Goal: Task Accomplishment & Management: Complete application form

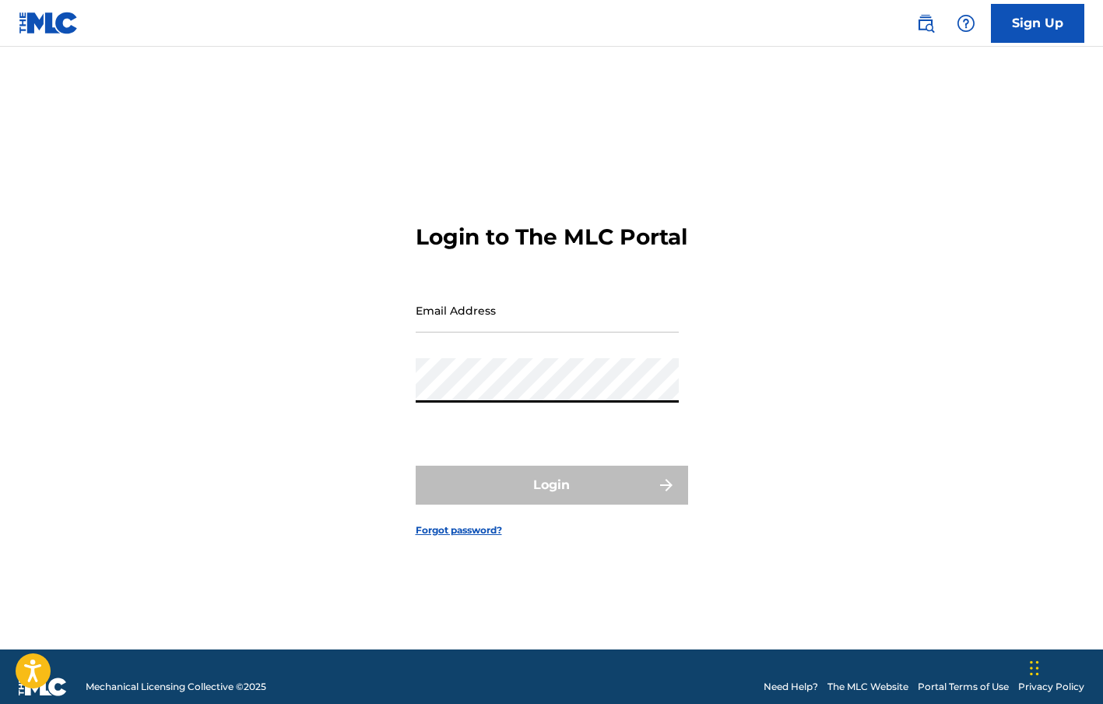
click at [395, 395] on div "Login to The MLC Portal Email Address Password Login Forgot password?" at bounding box center [552, 368] width 1090 height 564
click at [470, 332] on input "Email Address" at bounding box center [547, 310] width 263 height 44
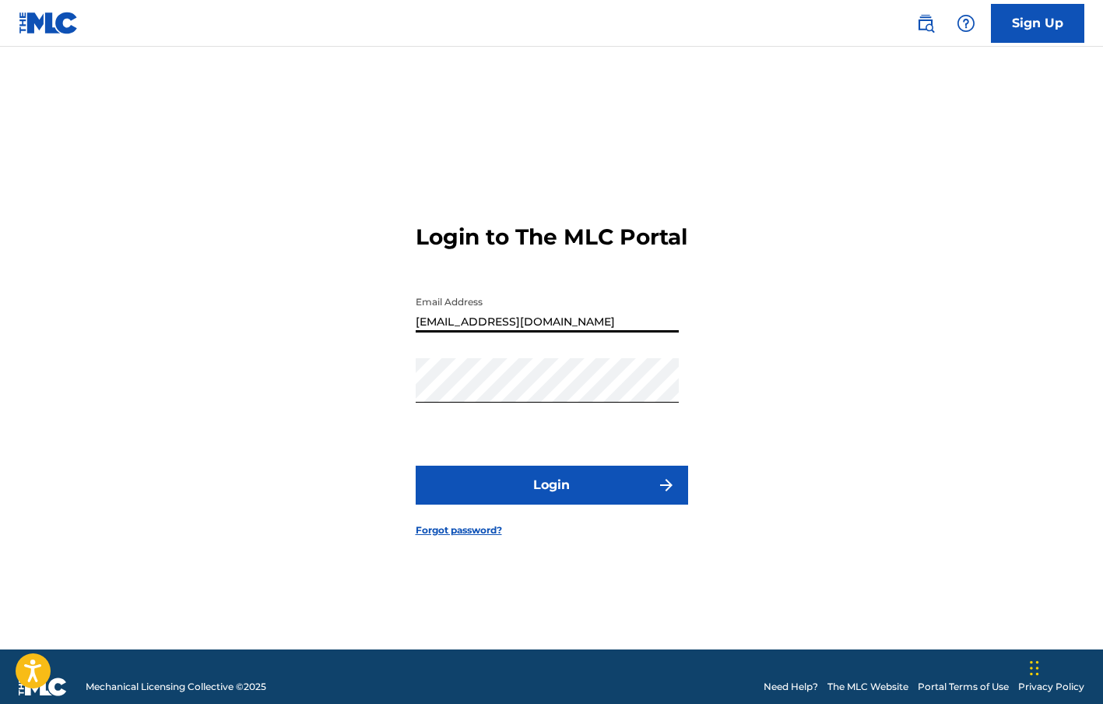
type input "[EMAIL_ADDRESS][DOMAIN_NAME]"
click at [538, 500] on button "Login" at bounding box center [552, 484] width 272 height 39
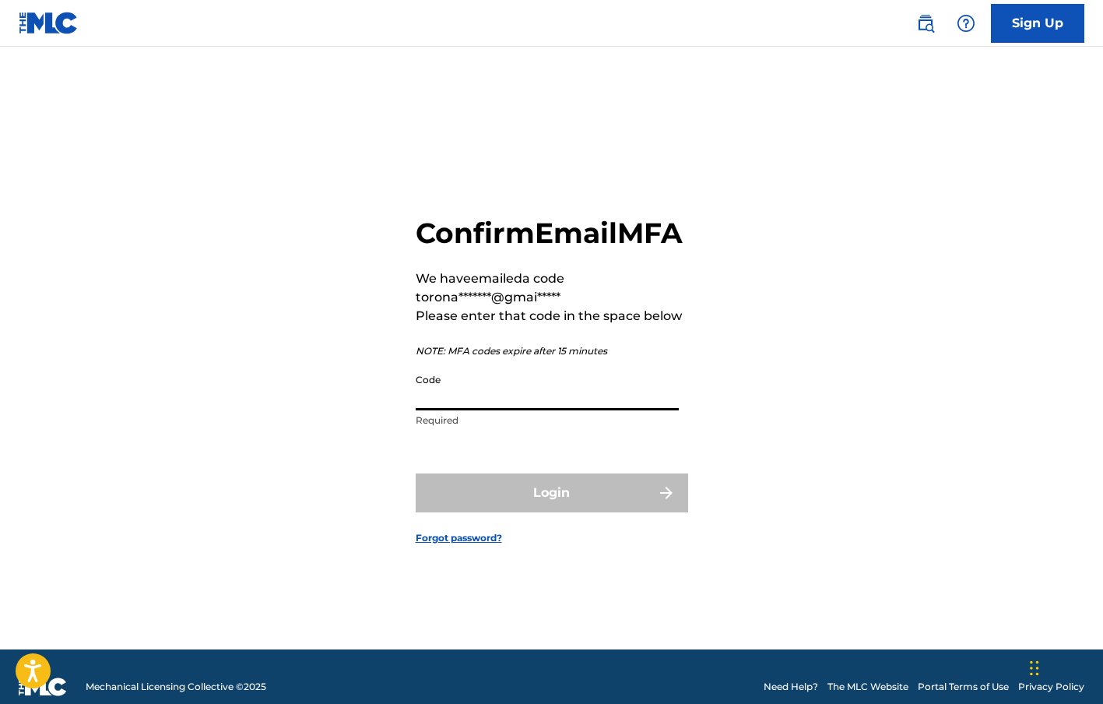
click at [472, 410] on input "Code" at bounding box center [547, 388] width 263 height 44
paste input "028931"
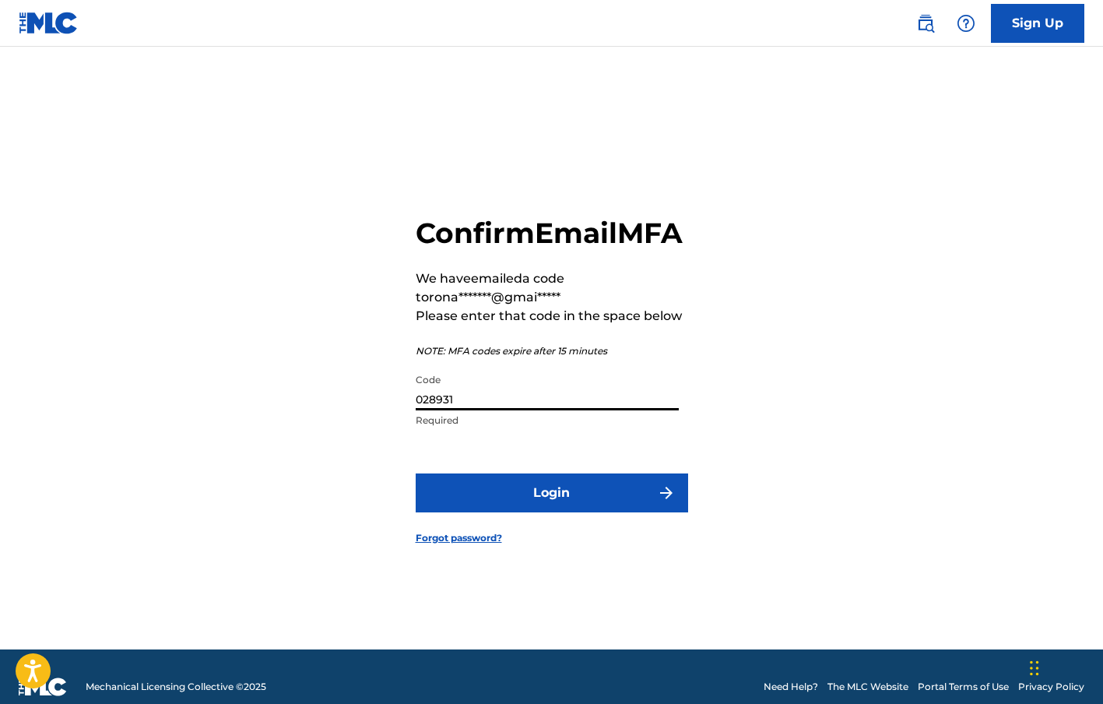
type input "028931"
click at [524, 496] on button "Login" at bounding box center [552, 492] width 272 height 39
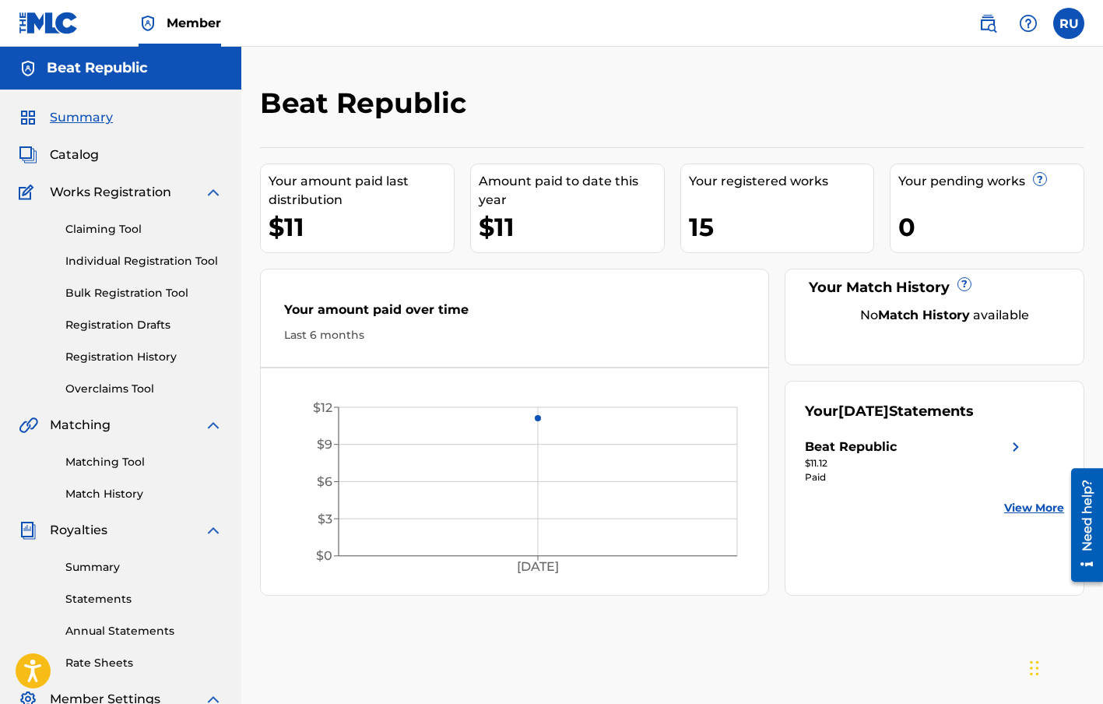
click at [83, 156] on span "Catalog" at bounding box center [74, 155] width 49 height 19
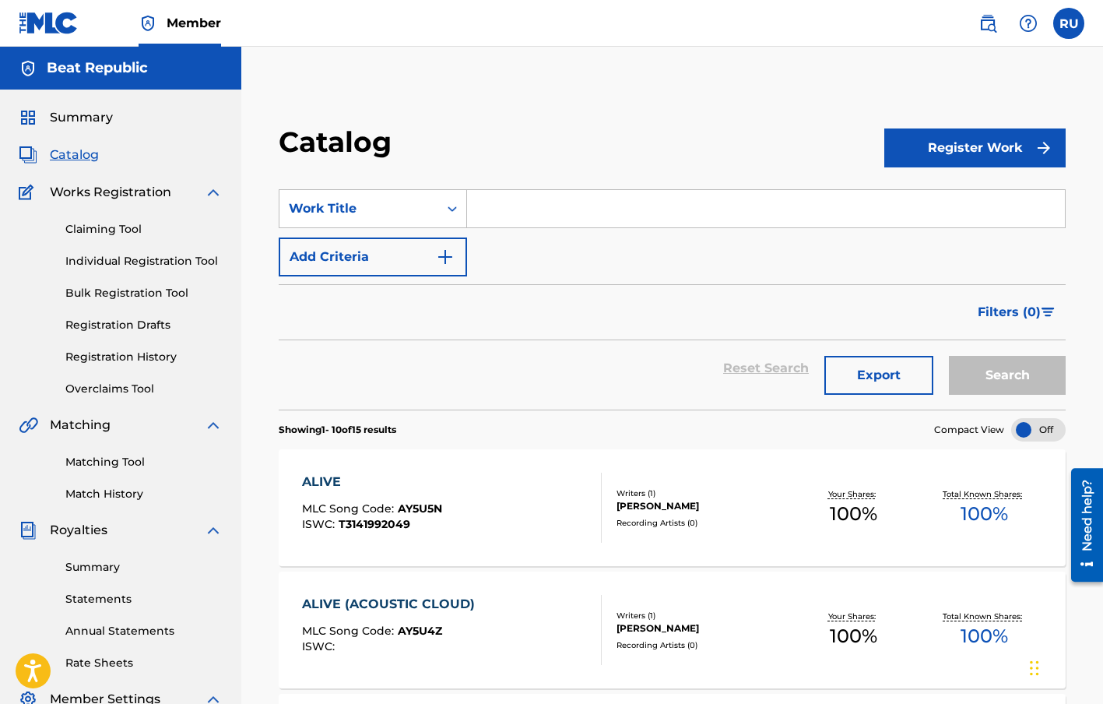
click at [146, 329] on link "Registration Drafts" at bounding box center [143, 325] width 157 height 16
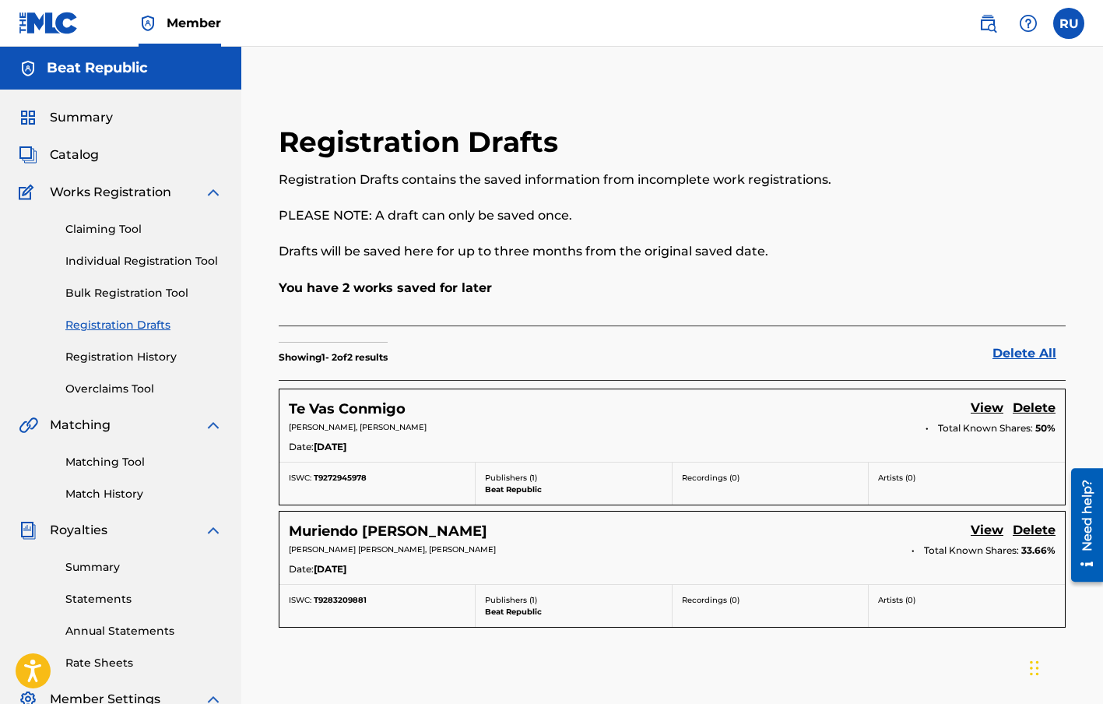
click at [380, 413] on h5 "Te Vas Conmigo" at bounding box center [347, 409] width 117 height 18
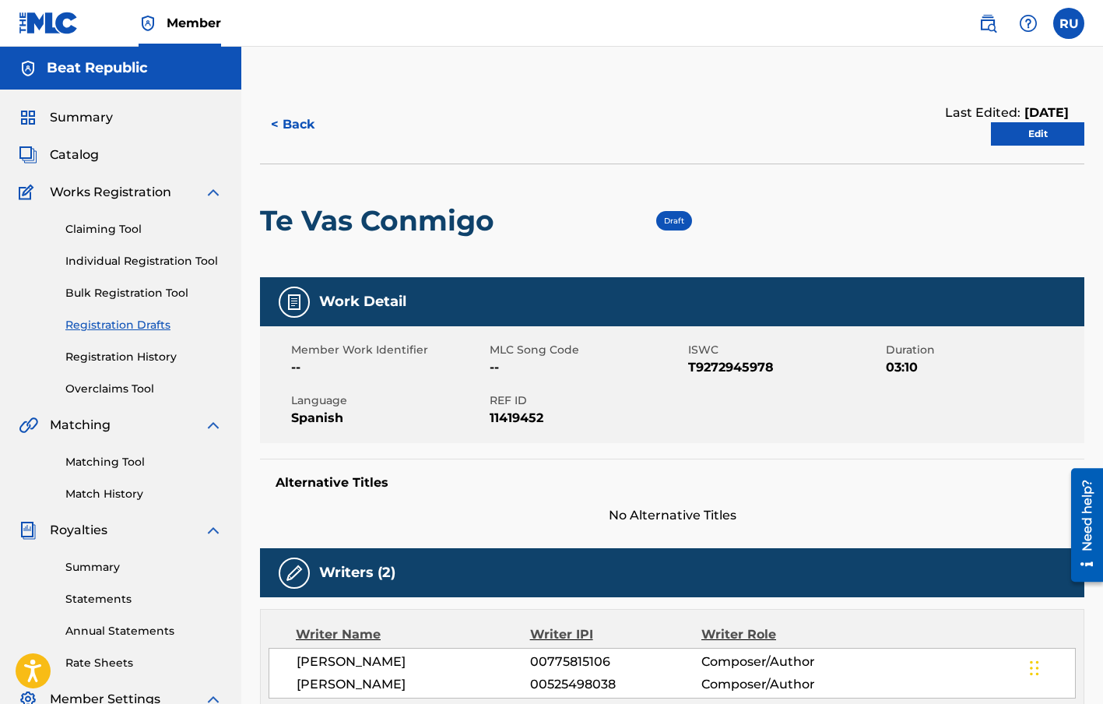
click at [1031, 132] on link "Edit" at bounding box center [1037, 133] width 93 height 23
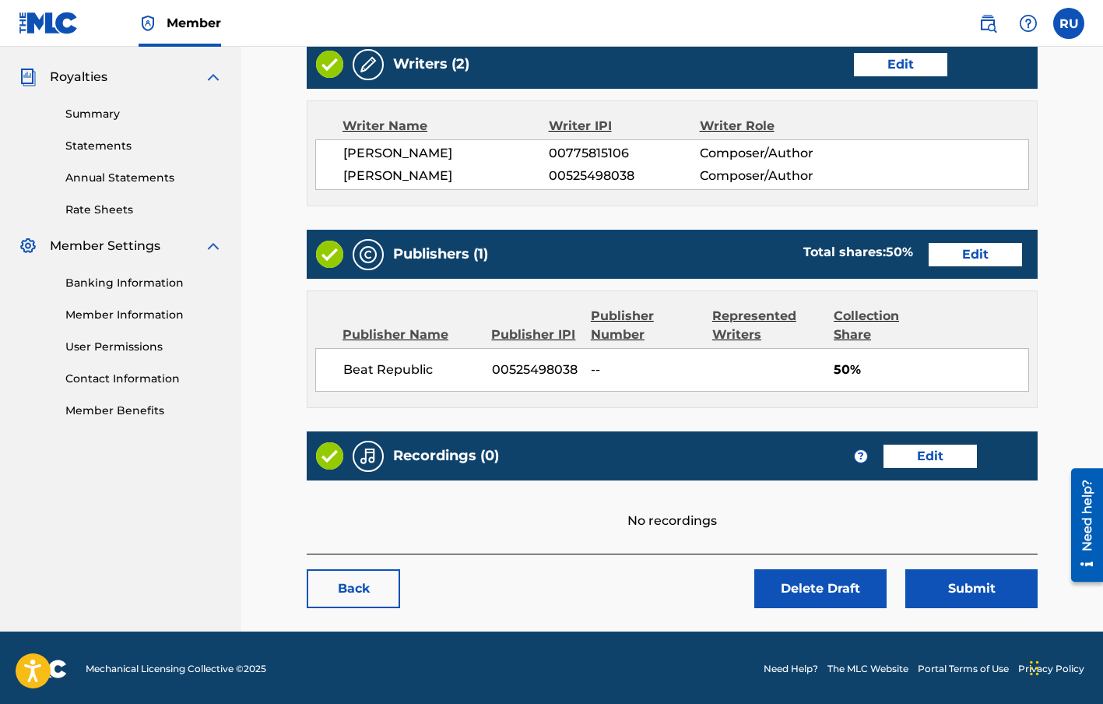
scroll to position [454, 0]
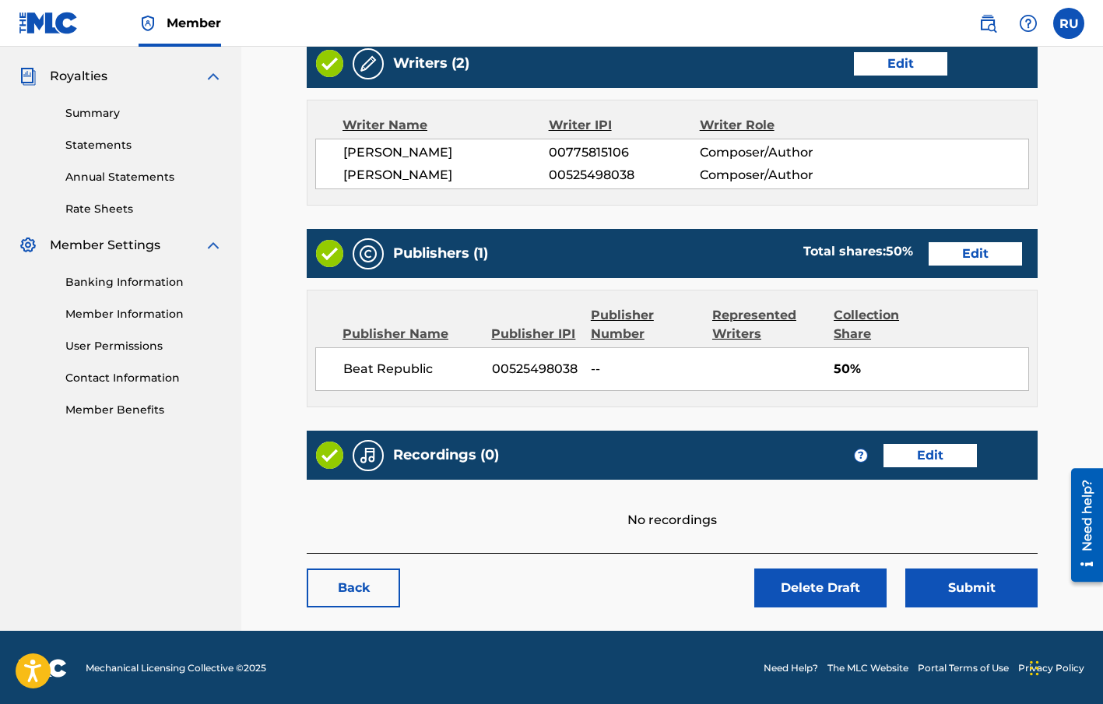
click at [916, 458] on link "Edit" at bounding box center [929, 455] width 93 height 23
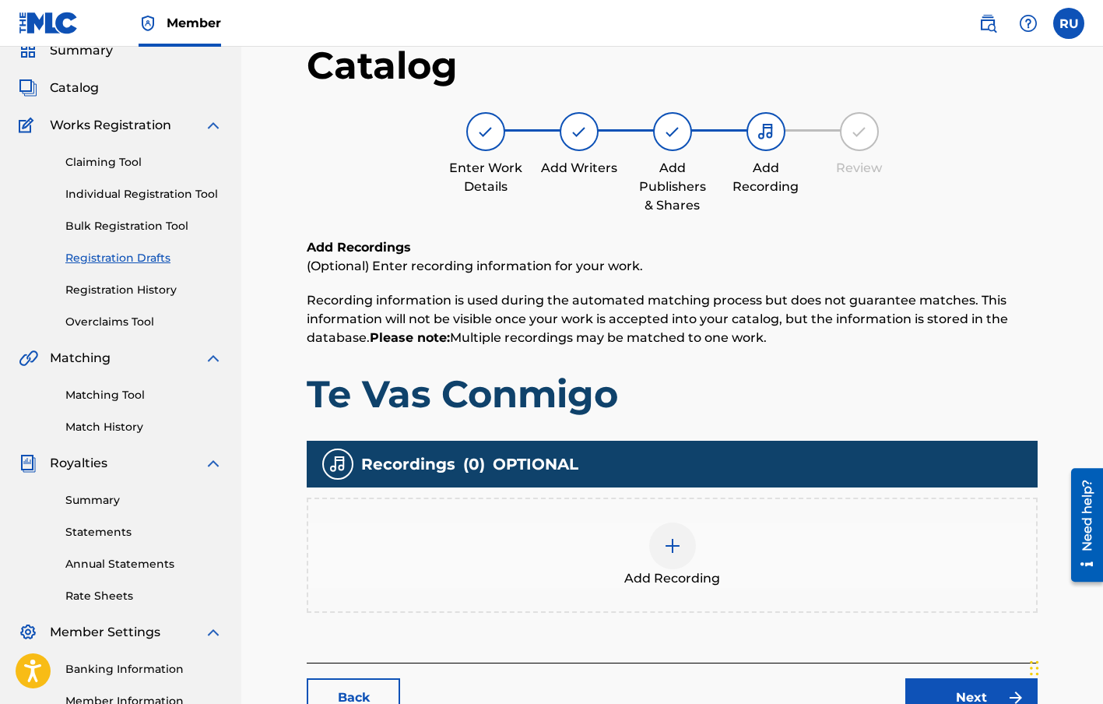
scroll to position [94, 0]
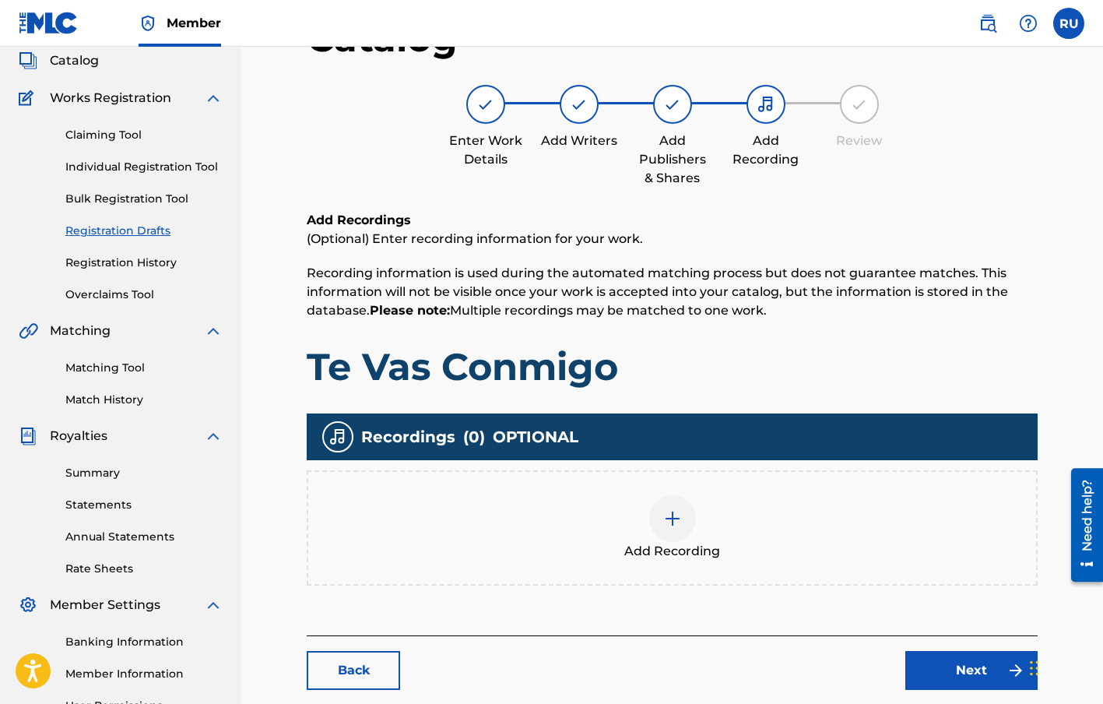
click at [659, 503] on div at bounding box center [672, 518] width 47 height 47
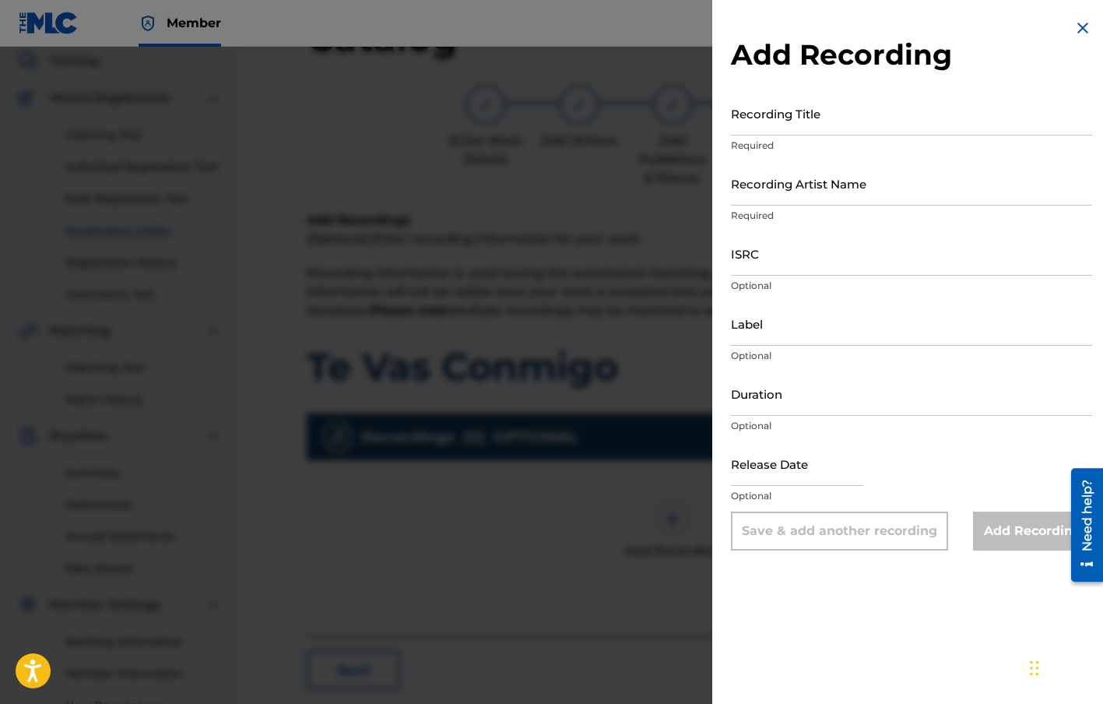
click at [812, 115] on input "Recording Title" at bounding box center [911, 113] width 361 height 44
type input "Te Vas Conmigo"
click at [804, 189] on input "Recording Artist Name" at bounding box center [911, 183] width 361 height 44
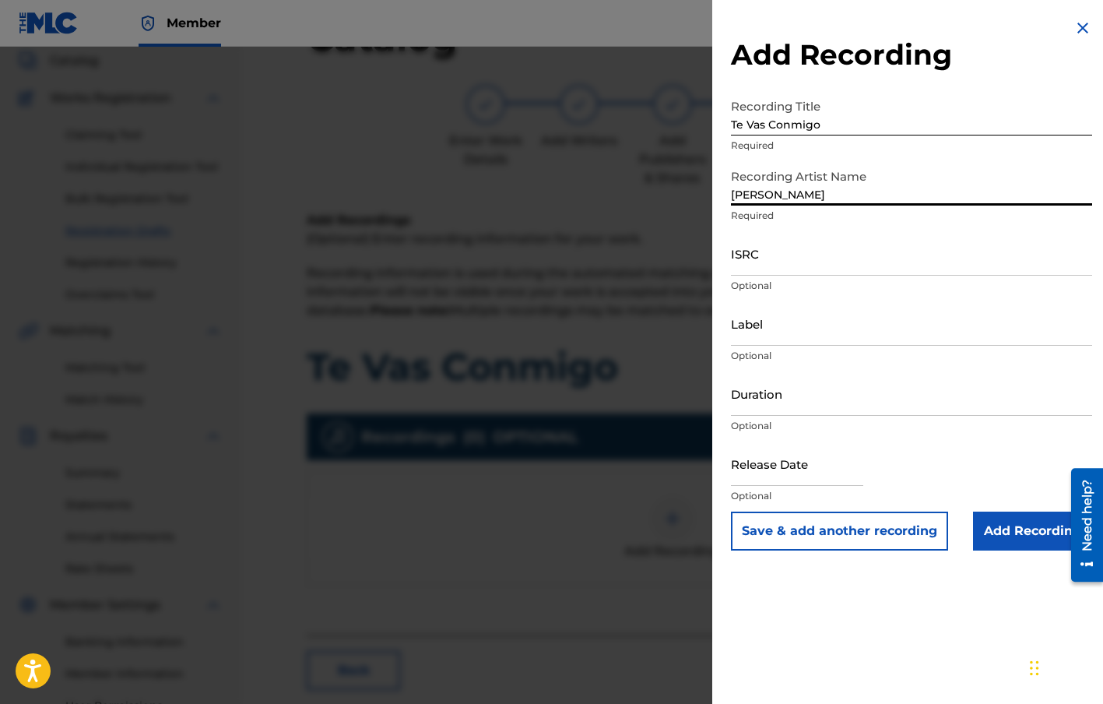
type input "[PERSON_NAME]"
click at [770, 251] on input "ISRC" at bounding box center [911, 253] width 361 height 44
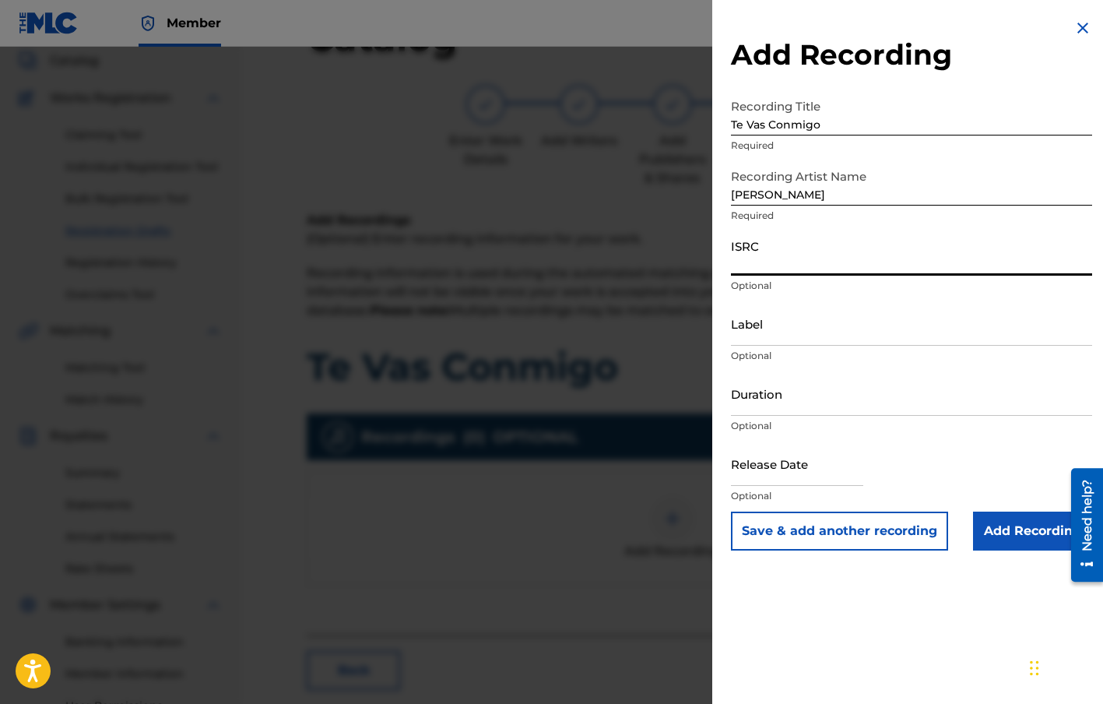
click at [775, 332] on input "Label" at bounding box center [911, 323] width 361 height 44
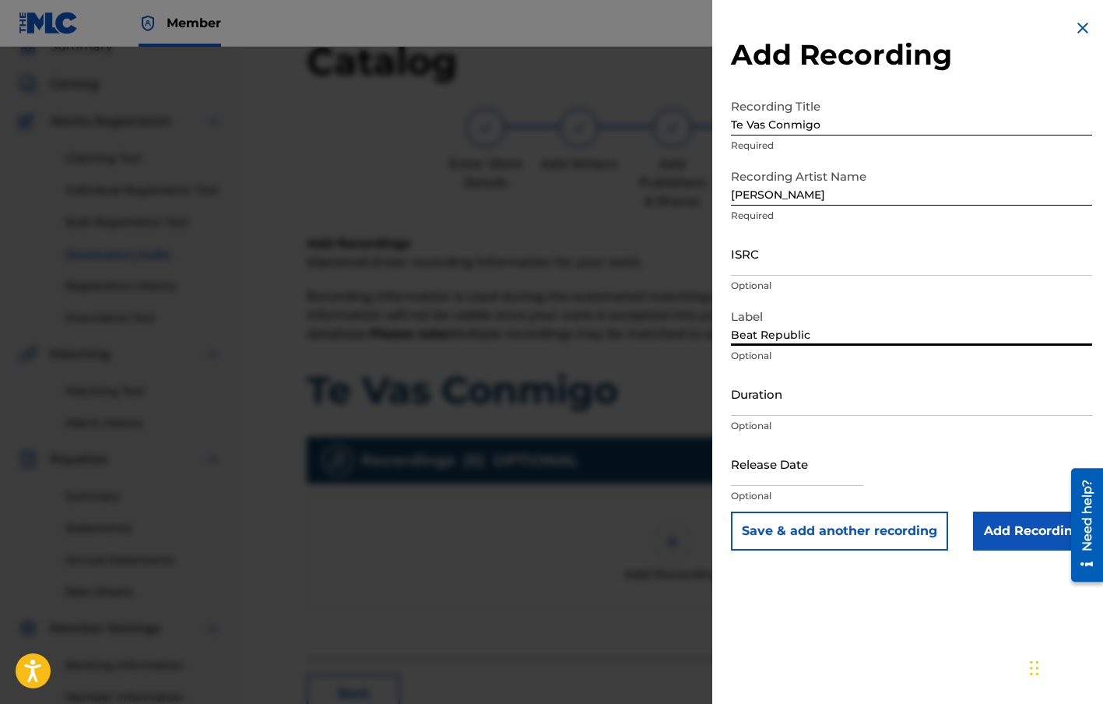
scroll to position [0, 0]
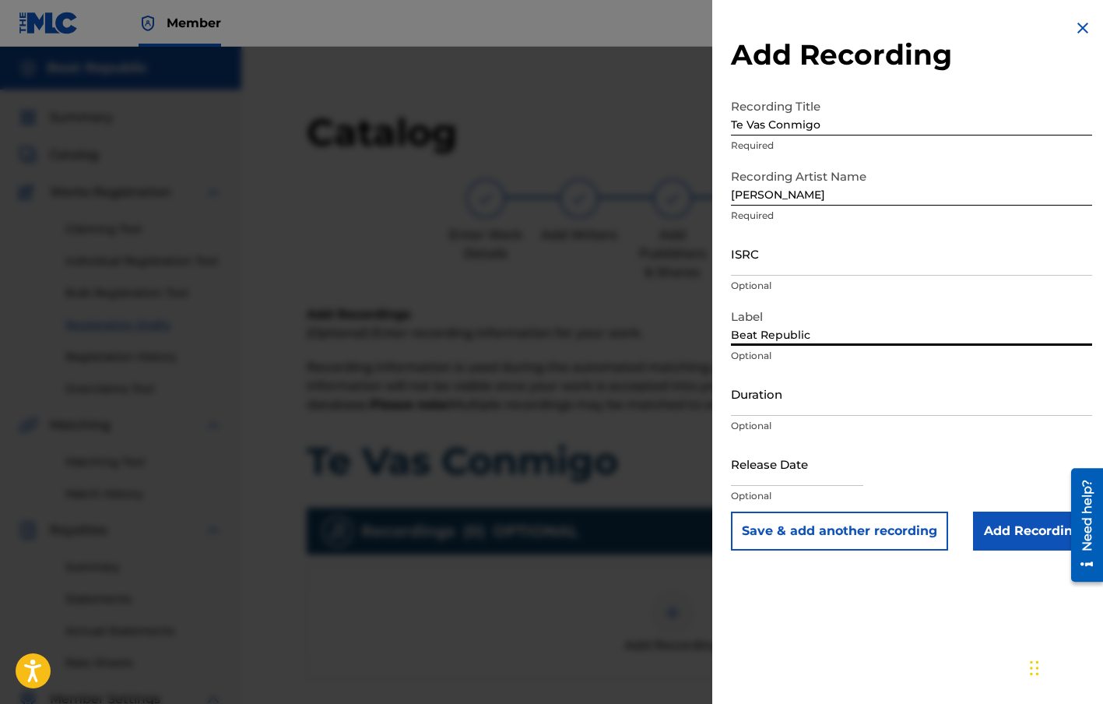
type input "Beat Republic"
click at [739, 258] on input "ISRC" at bounding box center [911, 253] width 361 height 44
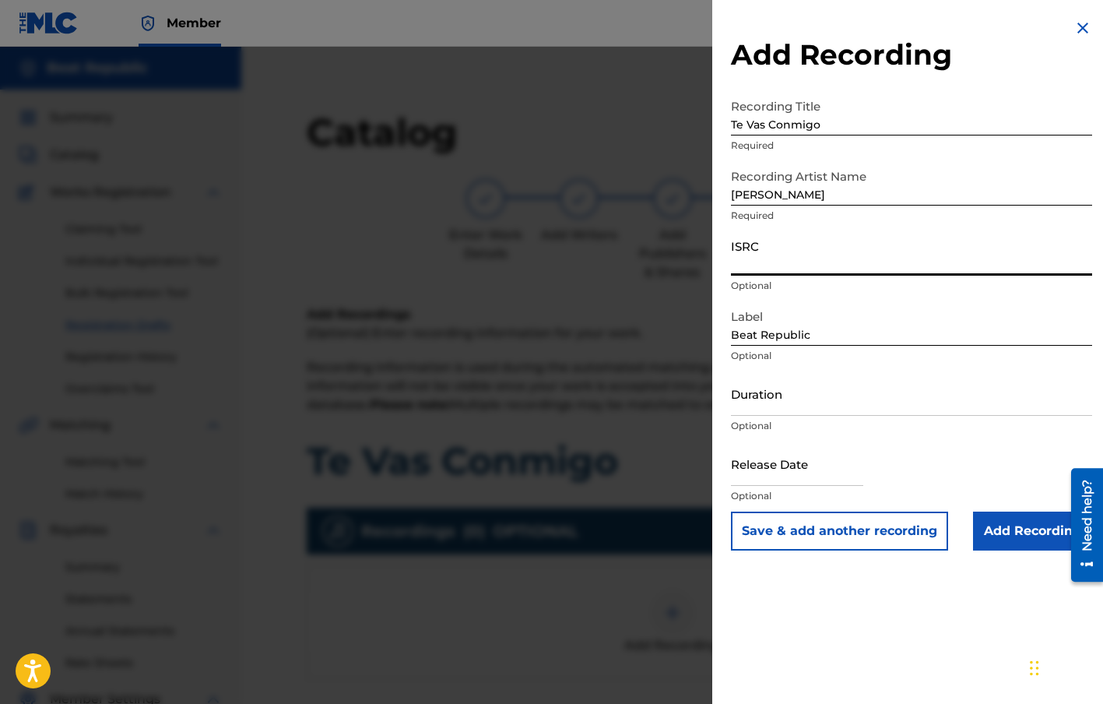
paste input "QM4TX1948048"
type input "QM4TX1948048"
click at [775, 398] on input "Duration" at bounding box center [911, 393] width 361 height 44
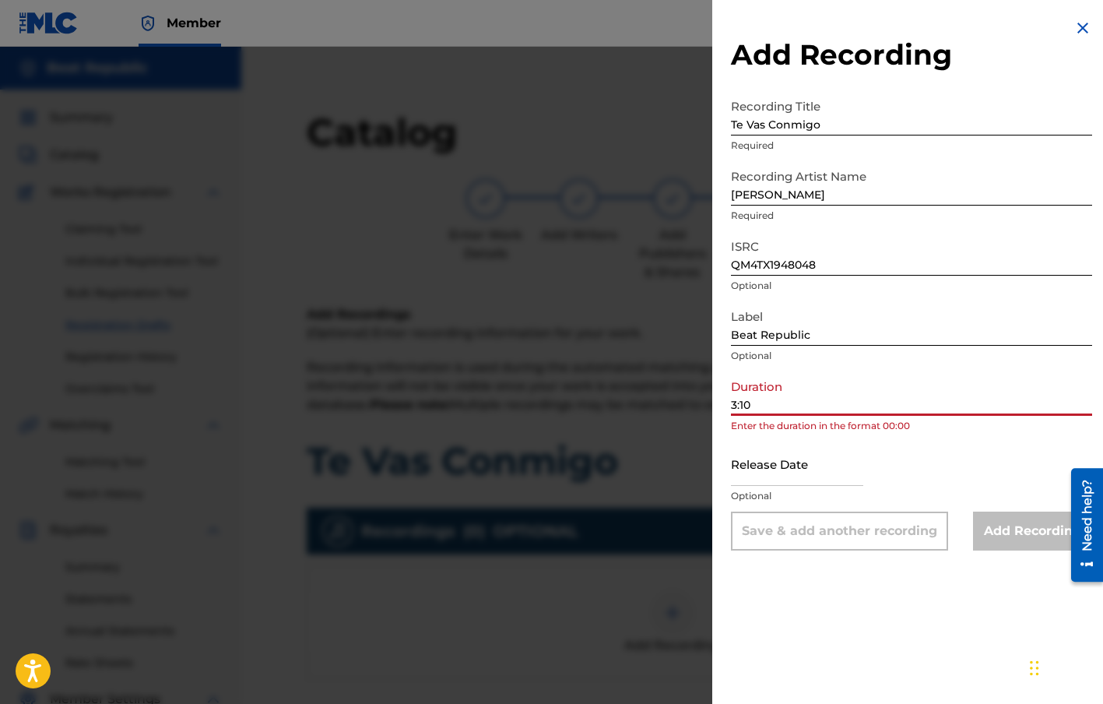
drag, startPoint x: 731, startPoint y: 402, endPoint x: 725, endPoint y: 417, distance: 16.0
click at [731, 402] on input "3:10" at bounding box center [911, 393] width 361 height 44
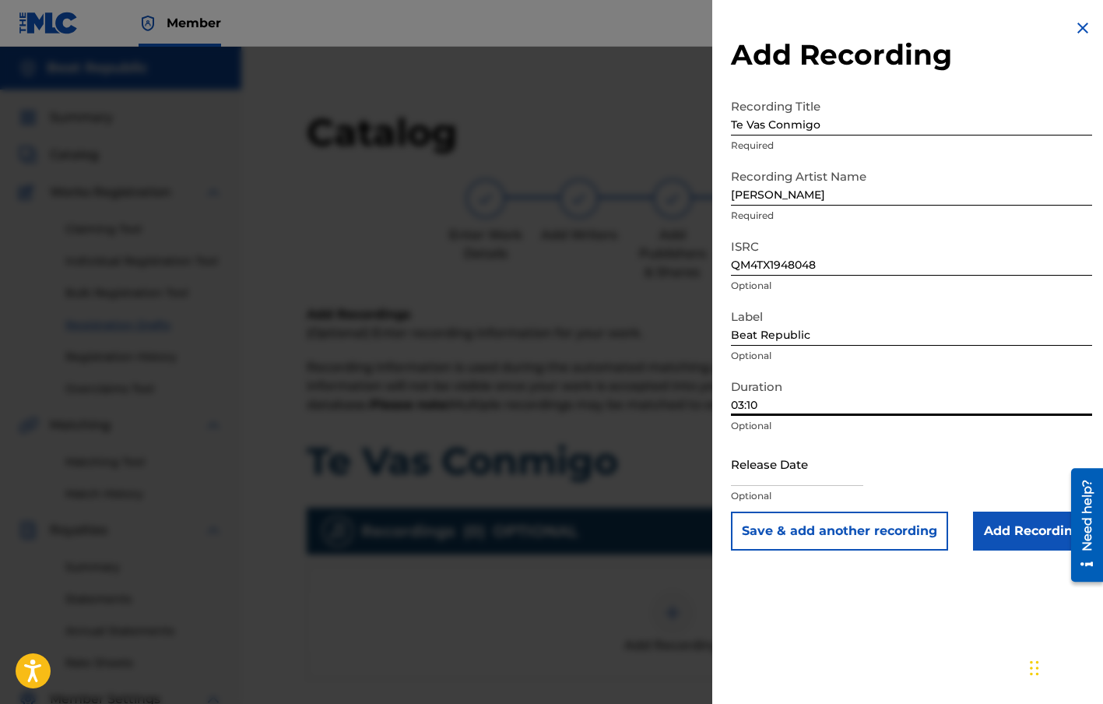
click at [796, 406] on input "03:10" at bounding box center [911, 393] width 361 height 44
type input "03:10"
click at [789, 470] on input "text" at bounding box center [797, 463] width 132 height 44
select select "7"
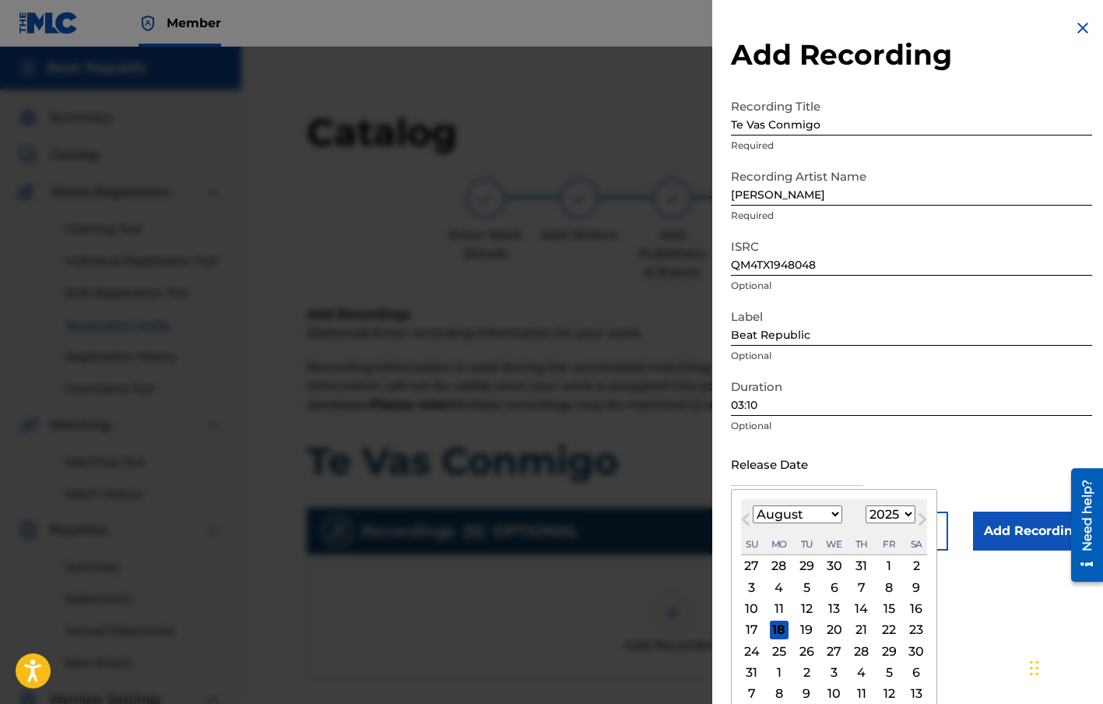
scroll to position [10, 0]
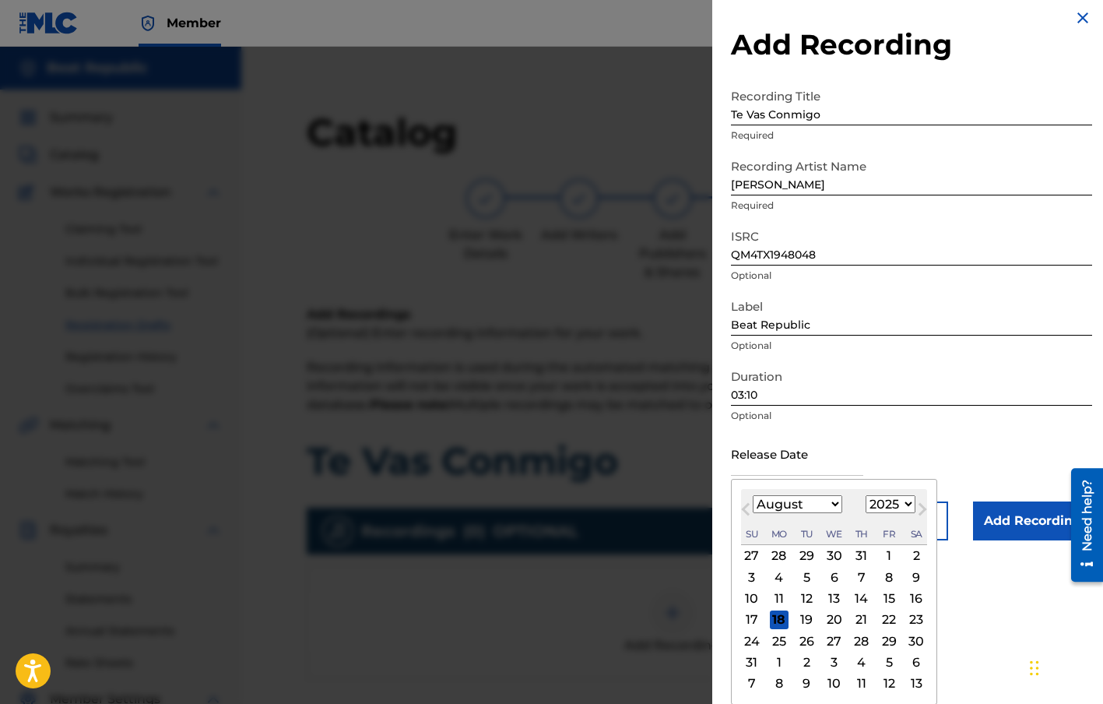
click at [905, 504] on select "1899 1900 1901 1902 1903 1904 1905 1906 1907 1908 1909 1910 1911 1912 1913 1914…" at bounding box center [891, 504] width 50 height 18
select select "2019"
click at [866, 505] on select "1899 1900 1901 1902 1903 1904 1905 1906 1907 1908 1909 1910 1911 1912 1913 1914…" at bounding box center [891, 504] width 50 height 18
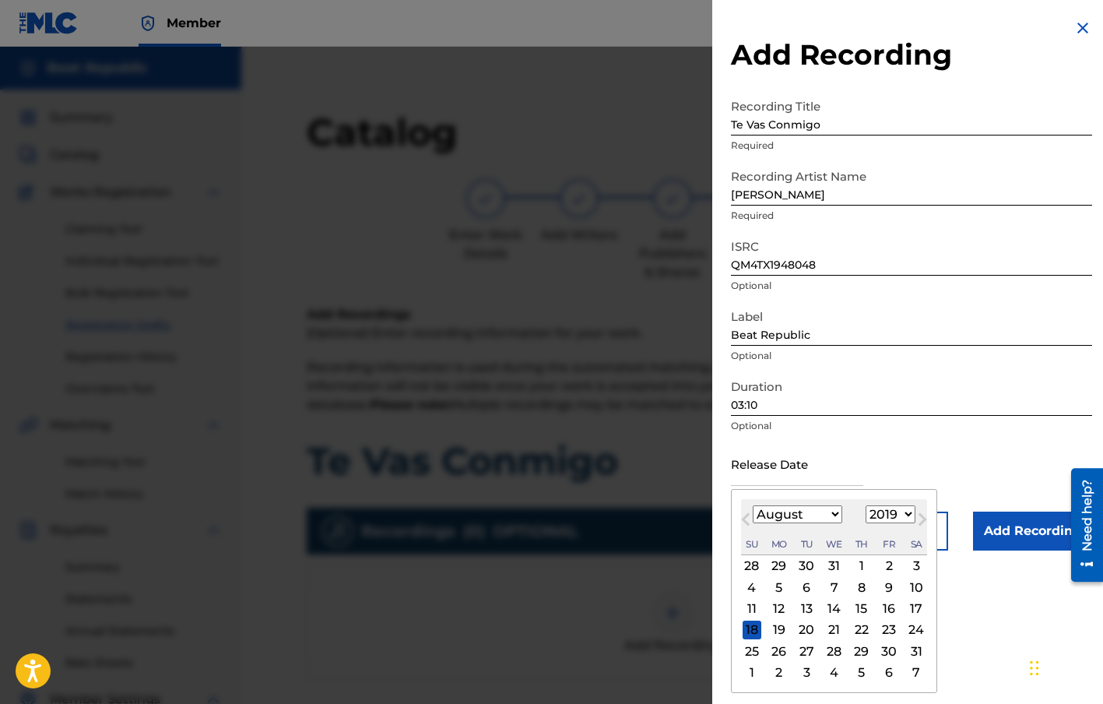
scroll to position [0, 0]
click at [830, 514] on select "January February March April May June July August September October November De…" at bounding box center [798, 514] width 90 height 18
select select "2"
click at [753, 505] on select "January February March April May June July August September October November De…" at bounding box center [798, 514] width 90 height 18
click at [883, 648] on div "29" at bounding box center [889, 650] width 19 height 19
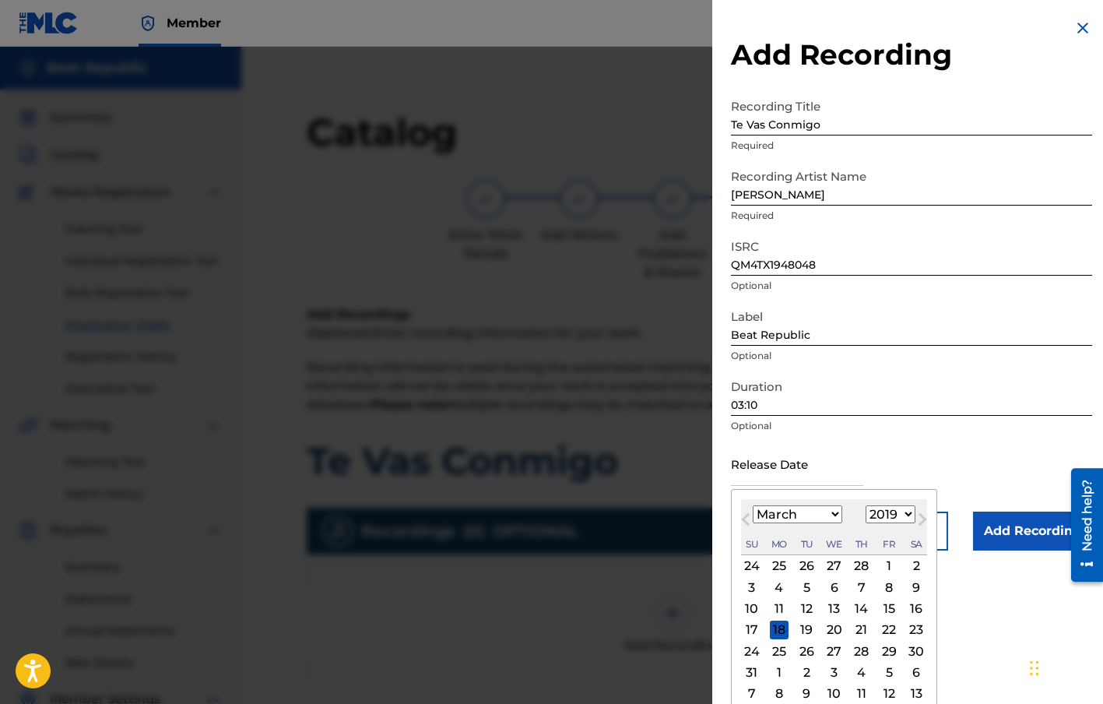
type input "[DATE]"
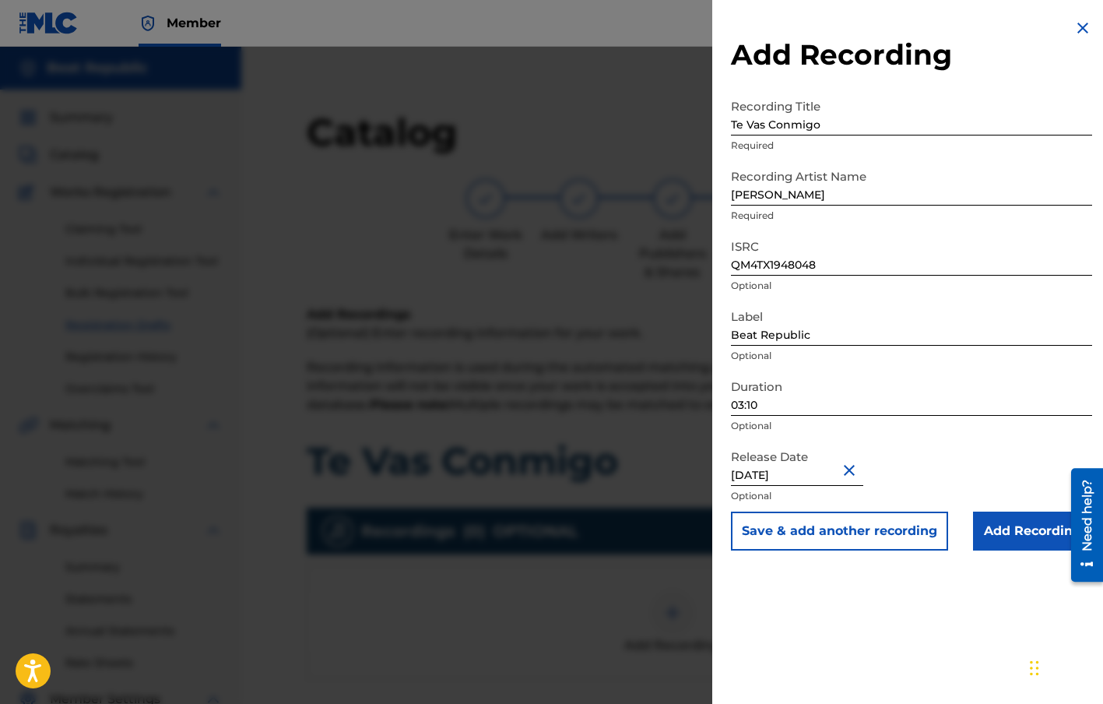
click at [764, 608] on div "Add Recording Recording Title Te Vas Conmigo Required Recording Artist Name [PE…" at bounding box center [911, 352] width 399 height 704
click at [1007, 543] on input "Add Recording" at bounding box center [1032, 530] width 119 height 39
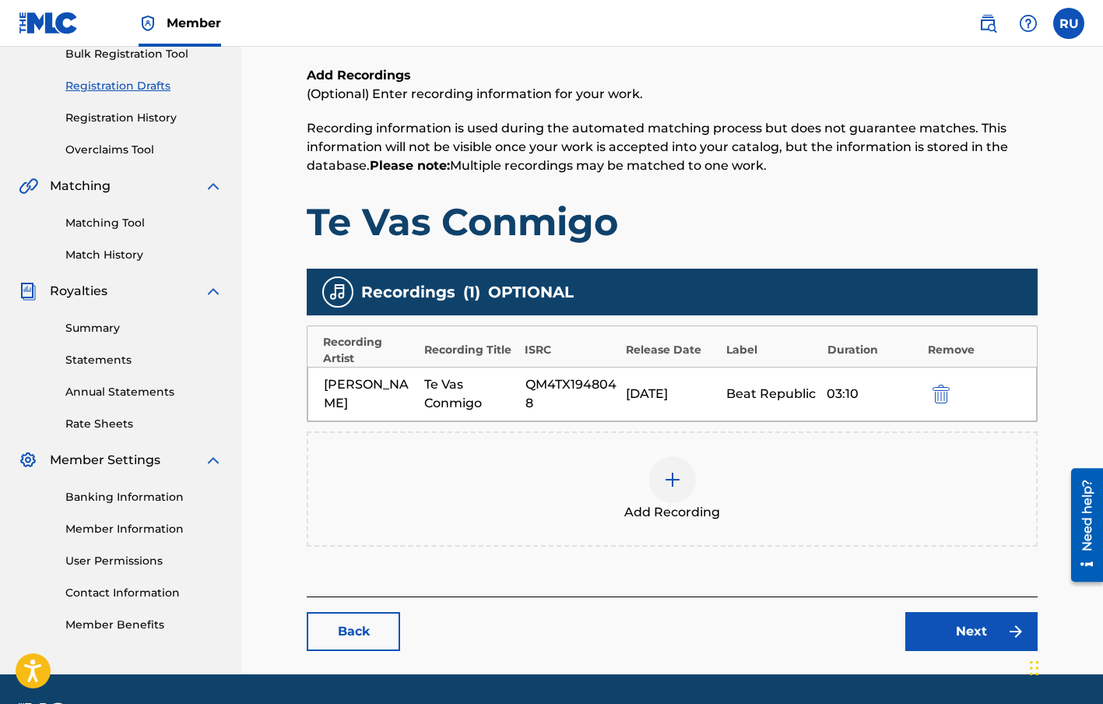
scroll to position [284, 0]
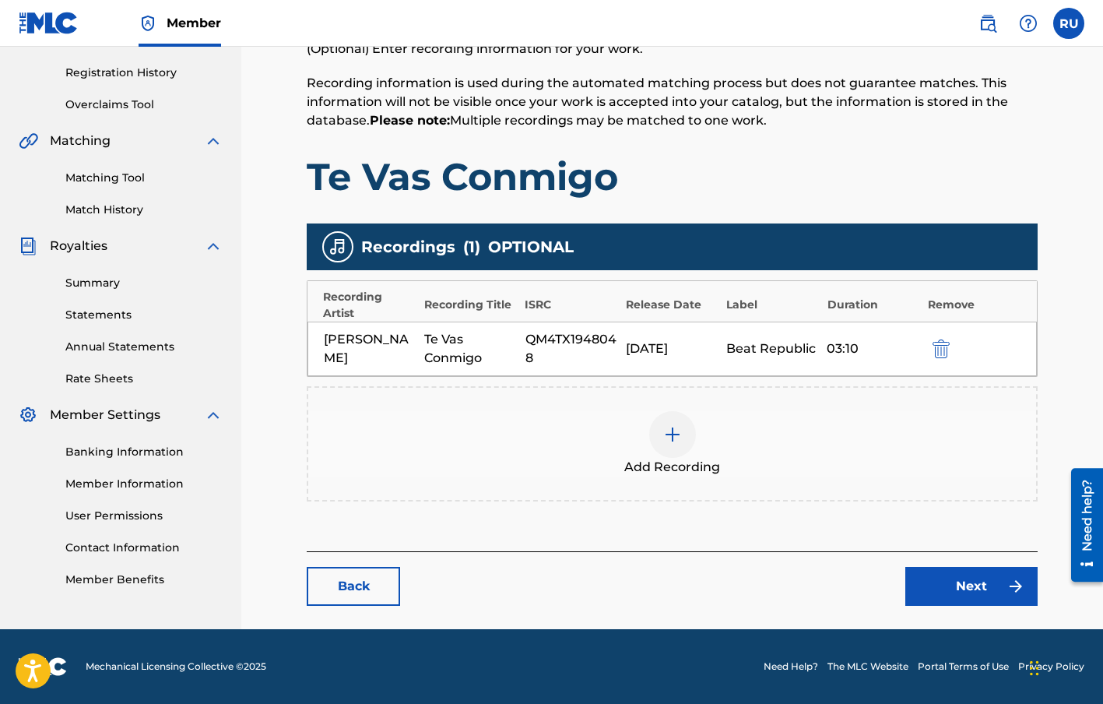
click at [964, 574] on link "Next" at bounding box center [971, 586] width 132 height 39
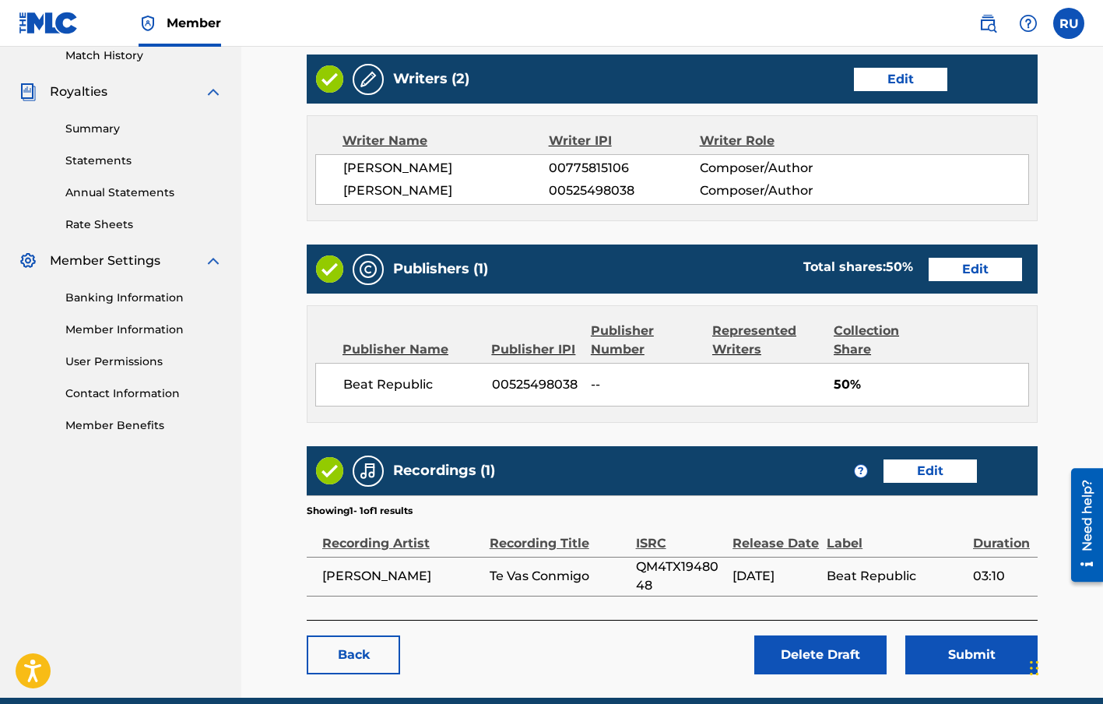
scroll to position [504, 0]
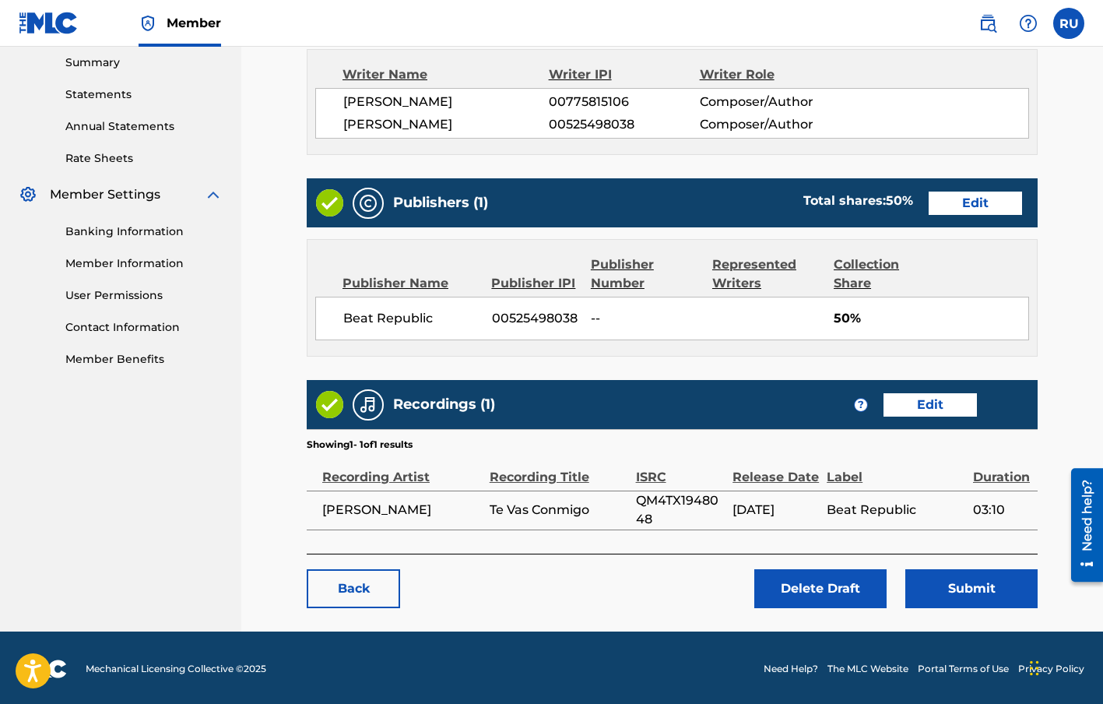
click at [988, 573] on button "Submit" at bounding box center [971, 588] width 132 height 39
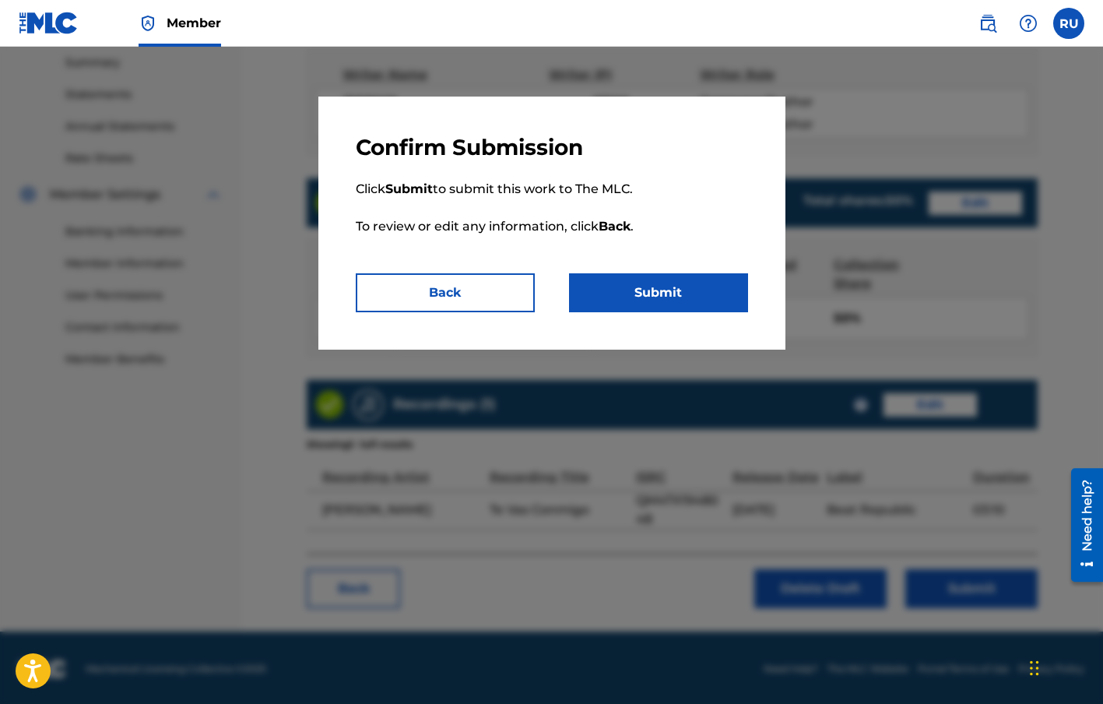
click at [628, 303] on button "Submit" at bounding box center [658, 292] width 179 height 39
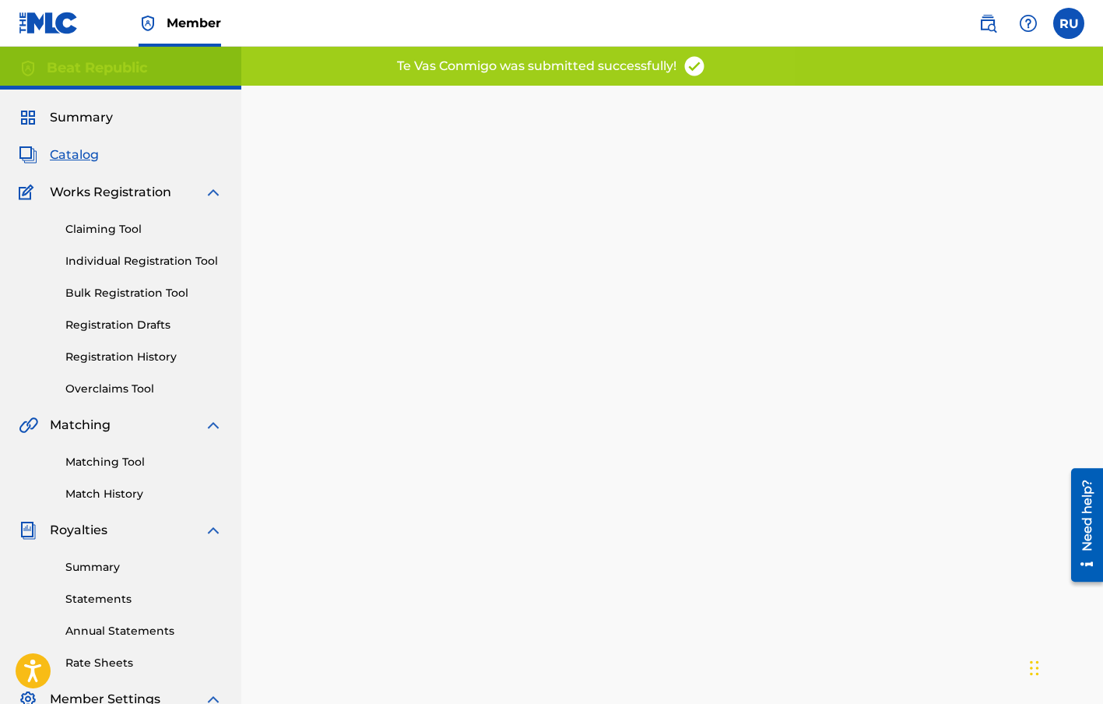
click at [69, 159] on span "Catalog" at bounding box center [74, 155] width 49 height 19
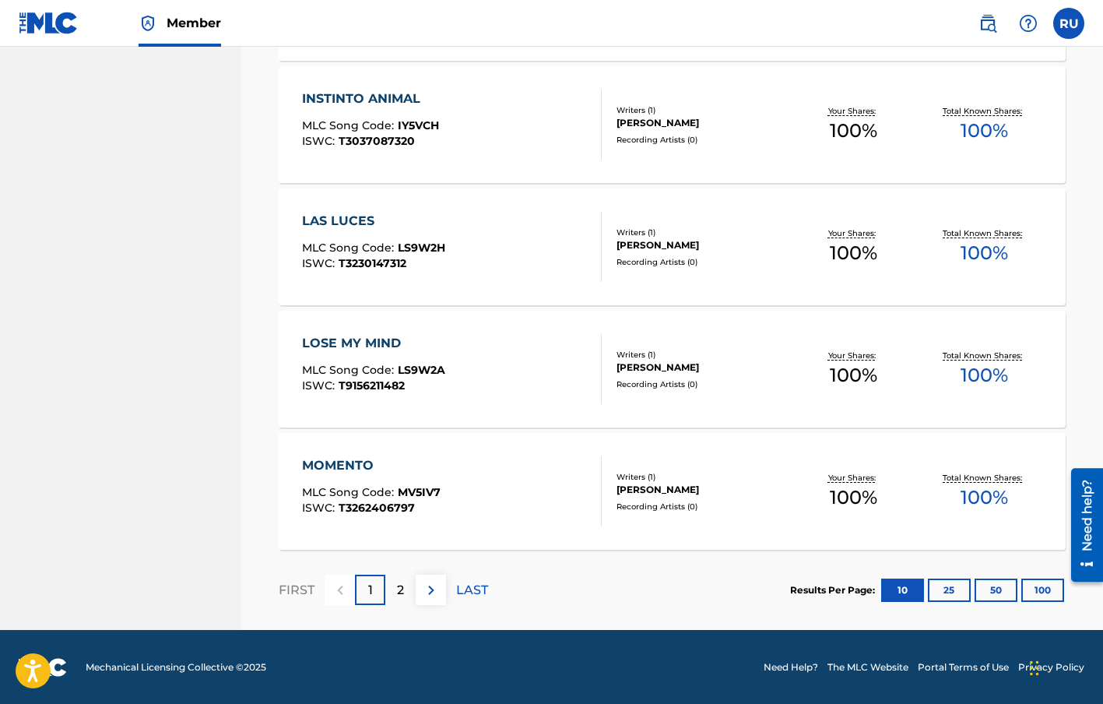
scroll to position [1117, 0]
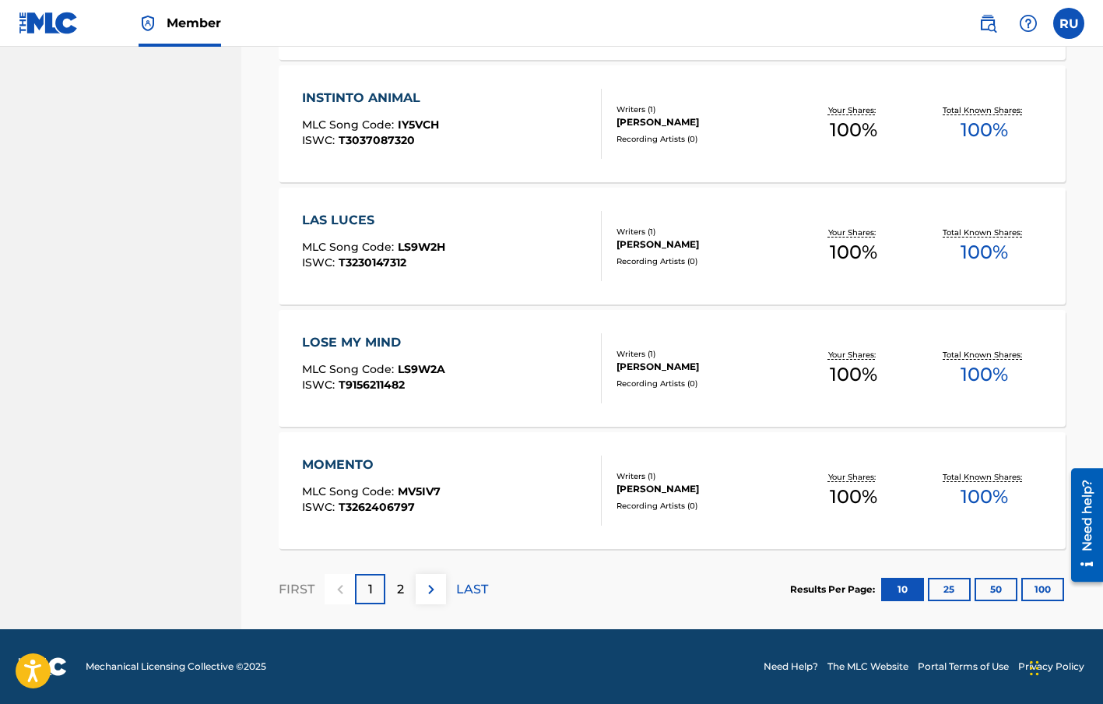
click at [402, 588] on p "2" at bounding box center [400, 589] width 7 height 19
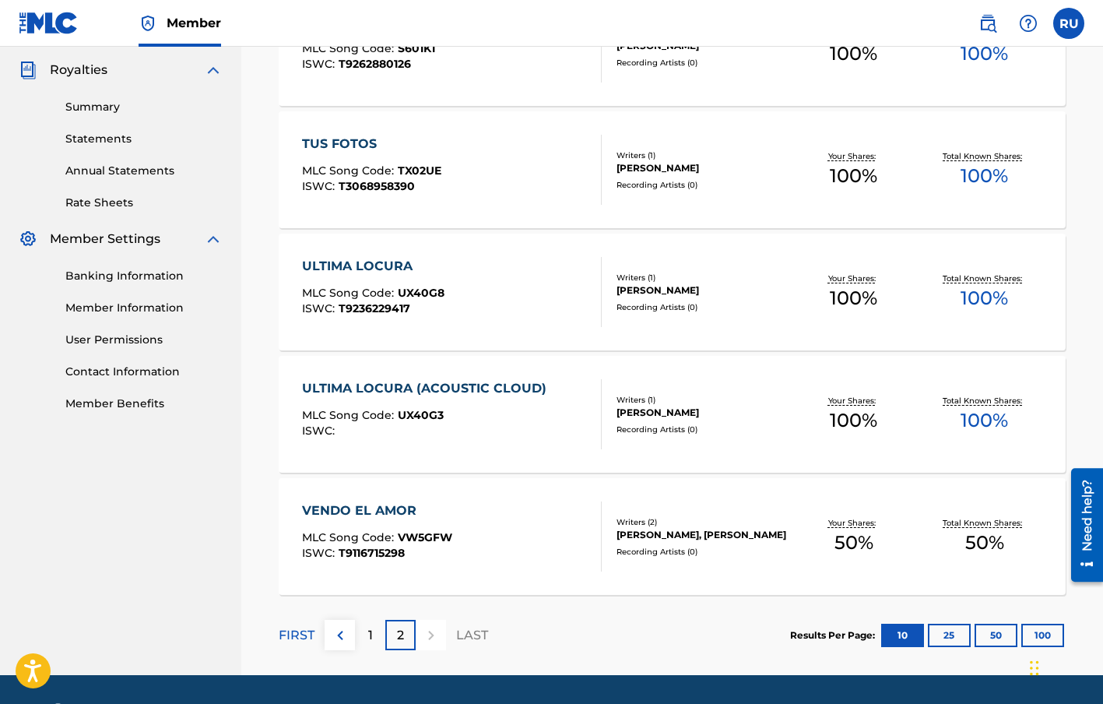
scroll to position [506, 0]
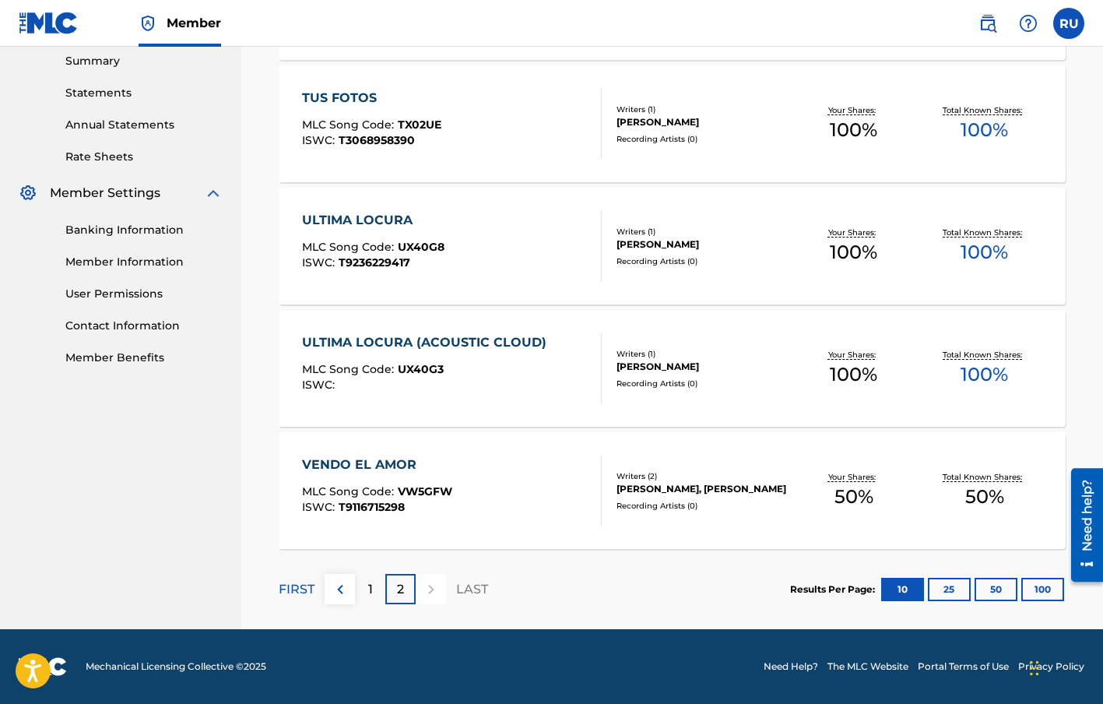
click at [434, 592] on div at bounding box center [431, 589] width 30 height 30
click at [947, 587] on button "25" at bounding box center [949, 589] width 43 height 23
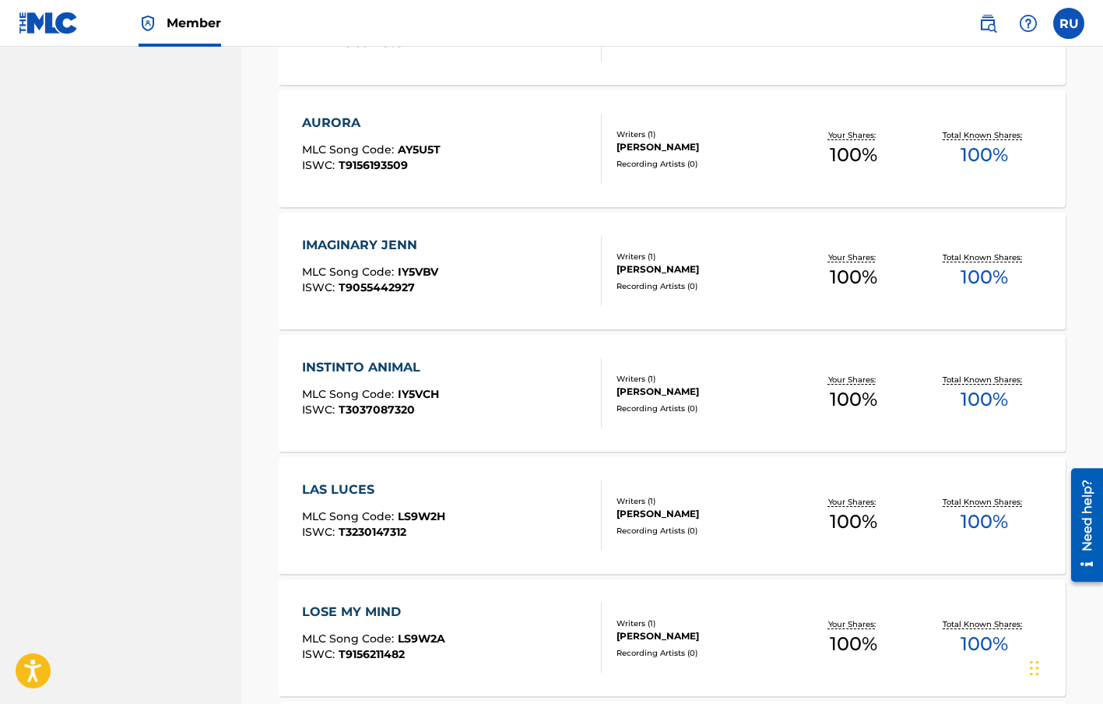
scroll to position [0, 0]
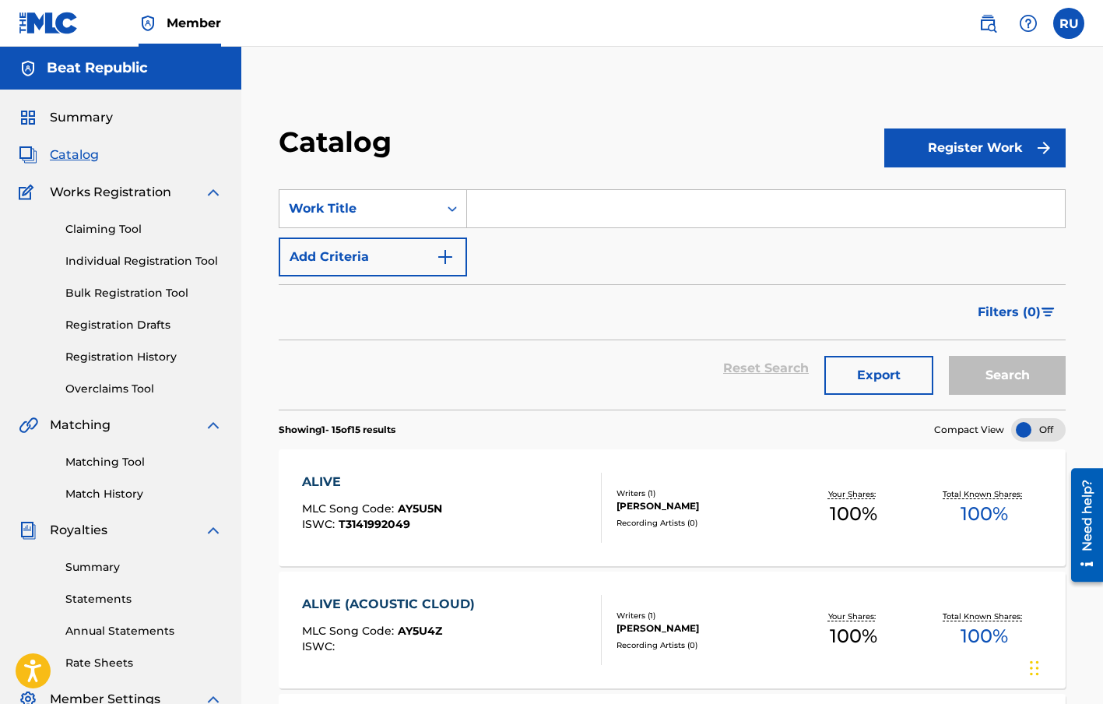
click at [135, 227] on link "Claiming Tool" at bounding box center [143, 229] width 157 height 16
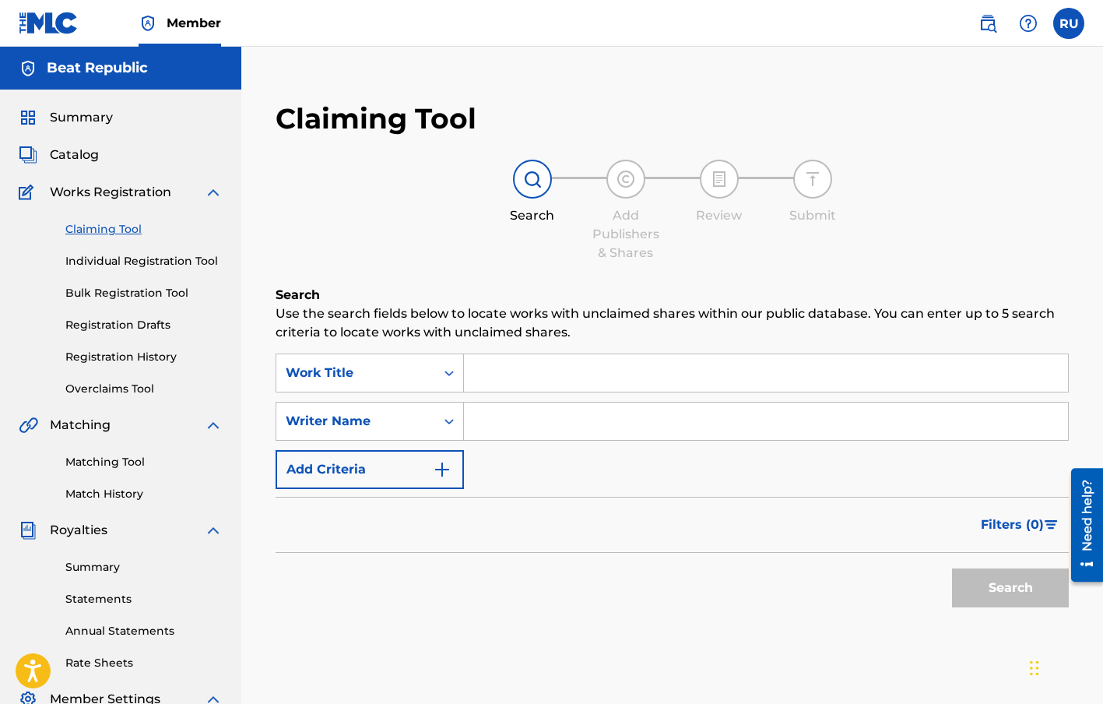
click at [135, 269] on link "Individual Registration Tool" at bounding box center [143, 261] width 157 height 16
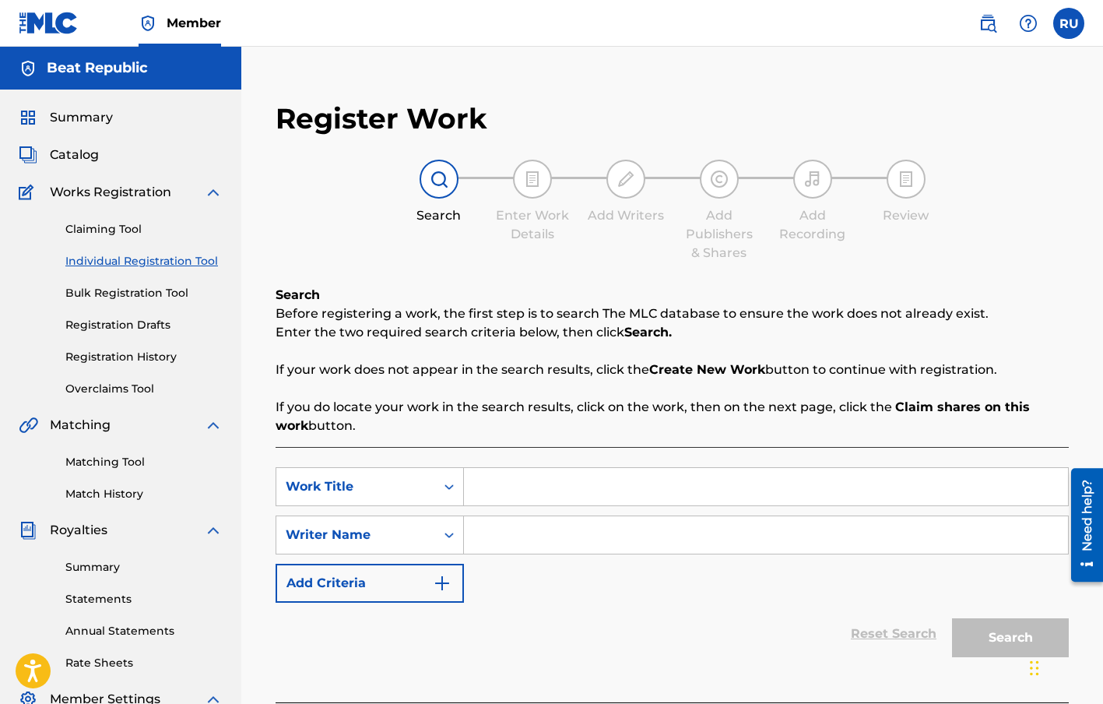
click at [162, 349] on link "Registration History" at bounding box center [143, 357] width 157 height 16
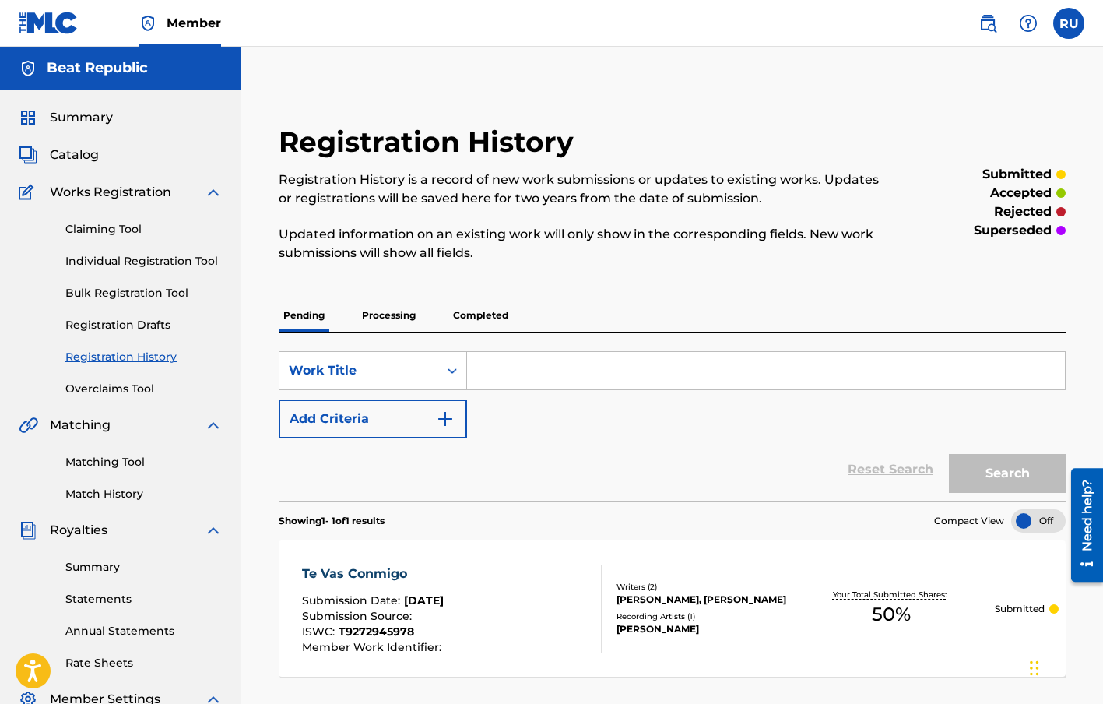
click at [167, 265] on link "Individual Registration Tool" at bounding box center [143, 261] width 157 height 16
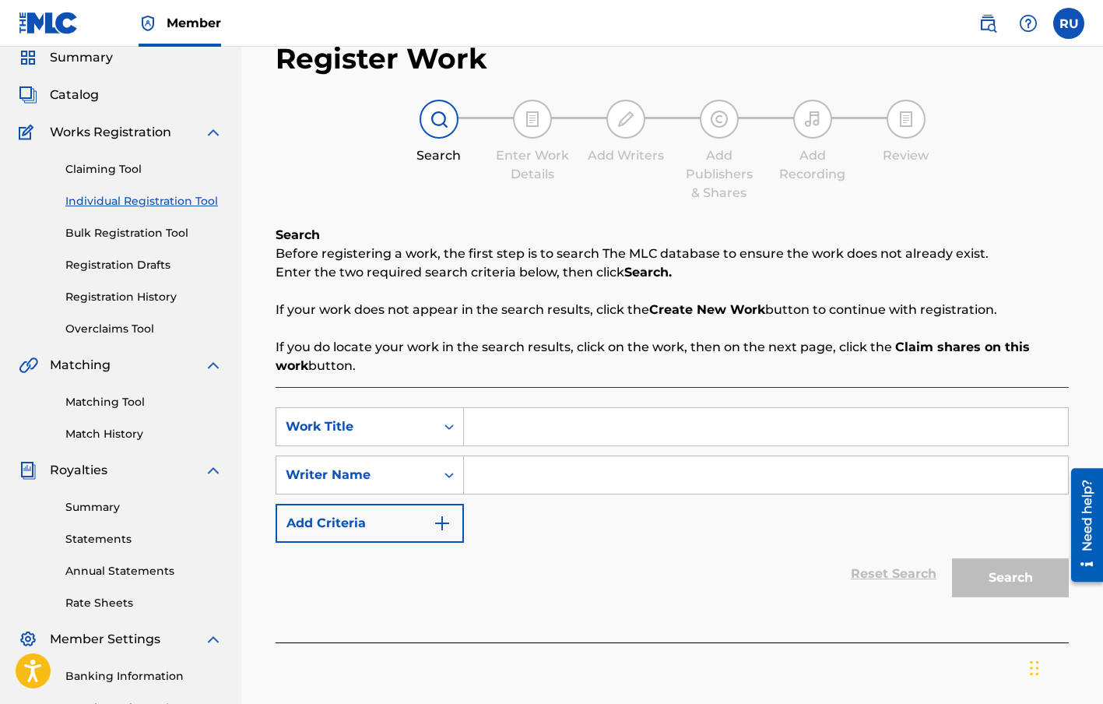
scroll to position [70, 0]
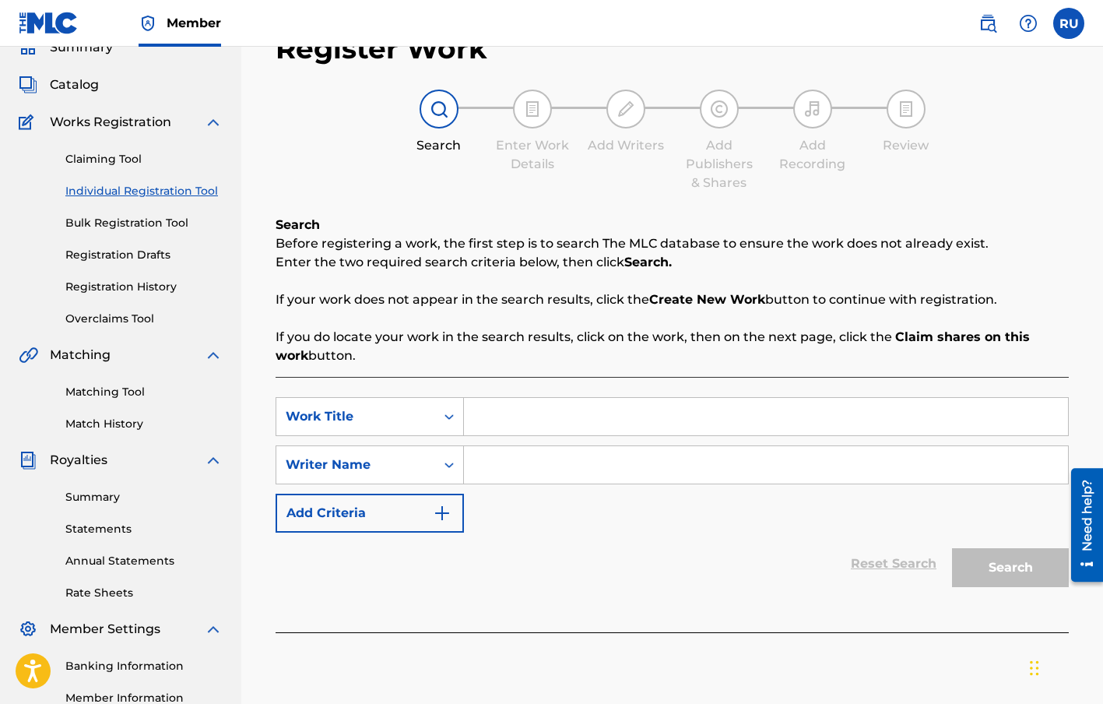
click at [215, 125] on img at bounding box center [213, 122] width 19 height 19
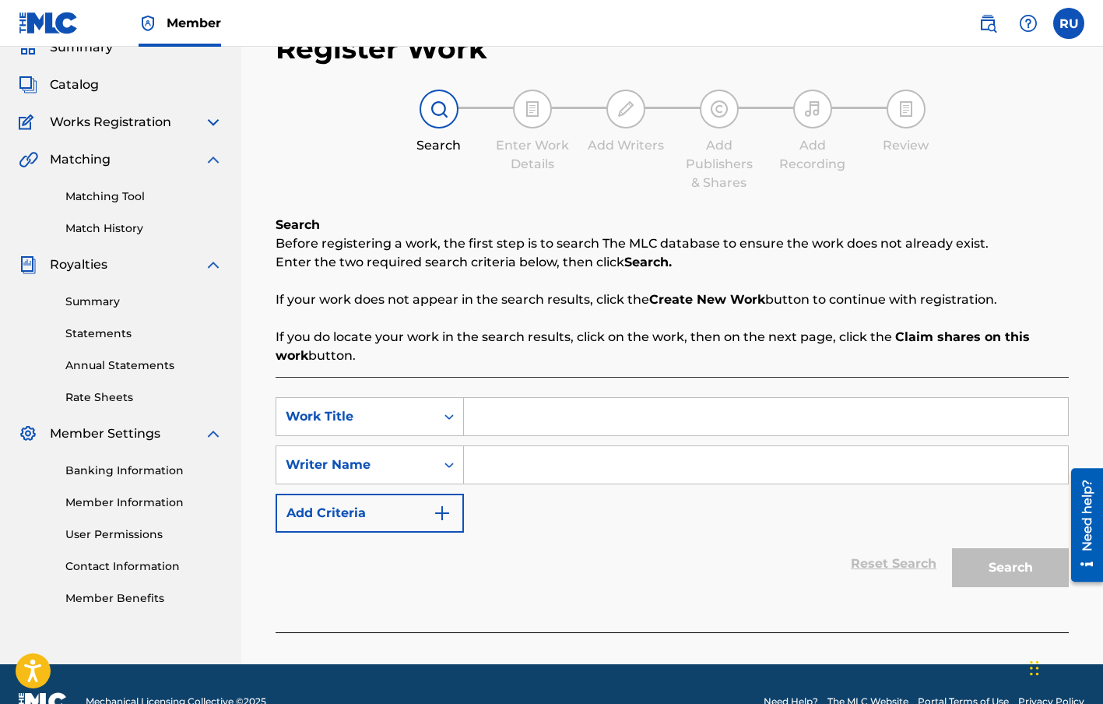
click at [209, 124] on img at bounding box center [213, 122] width 19 height 19
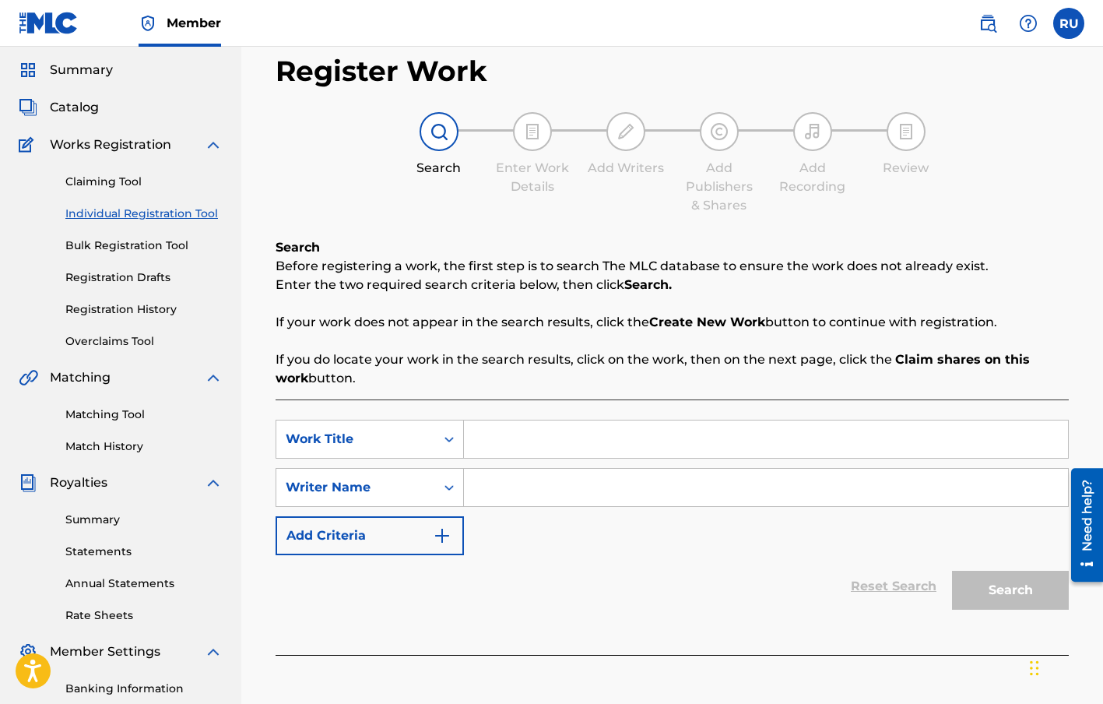
scroll to position [0, 0]
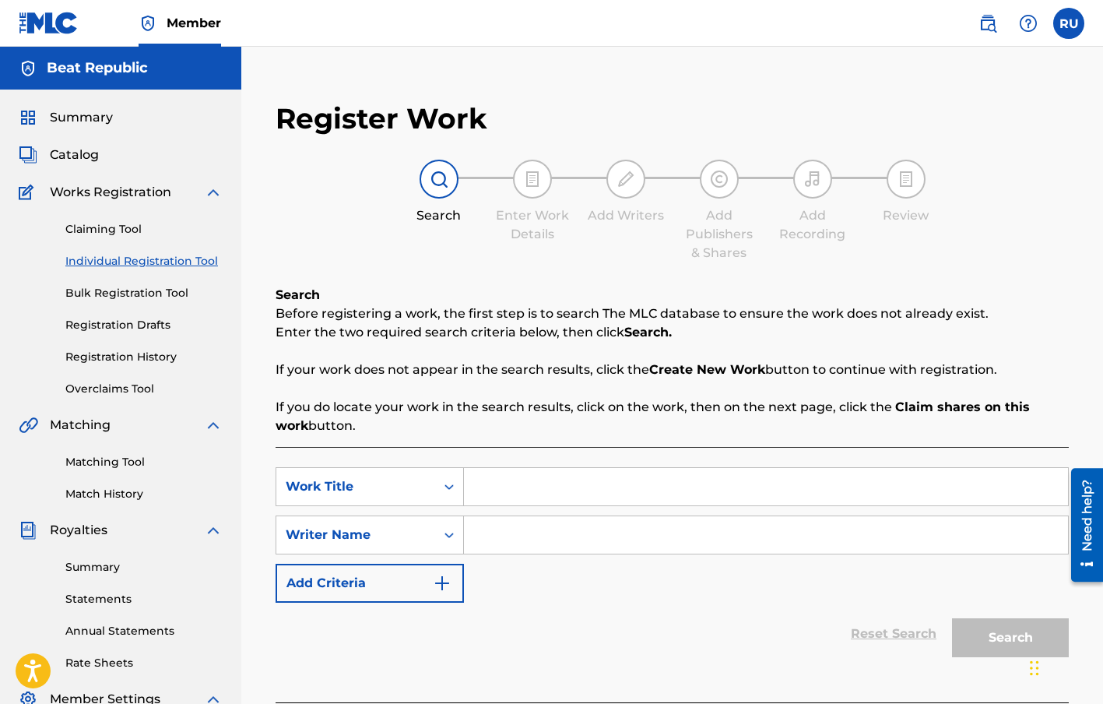
click at [148, 322] on link "Registration Drafts" at bounding box center [143, 325] width 157 height 16
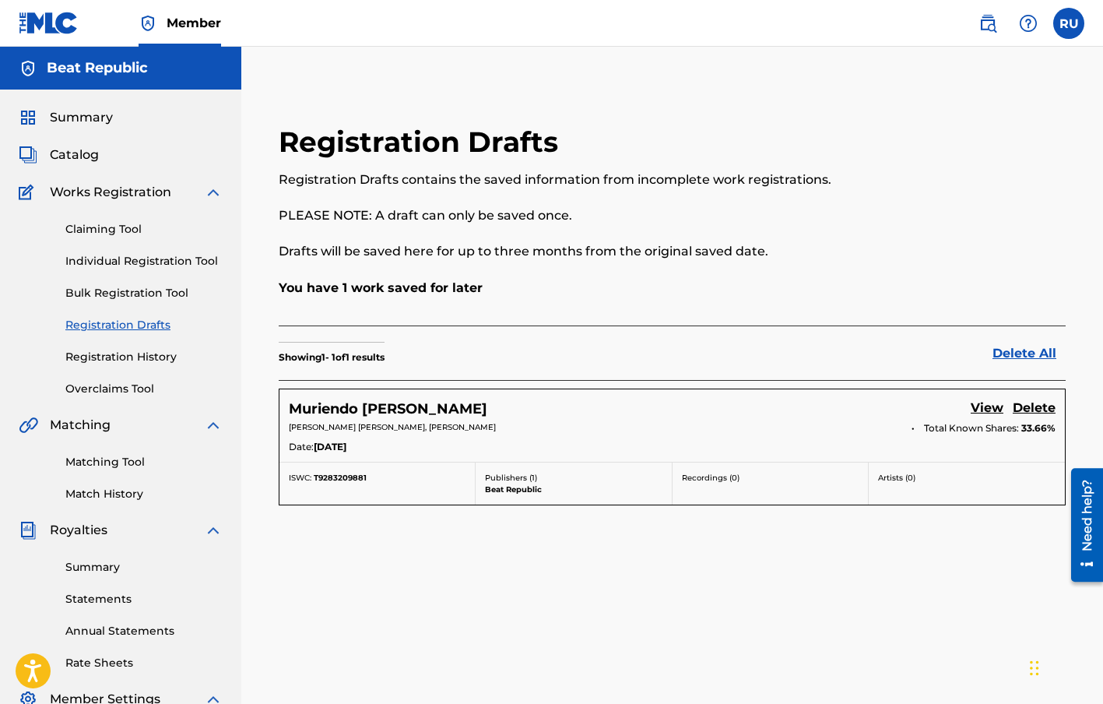
click at [361, 412] on h5 "Muriendo [PERSON_NAME]" at bounding box center [388, 409] width 198 height 18
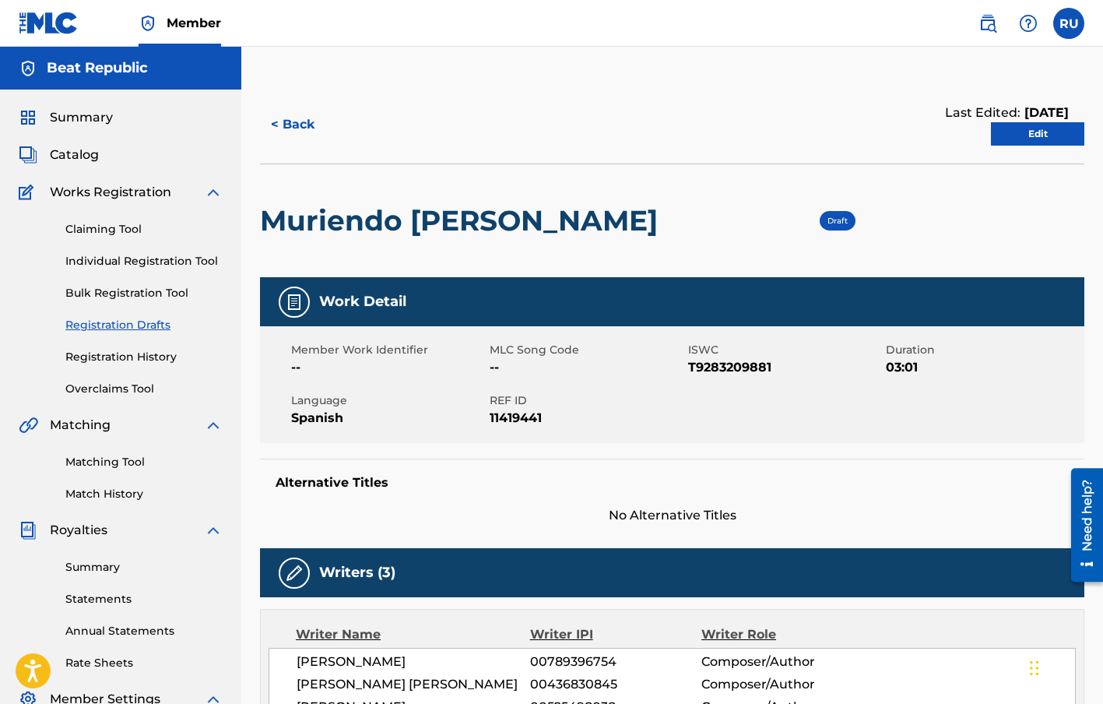
click at [1024, 135] on link "Edit" at bounding box center [1037, 133] width 93 height 23
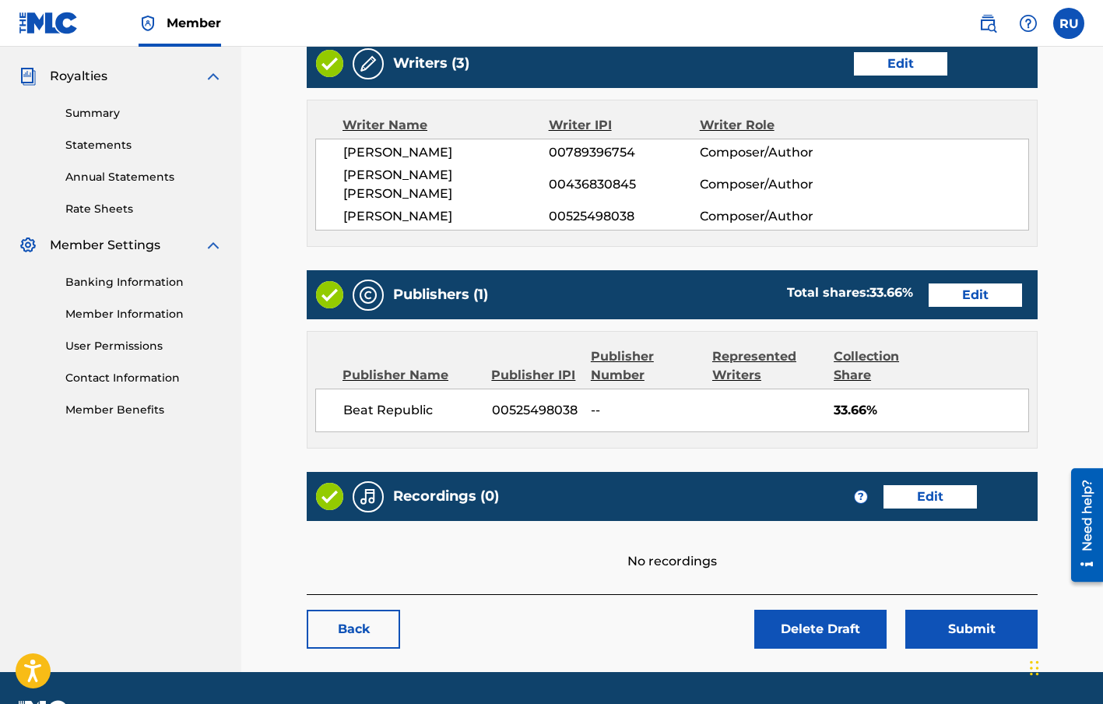
scroll to position [495, 0]
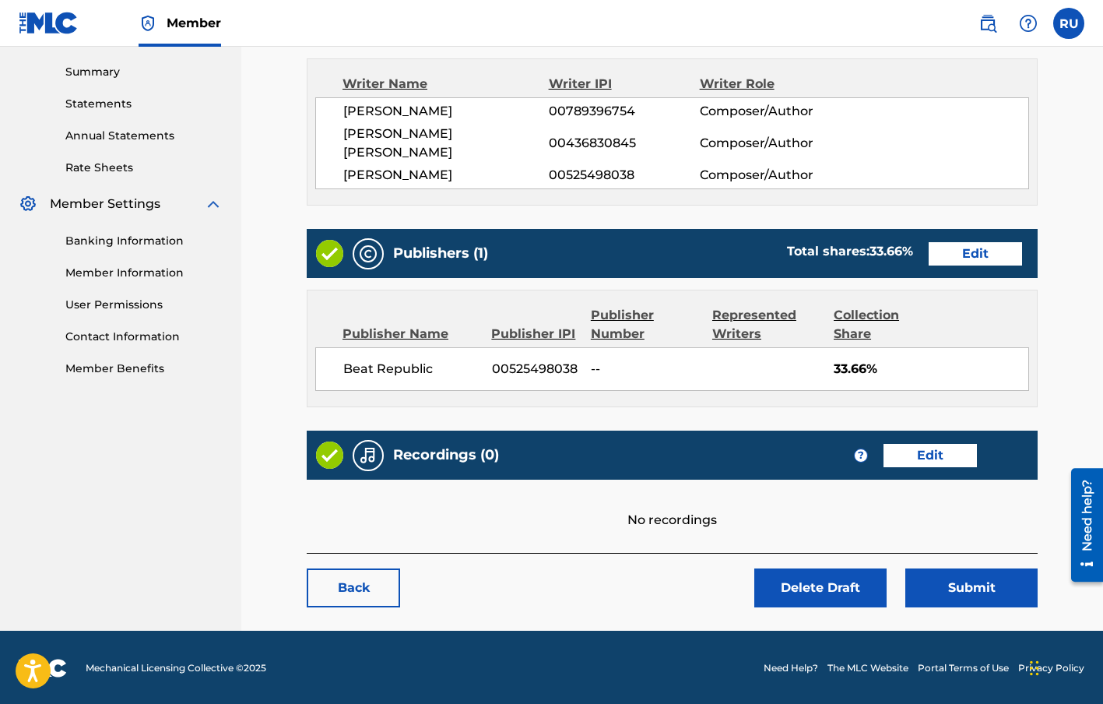
click at [902, 458] on link "Edit" at bounding box center [929, 455] width 93 height 23
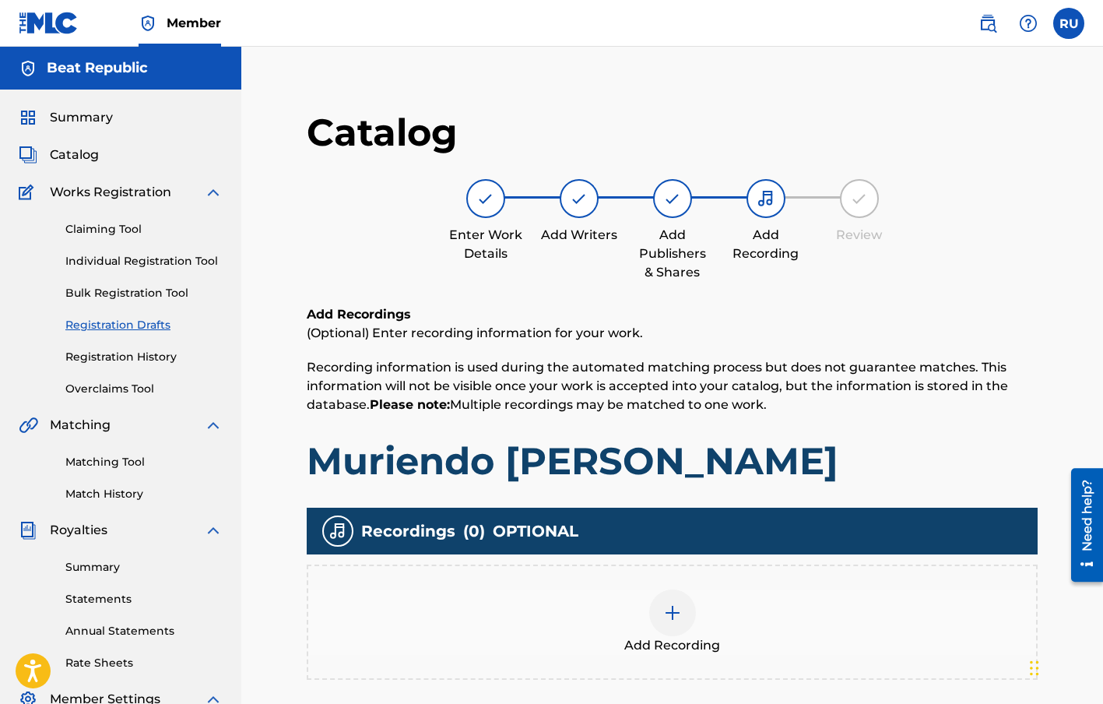
scroll to position [262, 0]
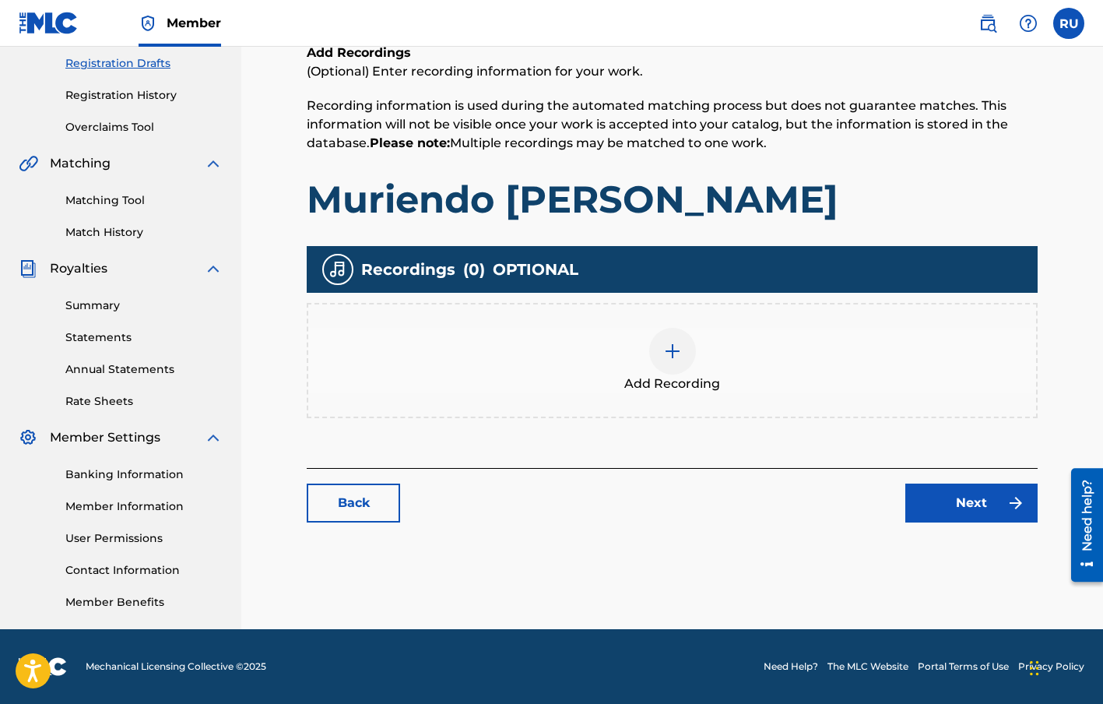
click at [677, 358] on img at bounding box center [672, 351] width 19 height 19
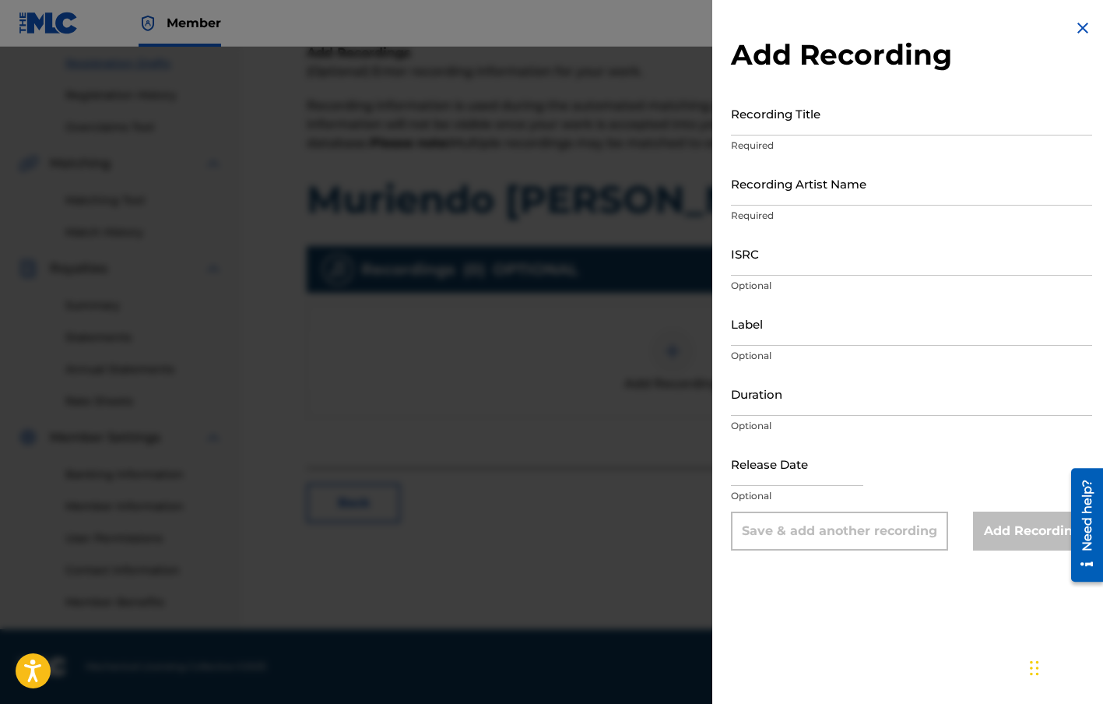
click at [781, 111] on input "Recording Title" at bounding box center [911, 113] width 361 height 44
type input "Muriendo [PERSON_NAME]"
click at [787, 176] on input "Recording Artist Name" at bounding box center [911, 183] width 361 height 44
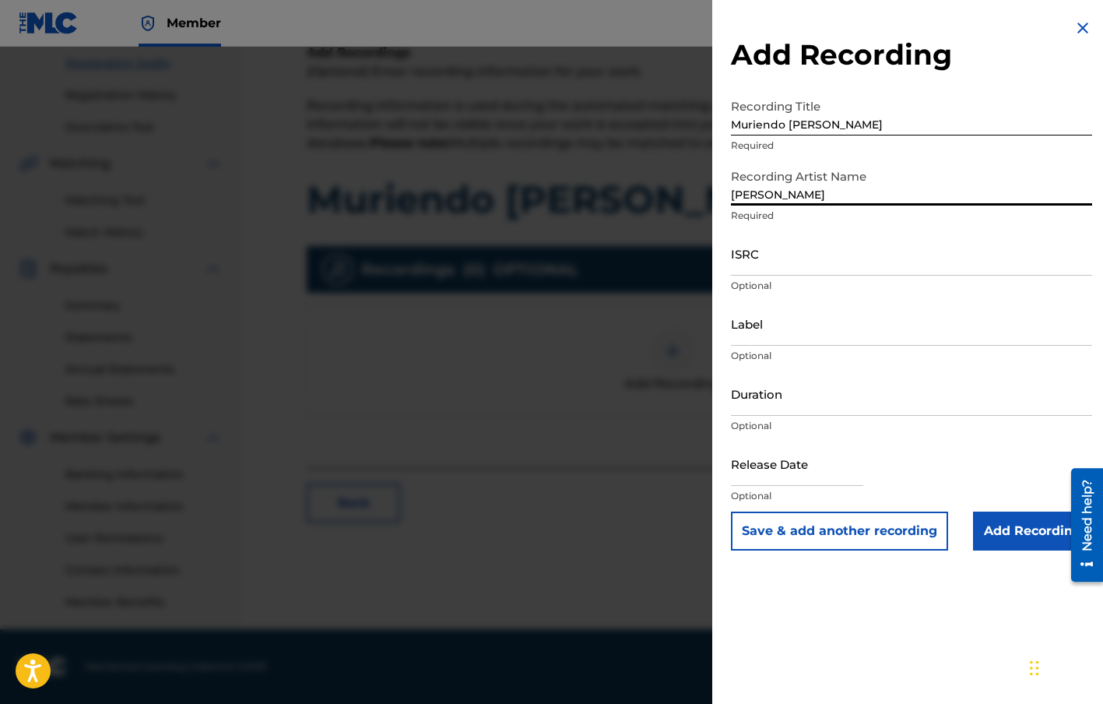
type input "[PERSON_NAME]"
click at [782, 266] on input "ISRC" at bounding box center [911, 253] width 361 height 44
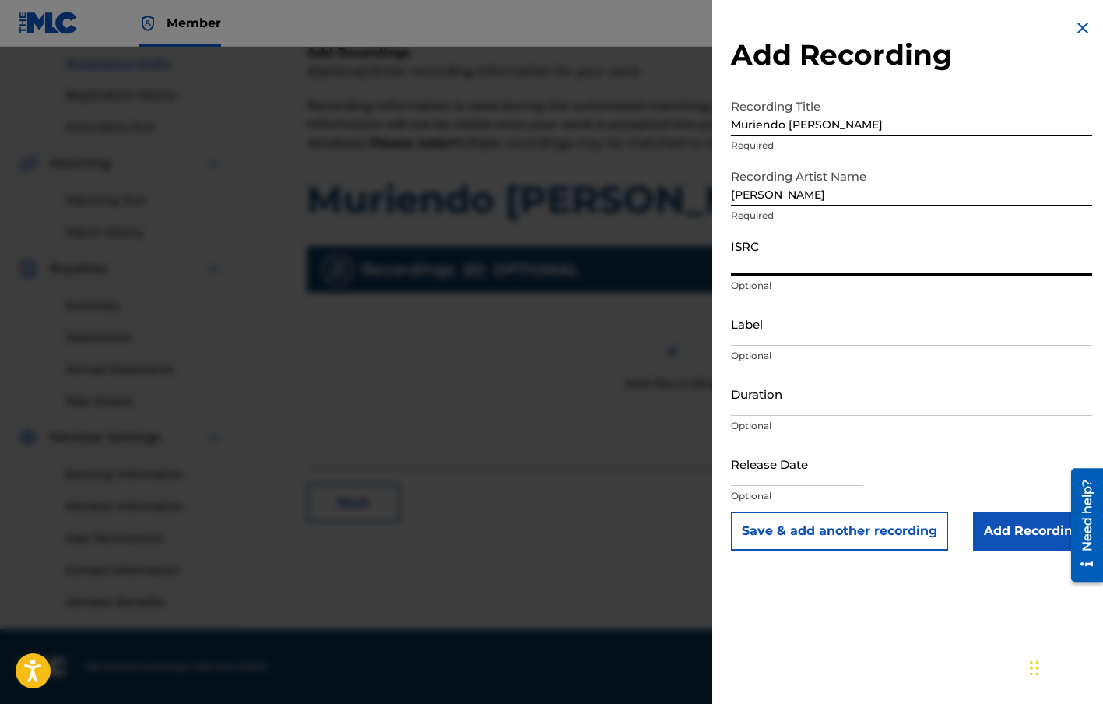
paste input "TCACQ1640580"
type input "TCACQ1640580"
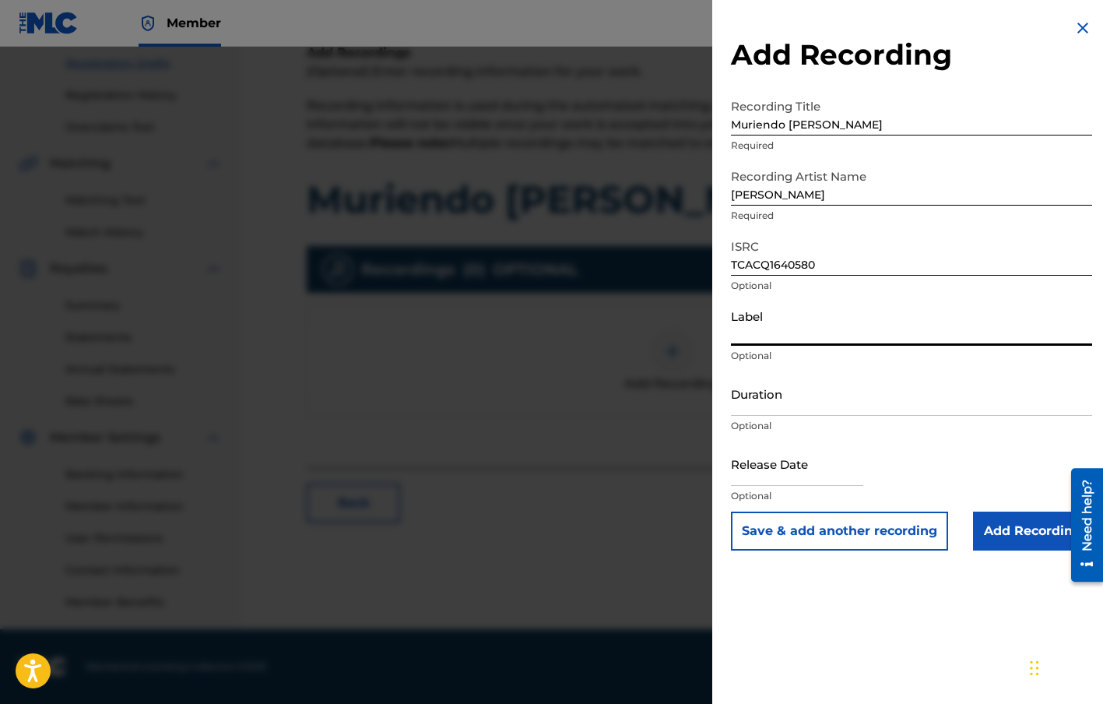
click at [748, 329] on input "Label" at bounding box center [911, 323] width 361 height 44
type input "Beat Republic"
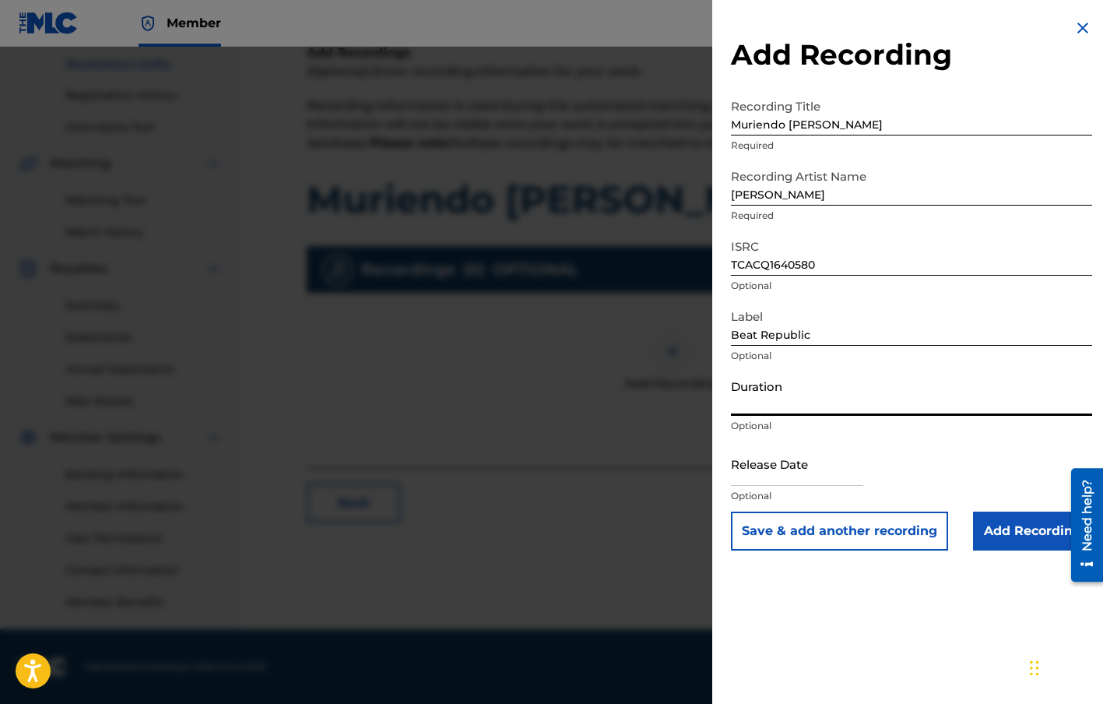
drag, startPoint x: 751, startPoint y: 404, endPoint x: 728, endPoint y: 402, distance: 23.5
click at [751, 404] on input "Duration" at bounding box center [911, 393] width 361 height 44
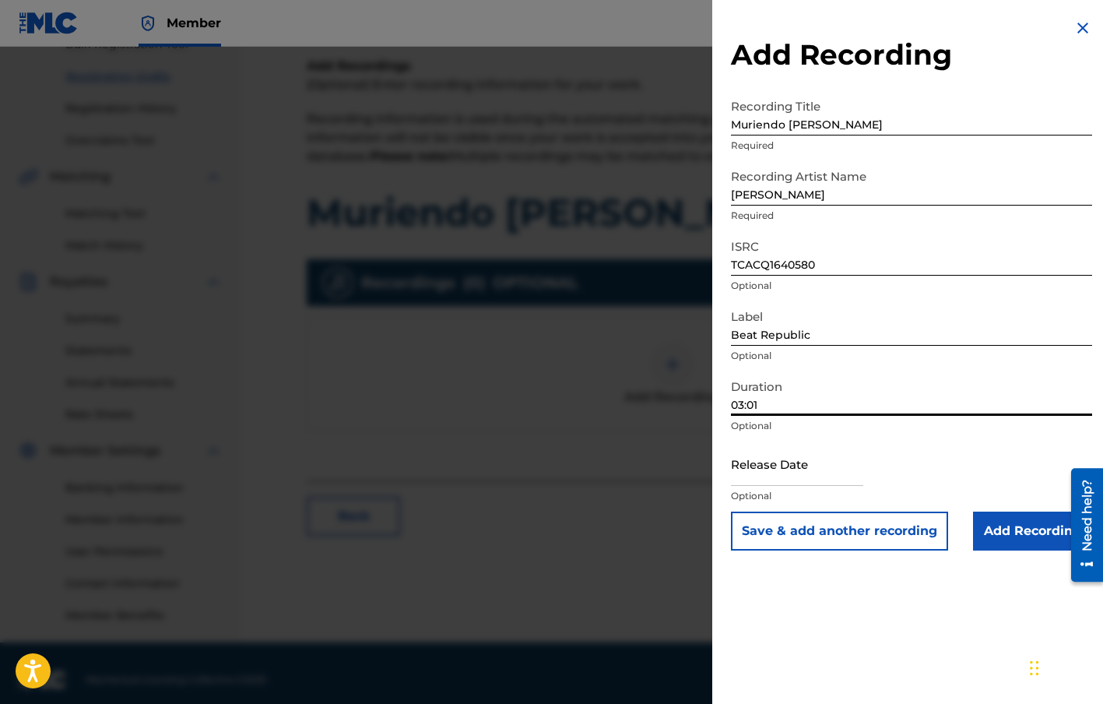
scroll to position [221, 0]
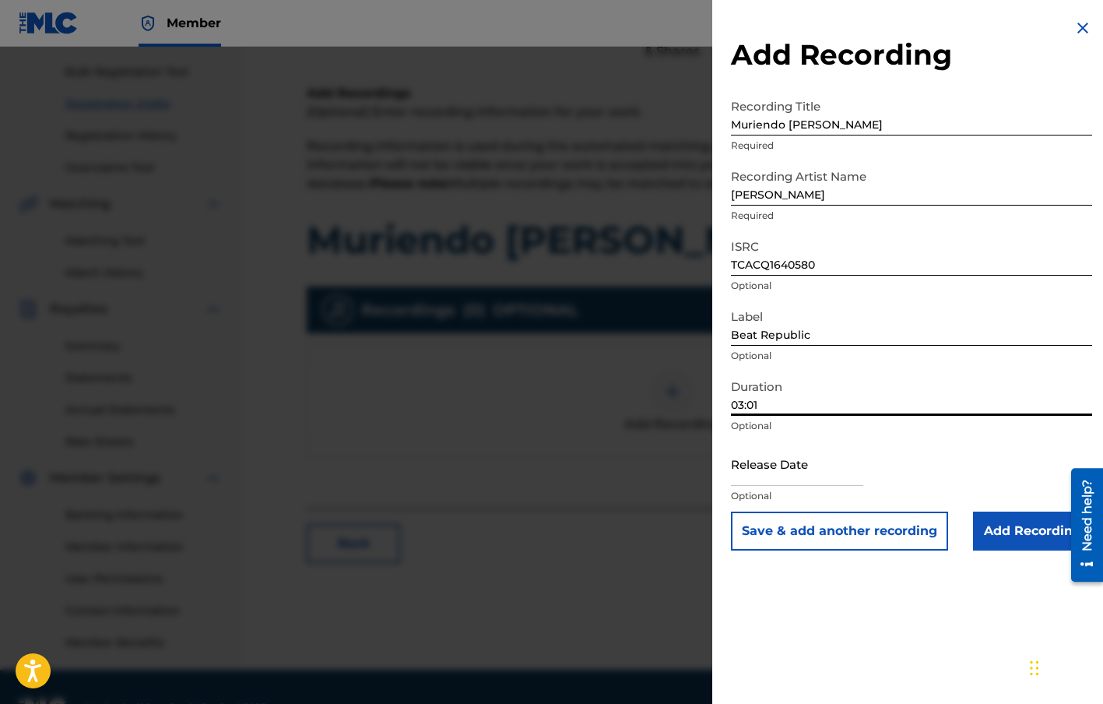
type input "03:01"
click at [999, 541] on input "Add Recording" at bounding box center [1032, 530] width 119 height 39
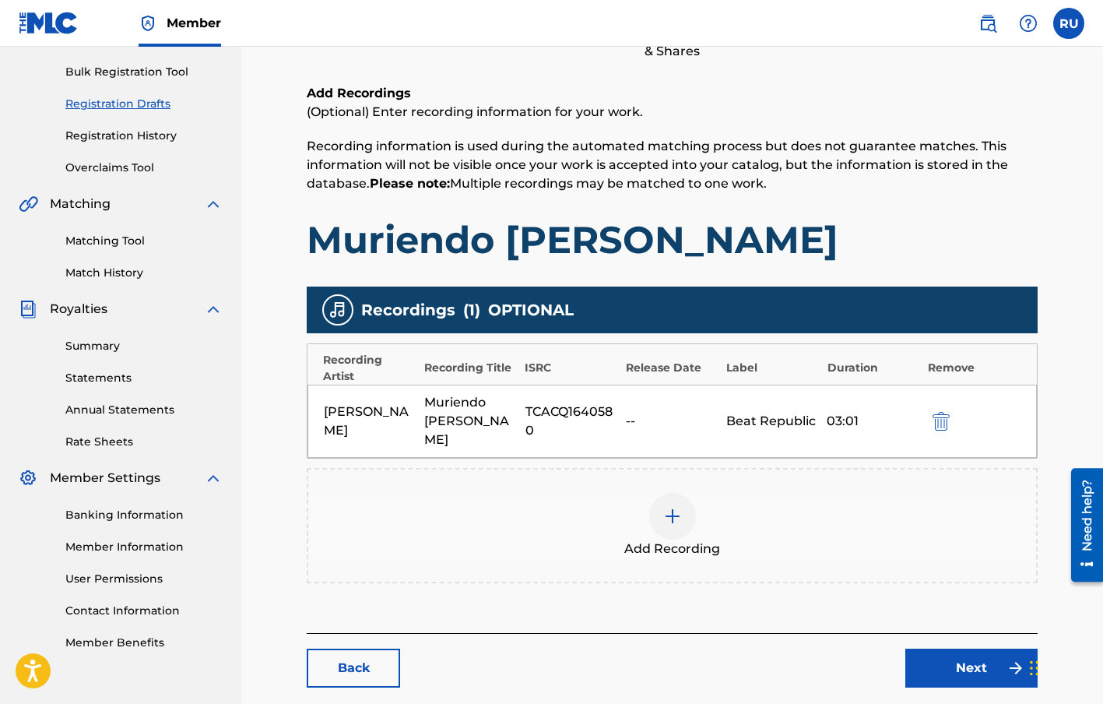
click at [923, 648] on link "Next" at bounding box center [971, 667] width 132 height 39
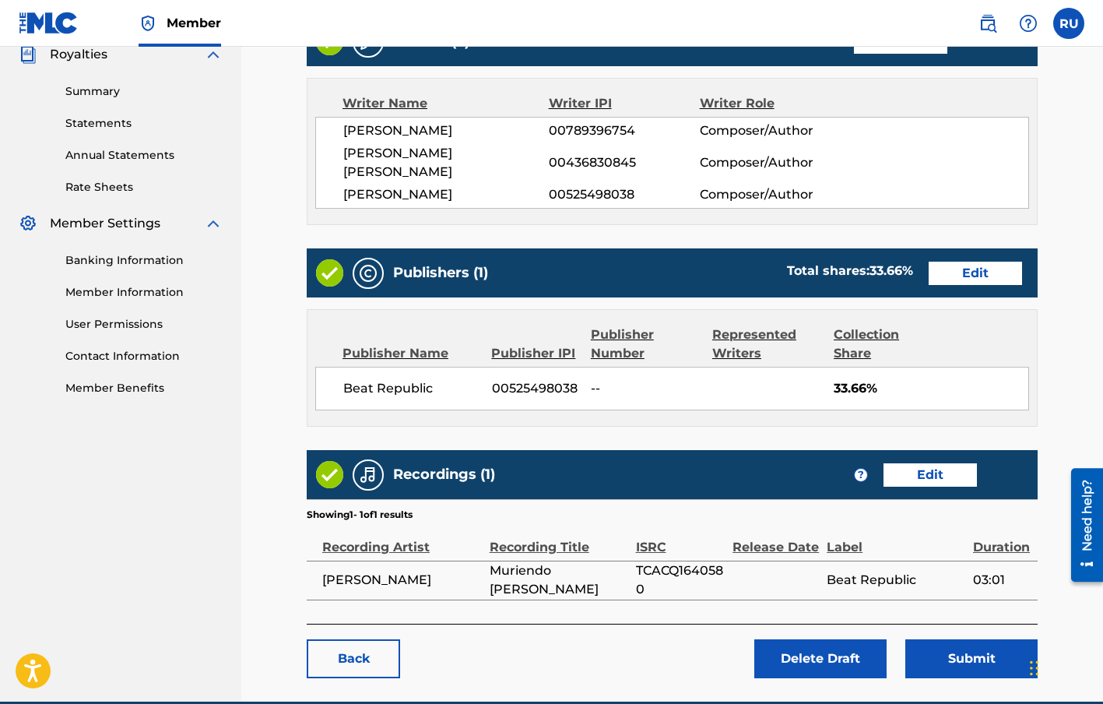
scroll to position [546, 0]
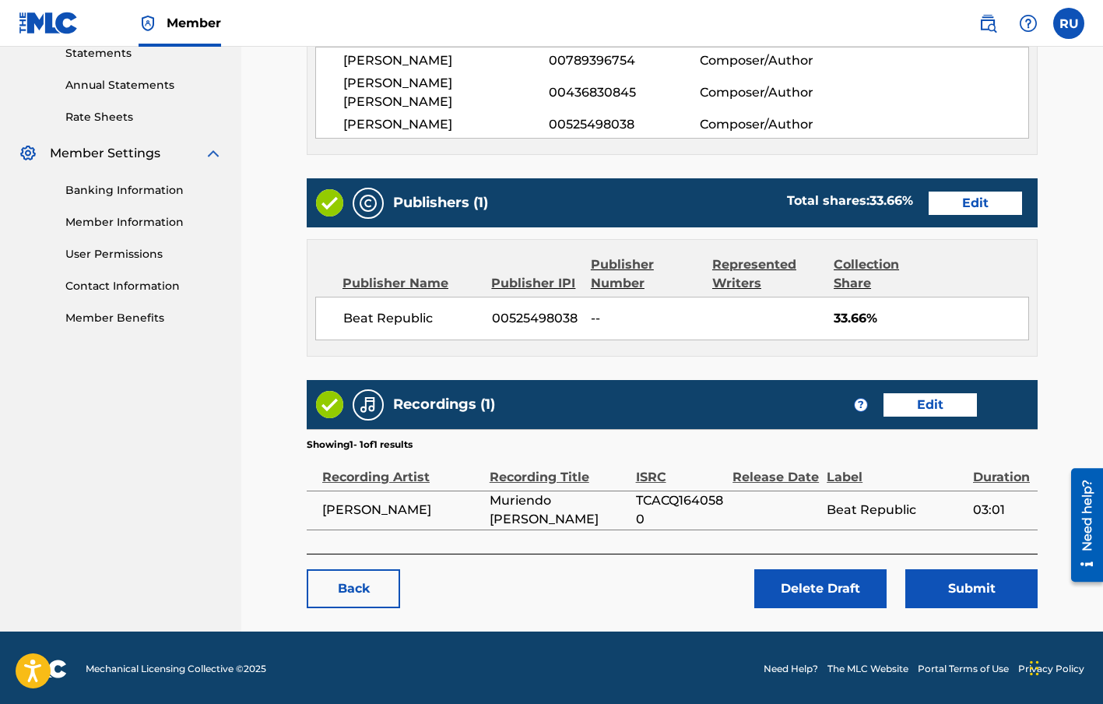
click at [960, 584] on button "Submit" at bounding box center [971, 588] width 132 height 39
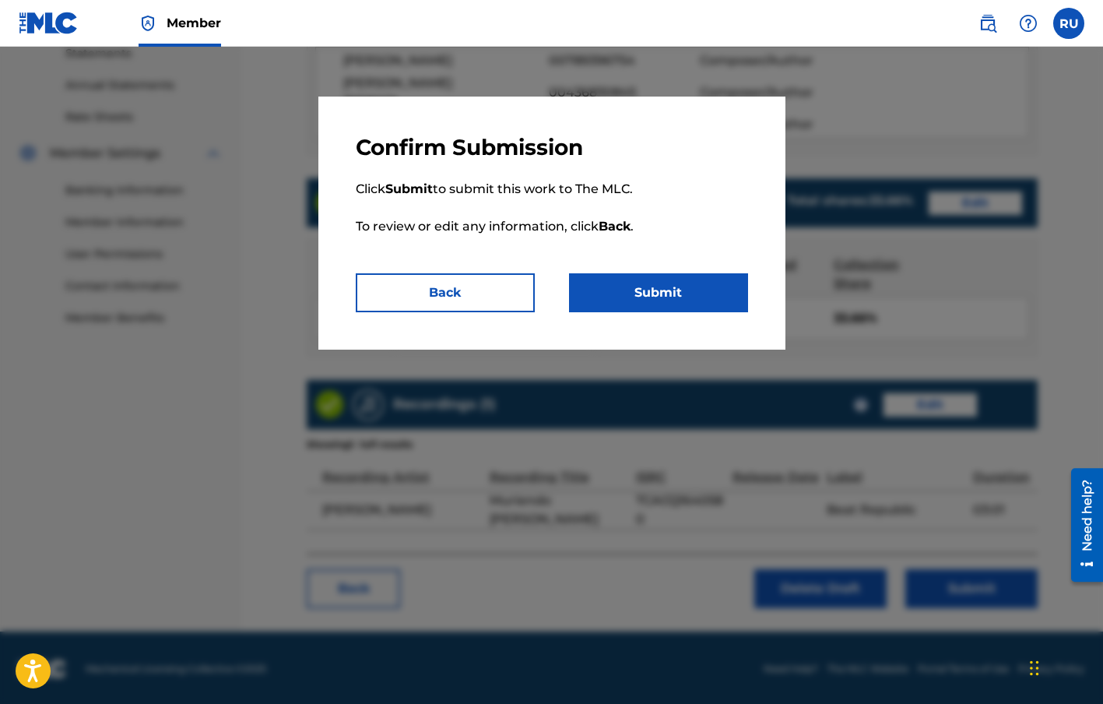
click at [427, 296] on button "Back" at bounding box center [445, 292] width 179 height 39
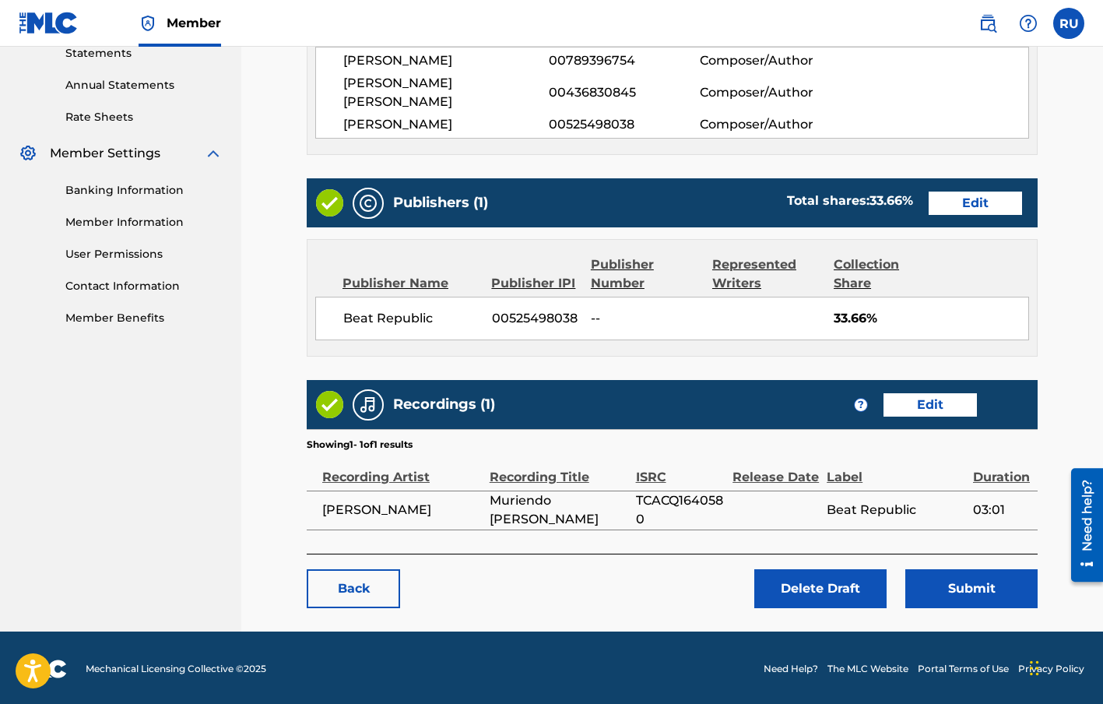
click at [999, 580] on button "Submit" at bounding box center [971, 588] width 132 height 39
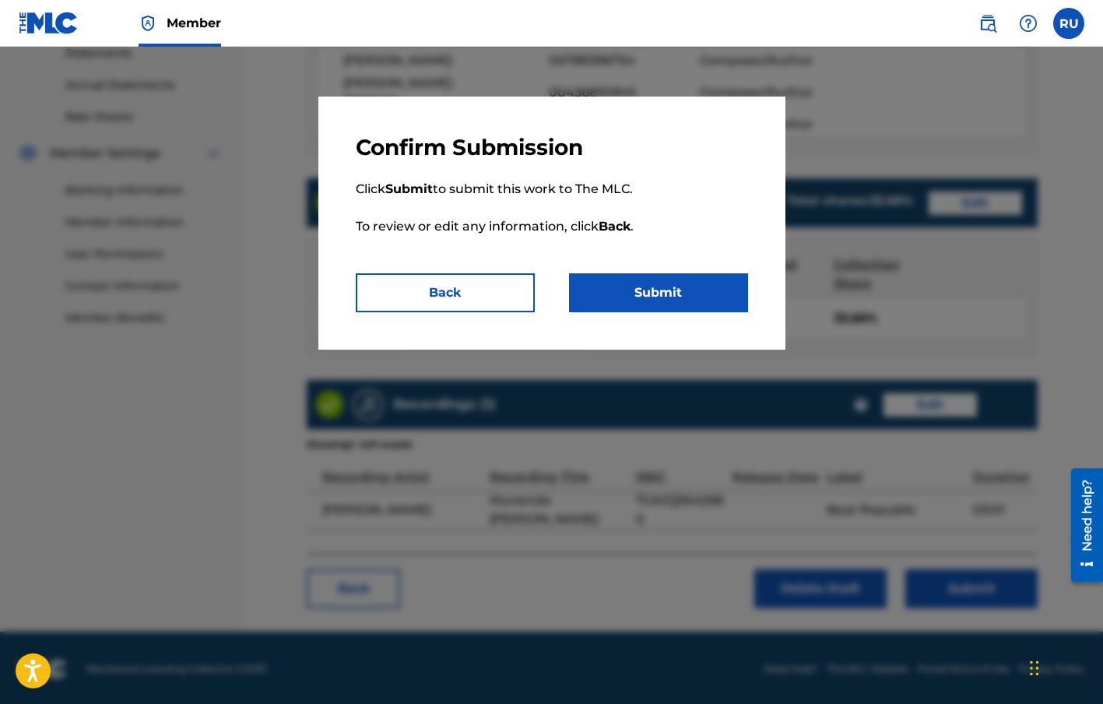
click at [701, 301] on button "Submit" at bounding box center [658, 292] width 179 height 39
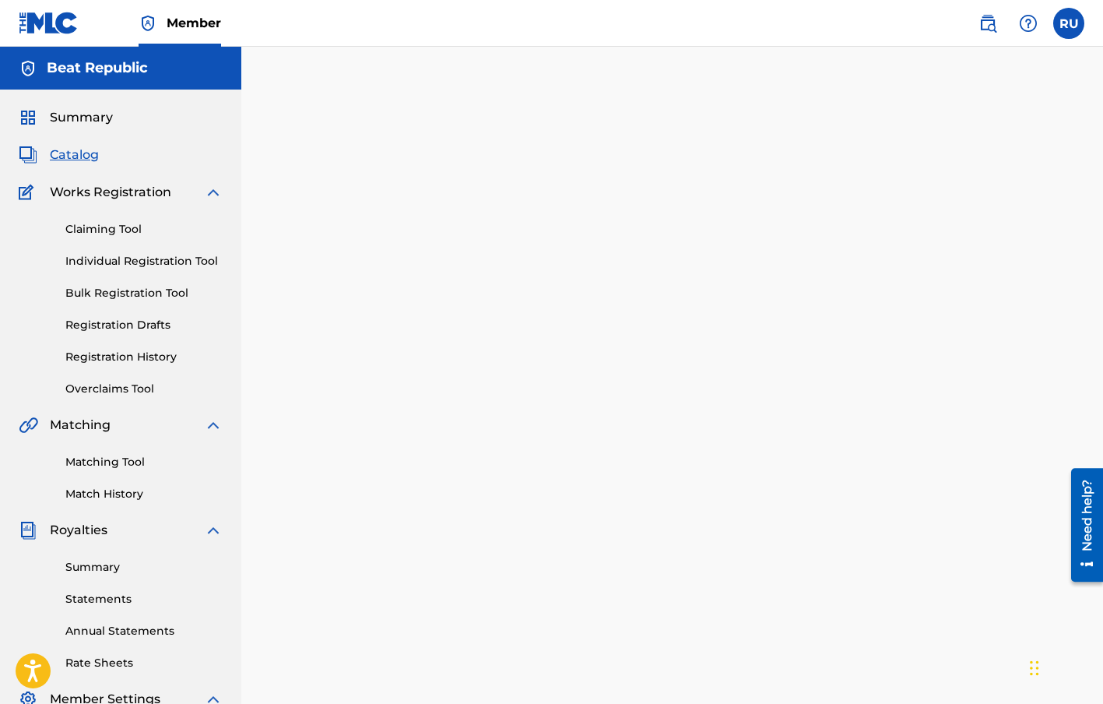
click at [166, 356] on link "Registration History" at bounding box center [143, 357] width 157 height 16
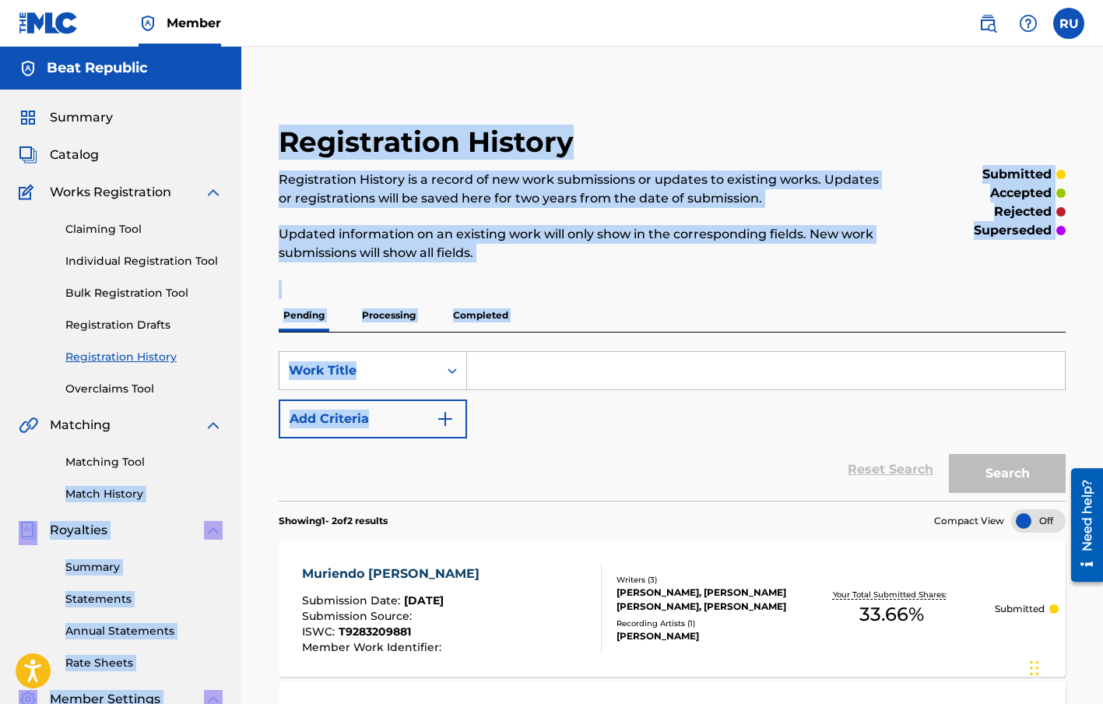
drag, startPoint x: 266, startPoint y: 438, endPoint x: 244, endPoint y: 468, distance: 37.2
click at [241, 469] on main "Beat Republic Summary Catalog Works Registration Claiming Tool Individual Regis…" at bounding box center [551, 481] width 1103 height 869
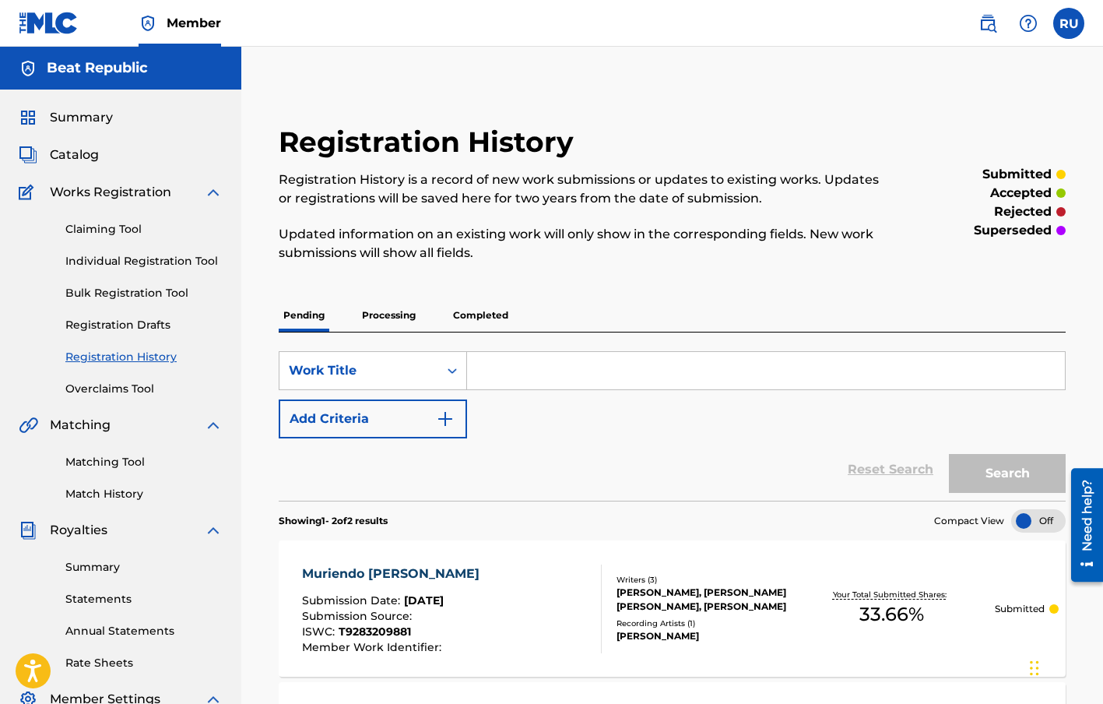
click at [251, 464] on div "Registration History Registration History is a record of new work submissions o…" at bounding box center [672, 501] width 862 height 831
click at [119, 255] on link "Individual Registration Tool" at bounding box center [143, 261] width 157 height 16
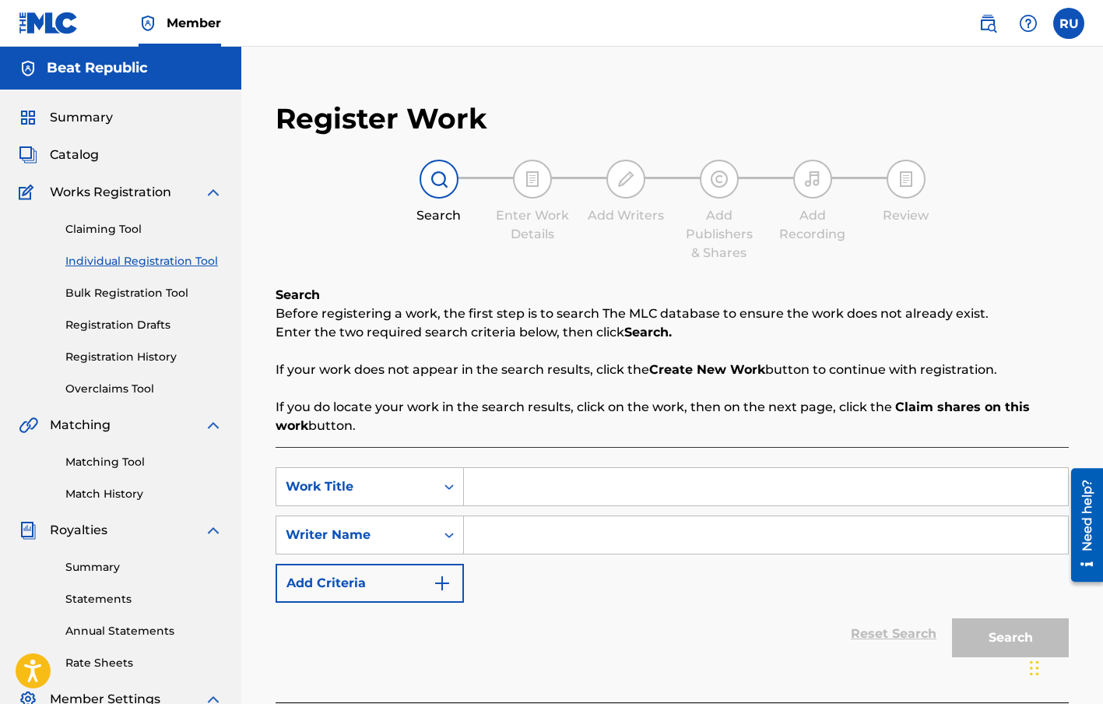
click at [483, 490] on input "Search Form" at bounding box center [766, 486] width 604 height 37
type input "Tu Maldad"
click at [505, 533] on input "Search Form" at bounding box center [766, 534] width 604 height 37
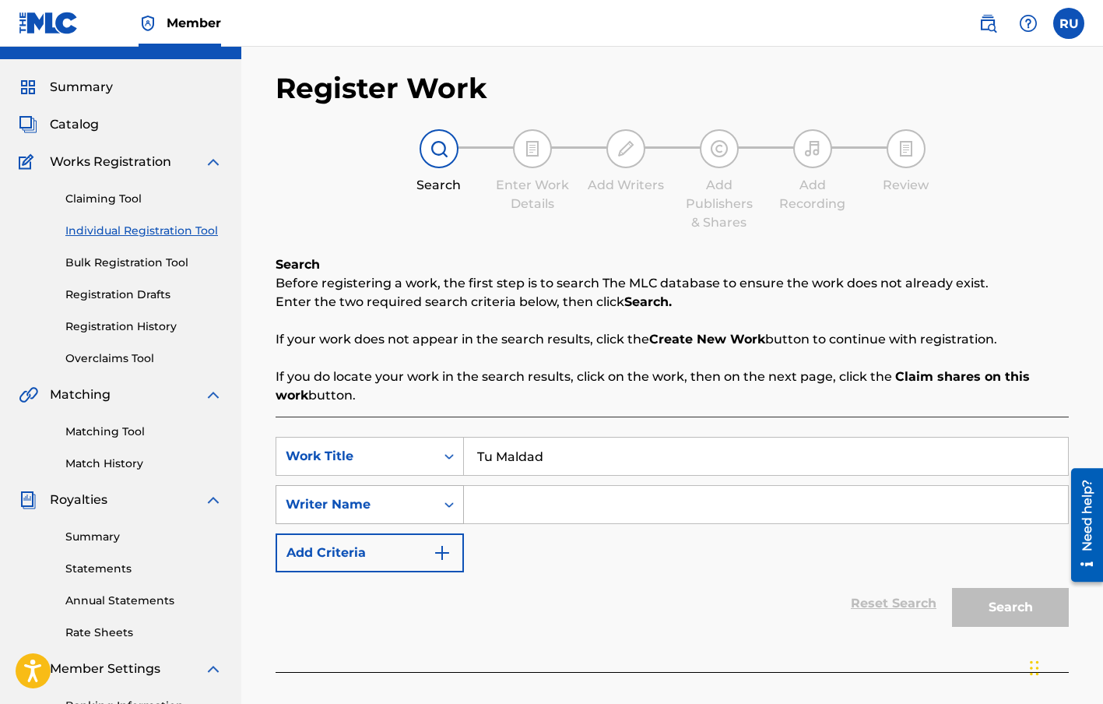
click at [454, 524] on div "Writer Name" at bounding box center [370, 504] width 188 height 39
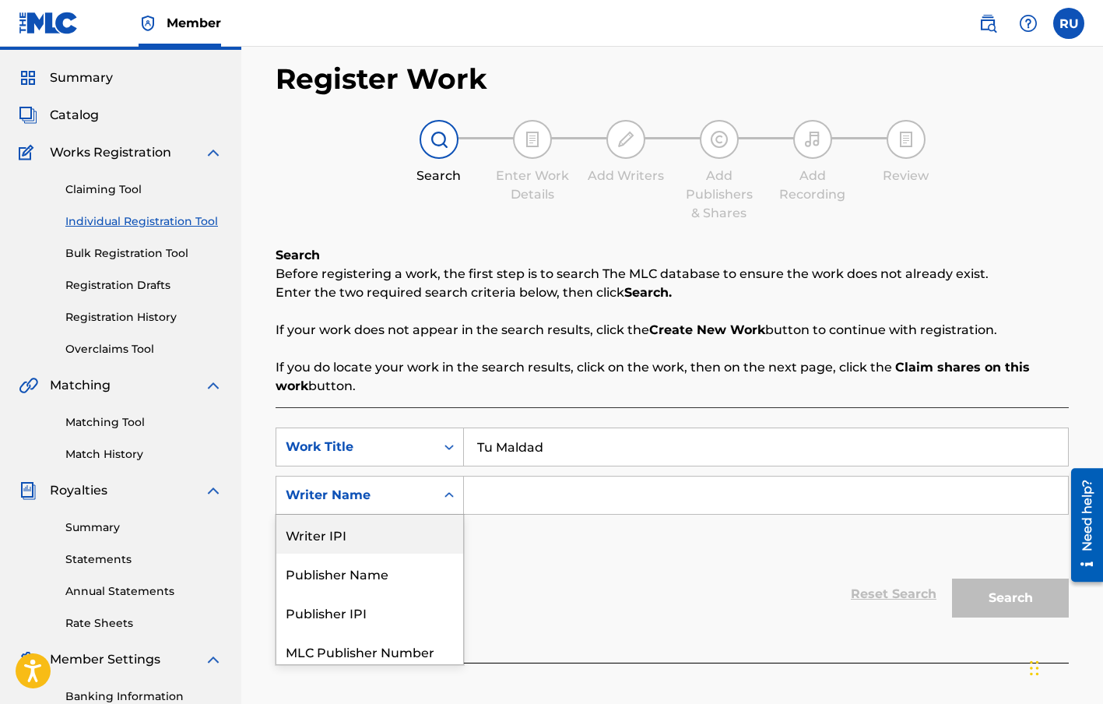
scroll to position [46, 0]
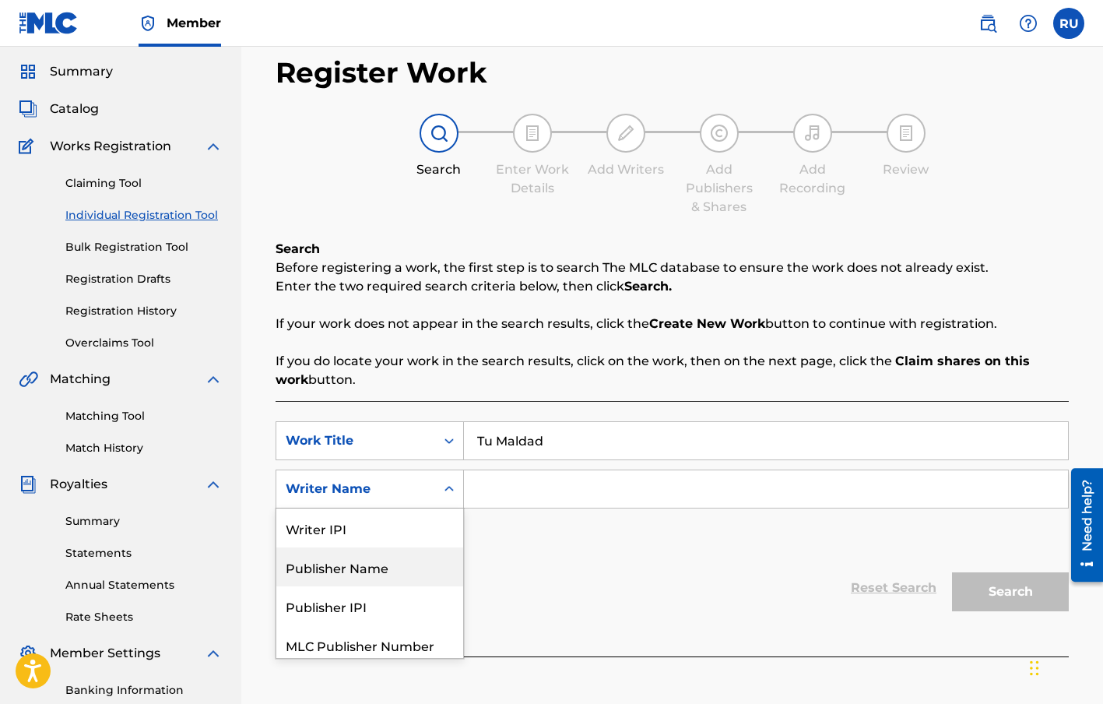
click at [393, 560] on div "Publisher Name" at bounding box center [369, 566] width 187 height 39
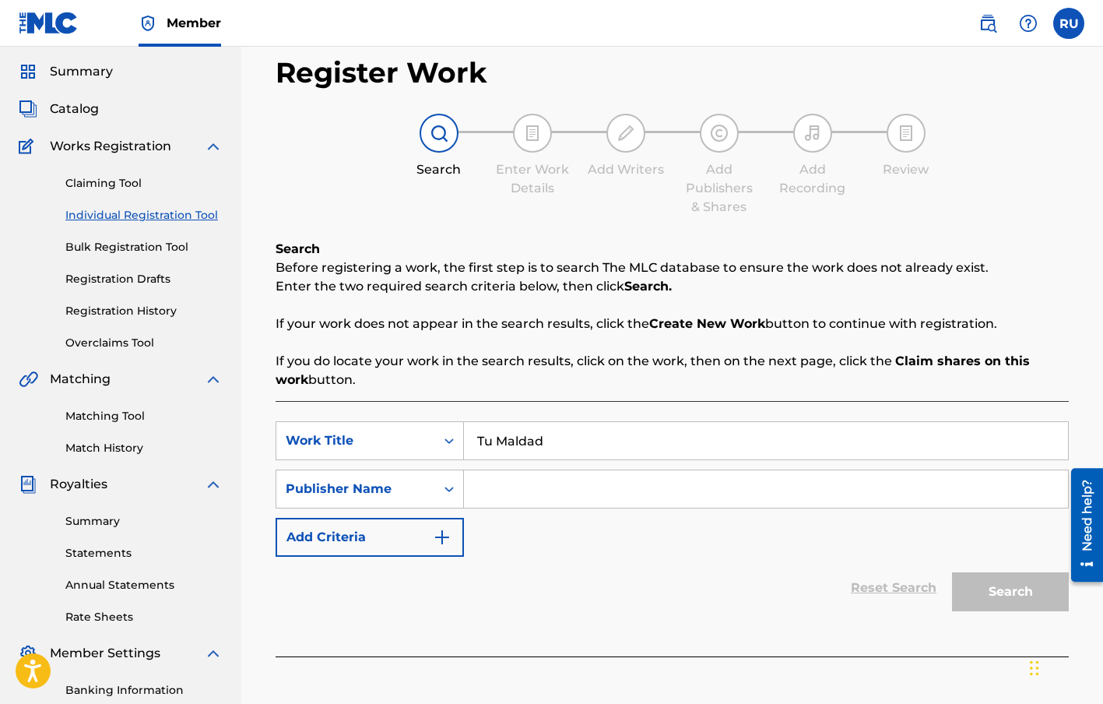
click at [511, 494] on input "Search Form" at bounding box center [766, 488] width 604 height 37
type input "Beat Republic"
click at [1029, 590] on button "Search" at bounding box center [1010, 591] width 117 height 39
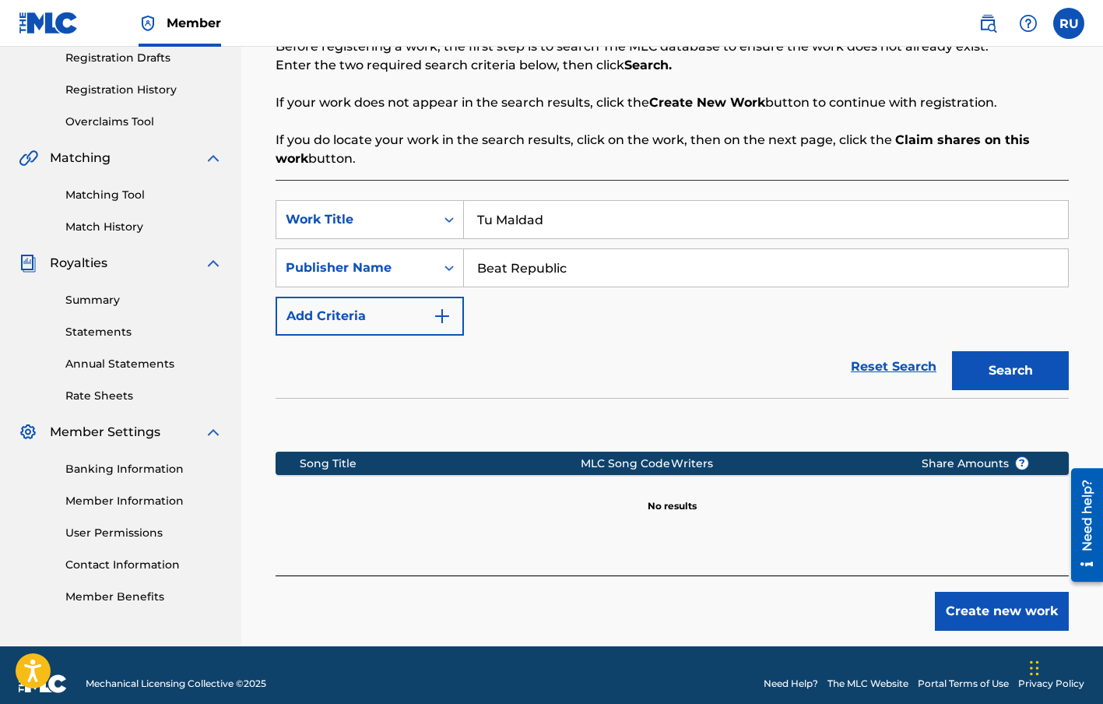
scroll to position [283, 0]
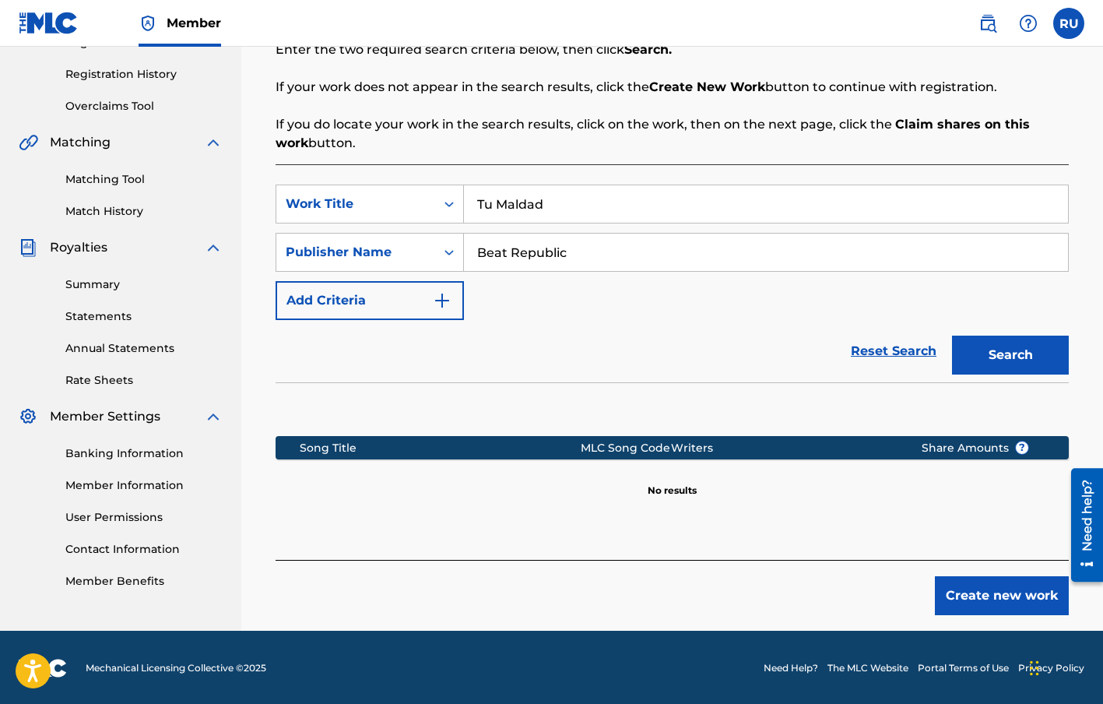
click at [985, 603] on button "Create new work" at bounding box center [1002, 595] width 134 height 39
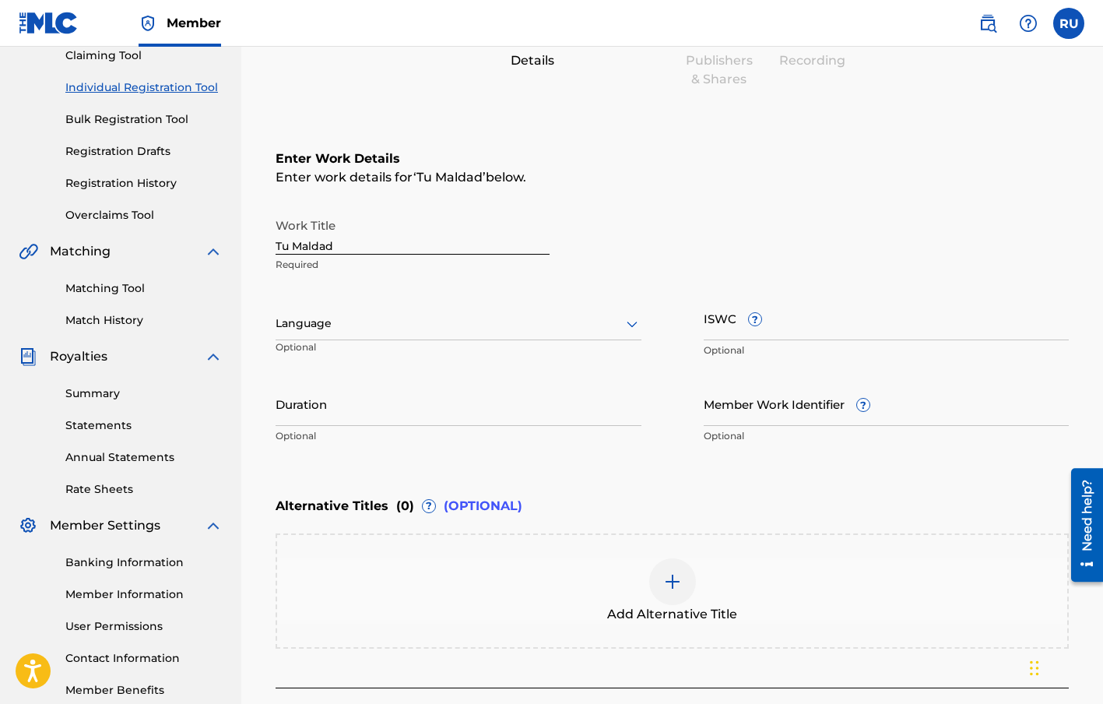
scroll to position [129, 0]
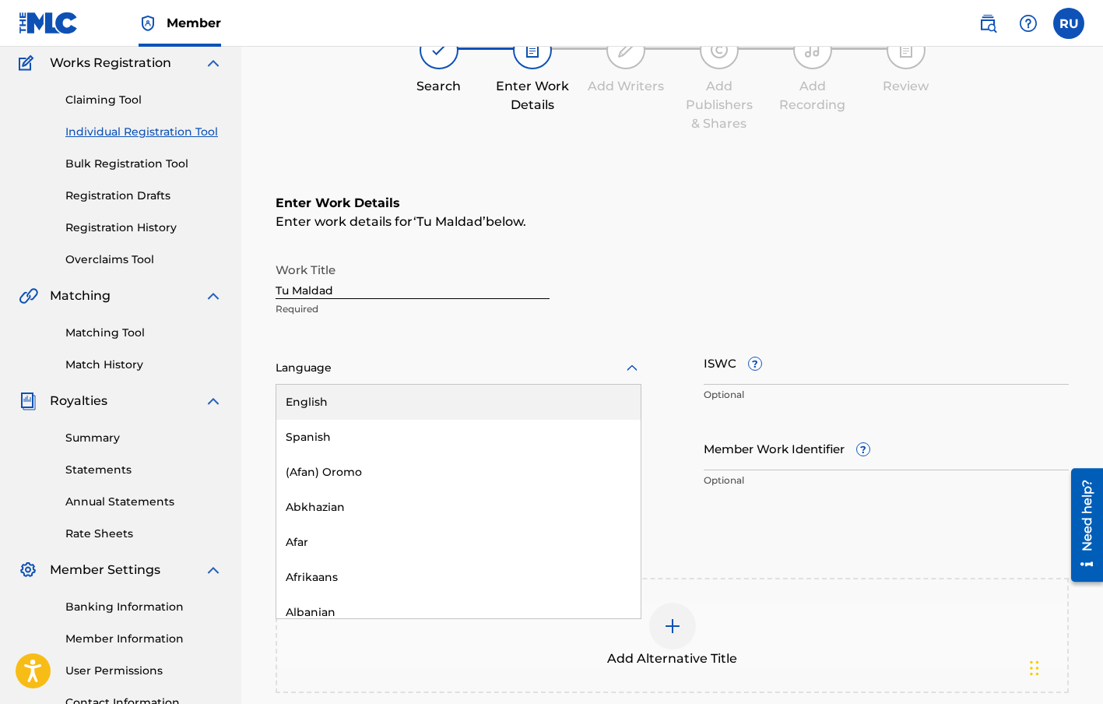
click at [608, 371] on div at bounding box center [459, 367] width 366 height 19
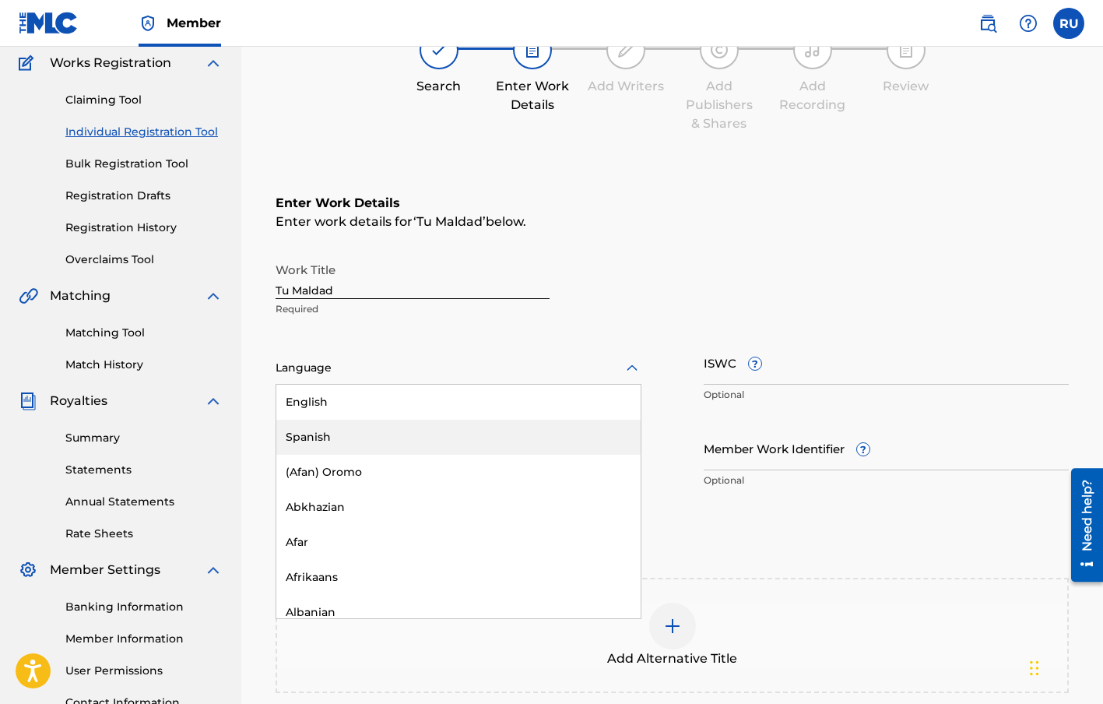
click at [353, 428] on div "Spanish" at bounding box center [458, 437] width 364 height 35
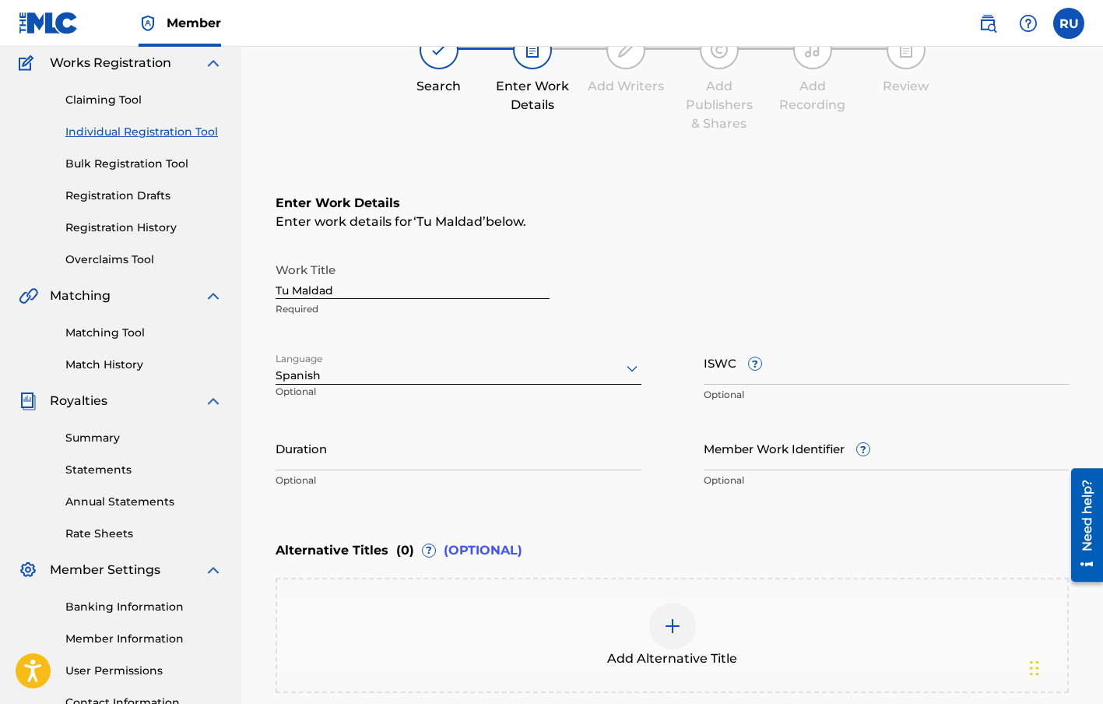
click at [722, 366] on input "ISWC ?" at bounding box center [887, 362] width 366 height 44
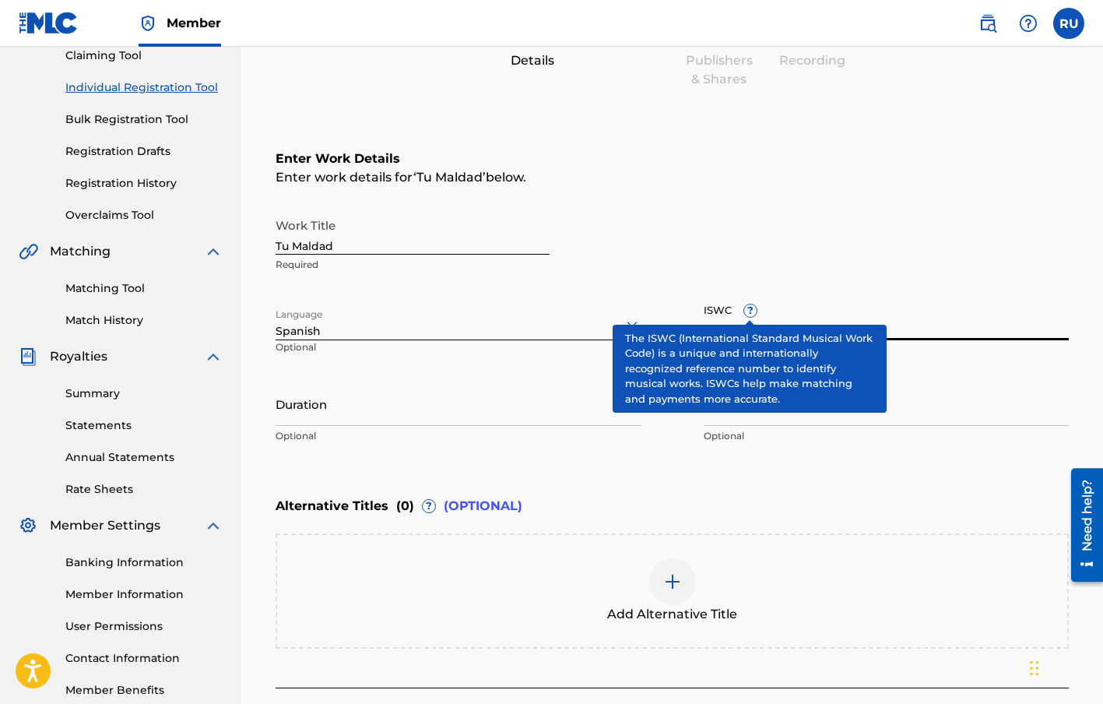
scroll to position [172, 0]
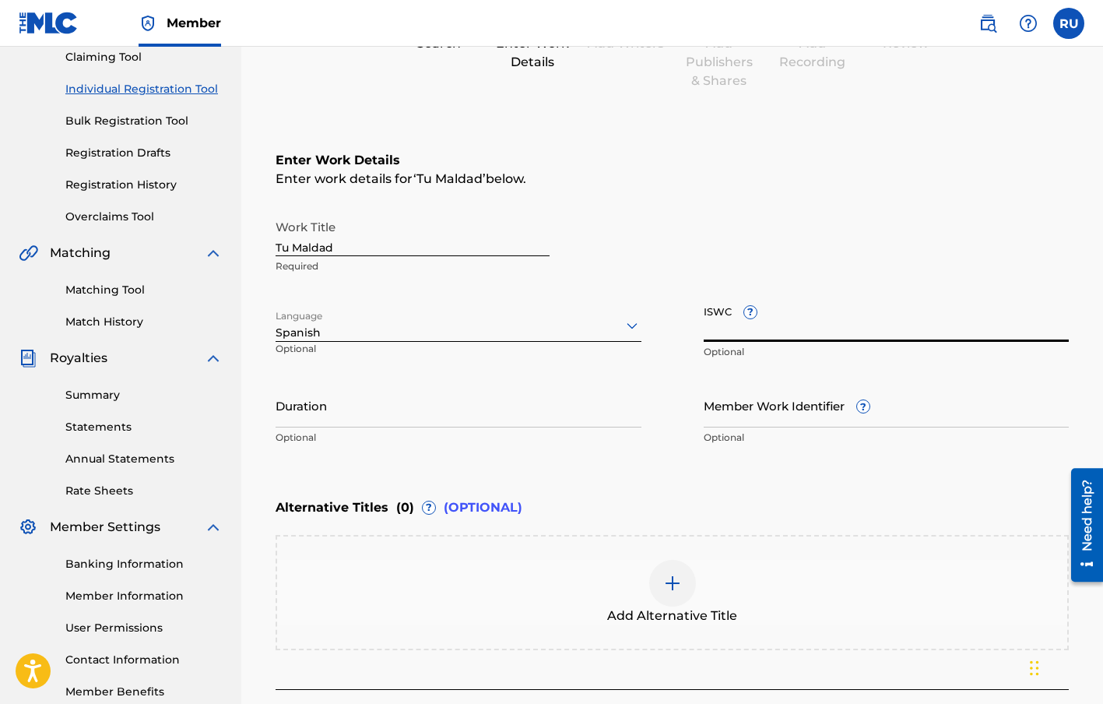
paste input "T-929.728.483-4"
type input "T-929.728.483-4"
click at [332, 420] on input "Duration" at bounding box center [459, 405] width 366 height 44
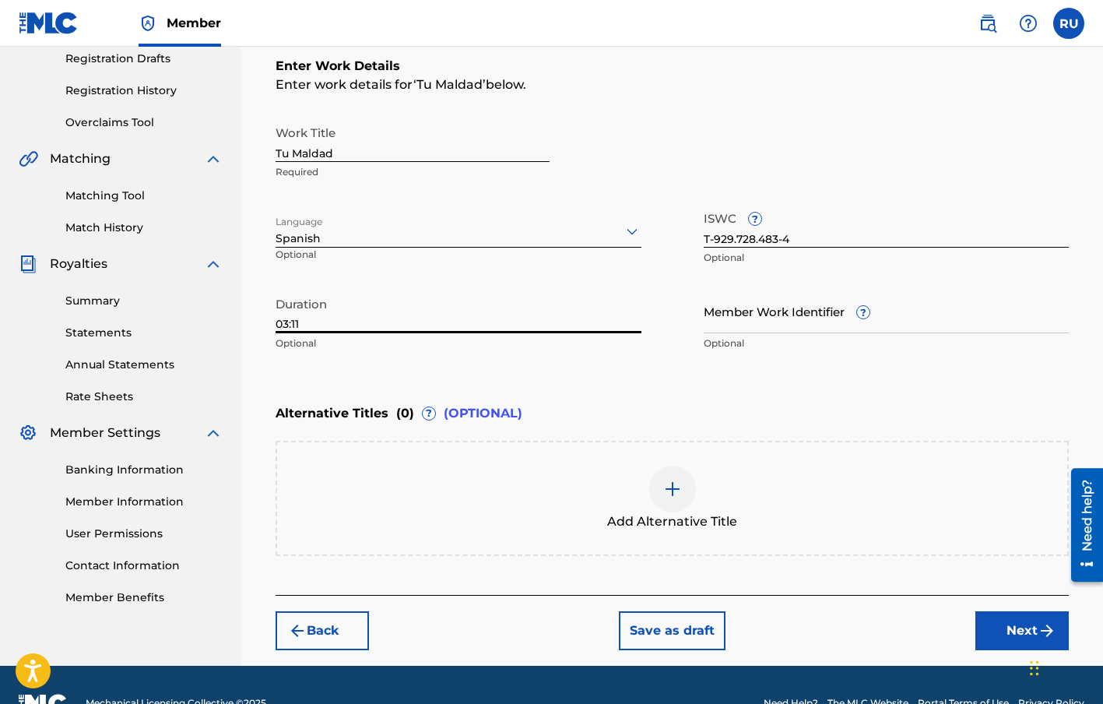
scroll to position [302, 0]
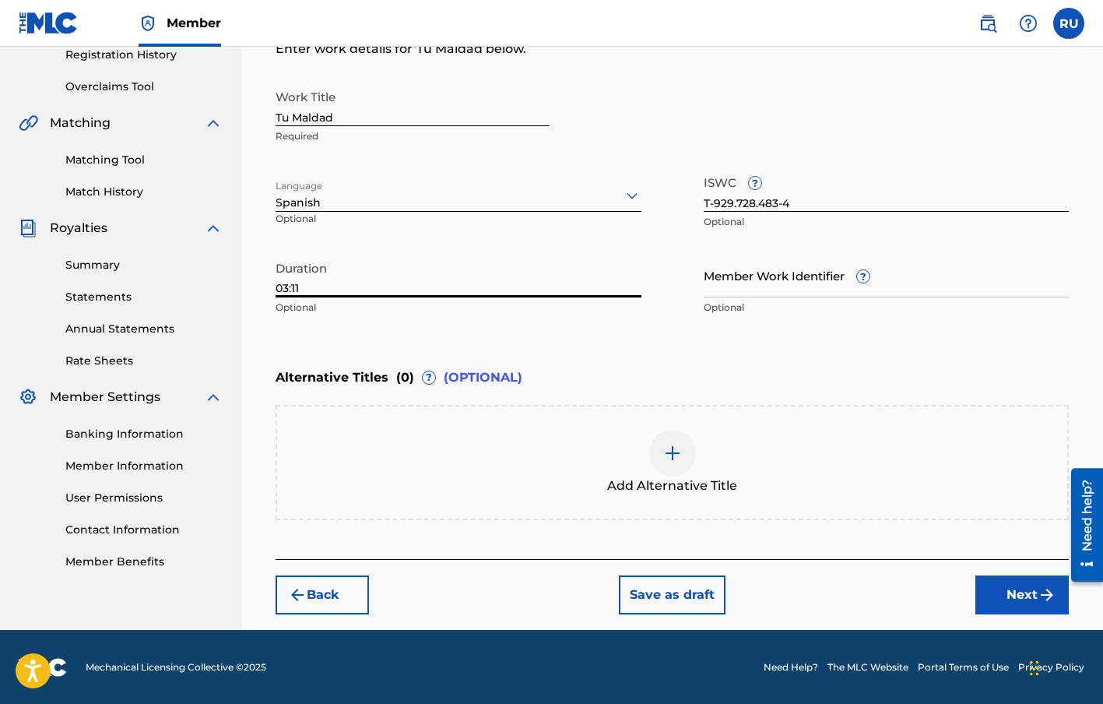
type input "03:11"
click at [996, 584] on button "Next" at bounding box center [1021, 594] width 93 height 39
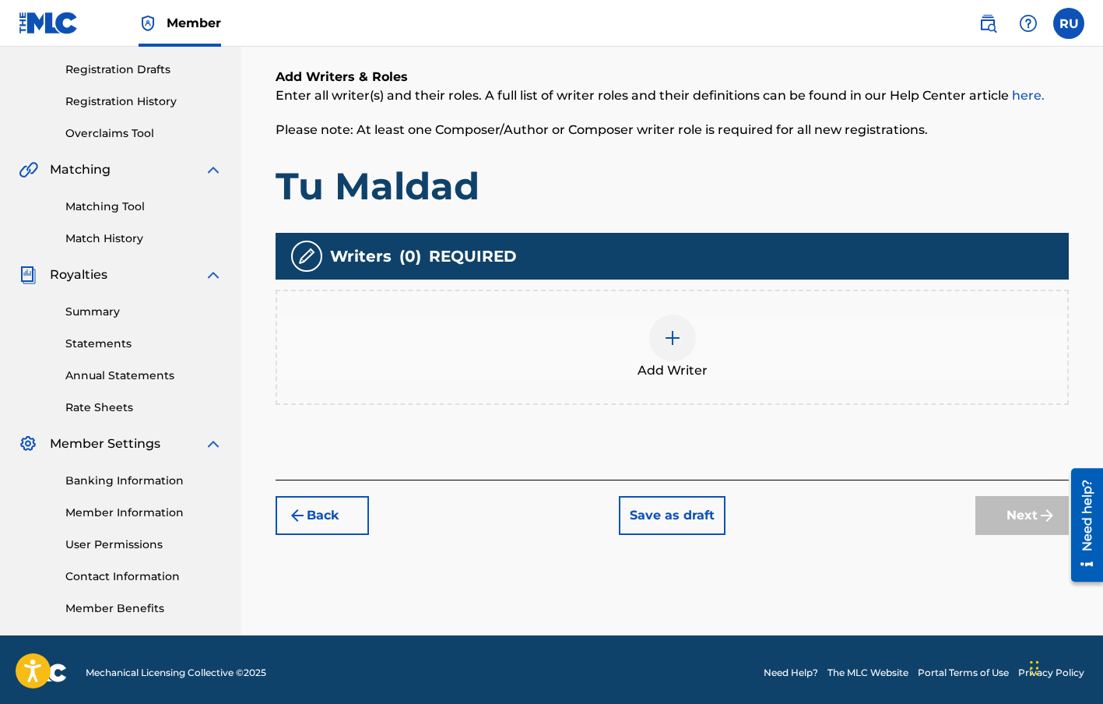
scroll to position [262, 0]
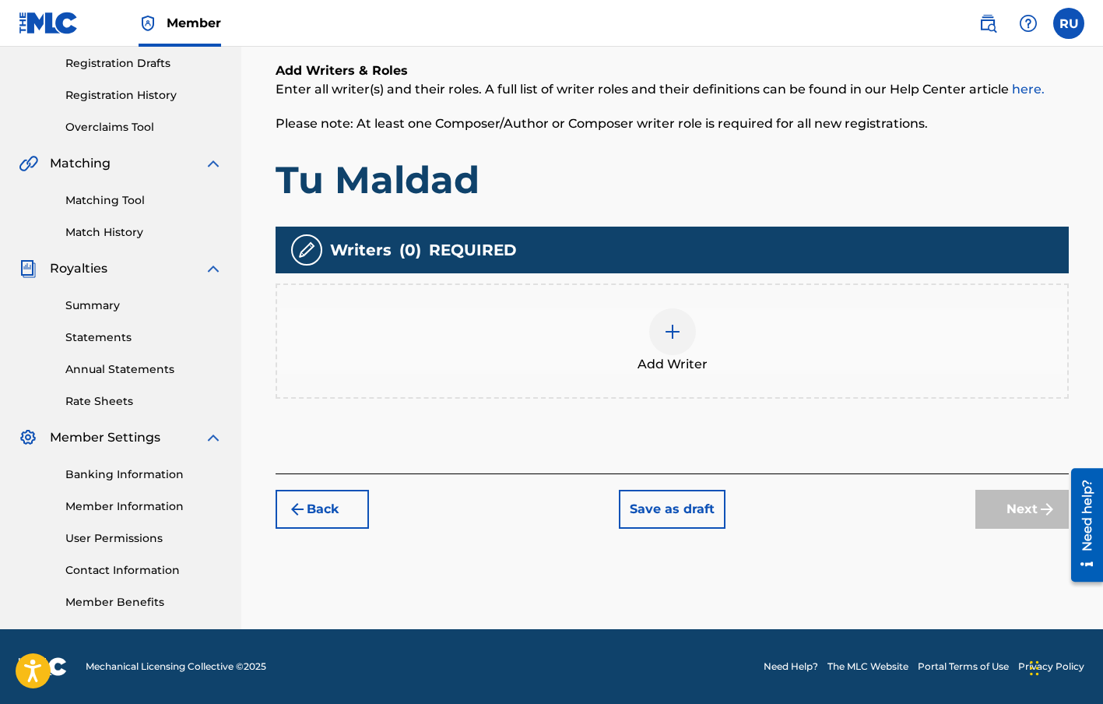
click at [655, 335] on div at bounding box center [672, 331] width 47 height 47
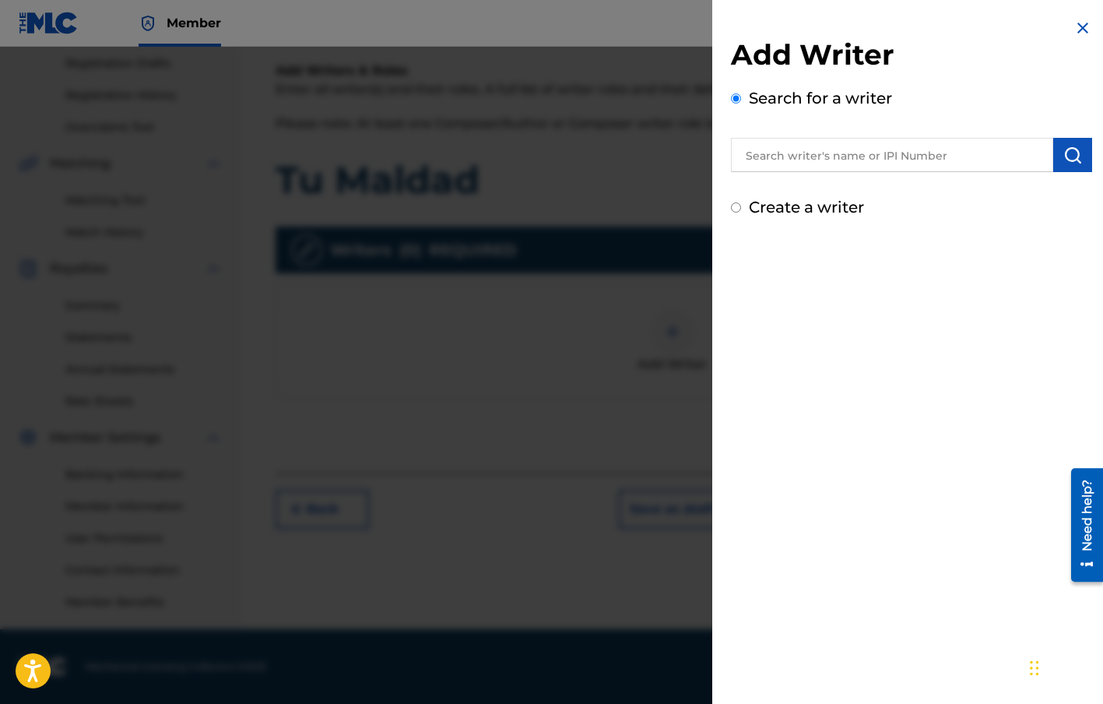
click at [768, 162] on input "text" at bounding box center [892, 155] width 322 height 34
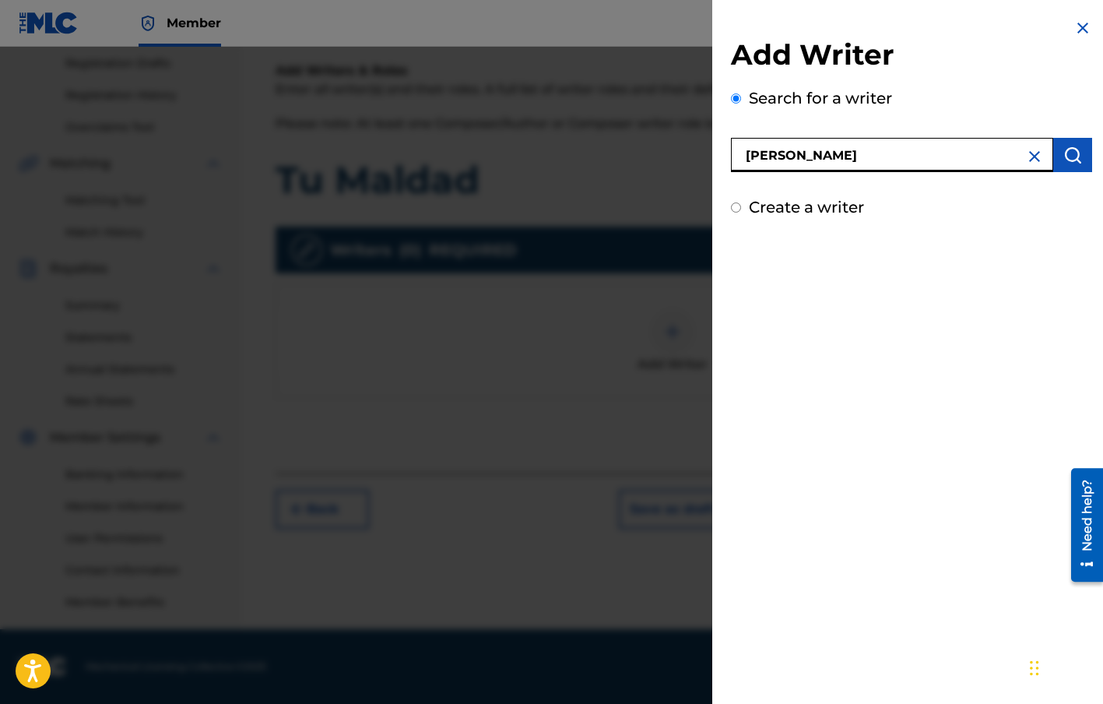
type input "[PERSON_NAME]"
click at [1064, 151] on img "submit" at bounding box center [1072, 155] width 19 height 19
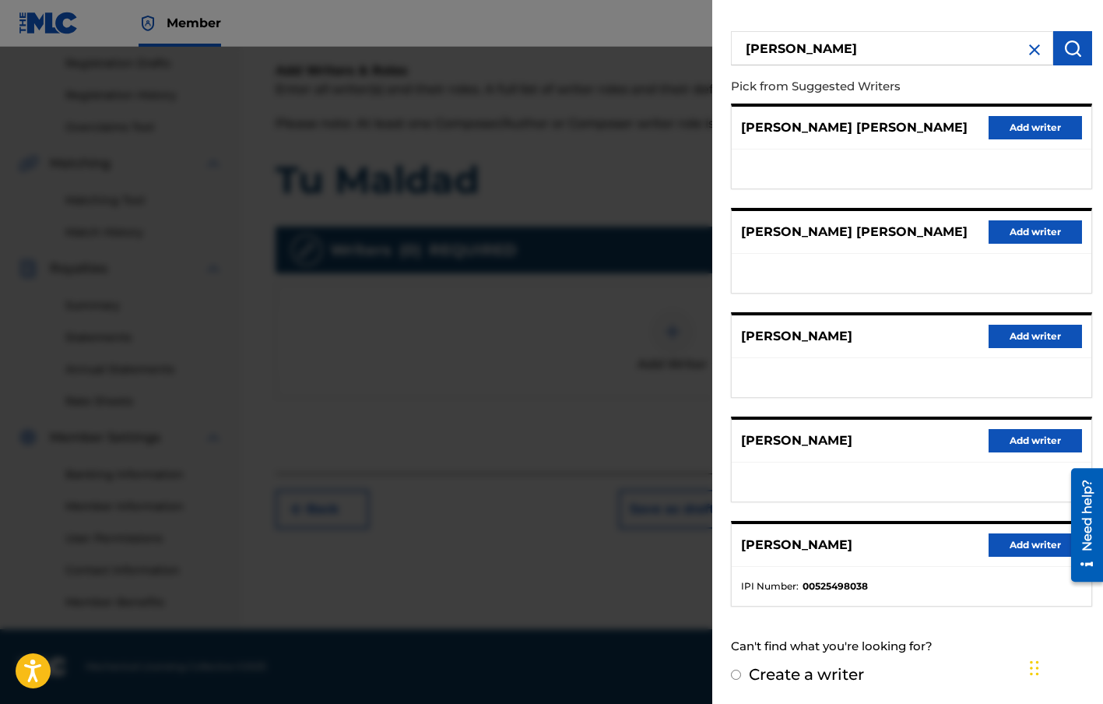
scroll to position [107, 0]
click at [1030, 548] on button "Add writer" at bounding box center [1035, 543] width 93 height 23
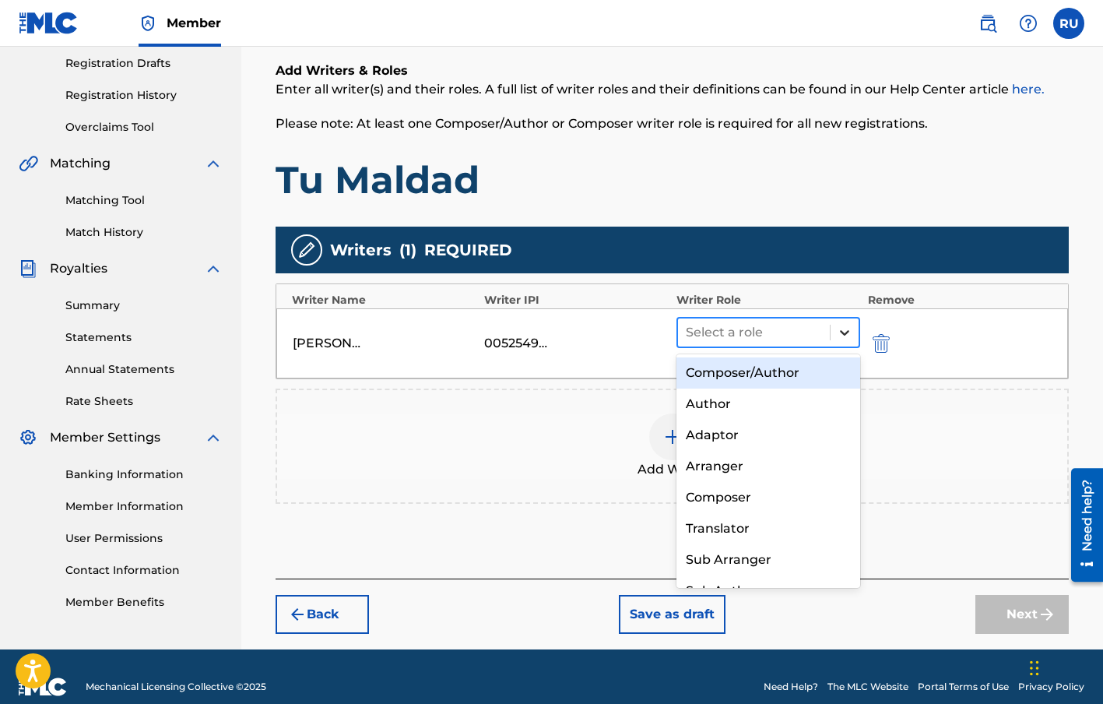
click at [843, 339] on icon at bounding box center [845, 333] width 16 height 16
click at [754, 373] on div "Composer/Author" at bounding box center [768, 372] width 184 height 31
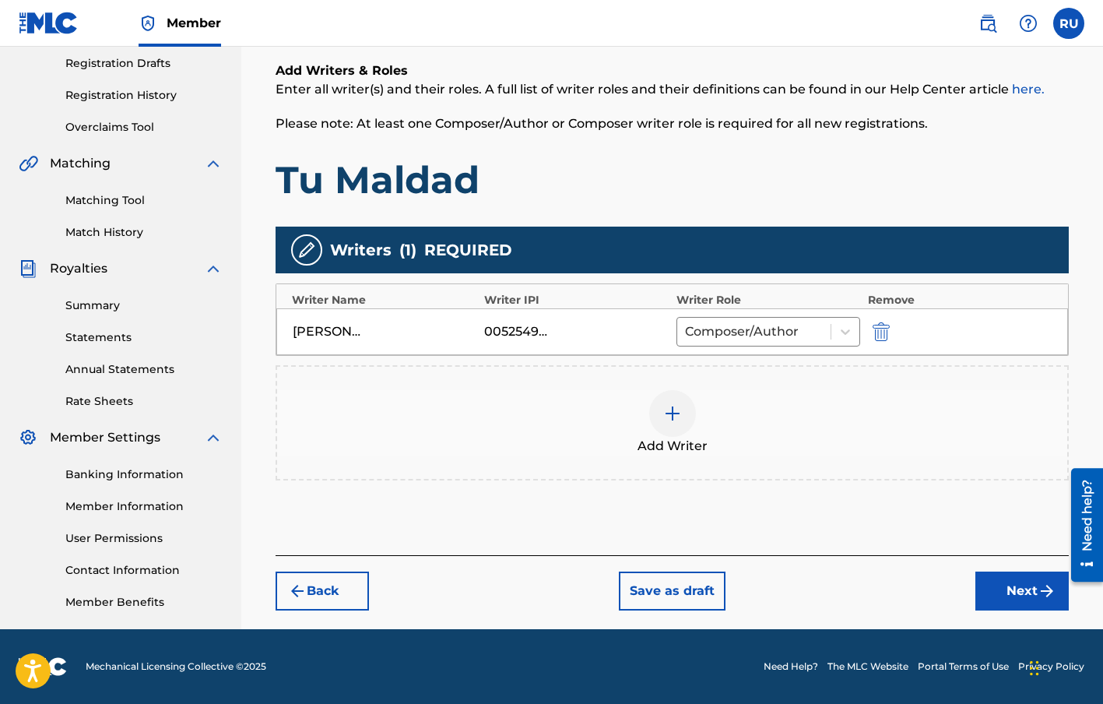
click at [665, 413] on img at bounding box center [672, 413] width 19 height 19
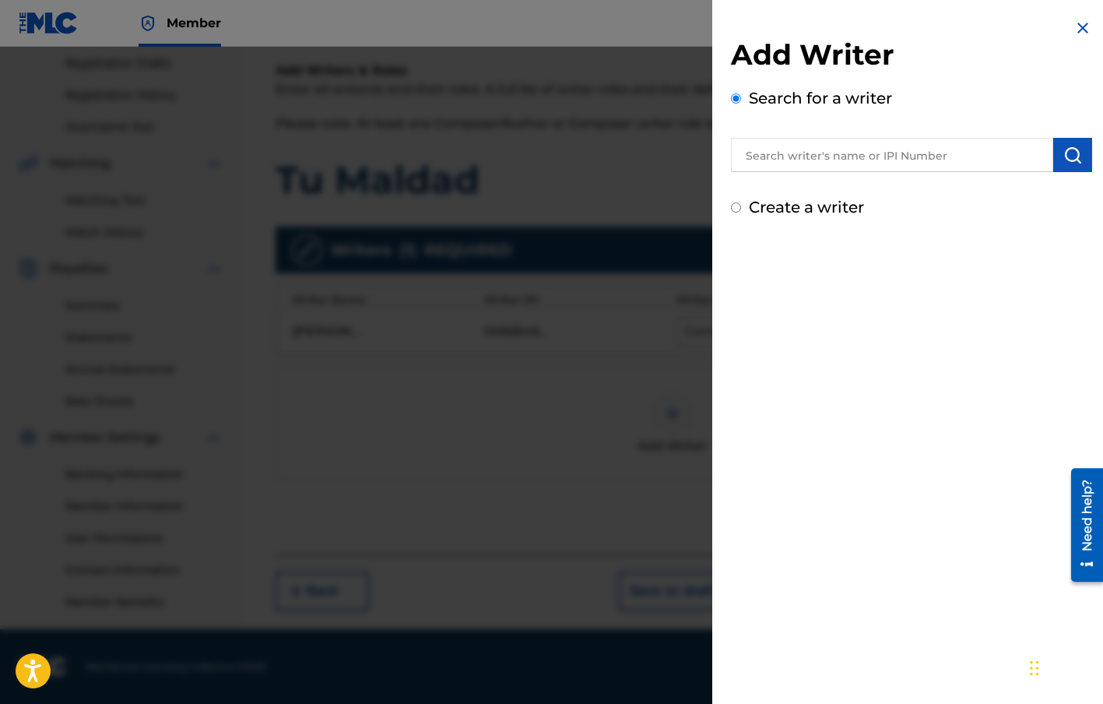
click at [835, 161] on input "text" at bounding box center [892, 155] width 322 height 34
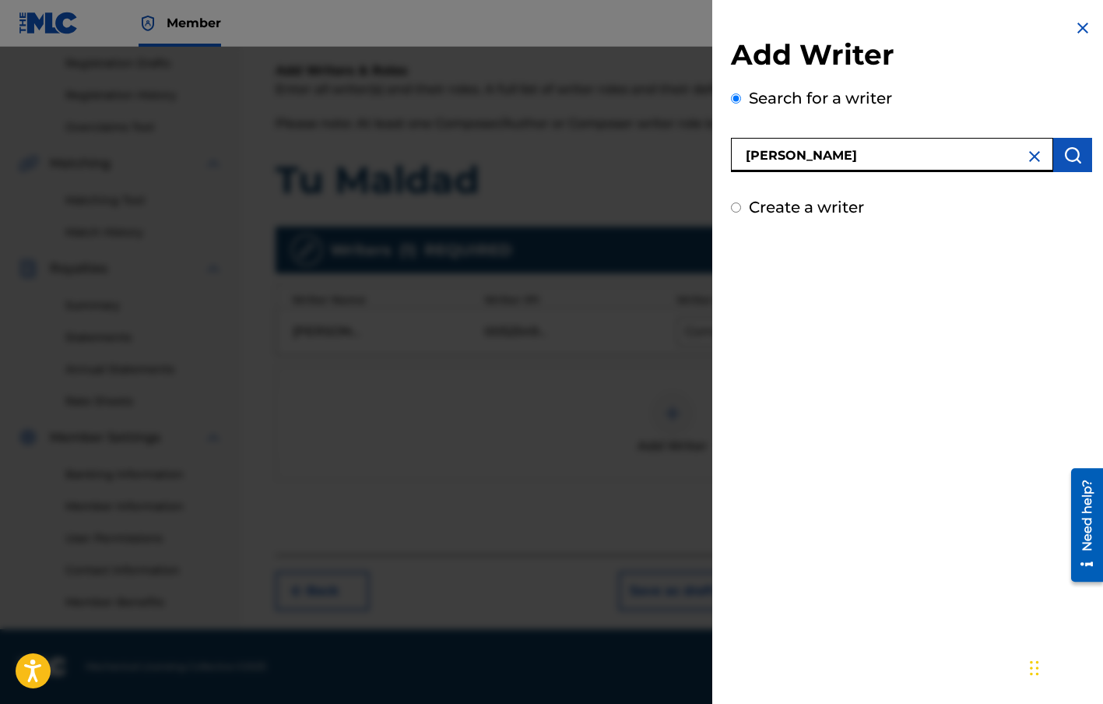
type input "[PERSON_NAME]"
click at [1075, 161] on img "submit" at bounding box center [1072, 155] width 19 height 19
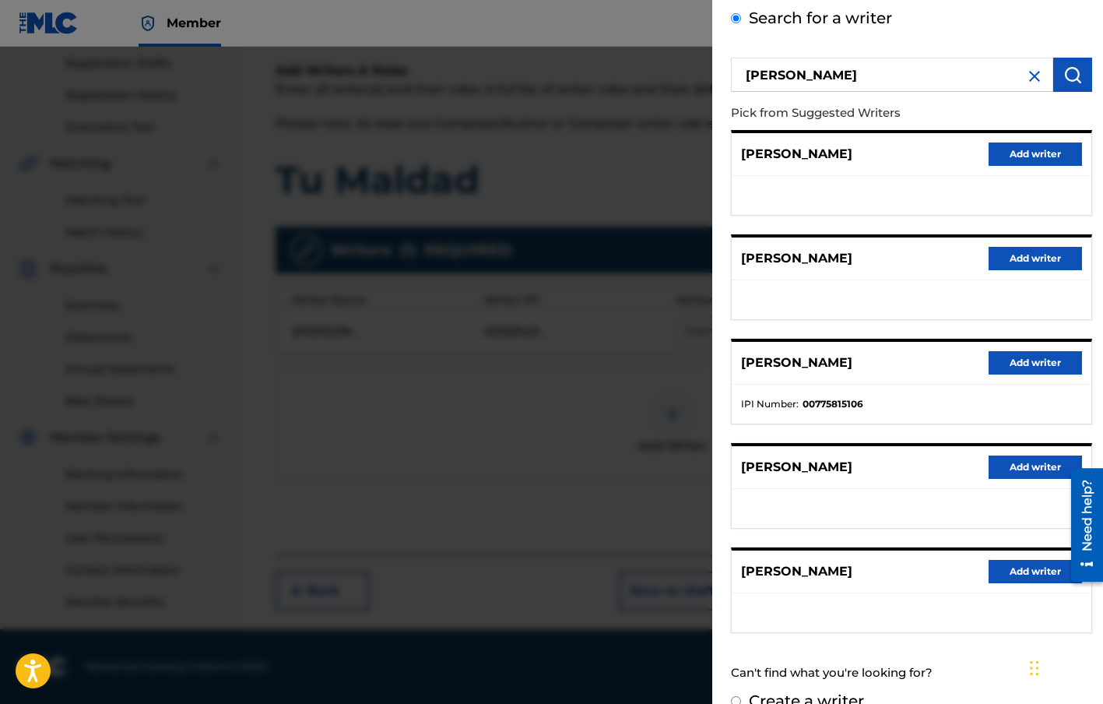
scroll to position [100, 0]
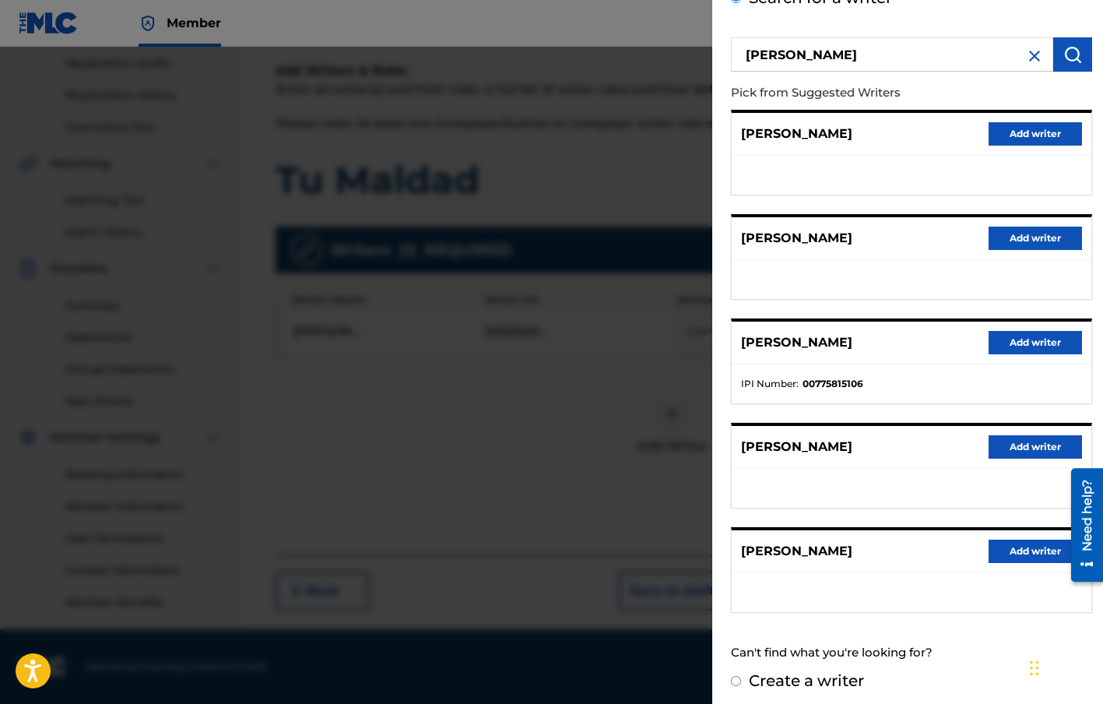
click at [1020, 337] on button "Add writer" at bounding box center [1035, 342] width 93 height 23
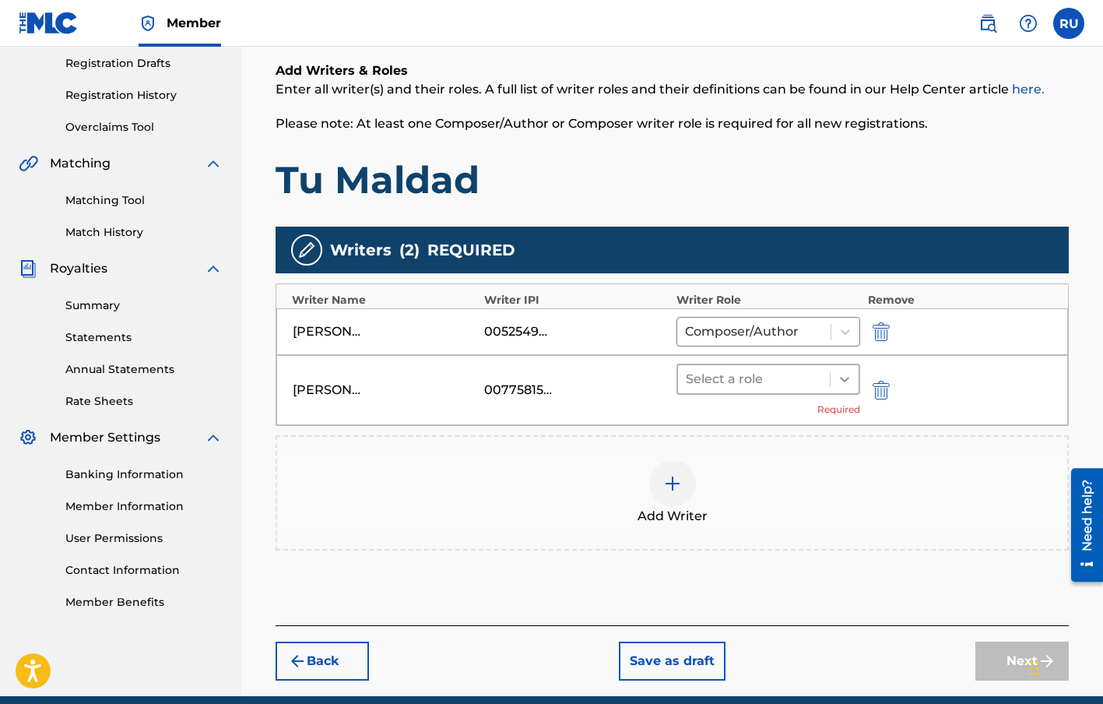
click at [841, 384] on icon at bounding box center [845, 379] width 16 height 16
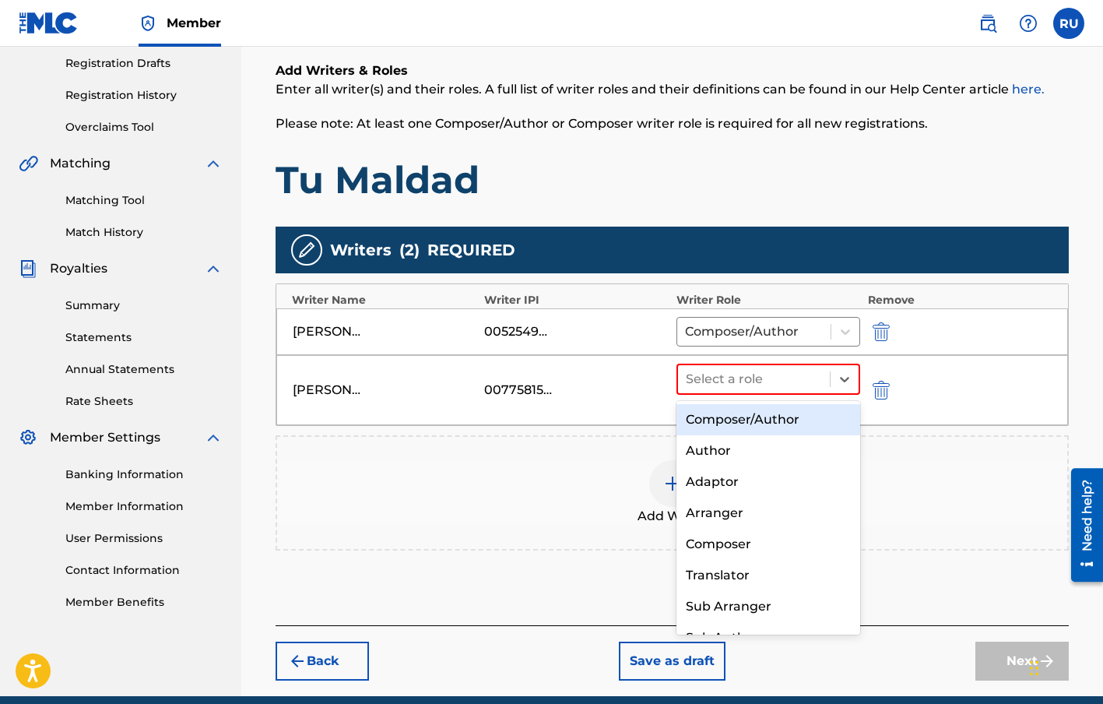
click at [777, 421] on div "Composer/Author" at bounding box center [768, 419] width 184 height 31
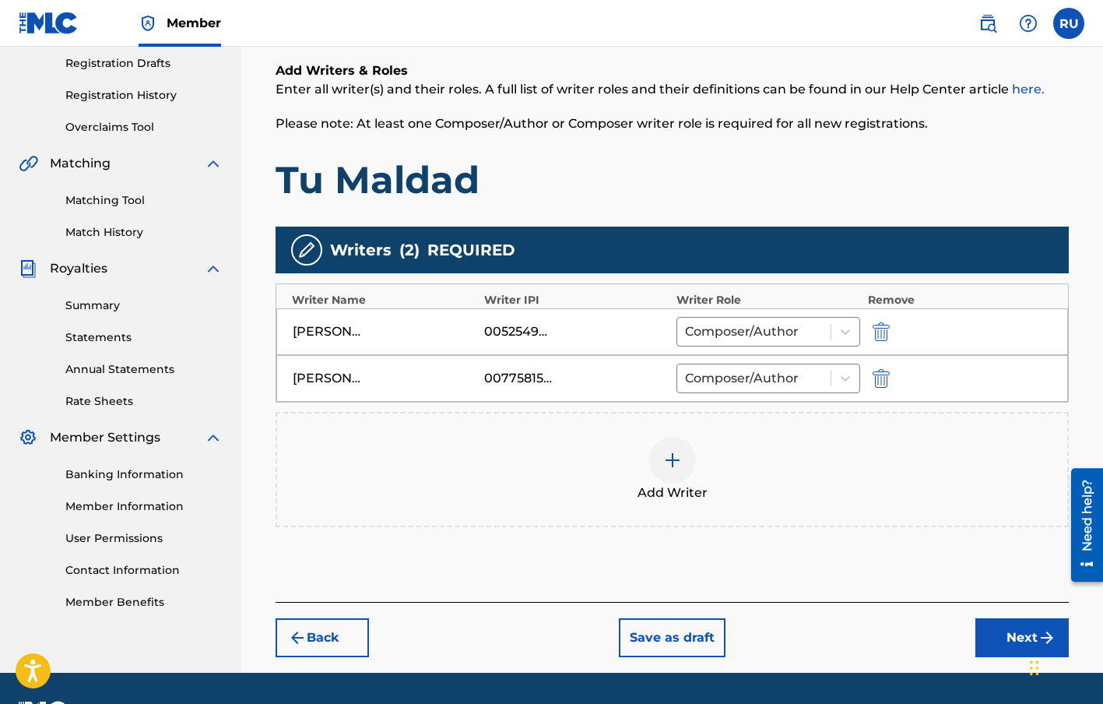
click at [457, 503] on div "Add Writer" at bounding box center [672, 469] width 793 height 115
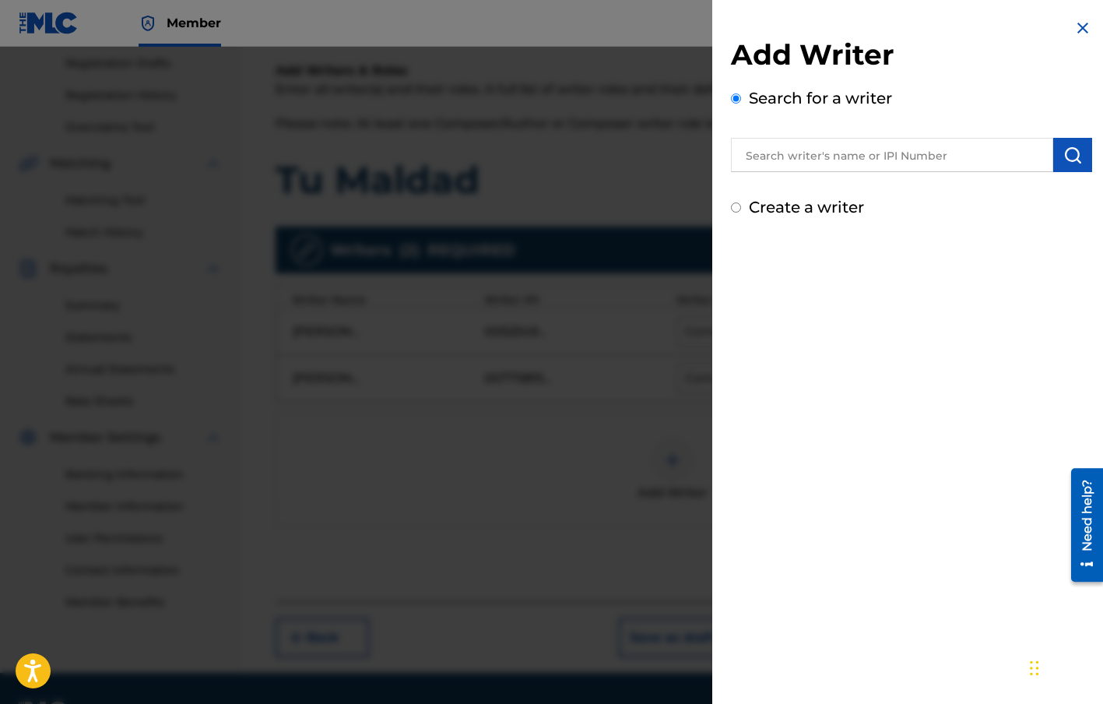
click at [1074, 23] on img at bounding box center [1082, 28] width 19 height 19
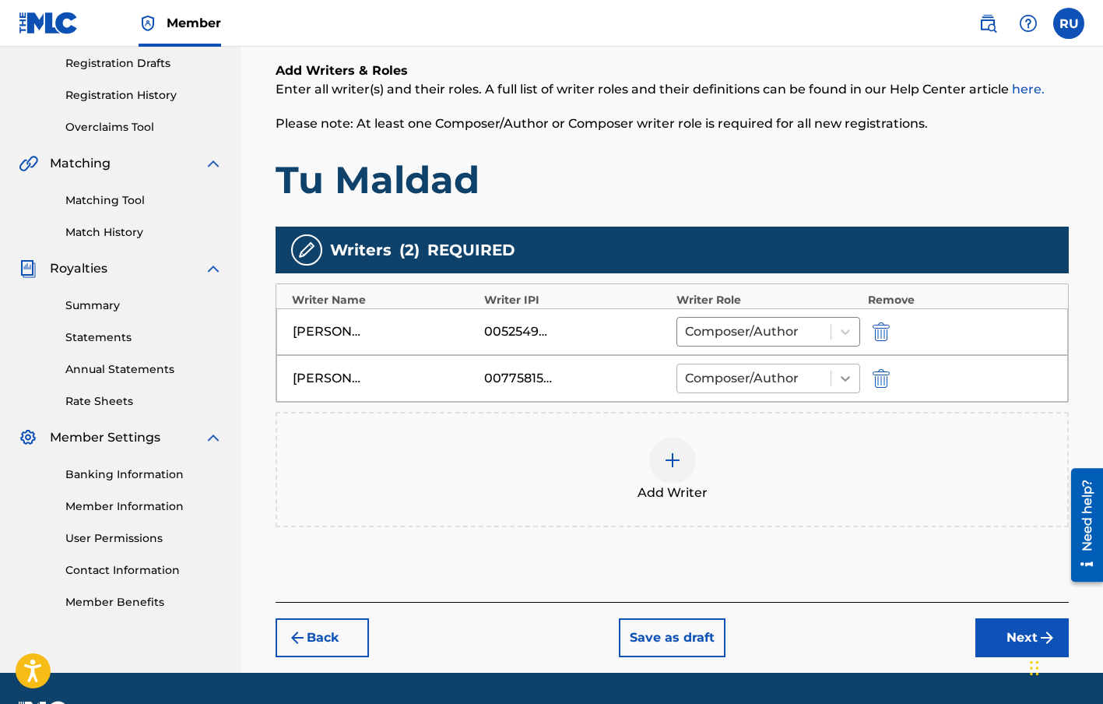
click at [848, 380] on icon at bounding box center [846, 379] width 16 height 16
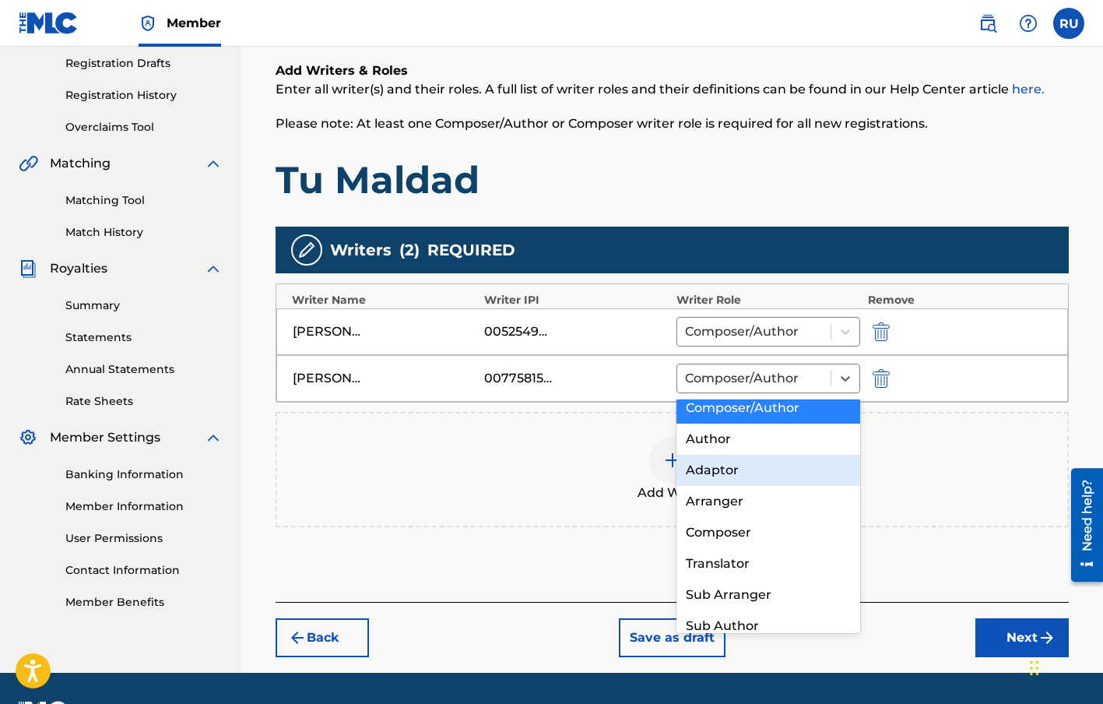
scroll to position [0, 0]
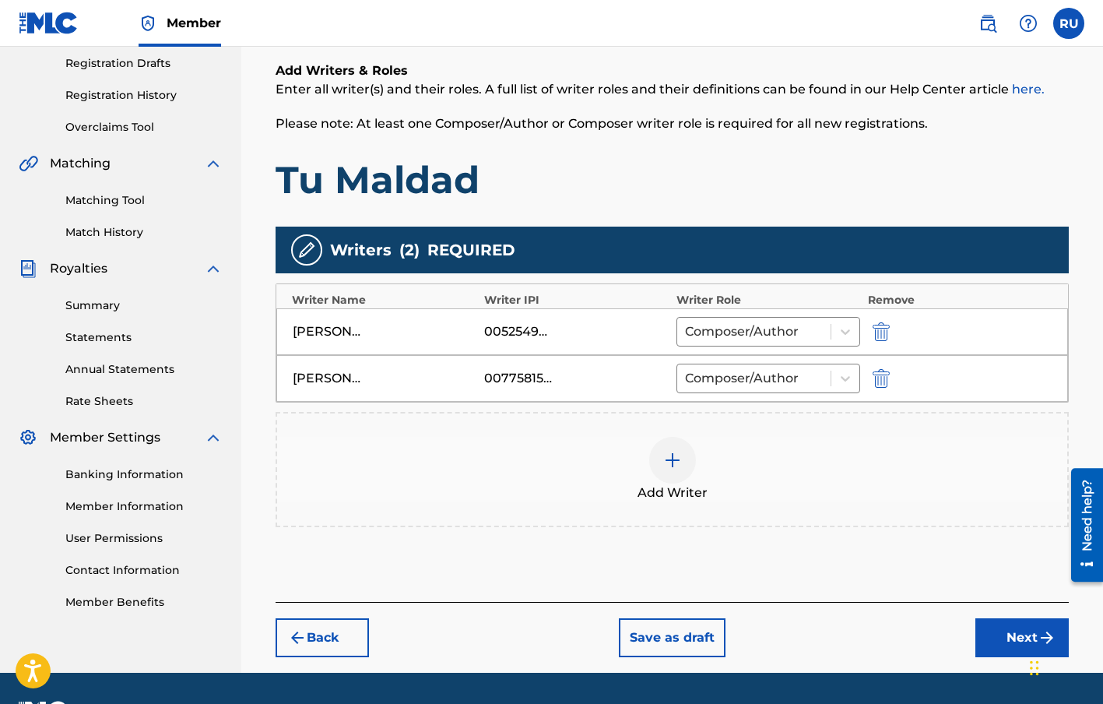
click at [597, 473] on div "Add Writer" at bounding box center [672, 469] width 790 height 65
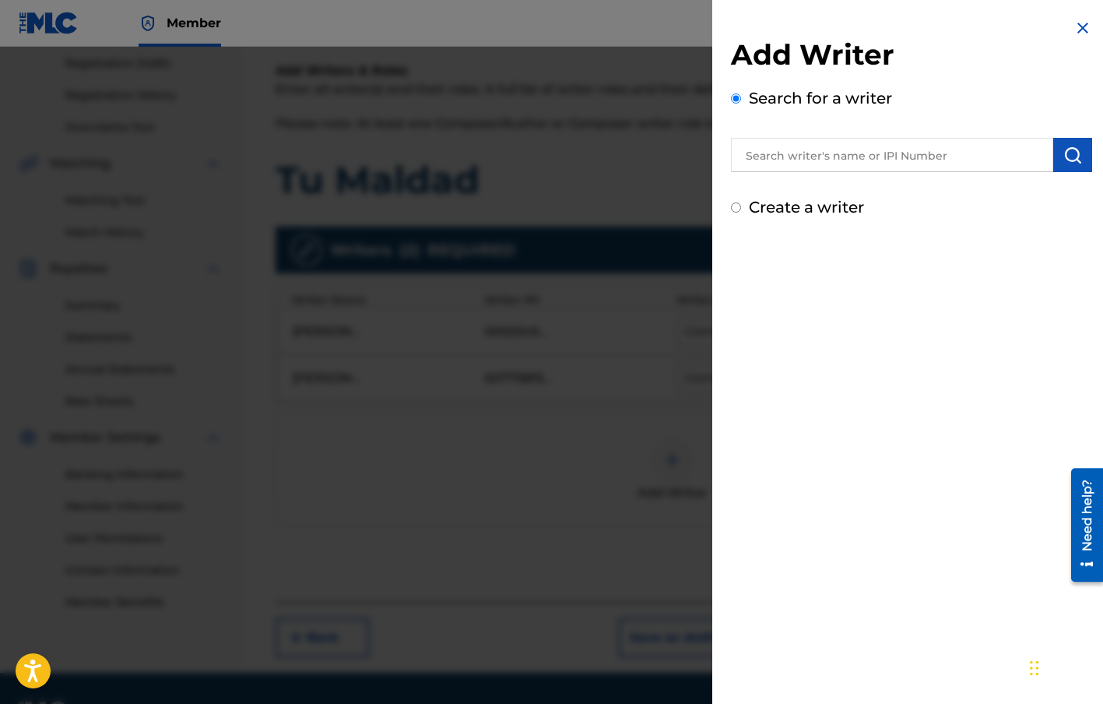
click at [1077, 26] on img at bounding box center [1082, 28] width 19 height 19
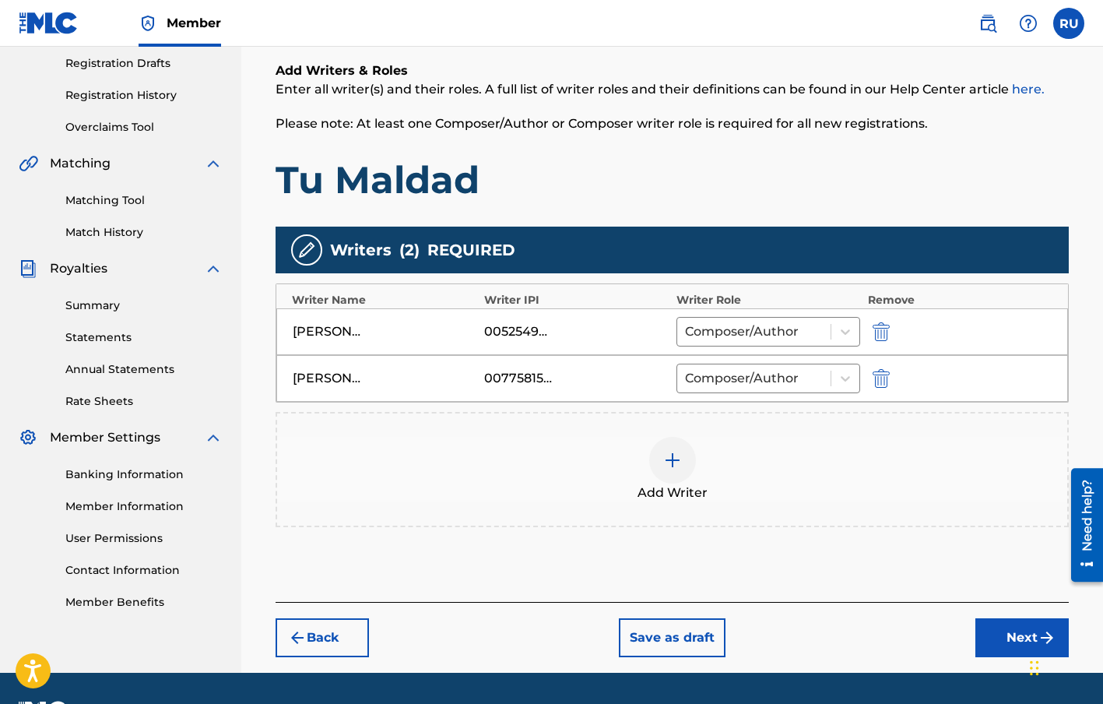
click at [1006, 634] on button "Next" at bounding box center [1021, 637] width 93 height 39
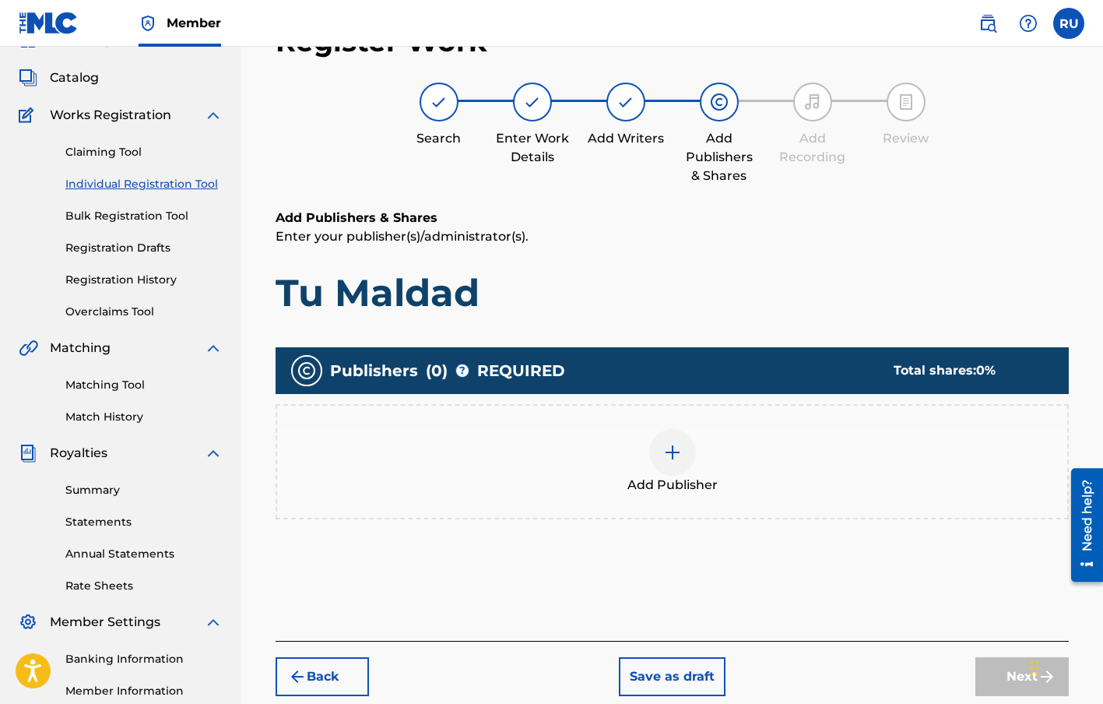
scroll to position [78, 0]
click at [655, 452] on div at bounding box center [672, 451] width 47 height 47
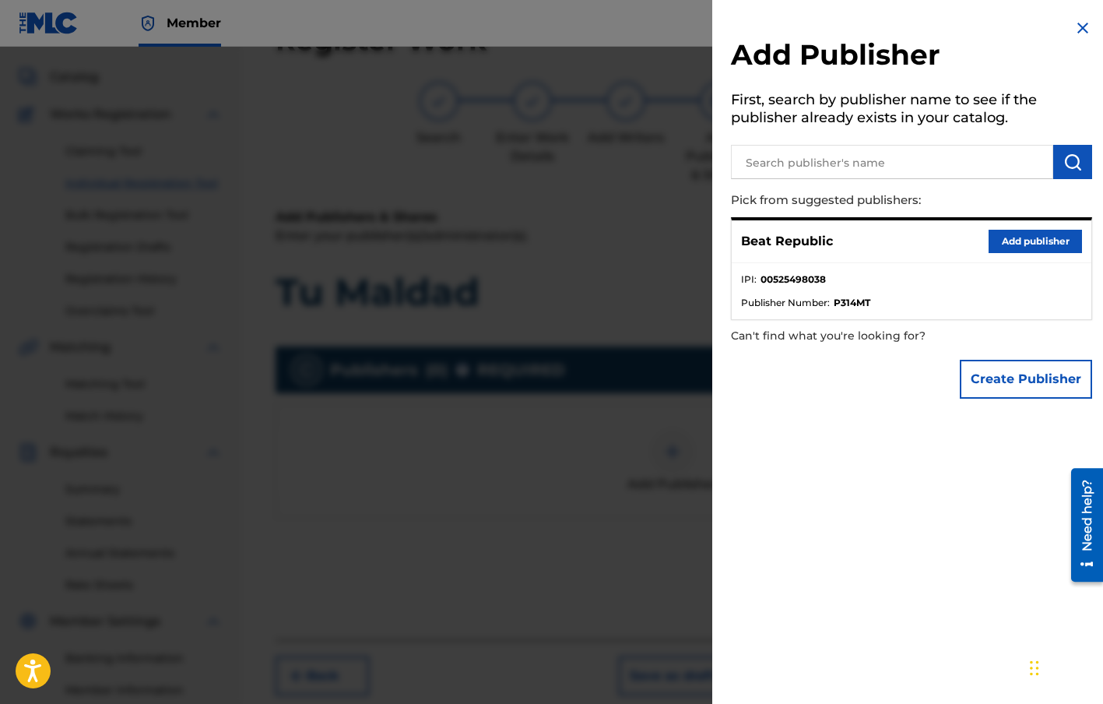
click at [997, 241] on button "Add publisher" at bounding box center [1035, 241] width 93 height 23
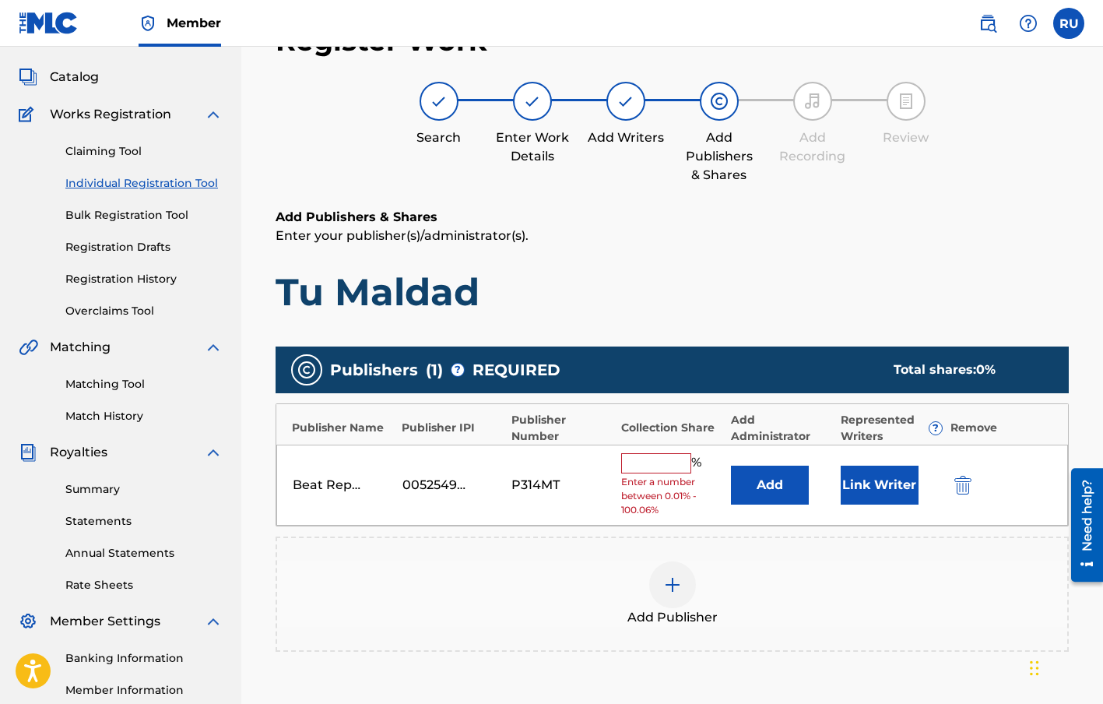
click at [641, 465] on input "text" at bounding box center [656, 463] width 70 height 20
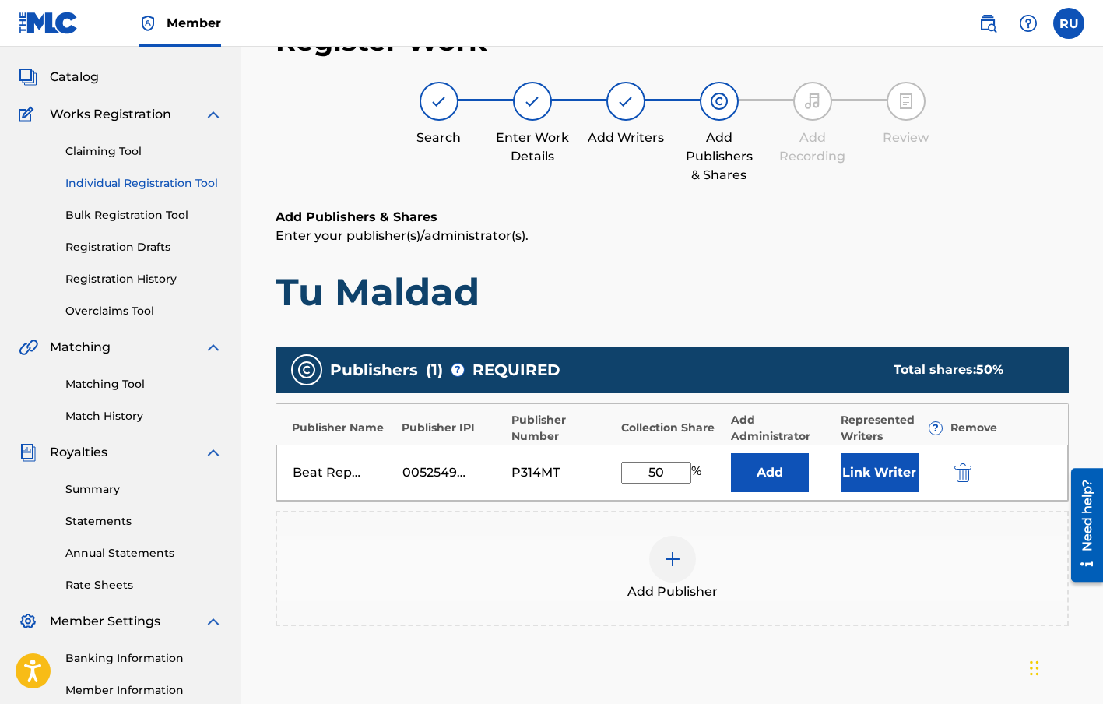
type input "50"
click at [862, 669] on div "Publishers ( 1 ) ? REQUIRED Total shares: 50 % Publisher Name Publisher IPI Pub…" at bounding box center [672, 509] width 793 height 340
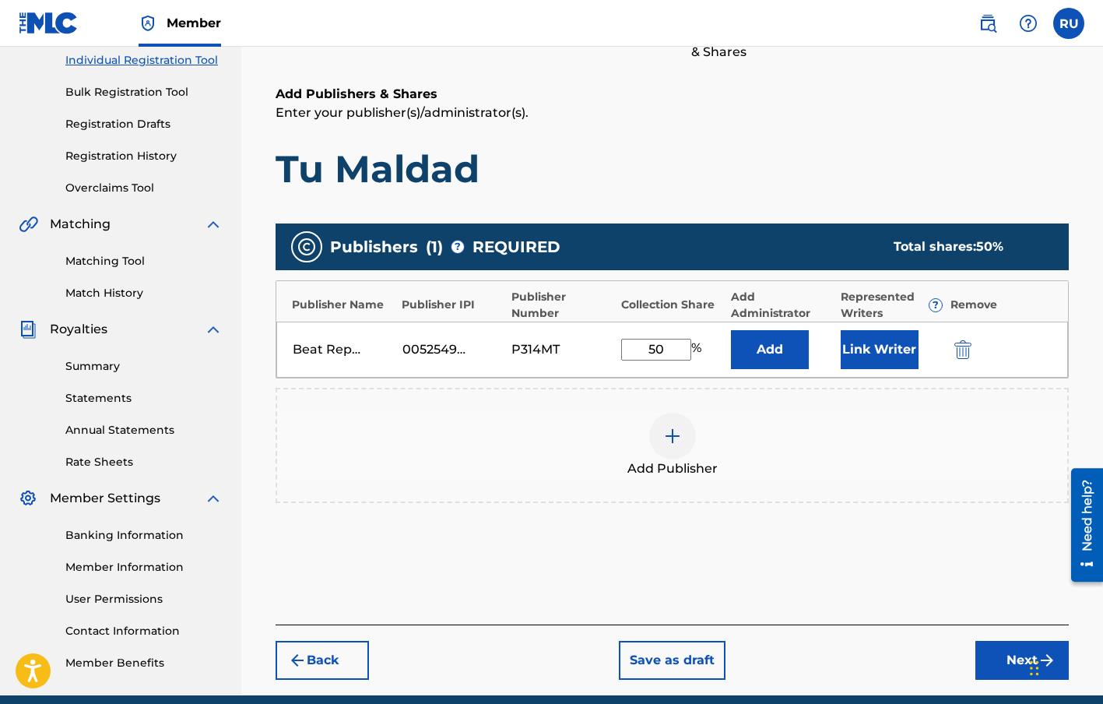
scroll to position [267, 0]
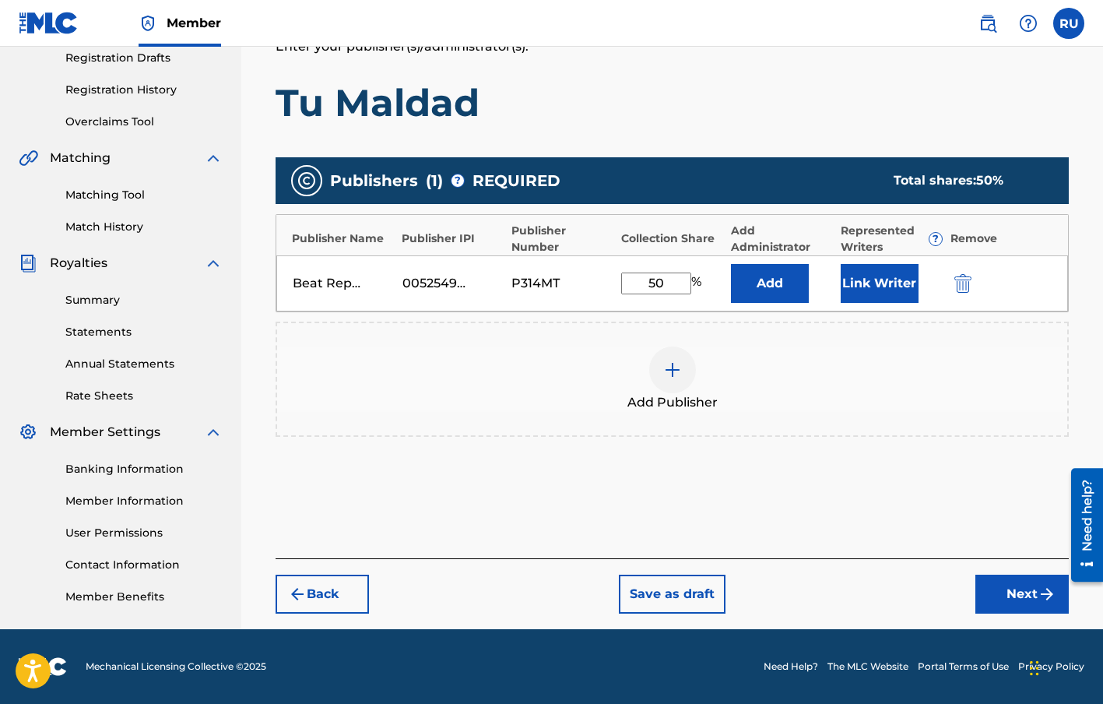
click at [1025, 594] on button "Next" at bounding box center [1021, 593] width 93 height 39
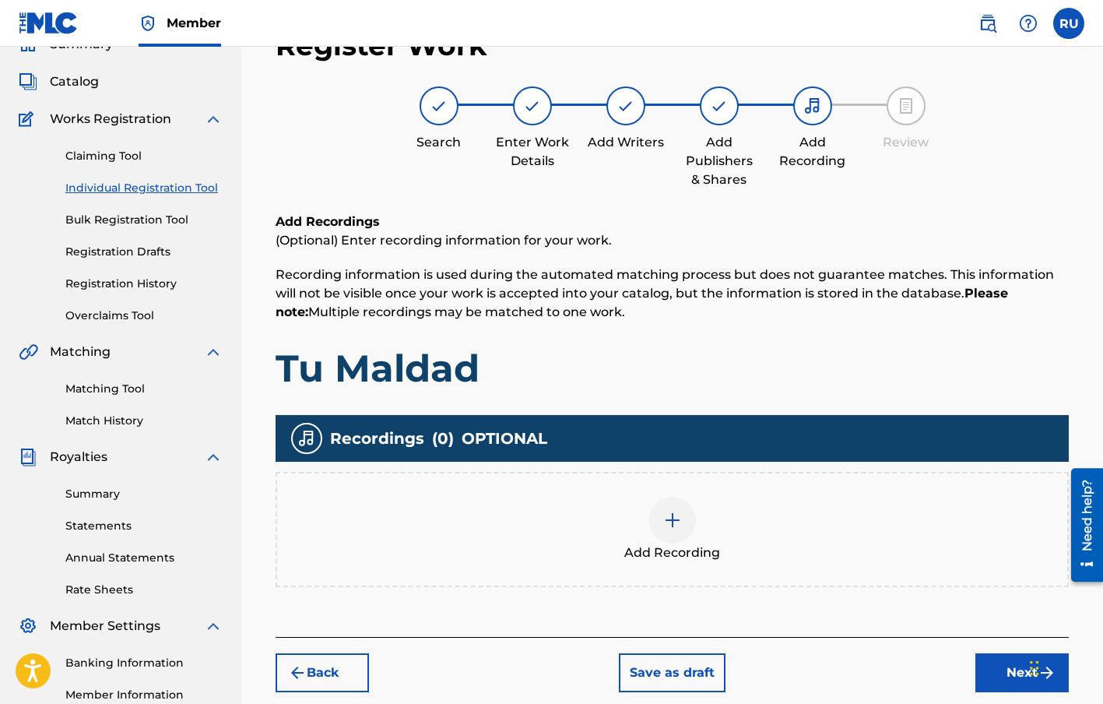
scroll to position [70, 0]
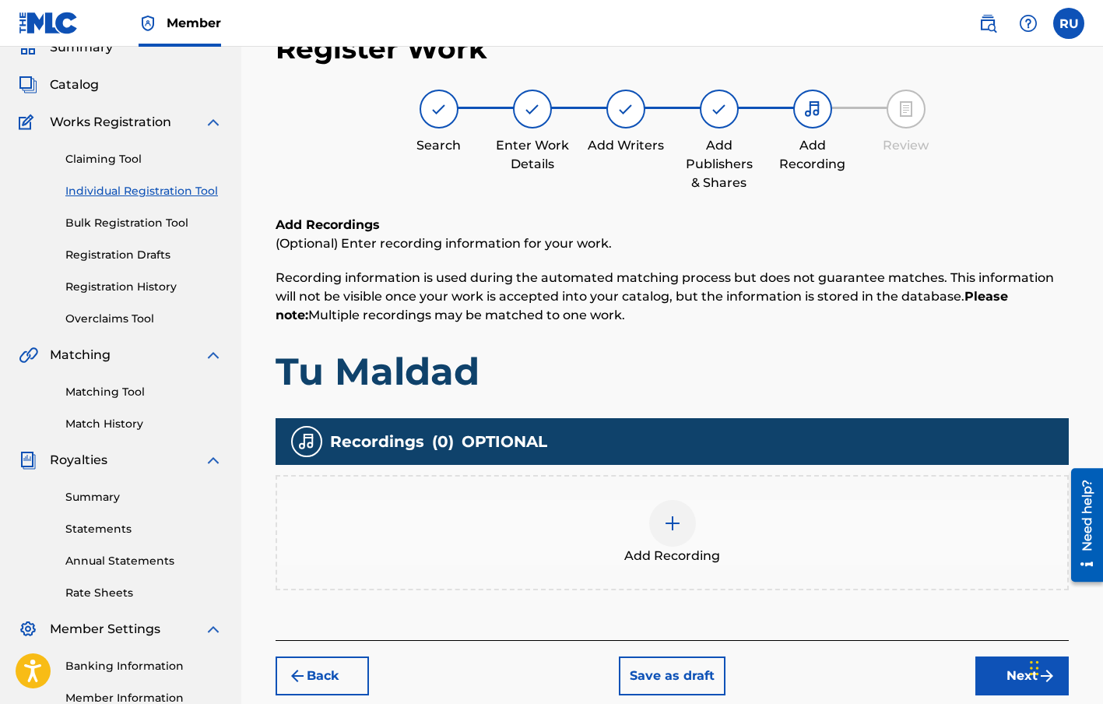
click at [660, 525] on div at bounding box center [672, 523] width 47 height 47
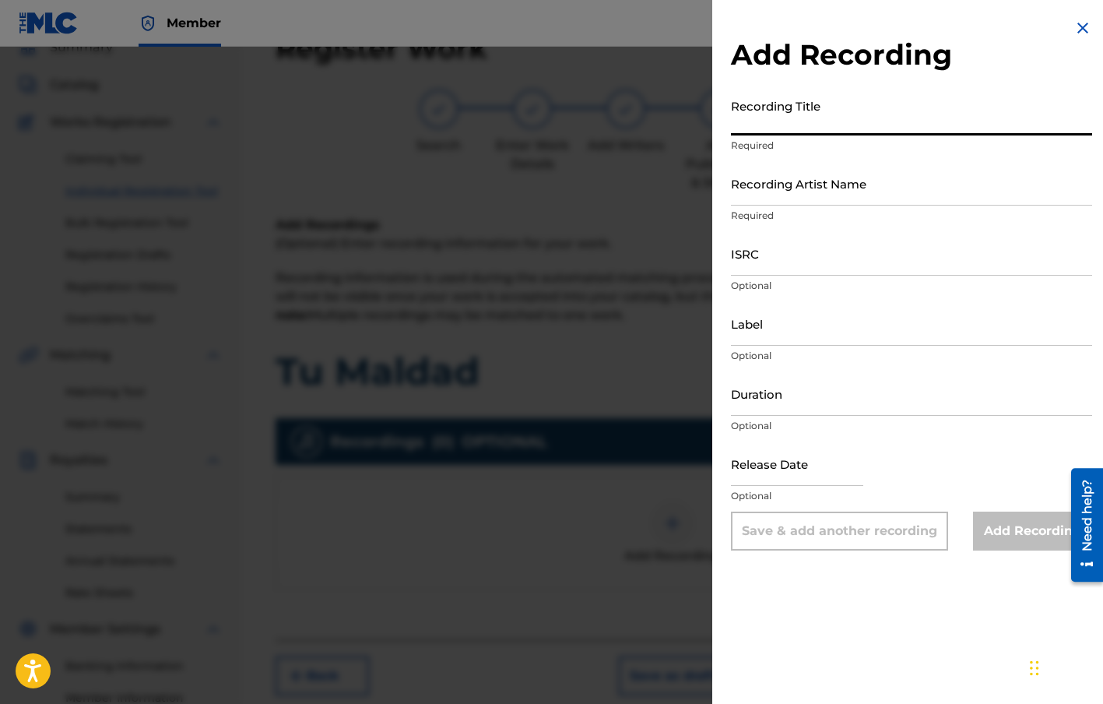
click at [762, 118] on input "Recording Title" at bounding box center [911, 113] width 361 height 44
type input "Tu Maldad"
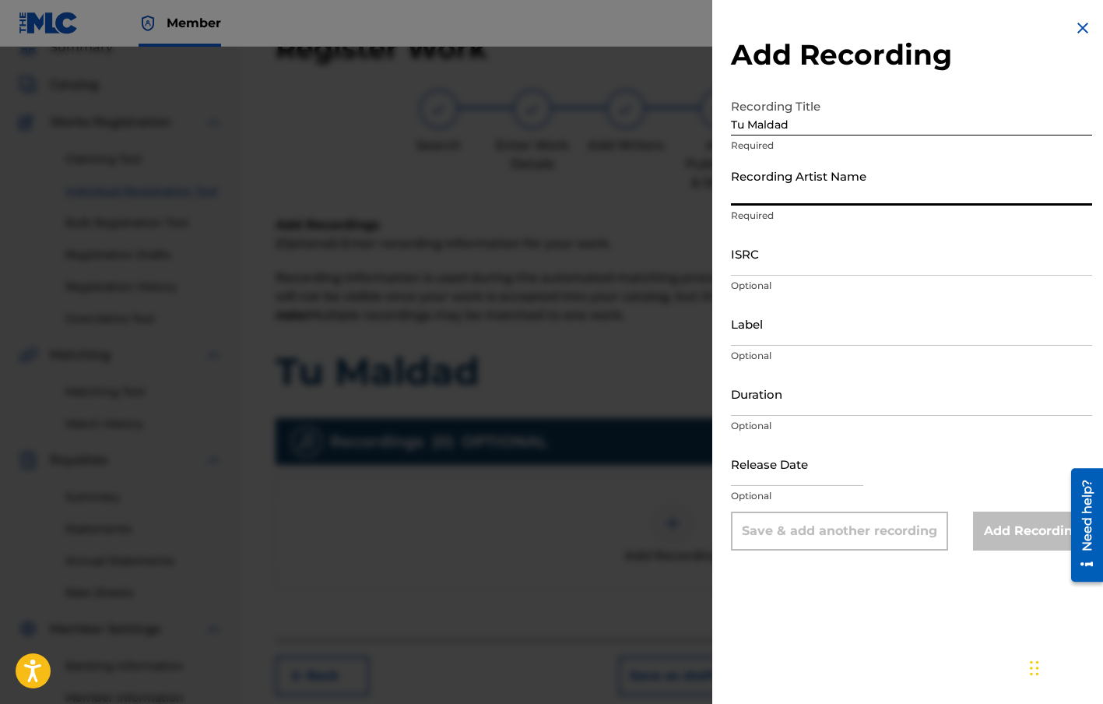
click at [771, 184] on input "Recording Artist Name" at bounding box center [911, 183] width 361 height 44
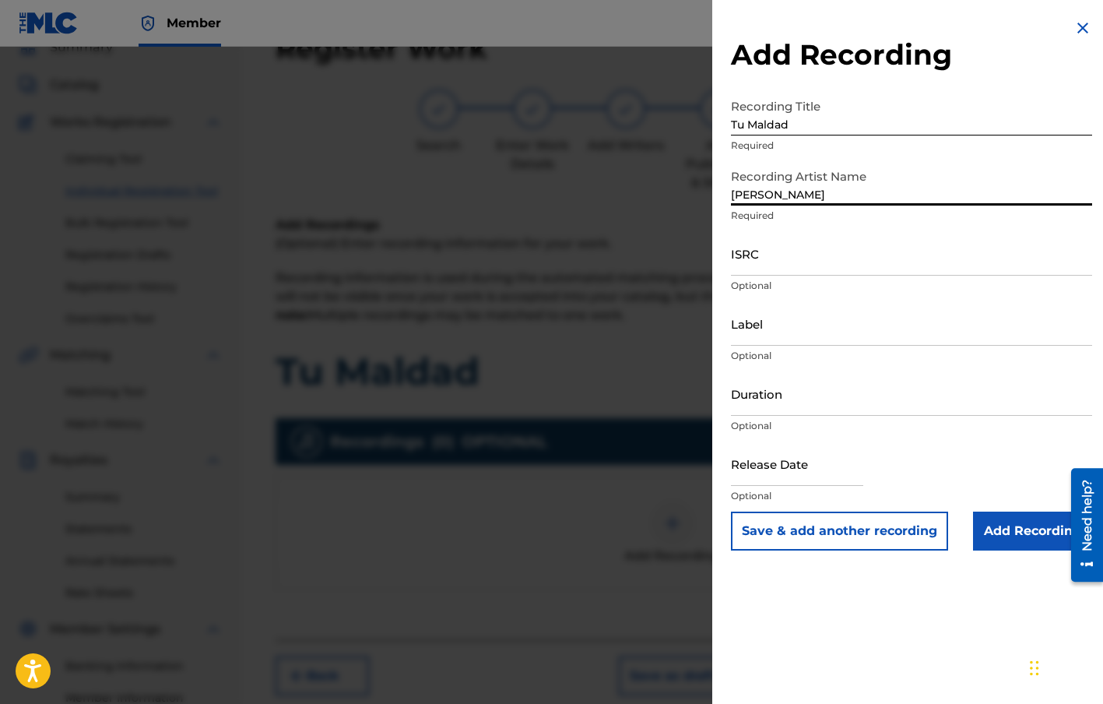
scroll to position [35, 0]
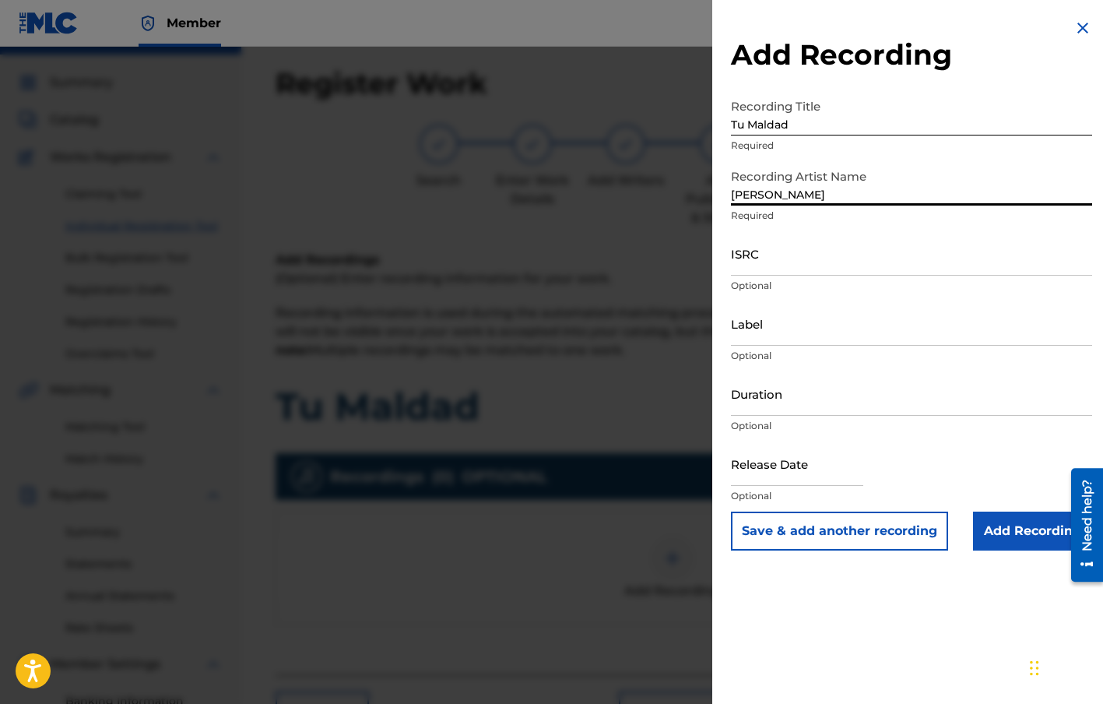
type input "[PERSON_NAME]"
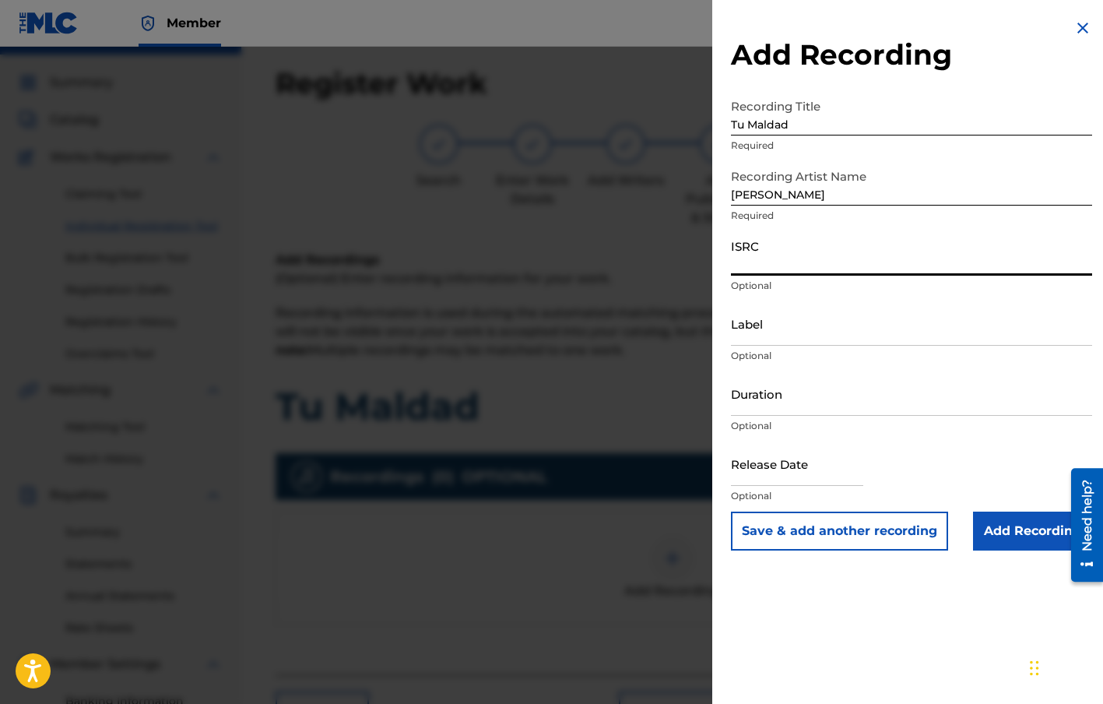
drag, startPoint x: 780, startPoint y: 246, endPoint x: 761, endPoint y: 244, distance: 19.6
click at [780, 246] on input "ISRC" at bounding box center [911, 253] width 361 height 44
paste input "QM7281925004"
type input "QM7281925004"
click at [761, 330] on input "Label" at bounding box center [911, 323] width 361 height 44
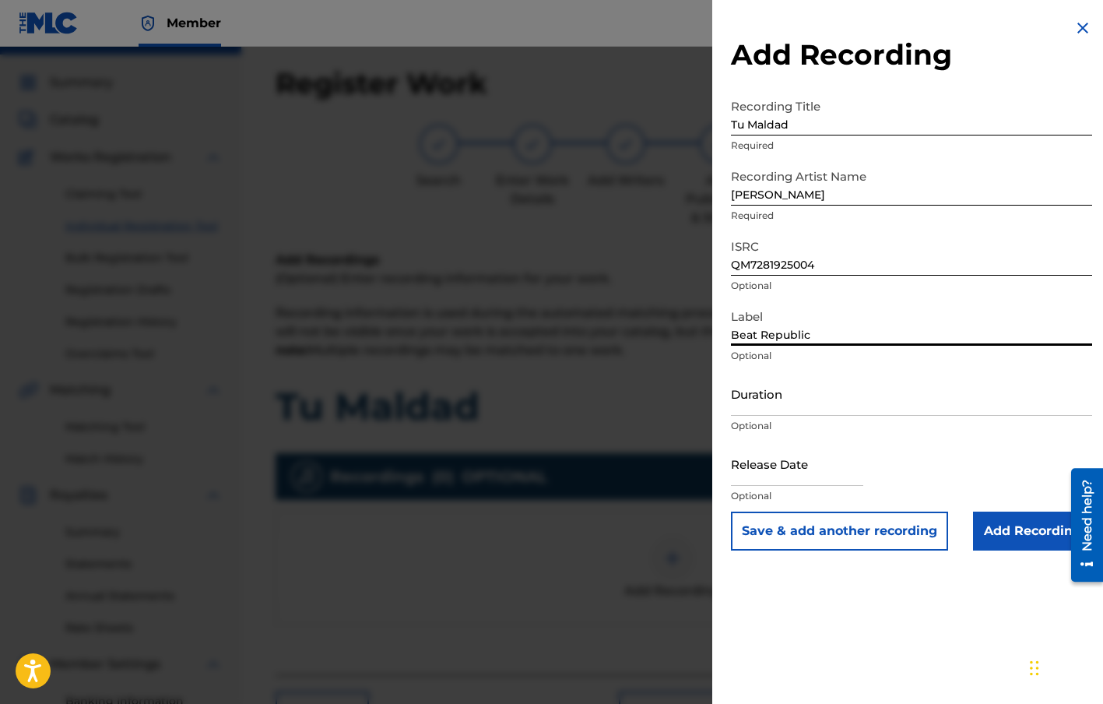
type input "Beat Republic"
click at [761, 405] on input "Duration" at bounding box center [911, 393] width 361 height 44
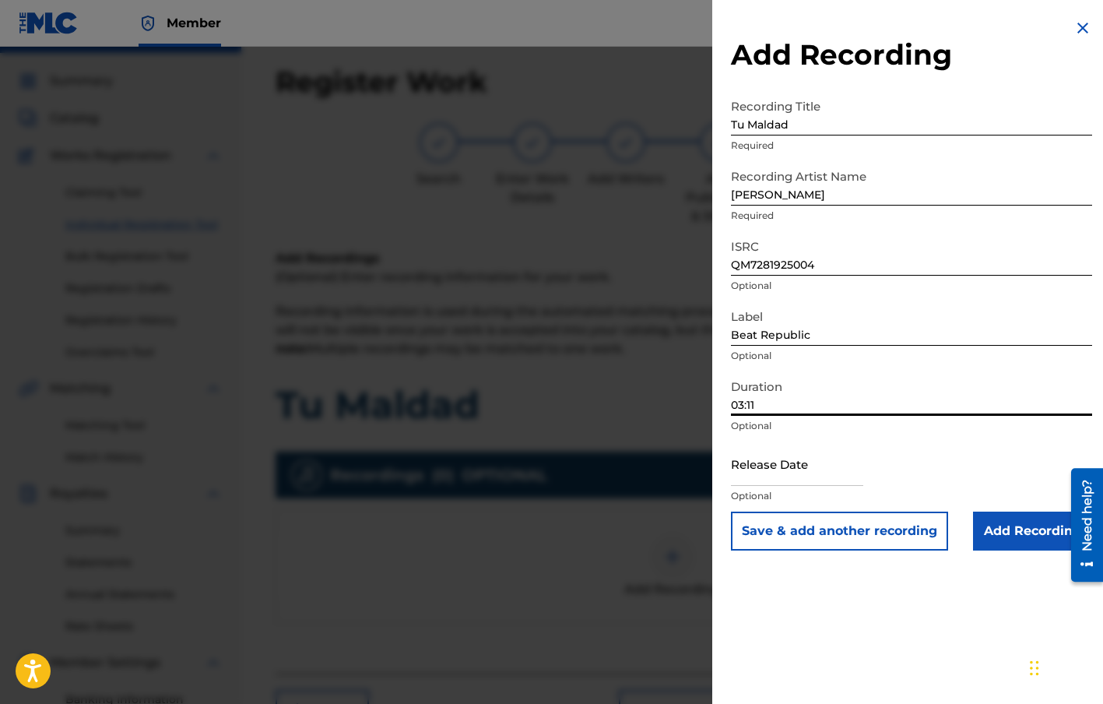
scroll to position [96, 0]
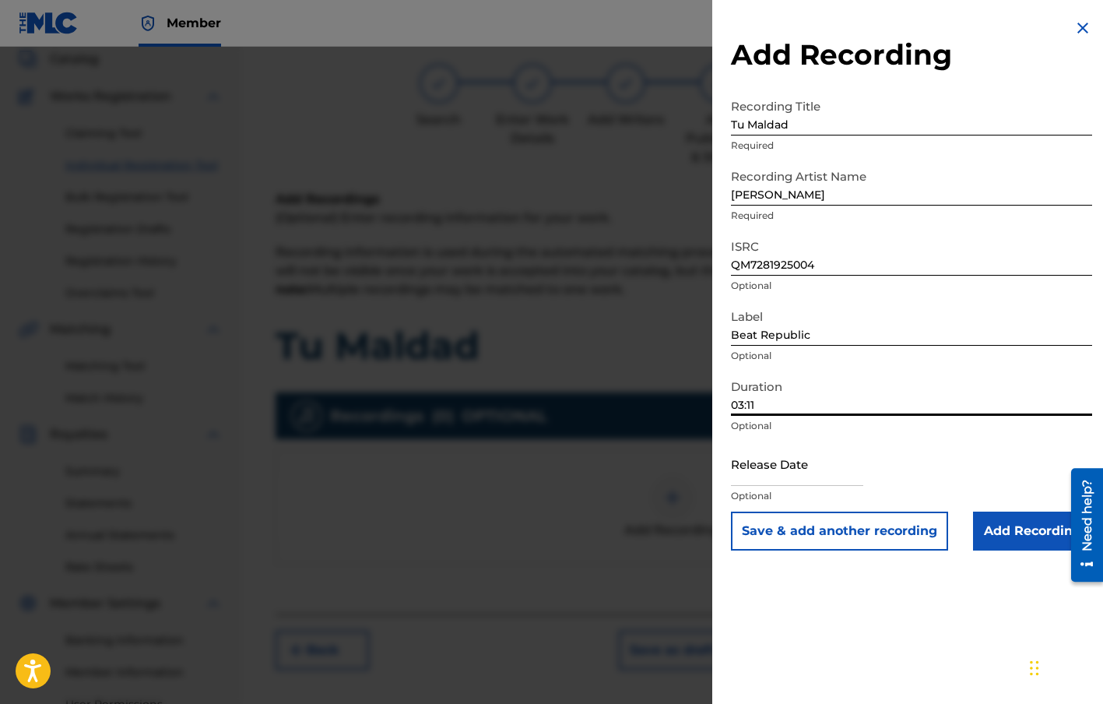
type input "03:11"
click at [1009, 536] on input "Add Recording" at bounding box center [1032, 530] width 119 height 39
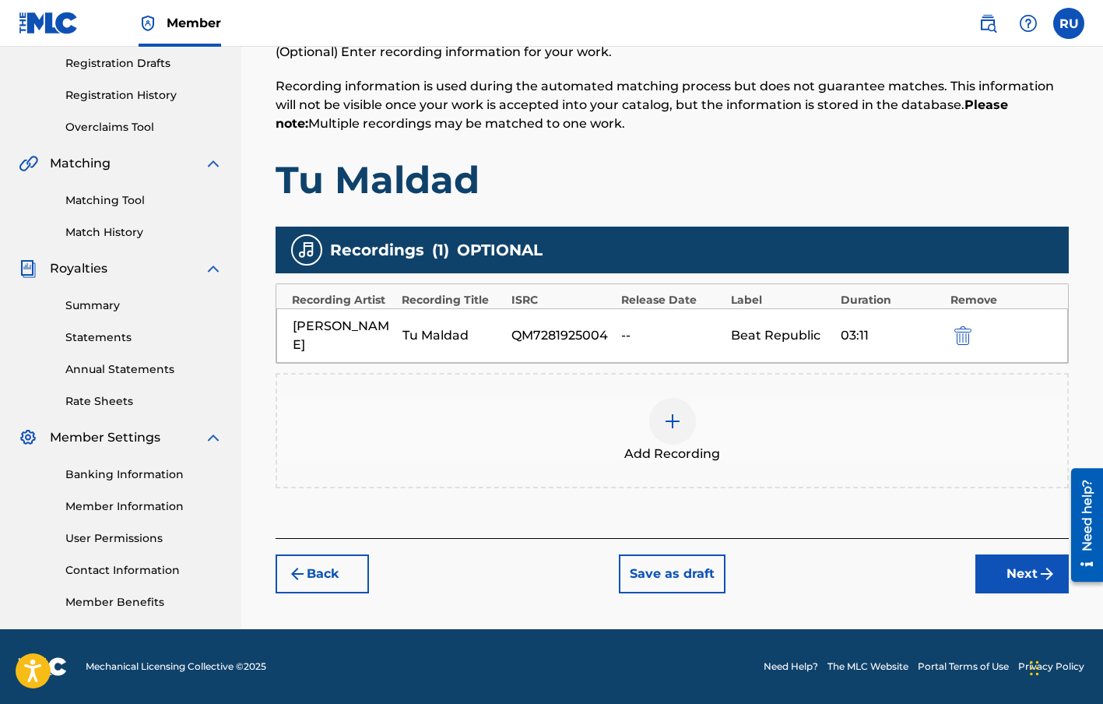
click at [992, 554] on button "Next" at bounding box center [1021, 573] width 93 height 39
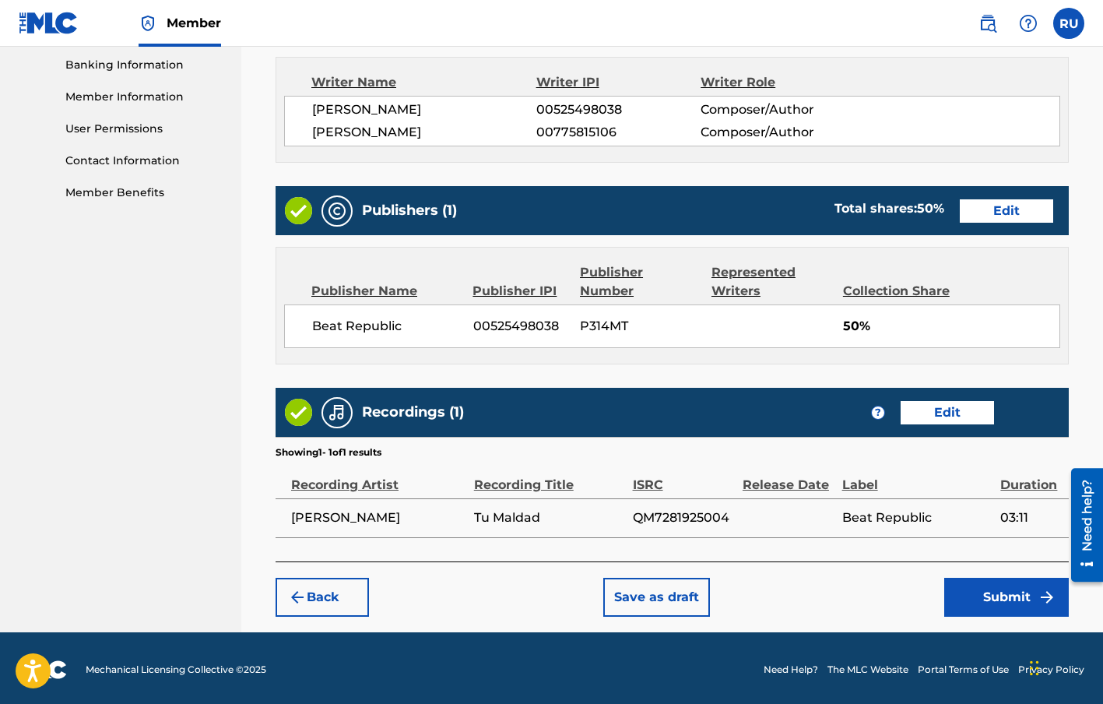
scroll to position [672, 0]
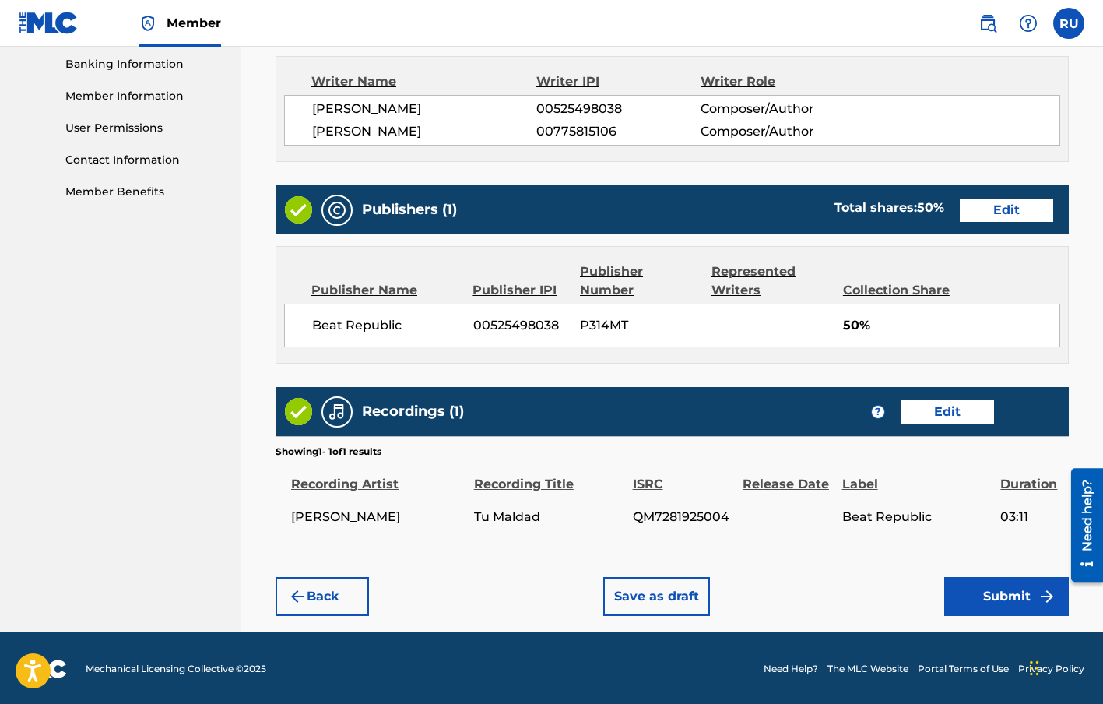
click at [996, 578] on button "Submit" at bounding box center [1006, 596] width 125 height 39
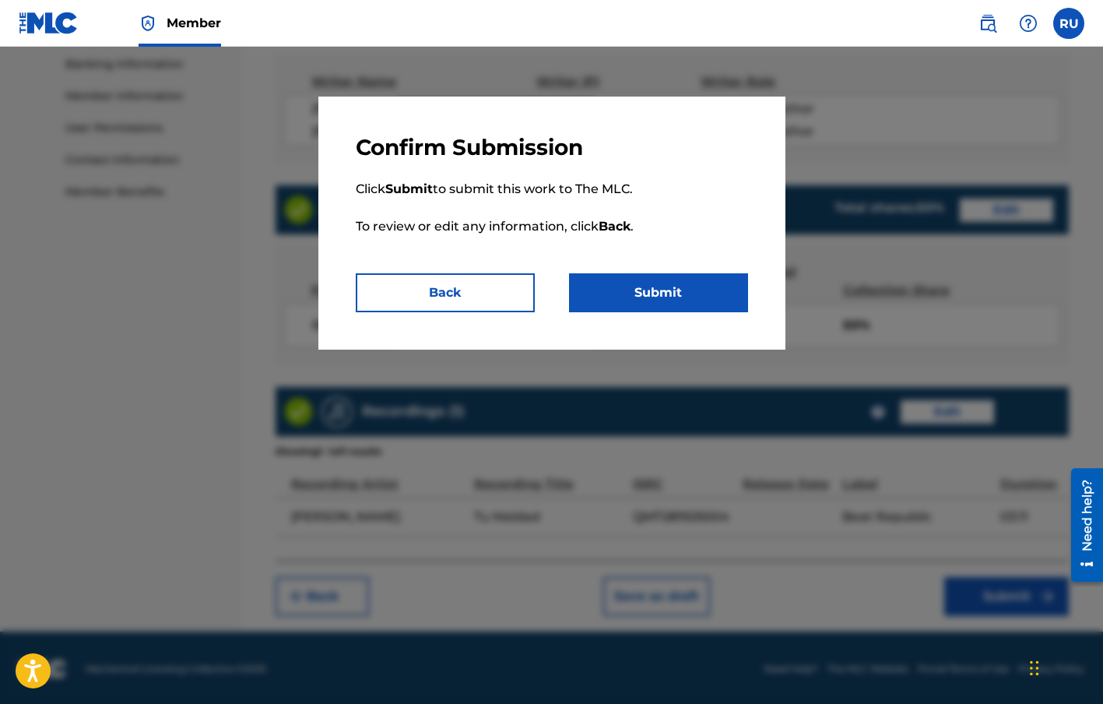
click at [682, 300] on button "Submit" at bounding box center [658, 292] width 179 height 39
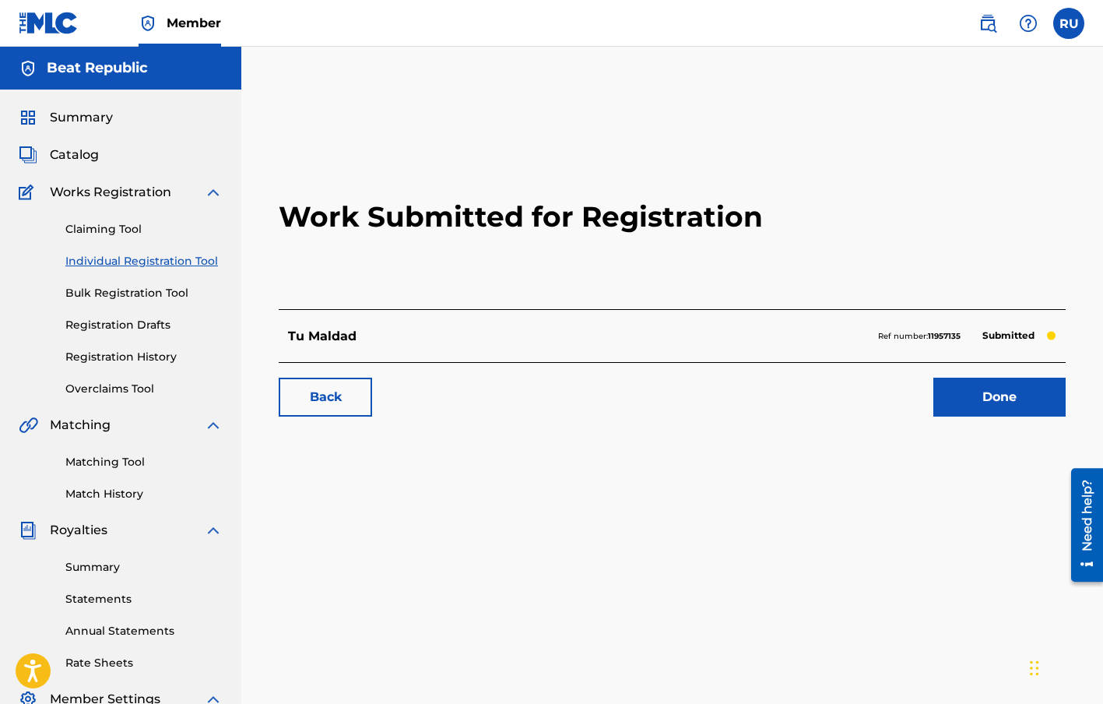
click at [87, 259] on link "Individual Registration Tool" at bounding box center [143, 261] width 157 height 16
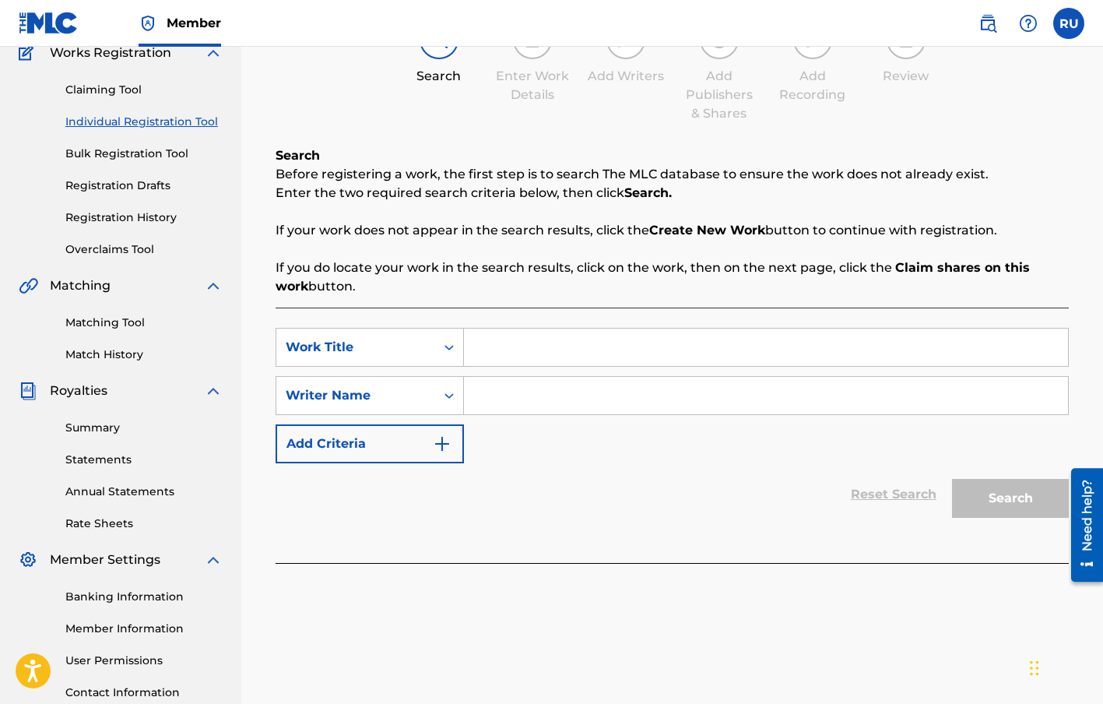
scroll to position [142, 0]
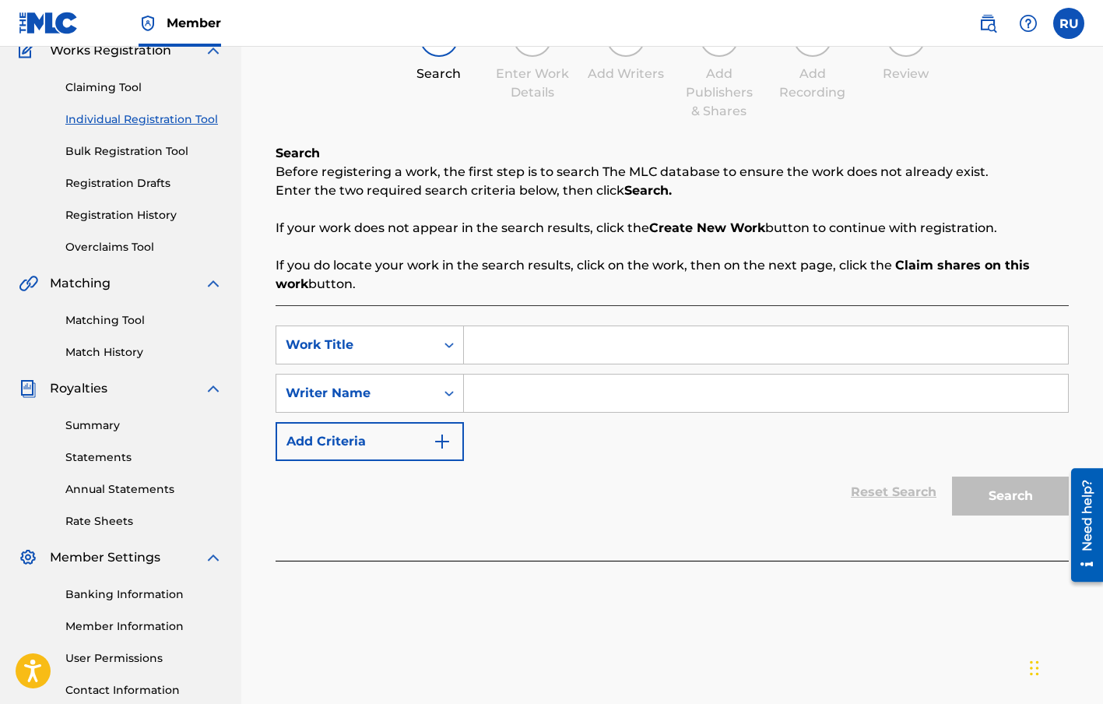
click at [513, 354] on input "Search Form" at bounding box center [766, 344] width 604 height 37
type input "Pega' La Pared"
click at [507, 393] on input "Search Form" at bounding box center [766, 392] width 604 height 37
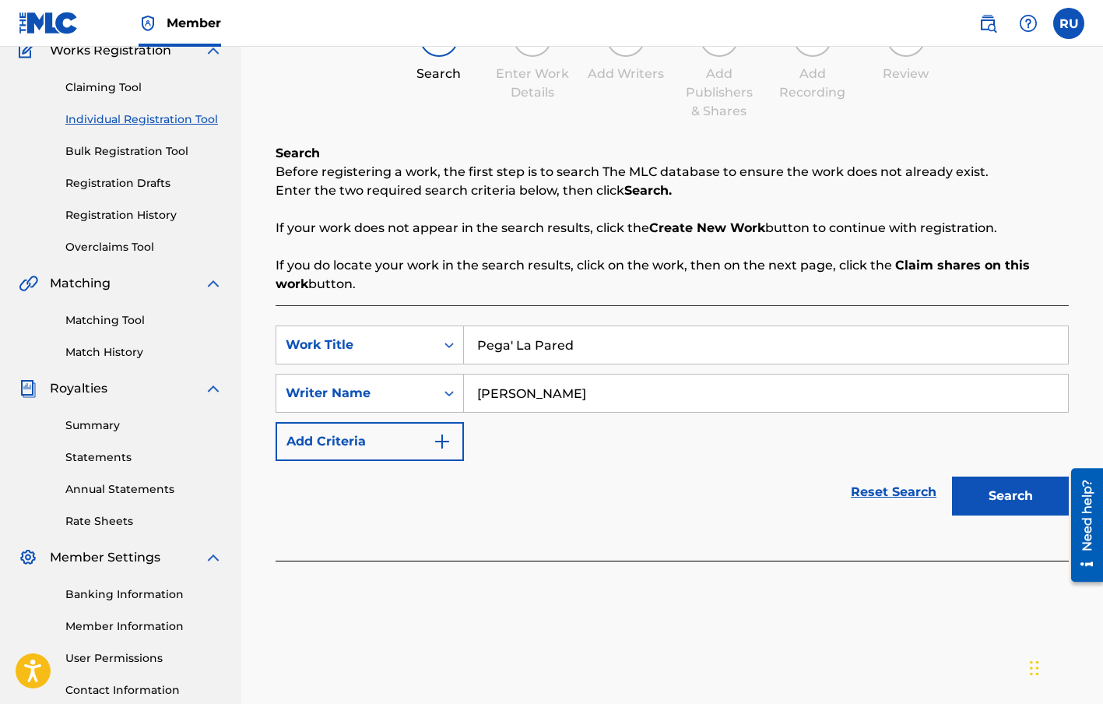
type input "[PERSON_NAME]"
click at [1006, 490] on button "Search" at bounding box center [1010, 495] width 117 height 39
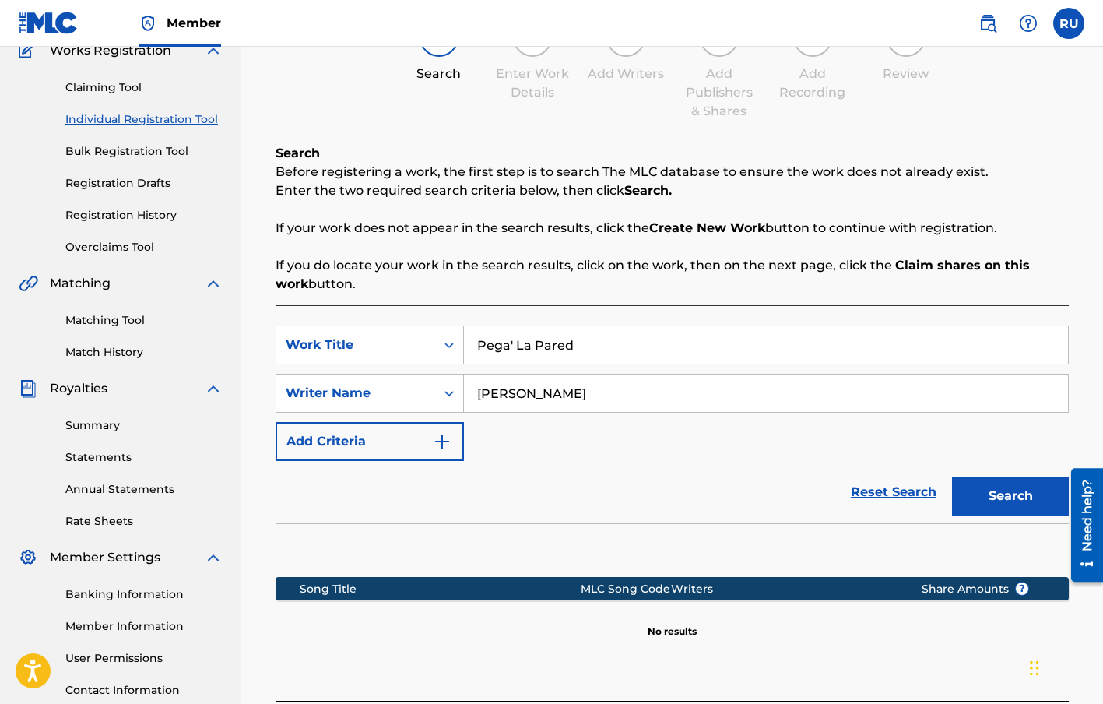
scroll to position [284, 0]
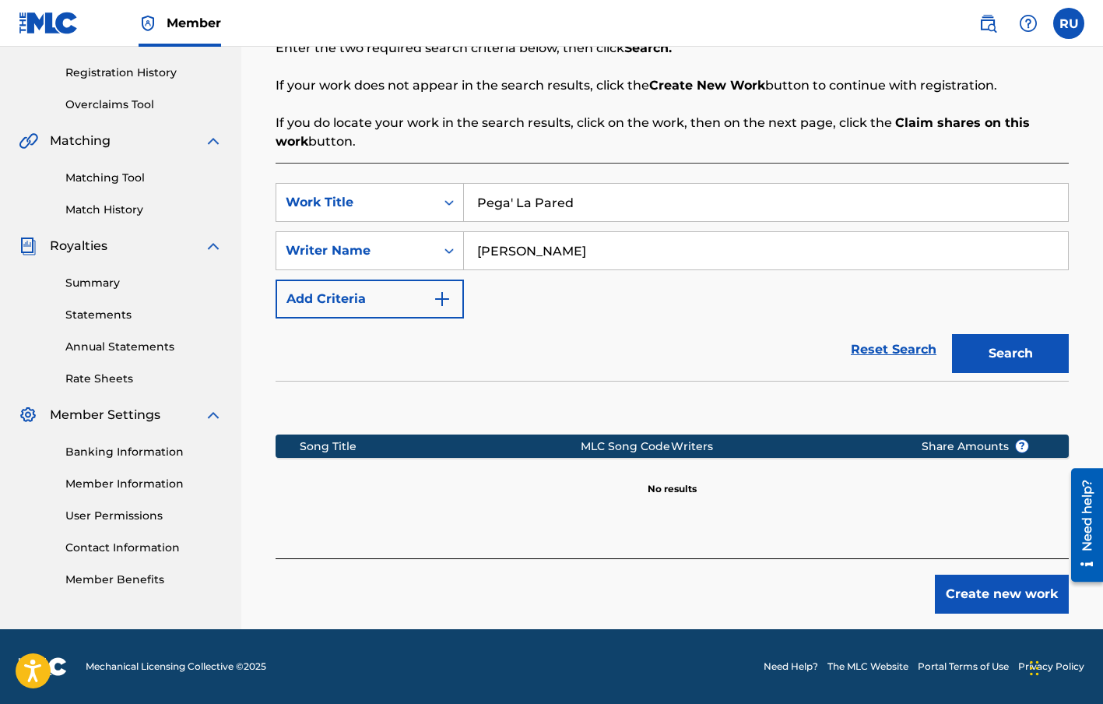
click at [991, 578] on button "Create new work" at bounding box center [1002, 593] width 134 height 39
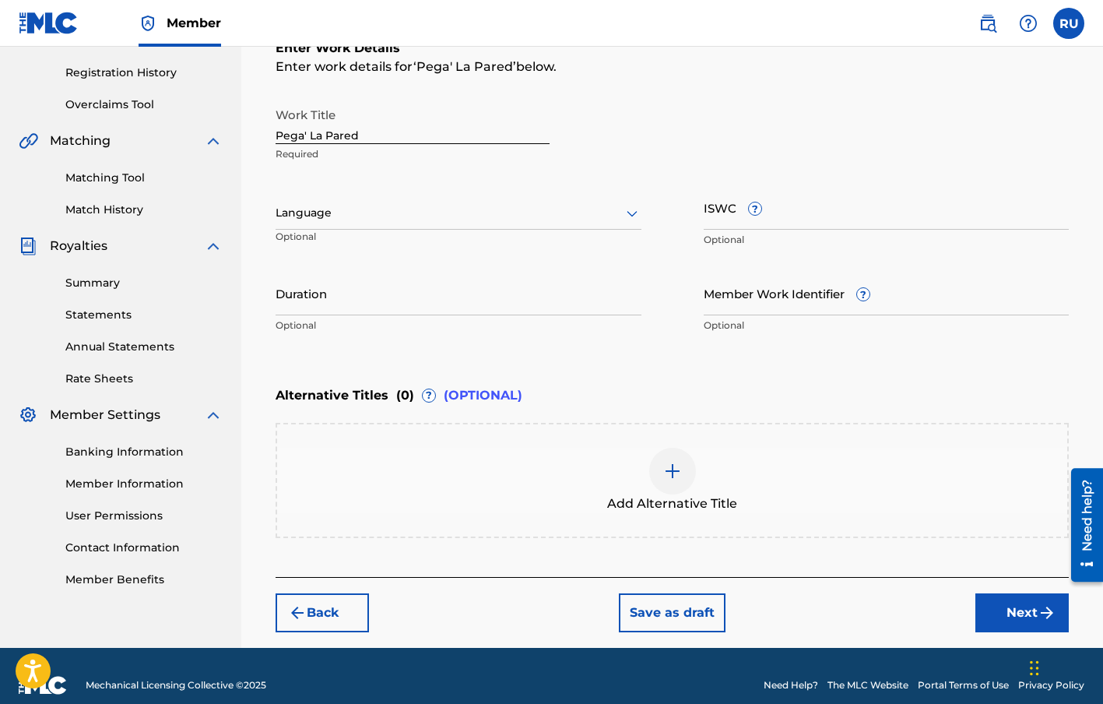
click at [733, 213] on input "ISWC ?" at bounding box center [887, 207] width 366 height 44
paste input "T-928.784.634-8"
type input "T-928.784.634-8"
click at [328, 307] on input "Duration" at bounding box center [459, 293] width 366 height 44
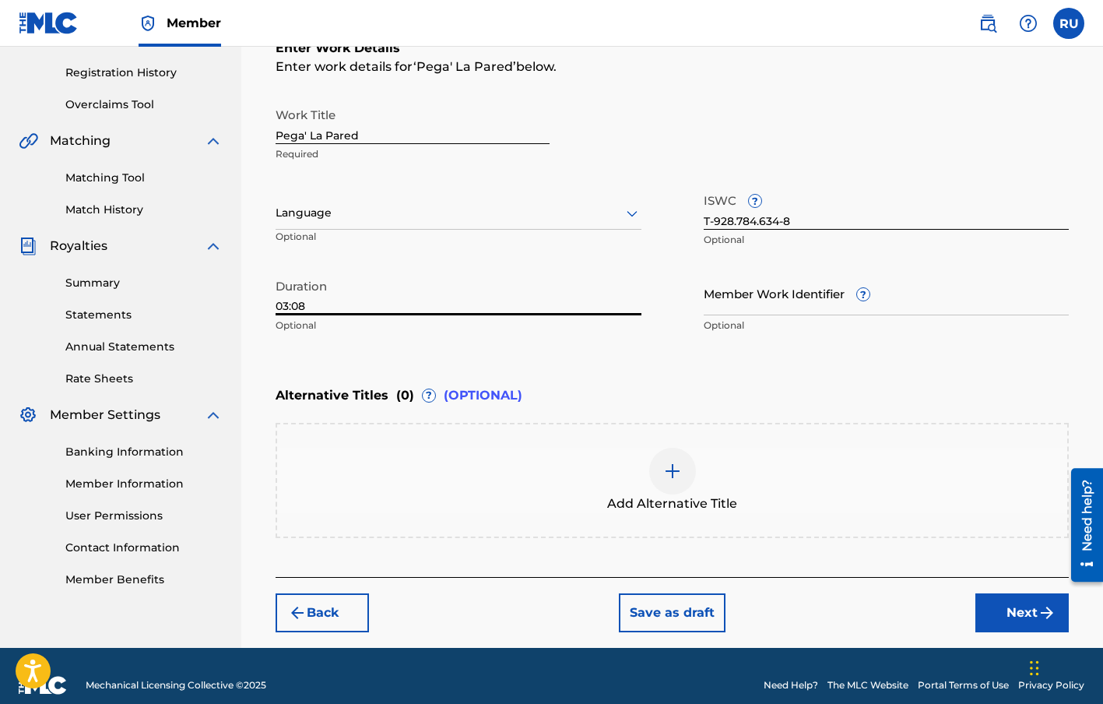
type input "03:08"
click at [251, 383] on div "Register Work Search Enter Work Details Add Writers Add Publishers & Shares Add…" at bounding box center [672, 225] width 862 height 846
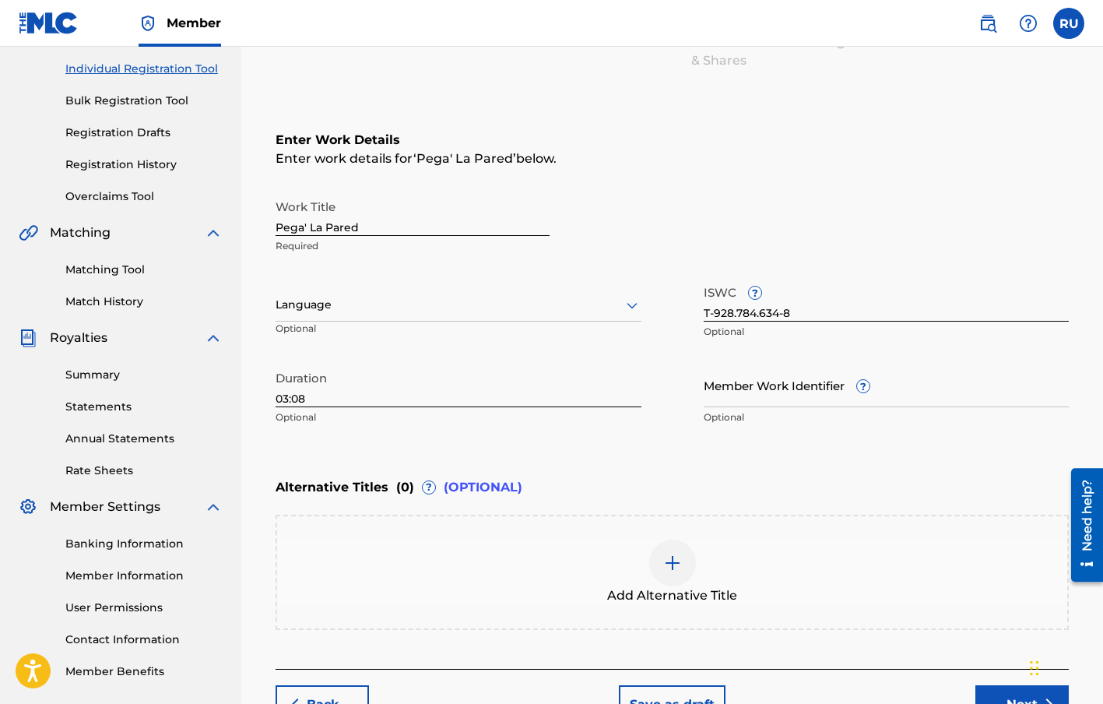
scroll to position [191, 0]
click at [609, 305] on div at bounding box center [459, 306] width 366 height 19
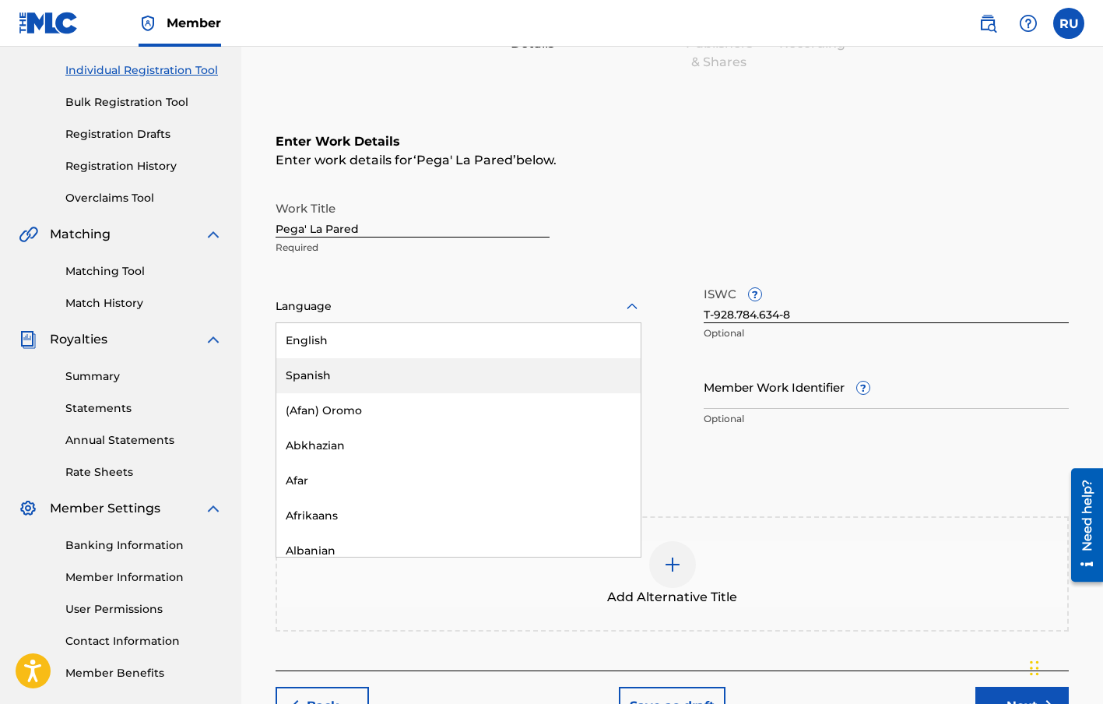
click at [348, 369] on div "Spanish" at bounding box center [458, 375] width 364 height 35
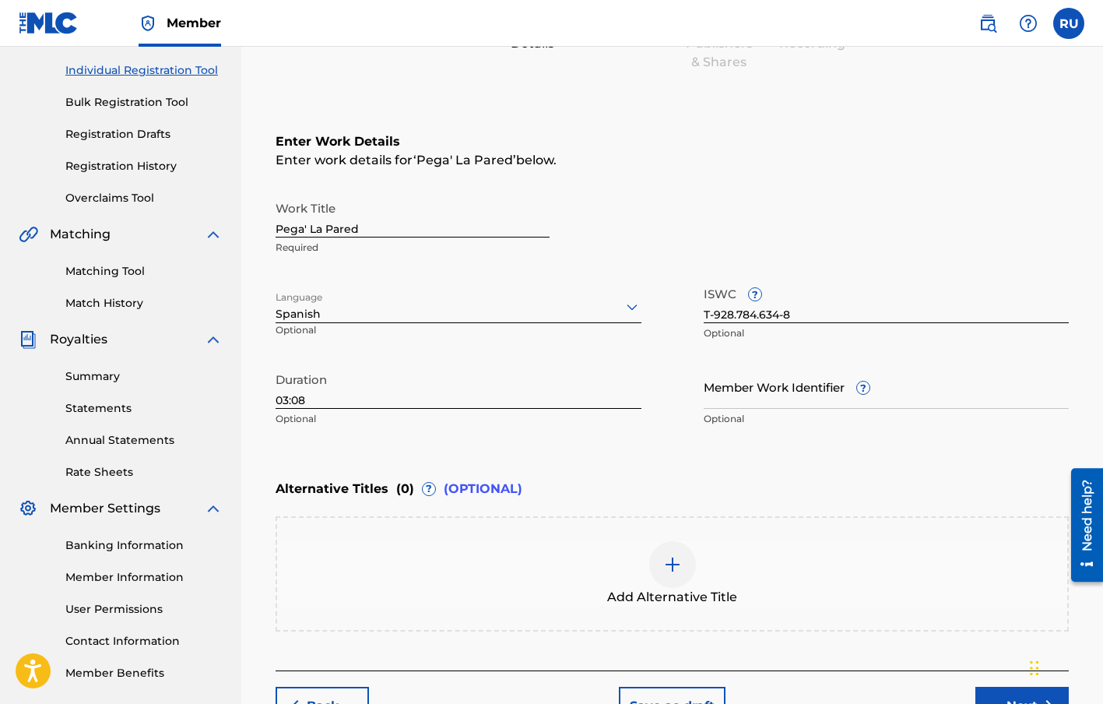
click at [256, 430] on div "Register Work Search Enter Work Details Add Writers Add Publishers & Shares Add…" at bounding box center [672, 318] width 862 height 846
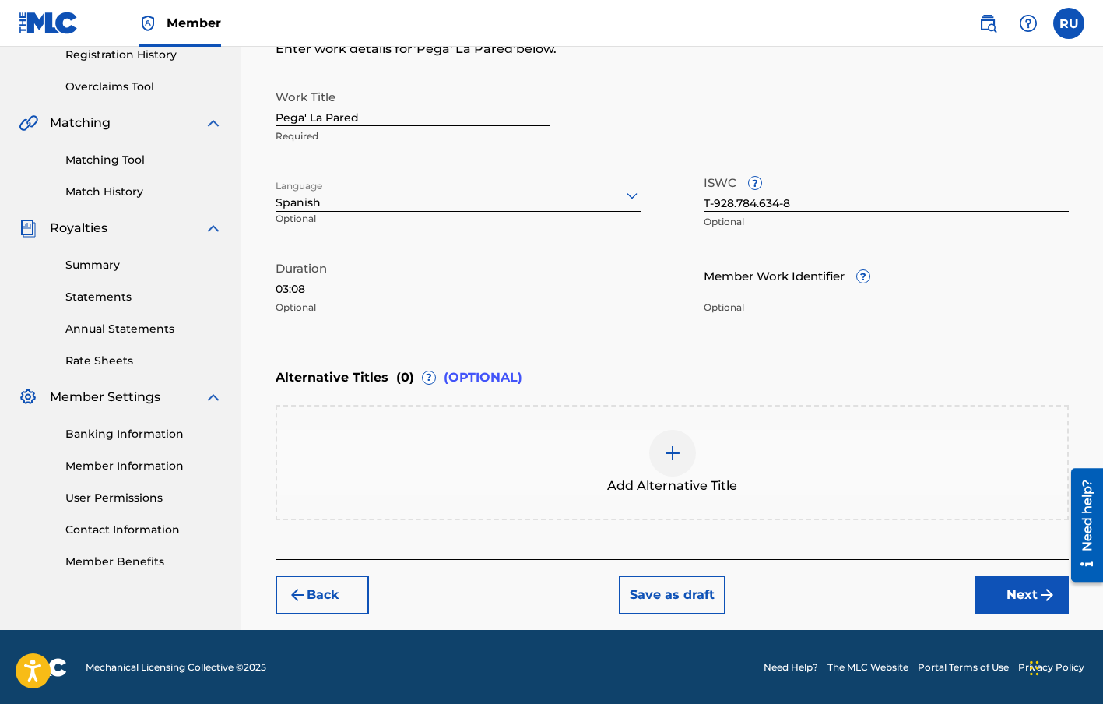
click at [1006, 599] on button "Next" at bounding box center [1021, 594] width 93 height 39
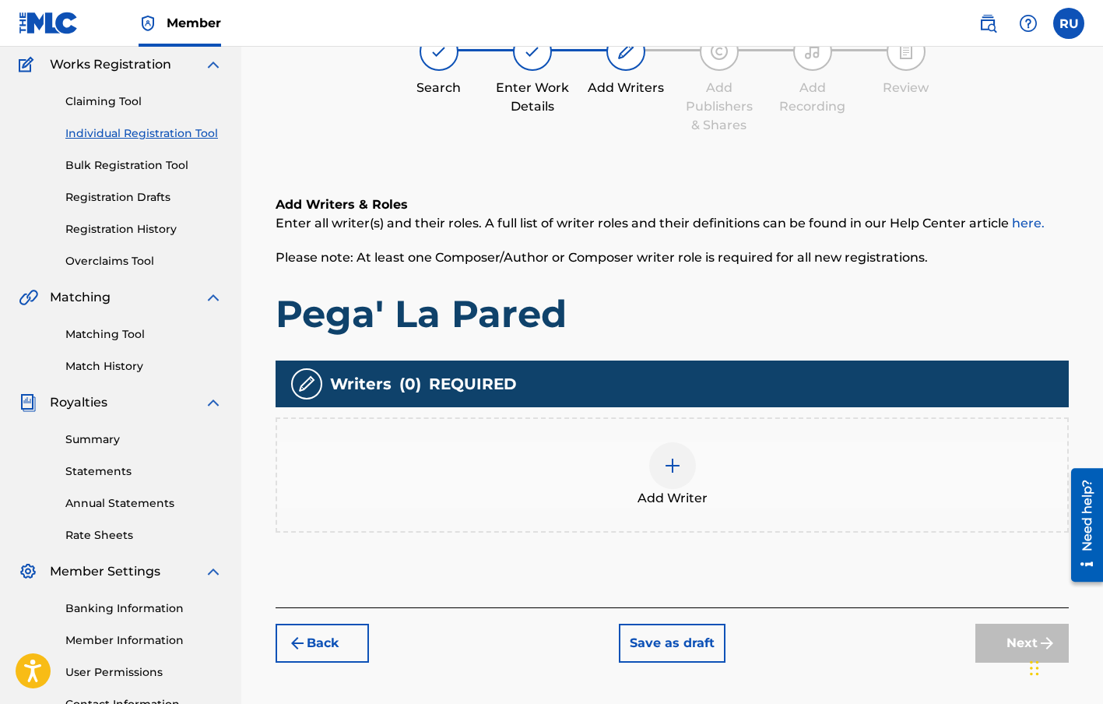
scroll to position [131, 0]
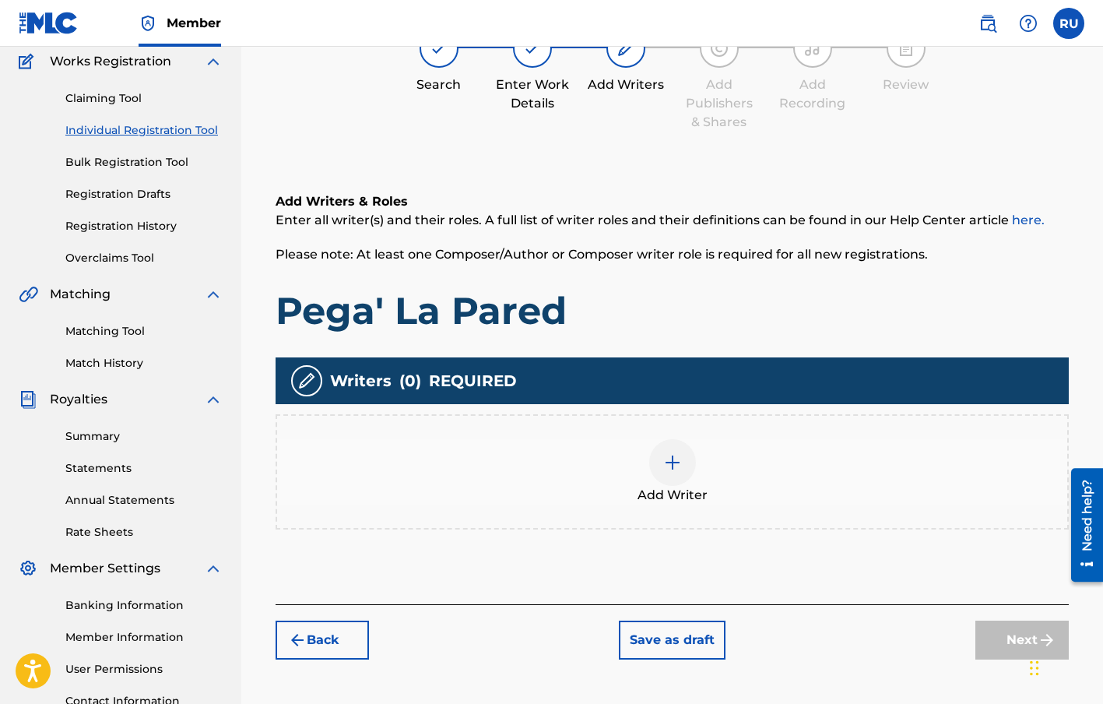
click at [672, 474] on div at bounding box center [672, 462] width 47 height 47
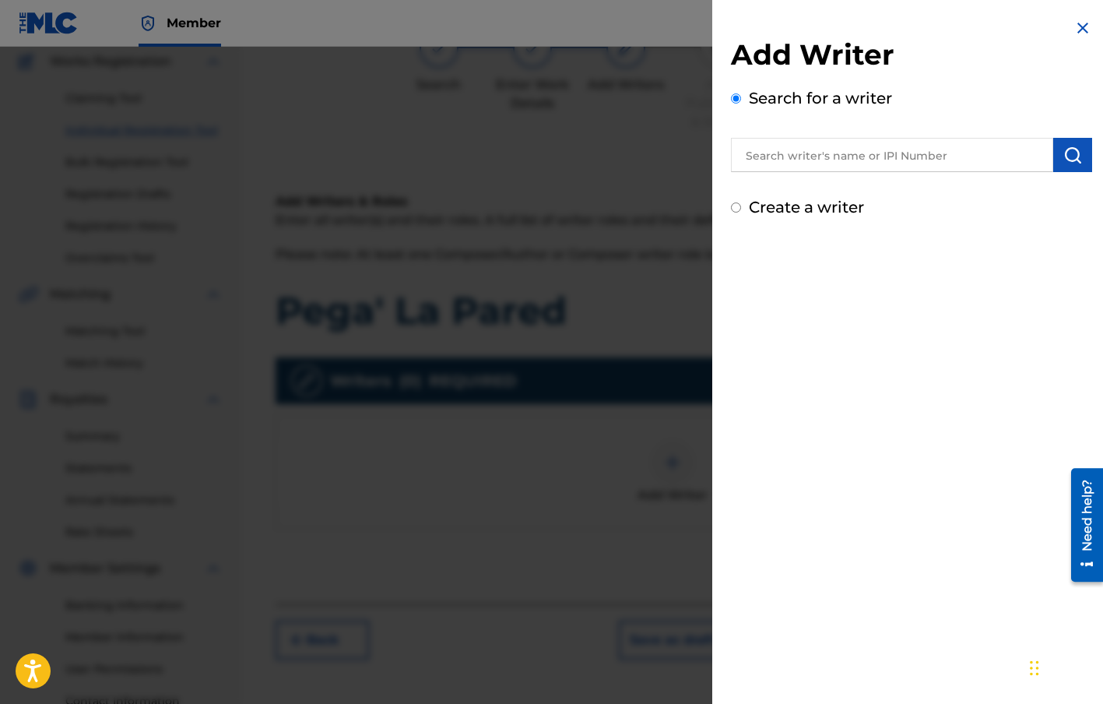
click at [860, 156] on input "text" at bounding box center [892, 155] width 322 height 34
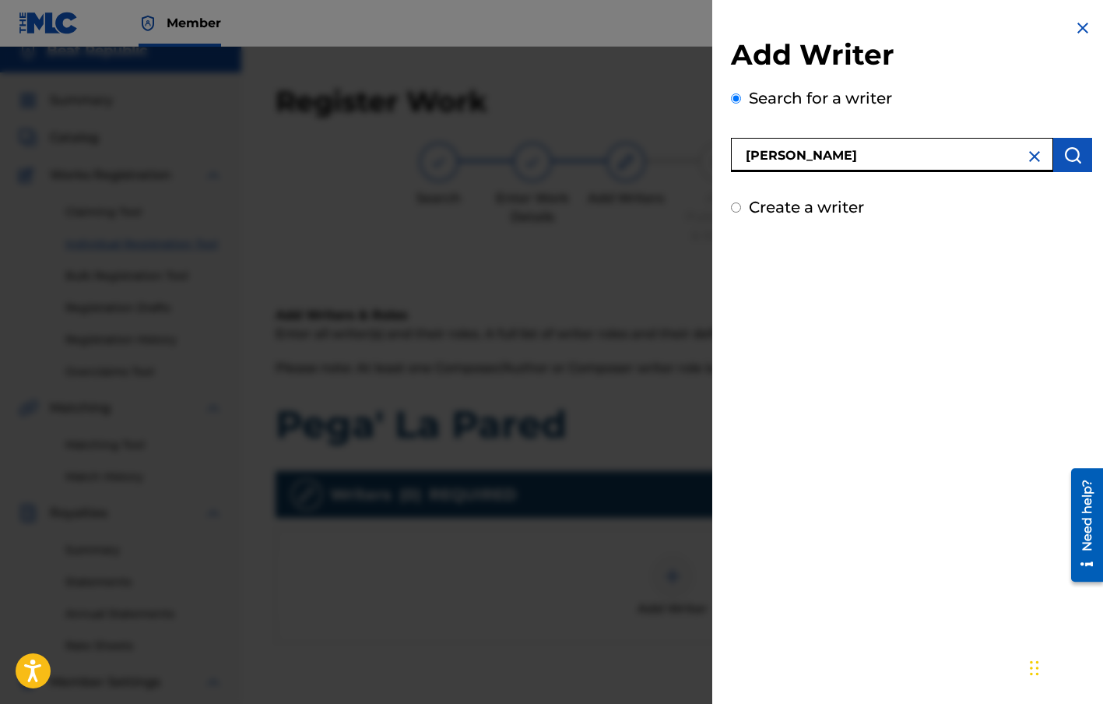
scroll to position [0, 0]
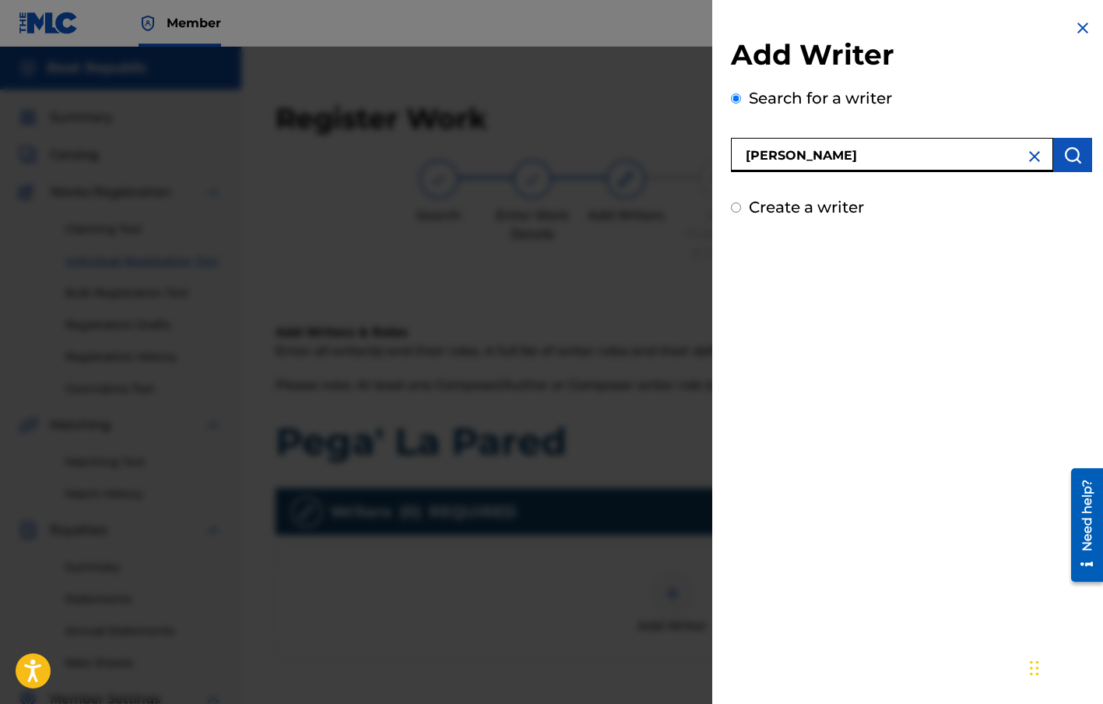
type input "[PERSON_NAME]"
click at [1068, 142] on button "submit" at bounding box center [1072, 155] width 39 height 34
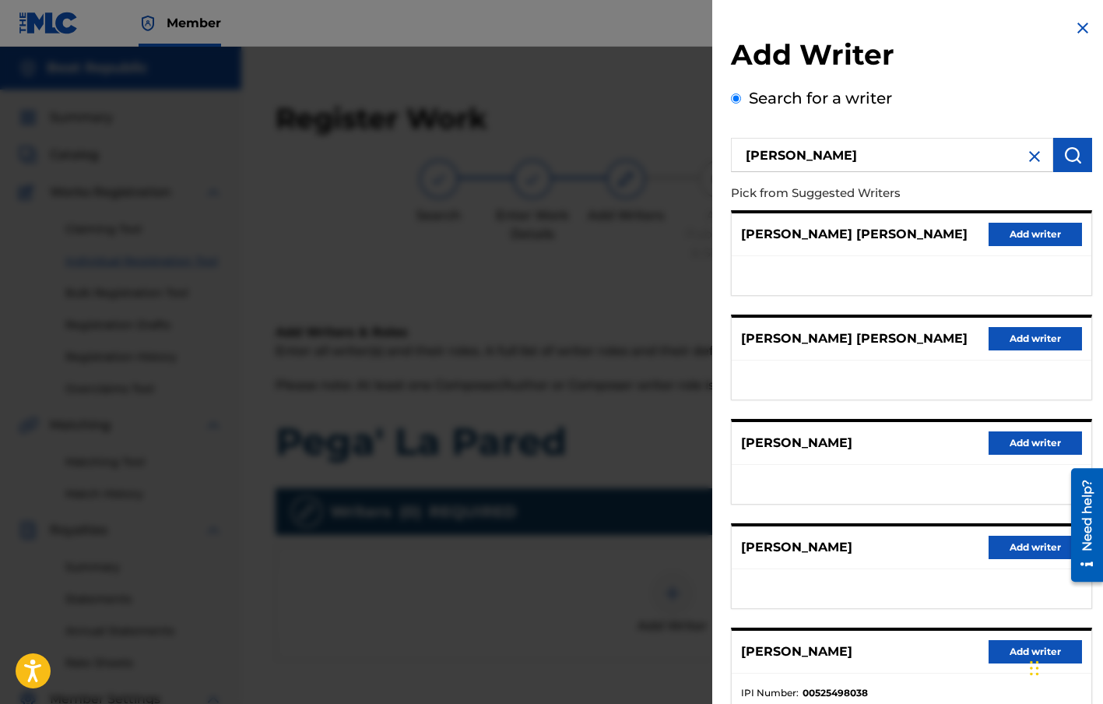
scroll to position [107, 0]
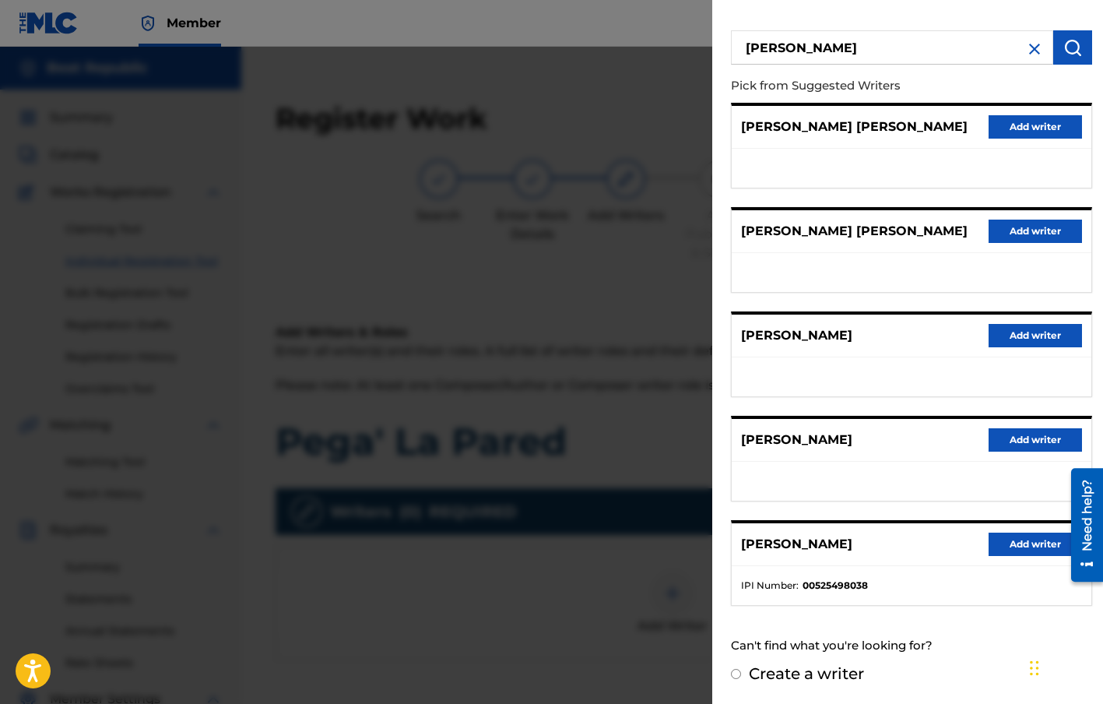
click at [1011, 545] on button "Add writer" at bounding box center [1035, 543] width 93 height 23
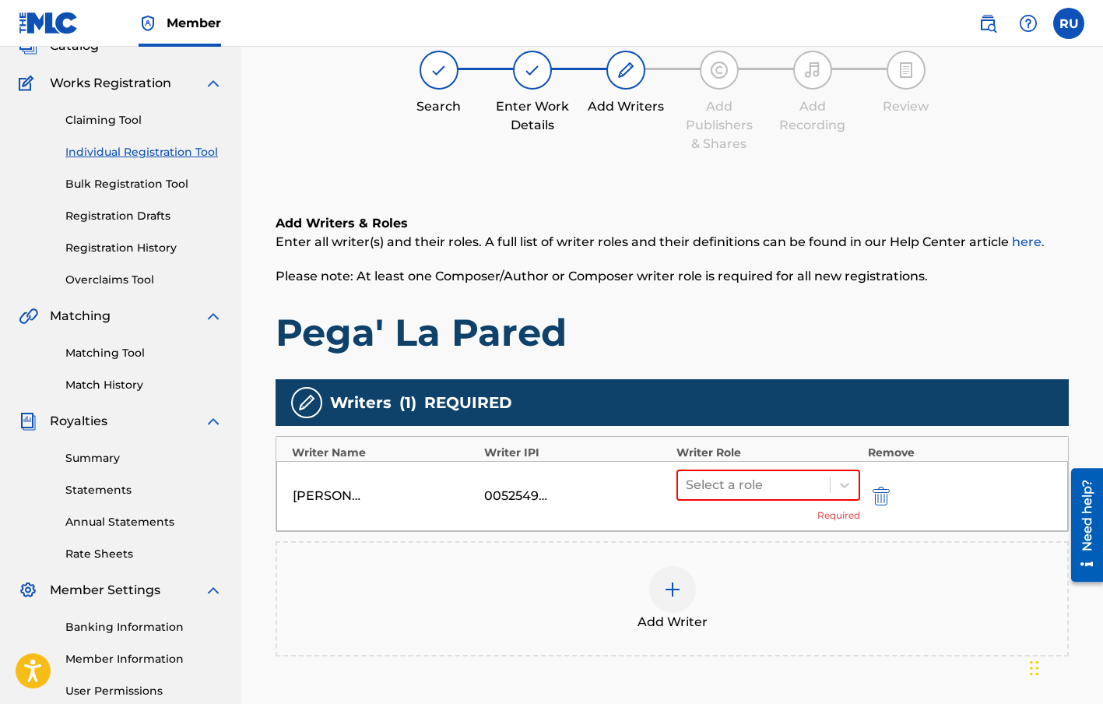
scroll to position [148, 0]
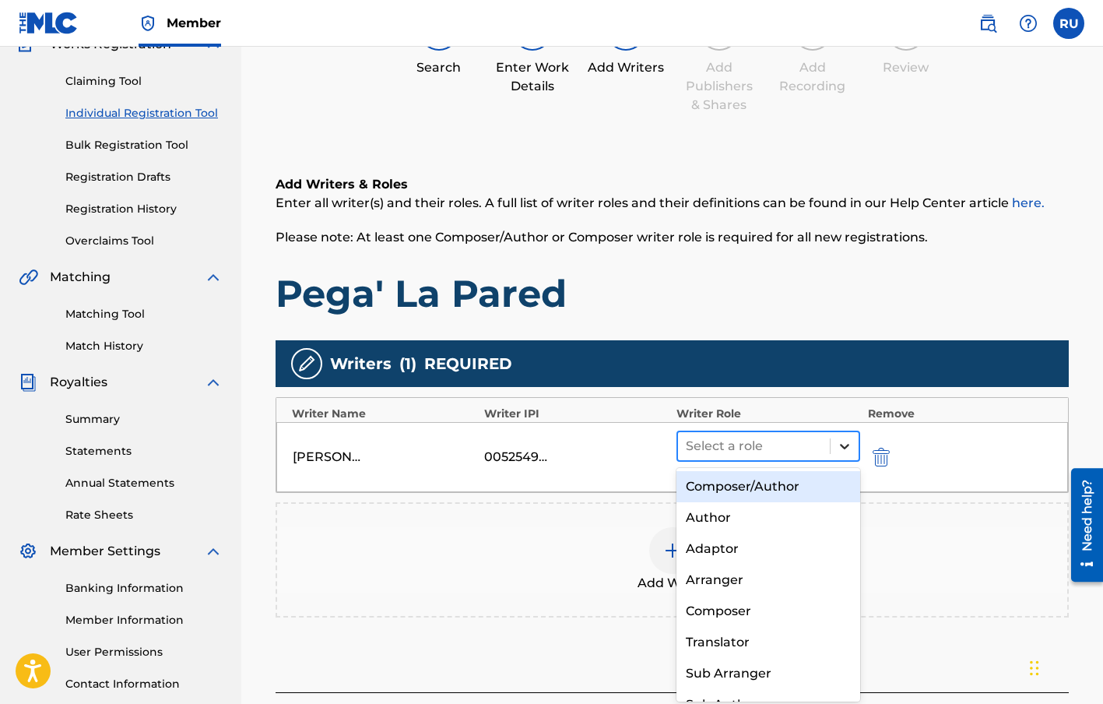
click at [842, 454] on div at bounding box center [845, 446] width 28 height 28
click at [792, 478] on div "Composer/Author" at bounding box center [768, 486] width 184 height 31
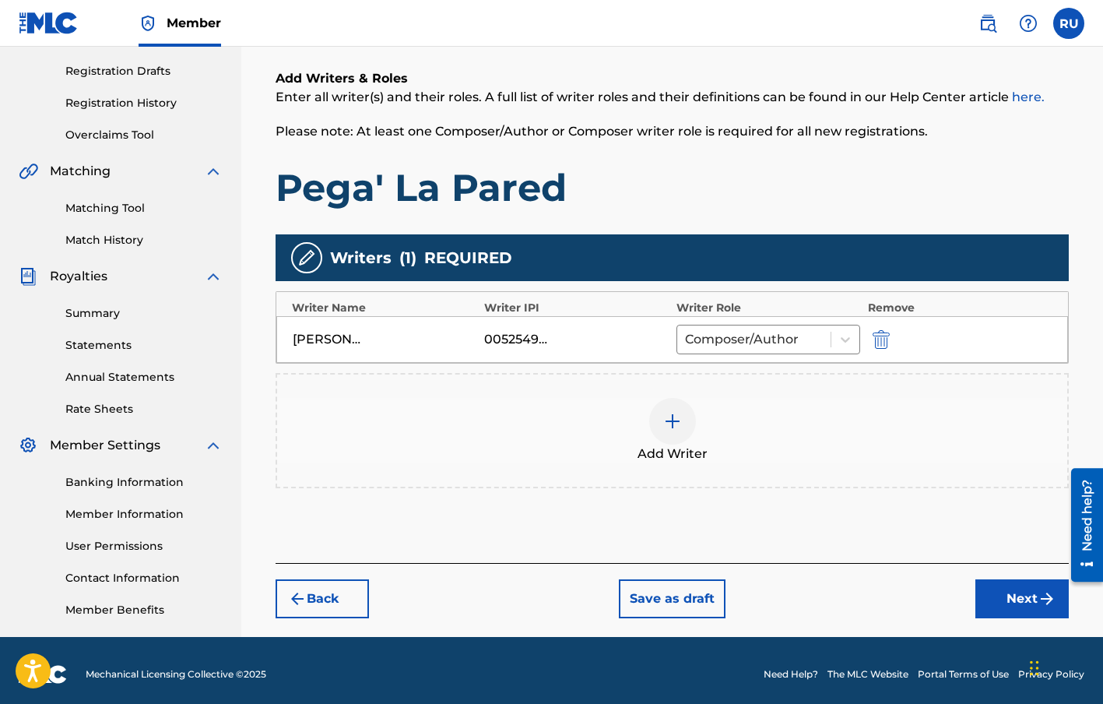
scroll to position [262, 0]
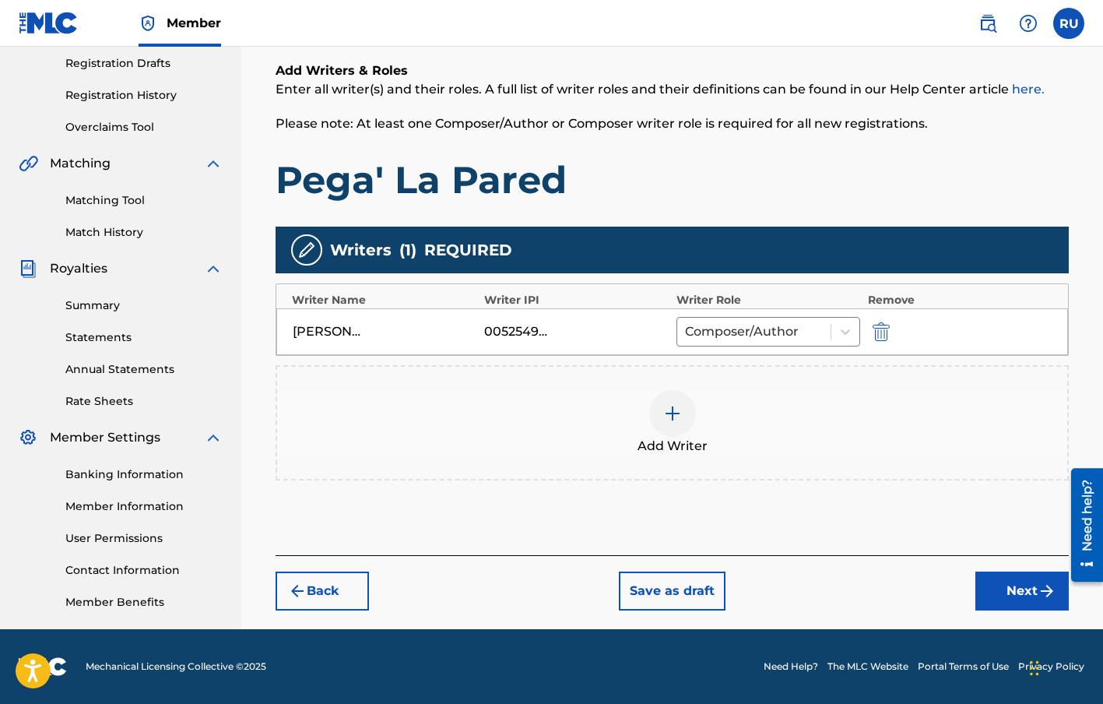
click at [531, 331] on div "00525498038" at bounding box center [519, 331] width 70 height 19
click at [300, 253] on img at bounding box center [306, 250] width 19 height 19
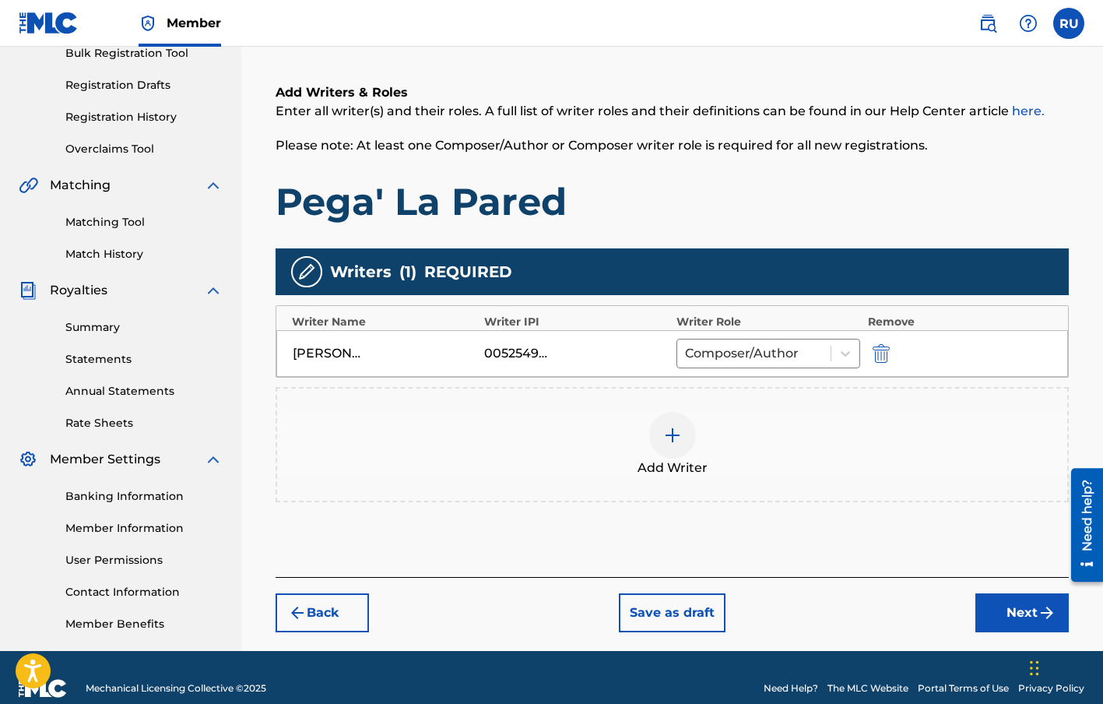
scroll to position [241, 0]
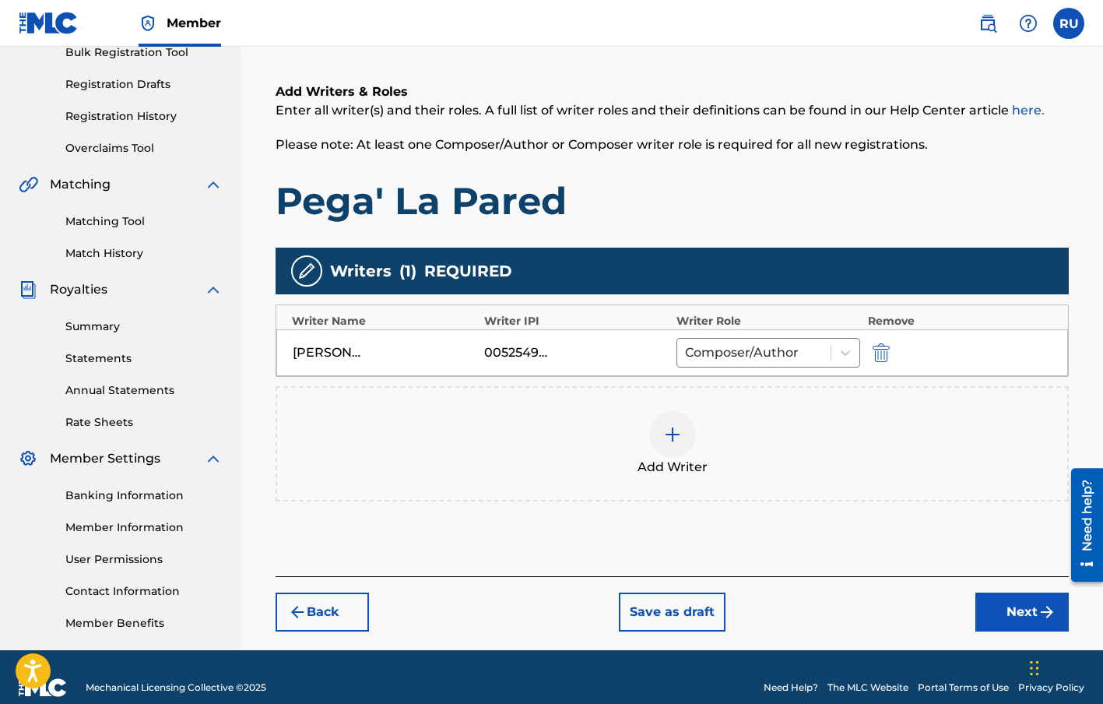
click at [293, 603] on img "submit" at bounding box center [297, 611] width 19 height 19
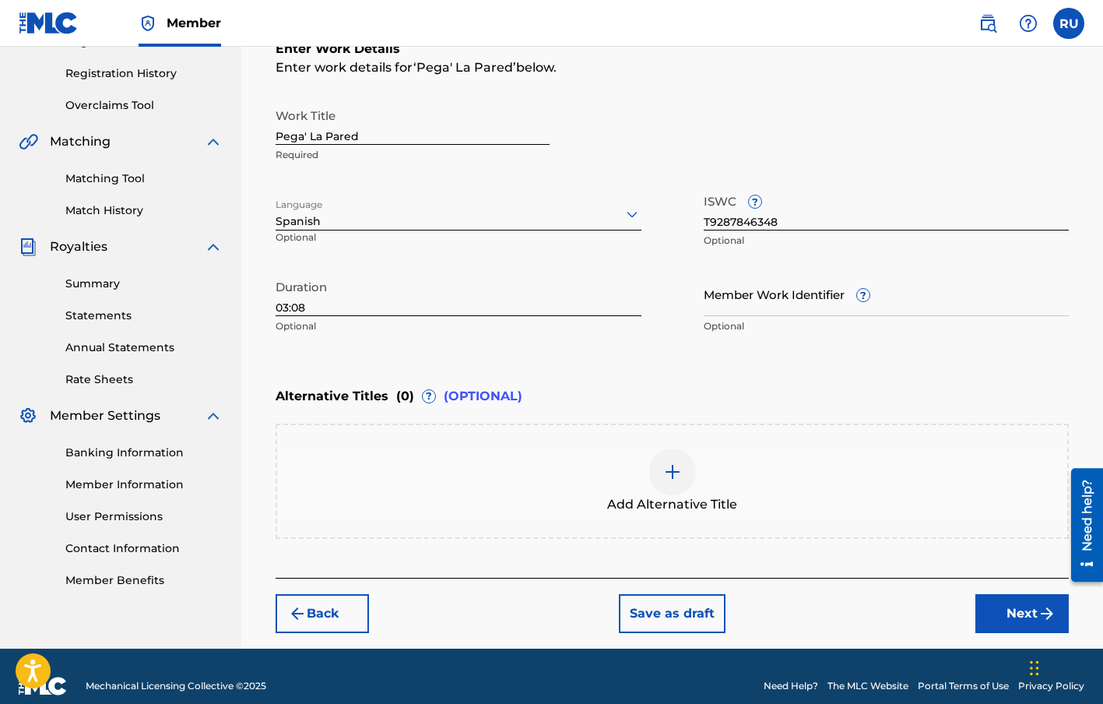
scroll to position [302, 0]
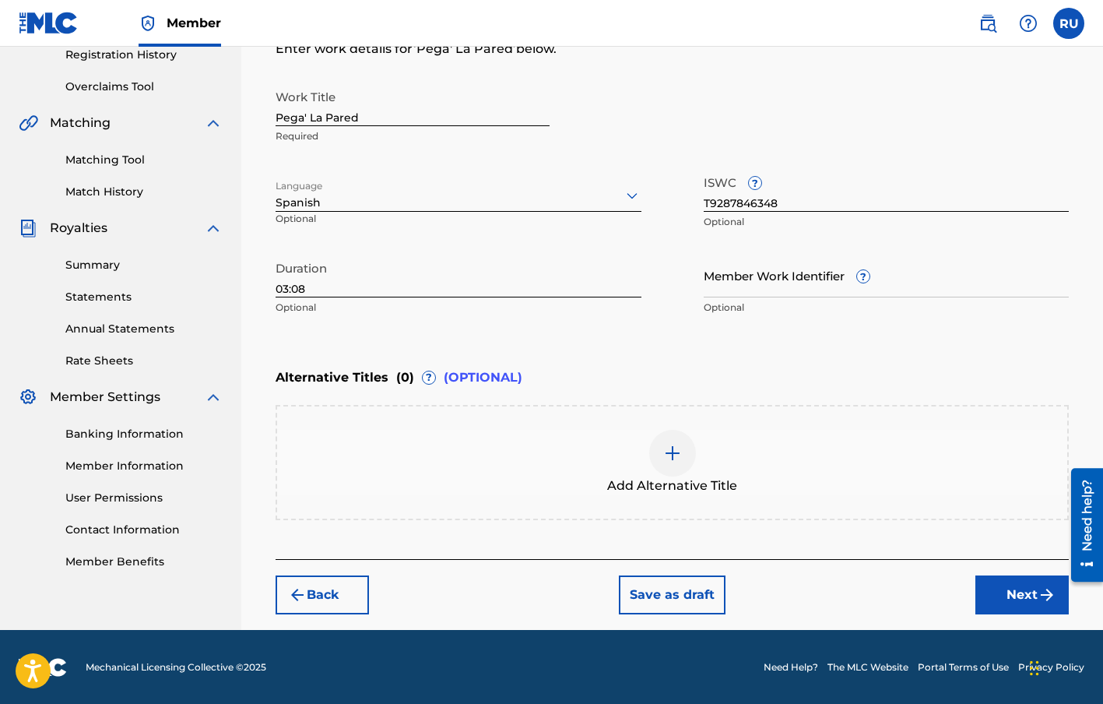
click at [986, 602] on button "Next" at bounding box center [1021, 594] width 93 height 39
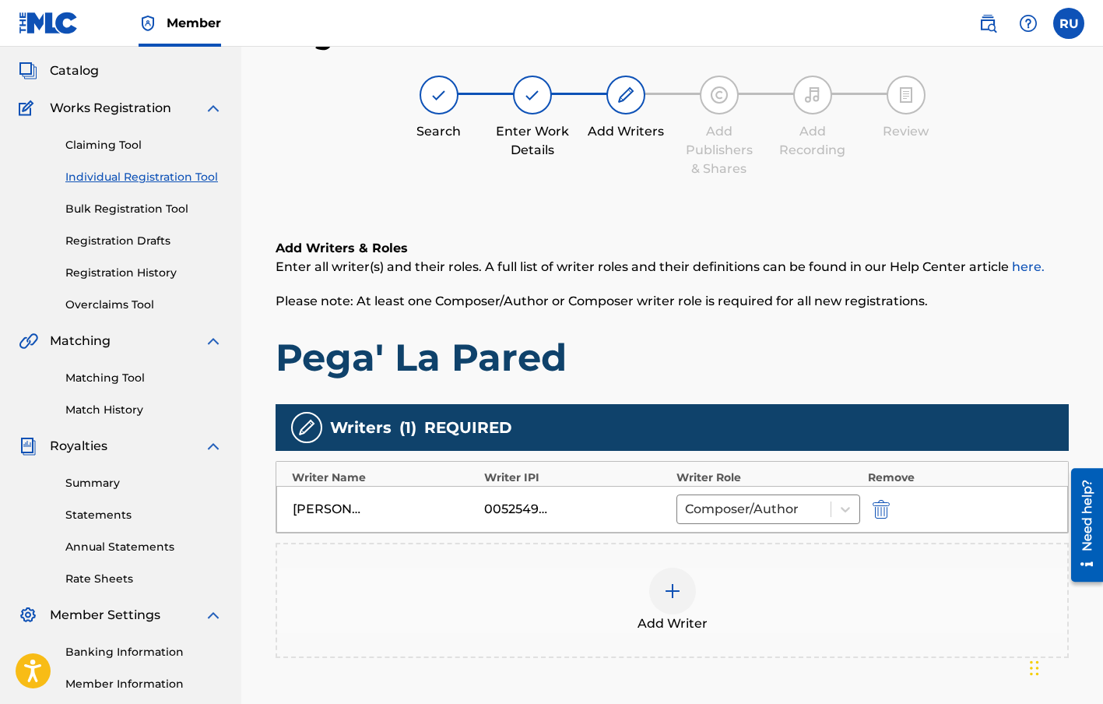
scroll to position [70, 0]
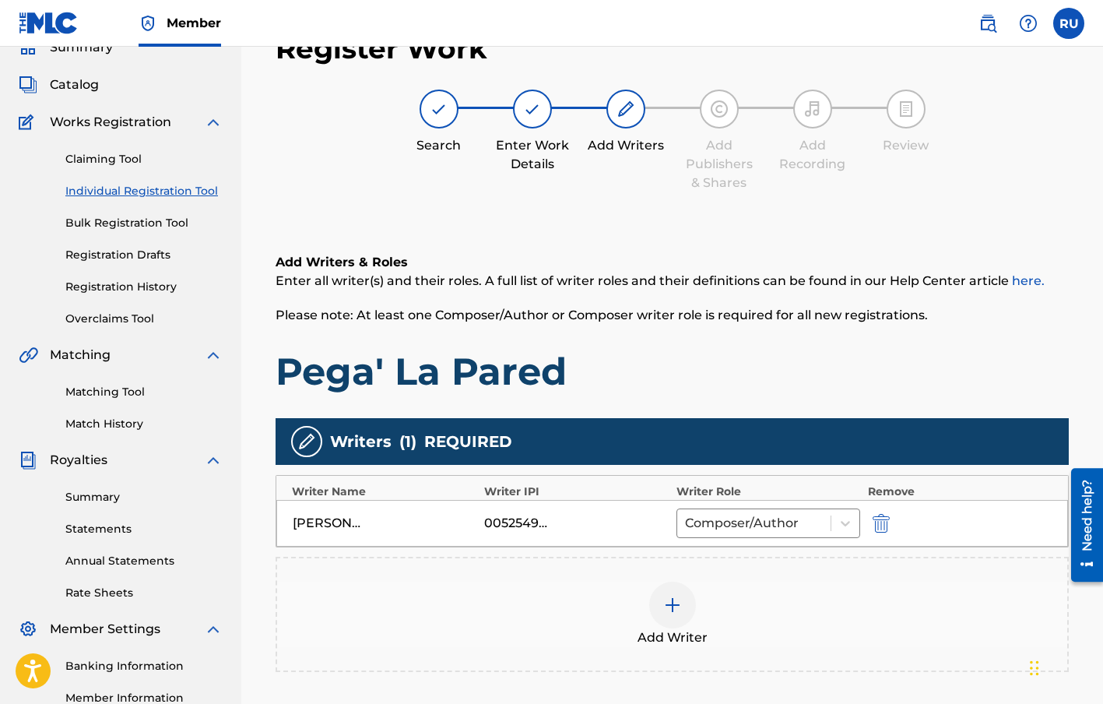
click at [525, 517] on div "00525498038" at bounding box center [519, 523] width 70 height 19
click at [671, 601] on img at bounding box center [672, 604] width 19 height 19
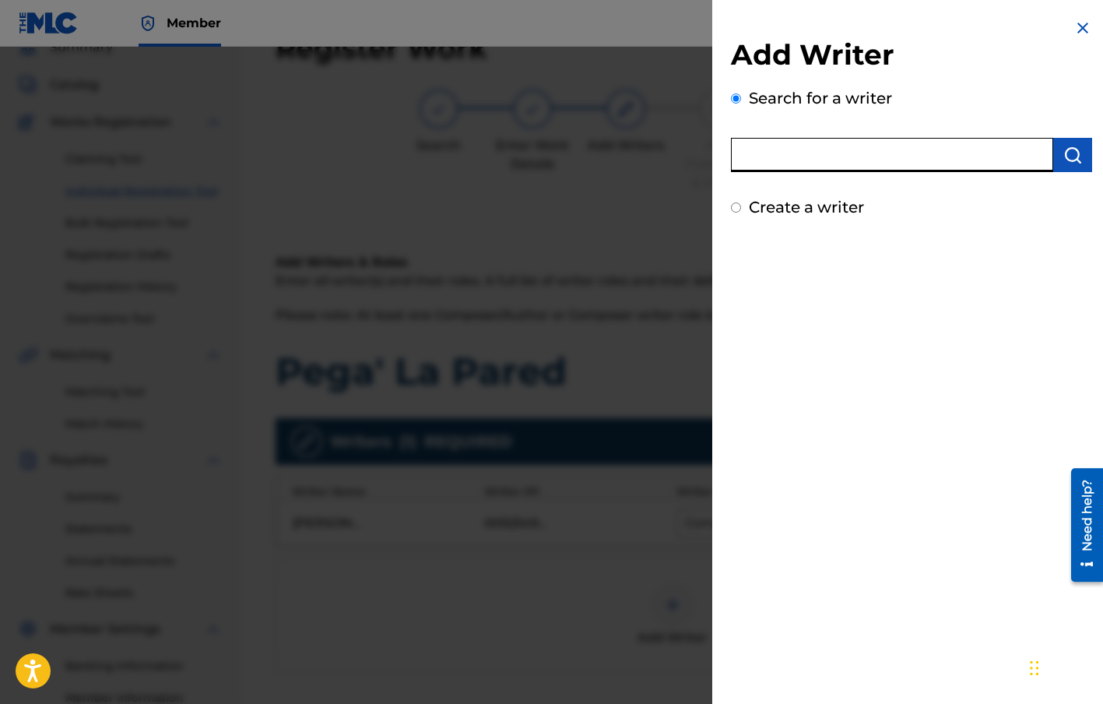
click at [890, 159] on input "text" at bounding box center [892, 155] width 322 height 34
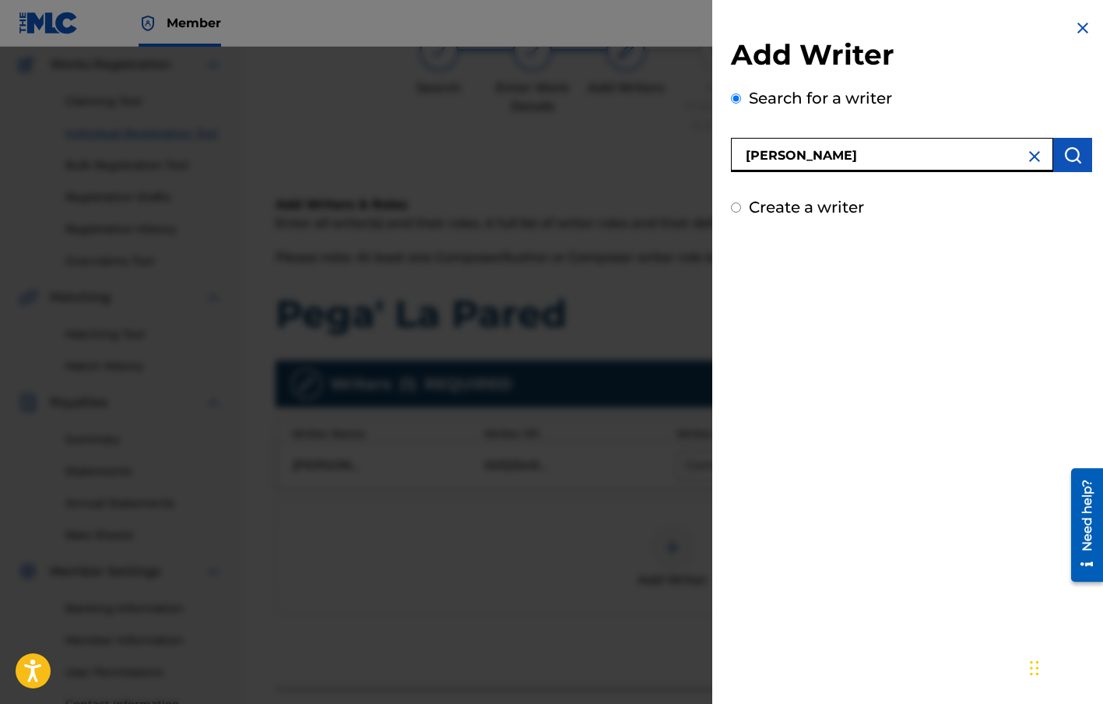
scroll to position [174, 0]
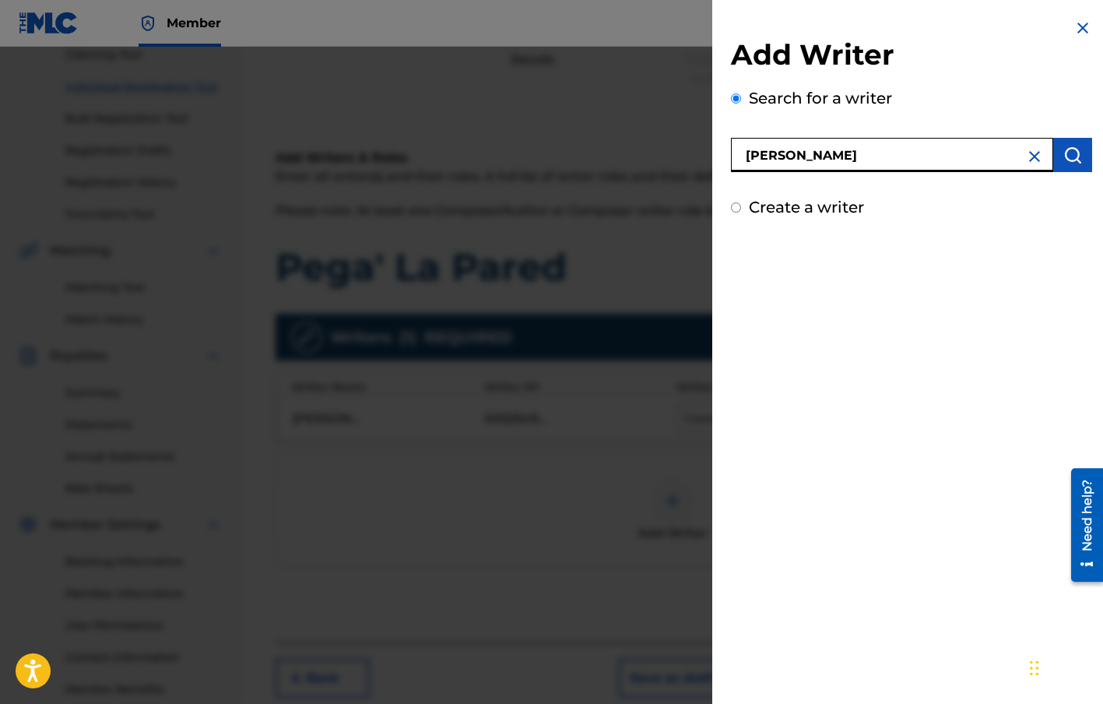
type input "[PERSON_NAME]"
drag, startPoint x: 1081, startPoint y: 154, endPoint x: 1074, endPoint y: 160, distance: 8.9
click at [1081, 154] on button "submit" at bounding box center [1072, 155] width 39 height 34
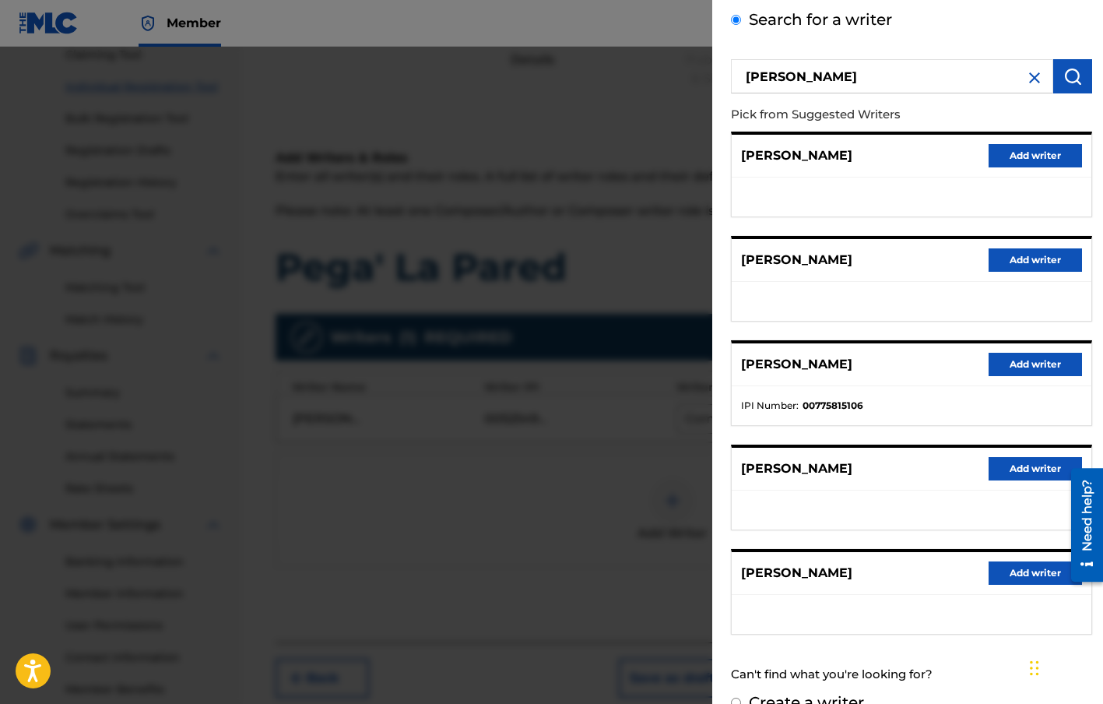
scroll to position [107, 0]
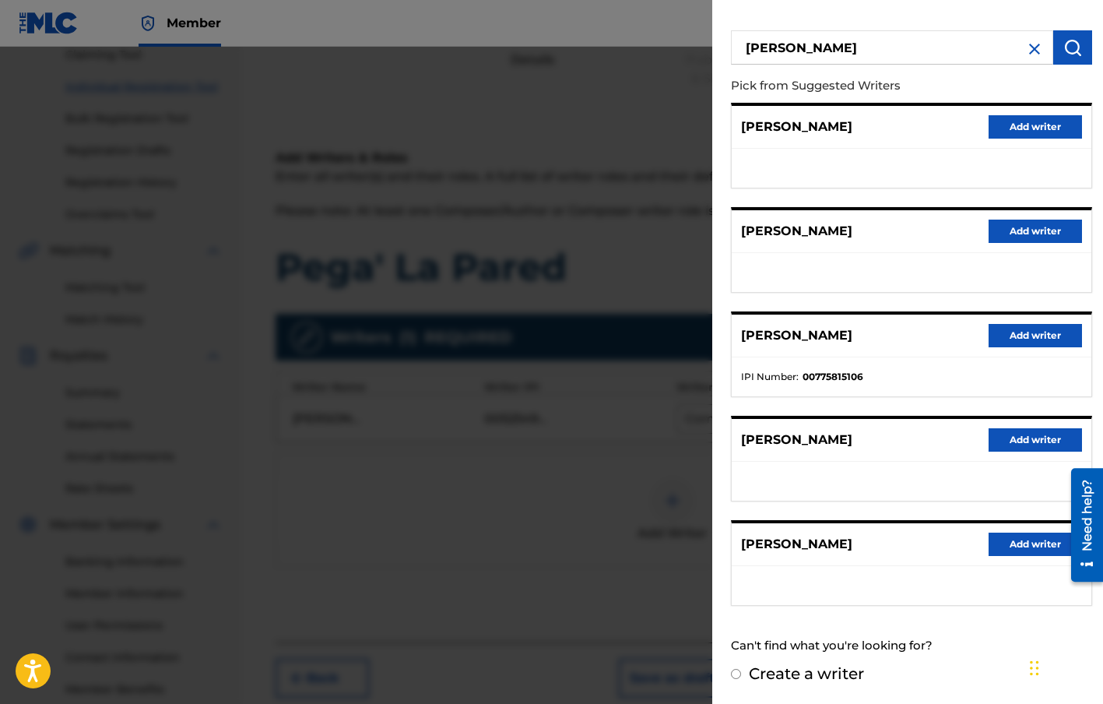
click at [1006, 339] on button "Add writer" at bounding box center [1035, 335] width 93 height 23
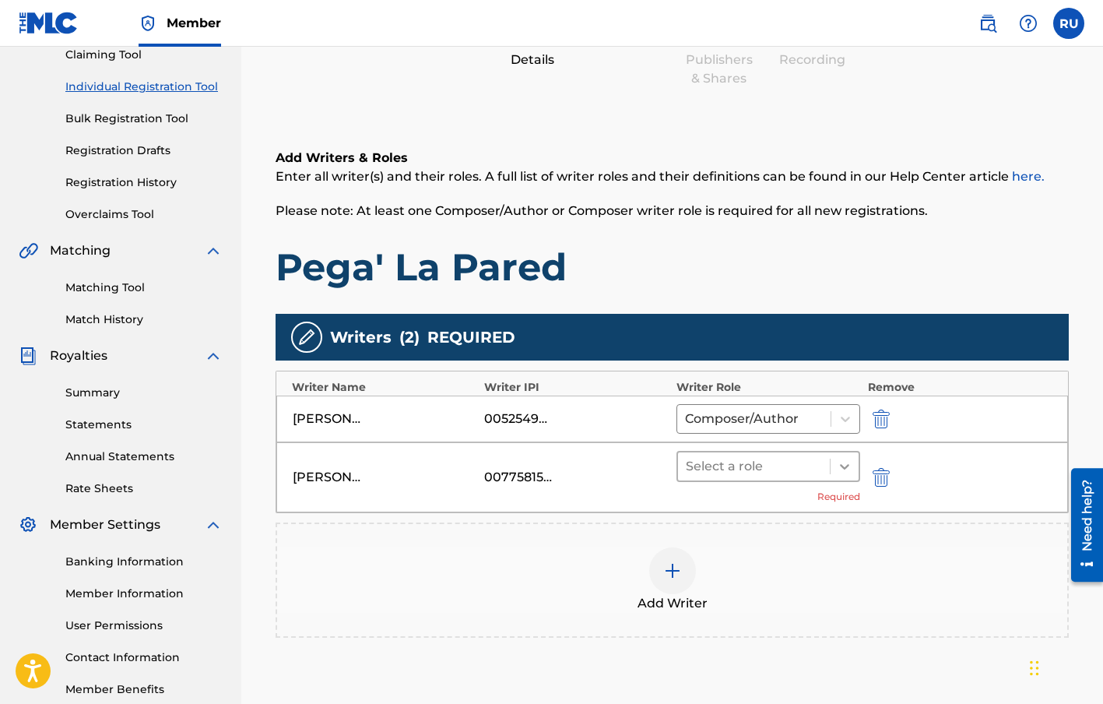
click at [840, 467] on icon at bounding box center [845, 466] width 16 height 16
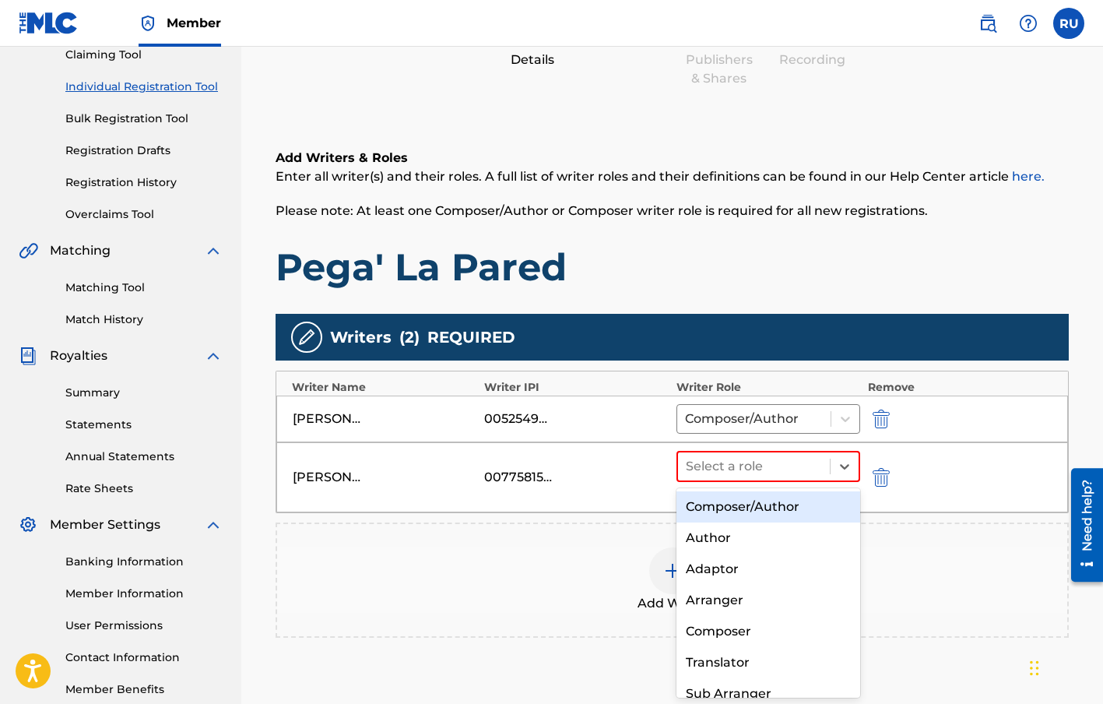
click at [766, 500] on div "Composer/Author" at bounding box center [768, 506] width 184 height 31
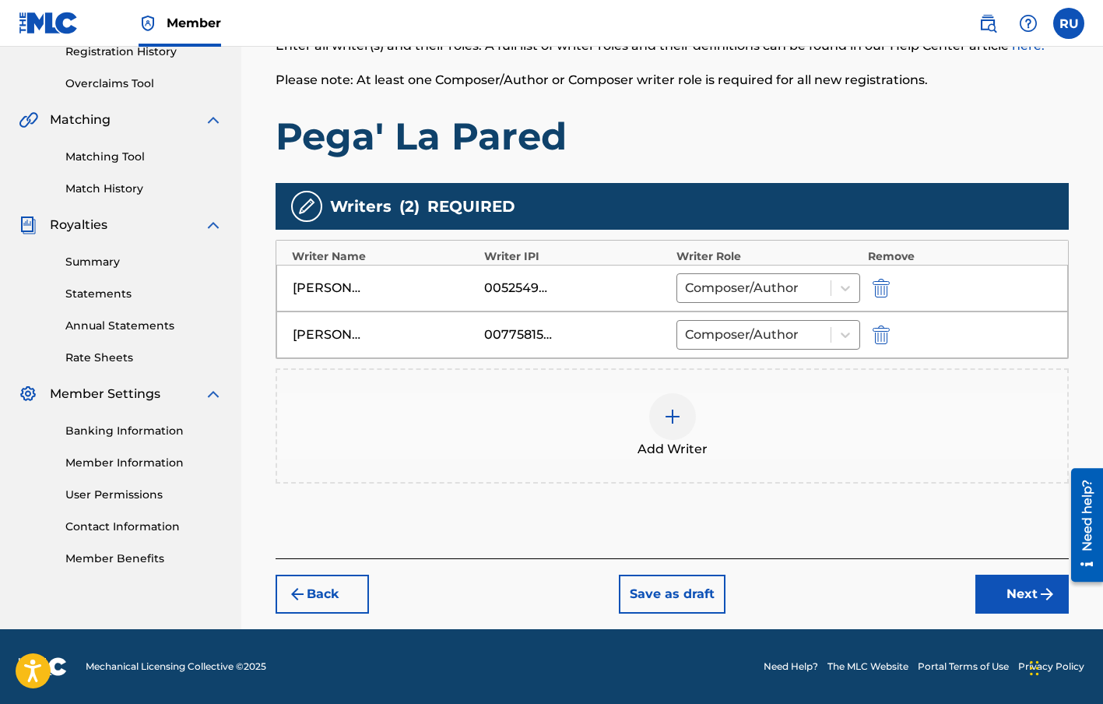
click at [1031, 602] on button "Next" at bounding box center [1021, 593] width 93 height 39
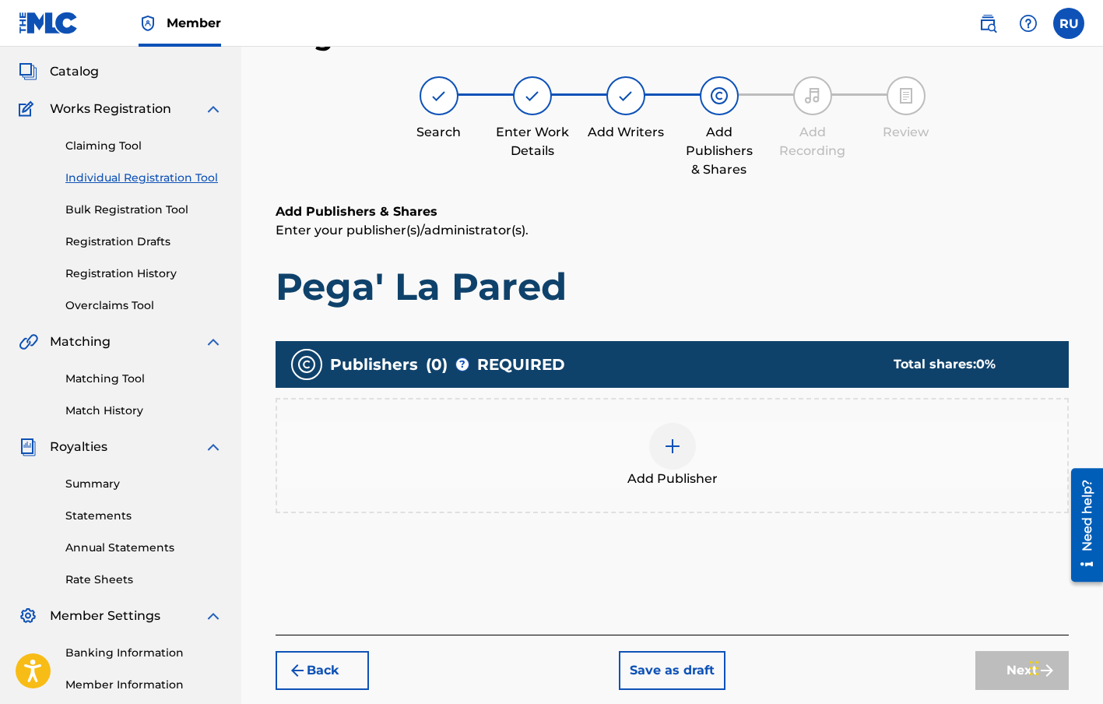
scroll to position [70, 0]
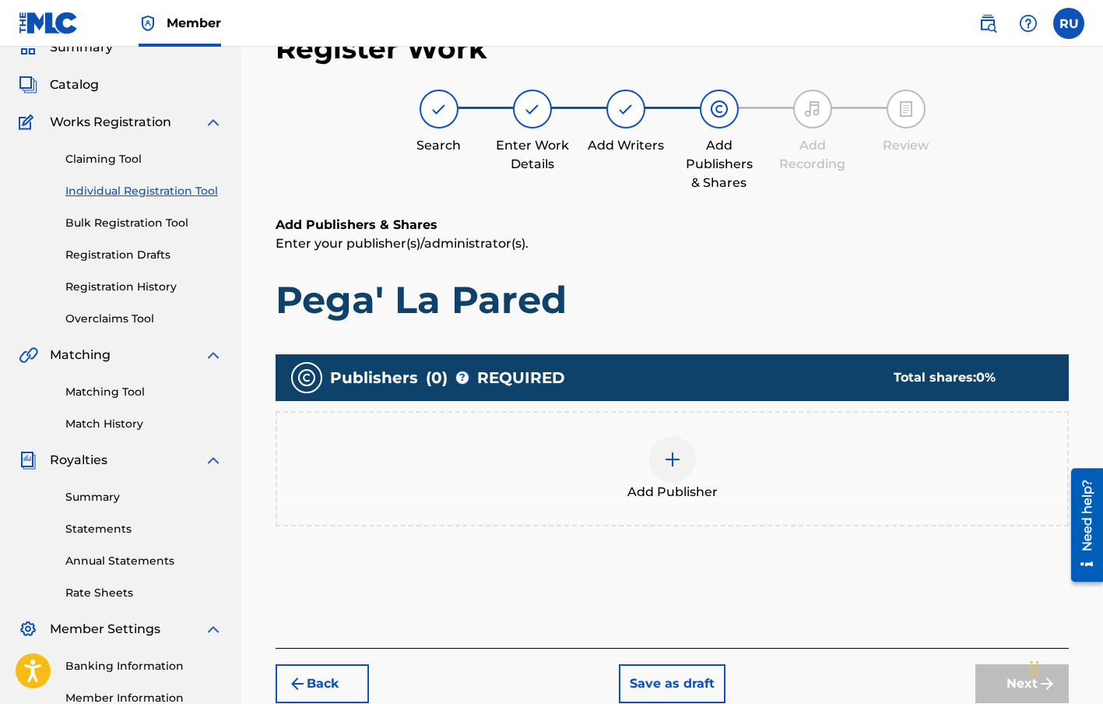
click at [663, 458] on img at bounding box center [672, 459] width 19 height 19
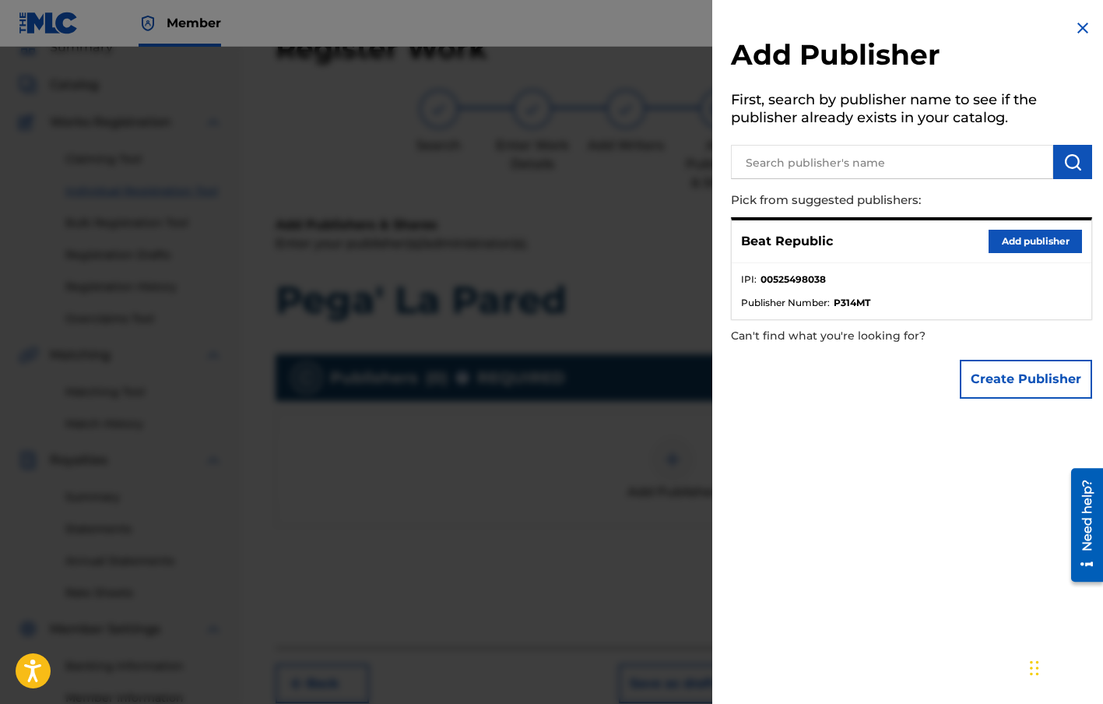
click at [1017, 241] on button "Add publisher" at bounding box center [1035, 241] width 93 height 23
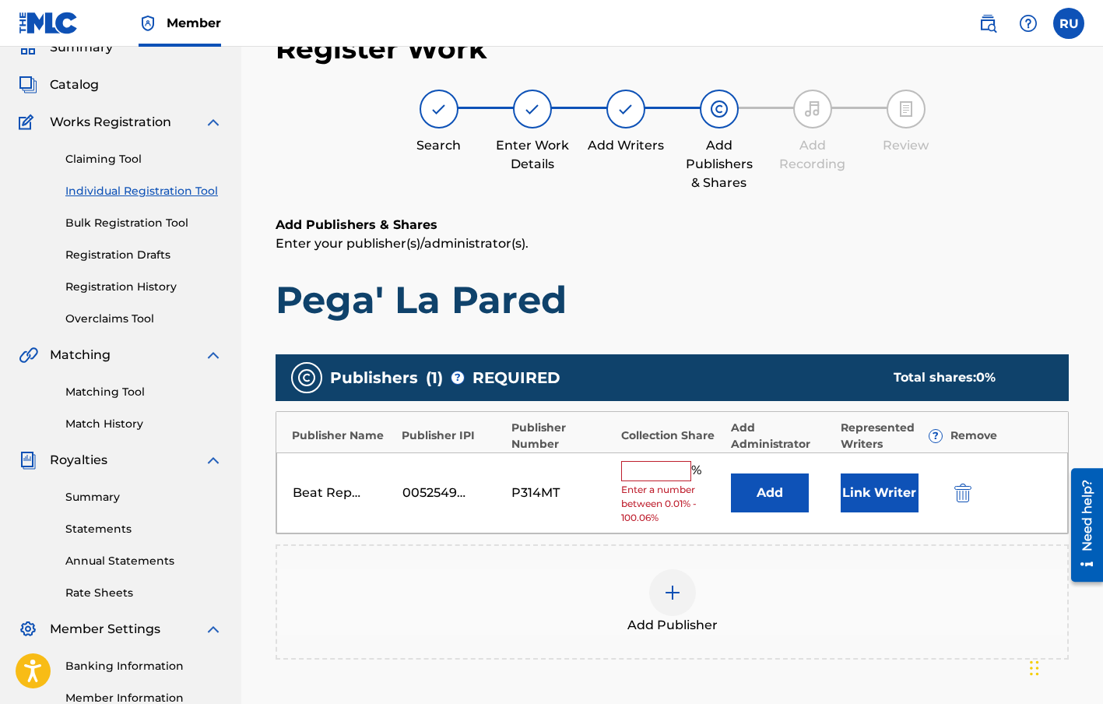
click at [655, 464] on input "text" at bounding box center [656, 471] width 70 height 20
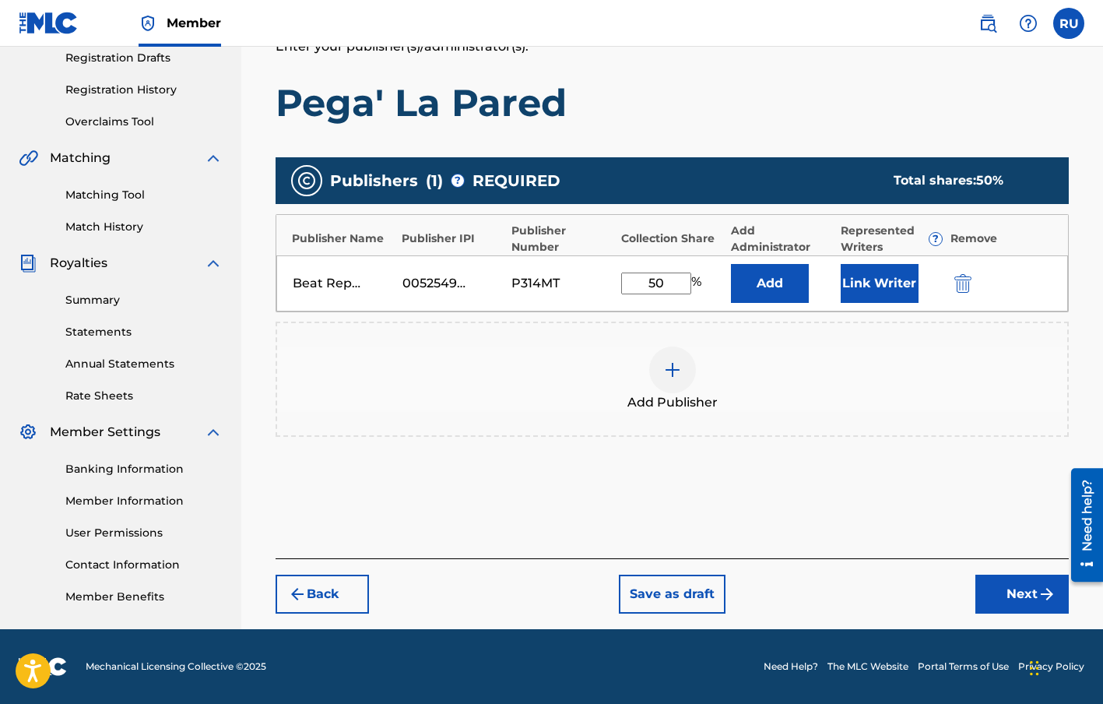
type input "50"
click at [1021, 583] on button "Next" at bounding box center [1021, 593] width 93 height 39
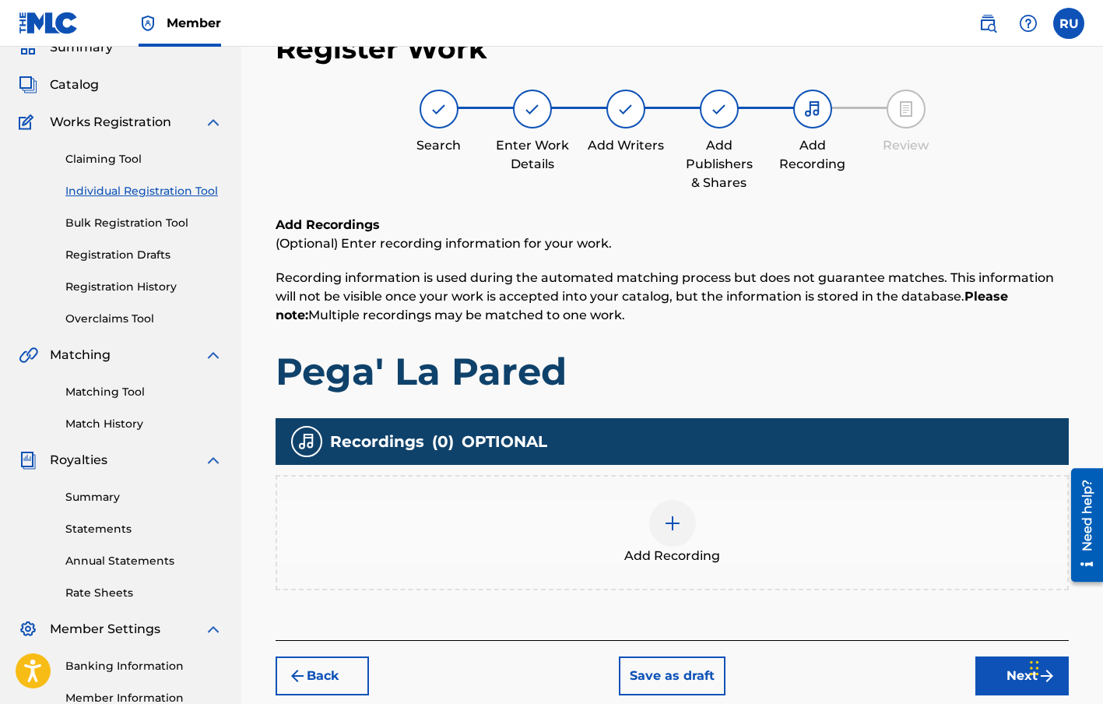
click at [673, 508] on div at bounding box center [672, 523] width 47 height 47
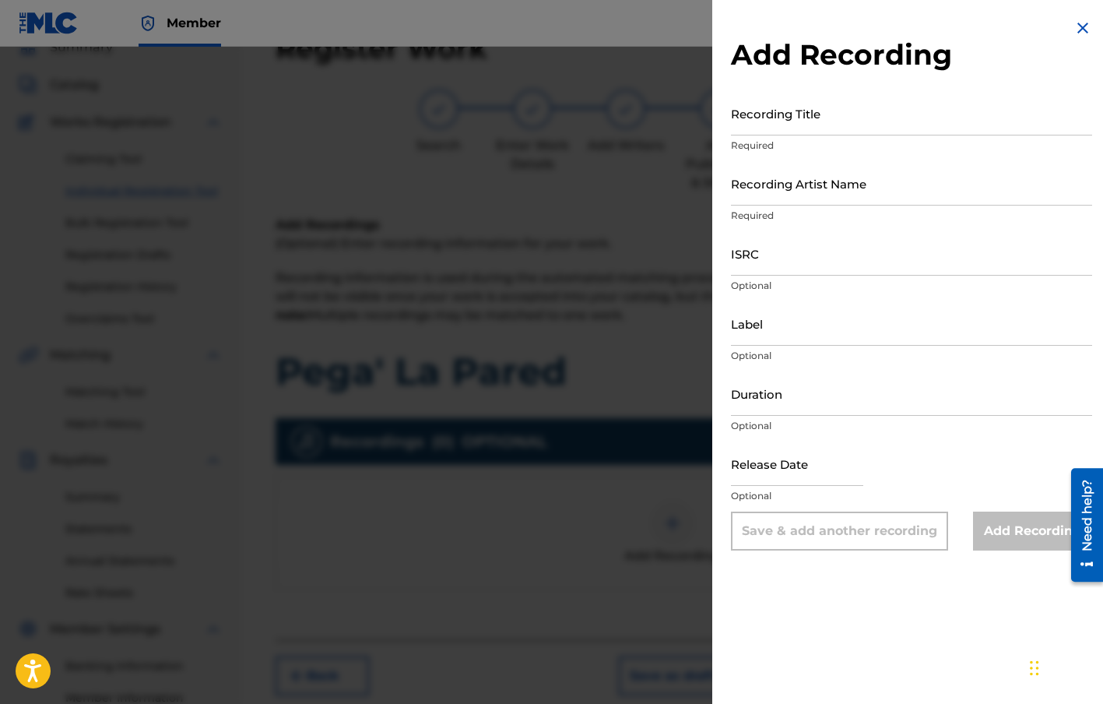
click at [757, 122] on input "Recording Title" at bounding box center [911, 113] width 361 height 44
type input "Pega' La Pared"
click at [817, 184] on input "Recording Artist Name" at bounding box center [911, 183] width 361 height 44
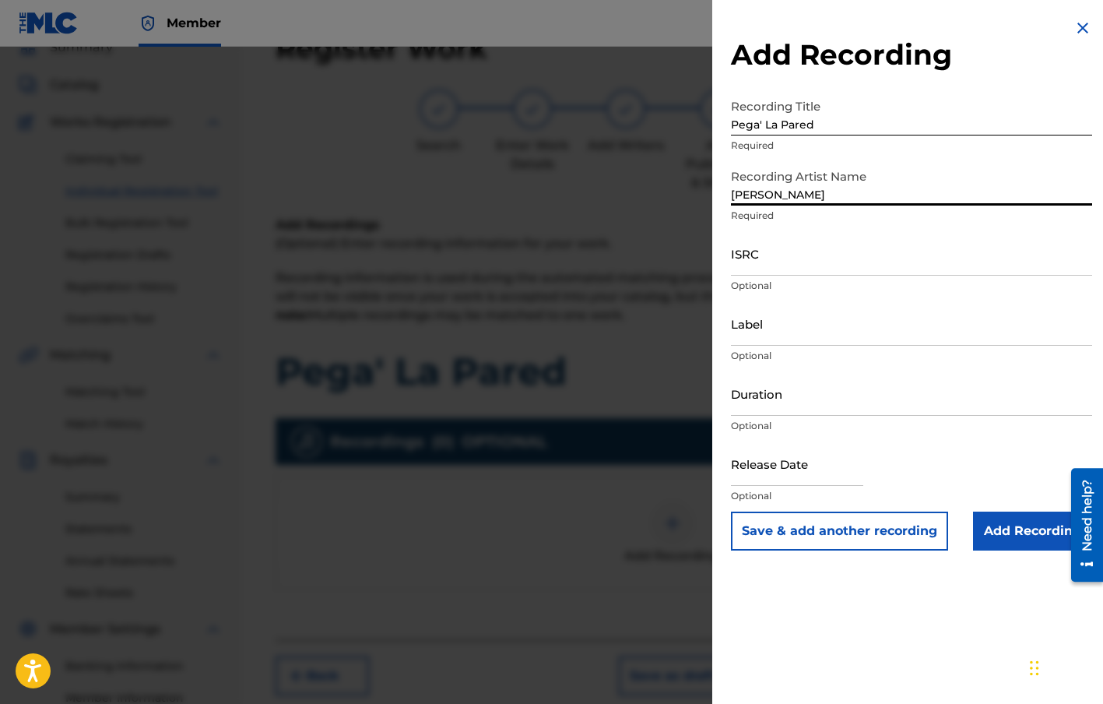
type input "[PERSON_NAME]"
click at [775, 247] on input "ISRC" at bounding box center [911, 253] width 361 height 44
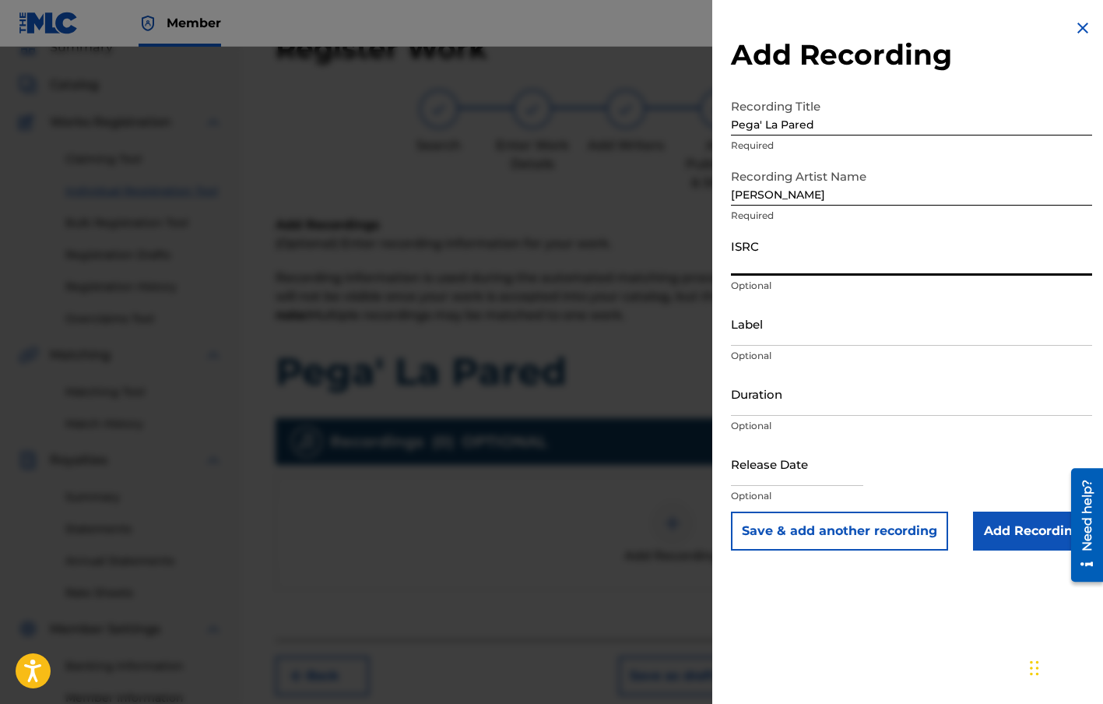
paste input "QM6N21904005"
type input "QM6N21904005"
click at [739, 333] on input "Label" at bounding box center [911, 323] width 361 height 44
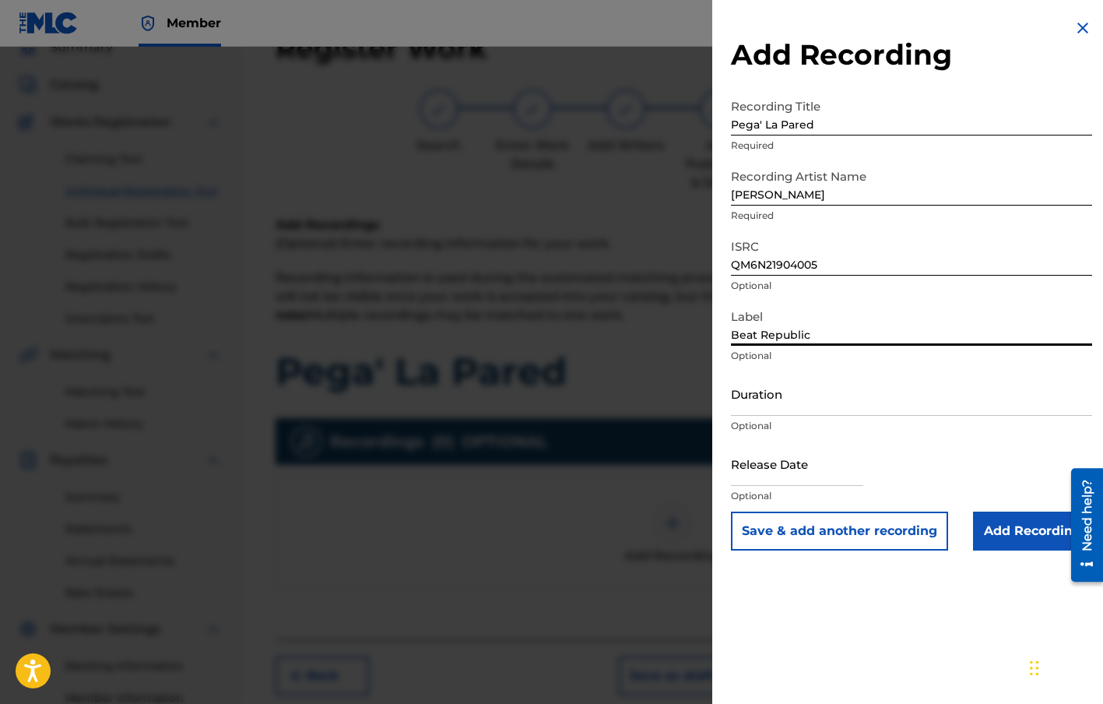
type input "Beat Republic"
click at [768, 406] on input "Duration" at bounding box center [911, 393] width 361 height 44
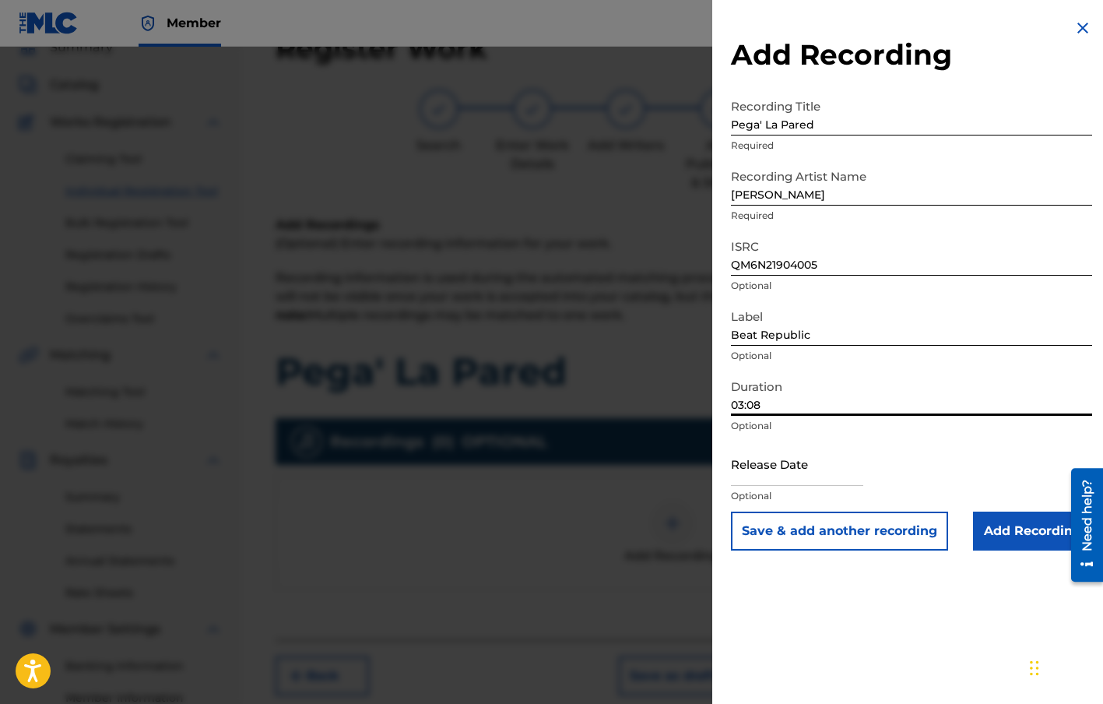
type input "03:08"
click at [1008, 525] on input "Add Recording" at bounding box center [1032, 530] width 119 height 39
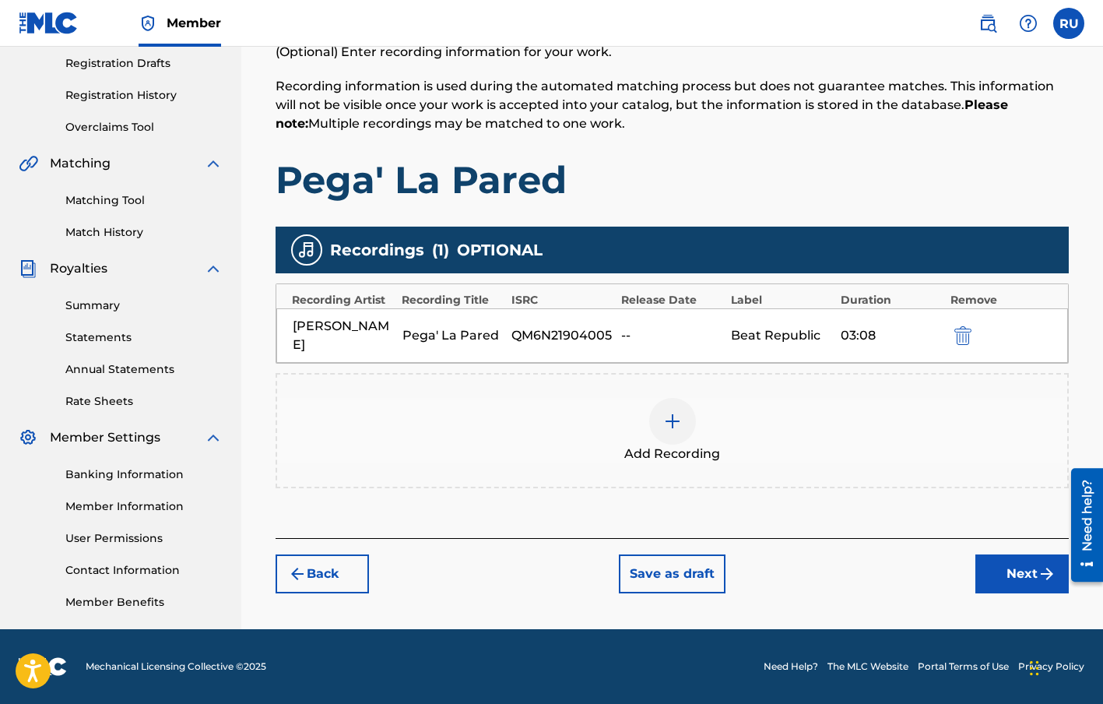
click at [1003, 560] on button "Next" at bounding box center [1021, 573] width 93 height 39
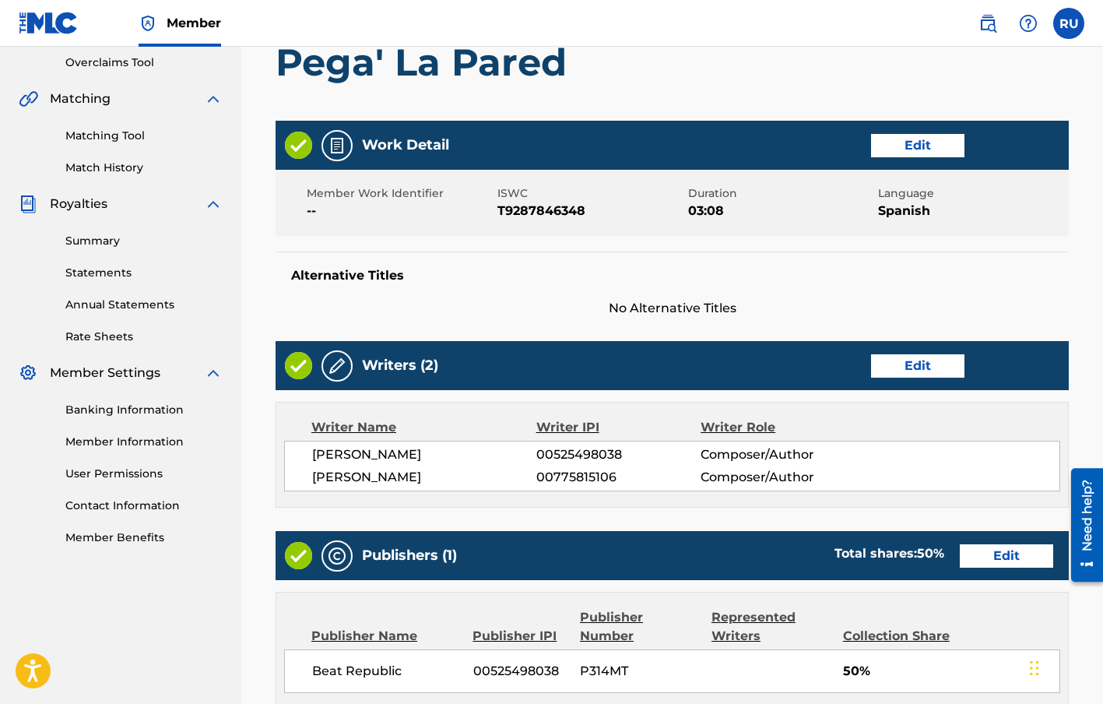
scroll to position [672, 0]
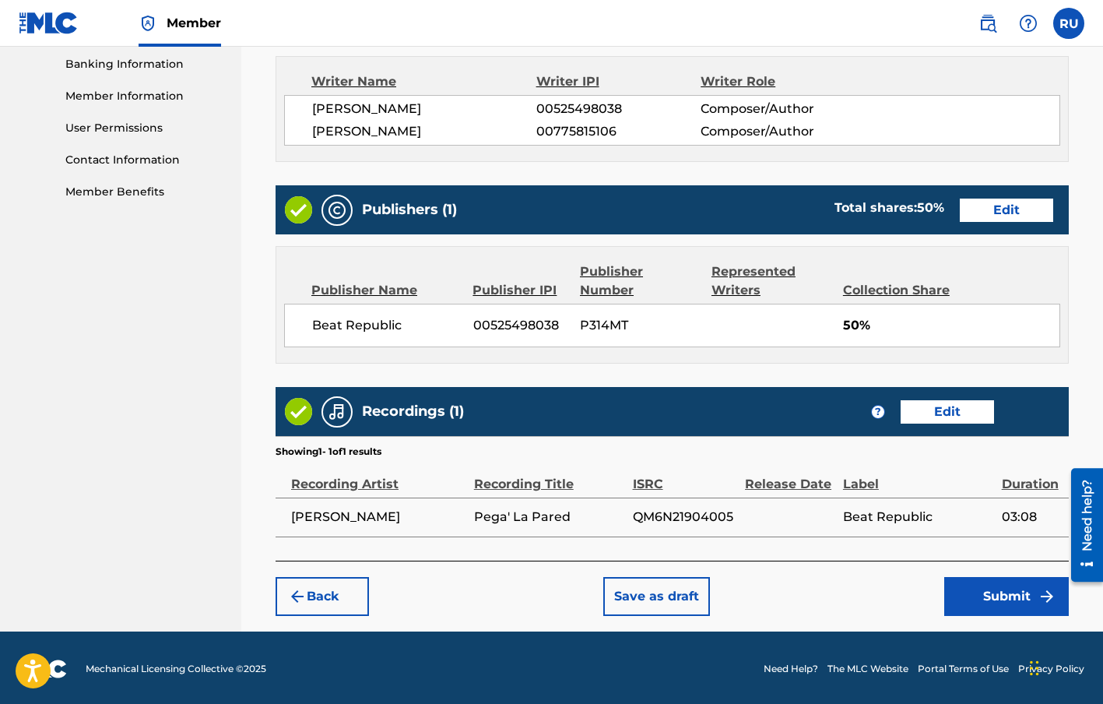
click at [1020, 578] on button "Submit" at bounding box center [1006, 596] width 125 height 39
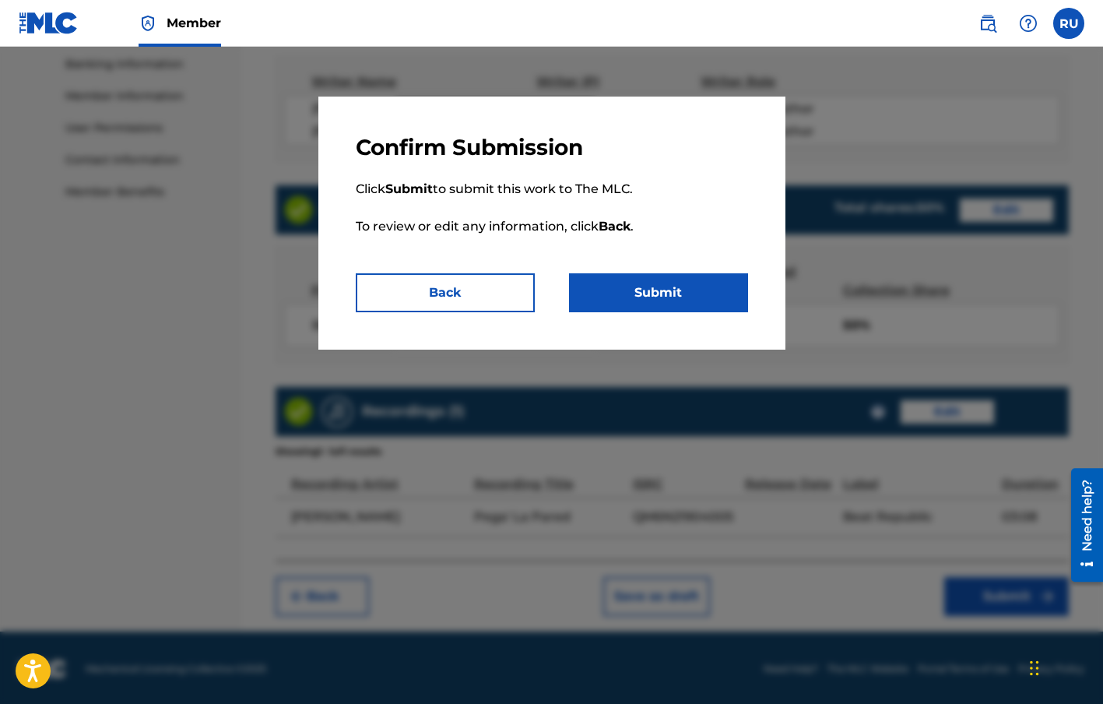
click at [691, 284] on button "Submit" at bounding box center [658, 292] width 179 height 39
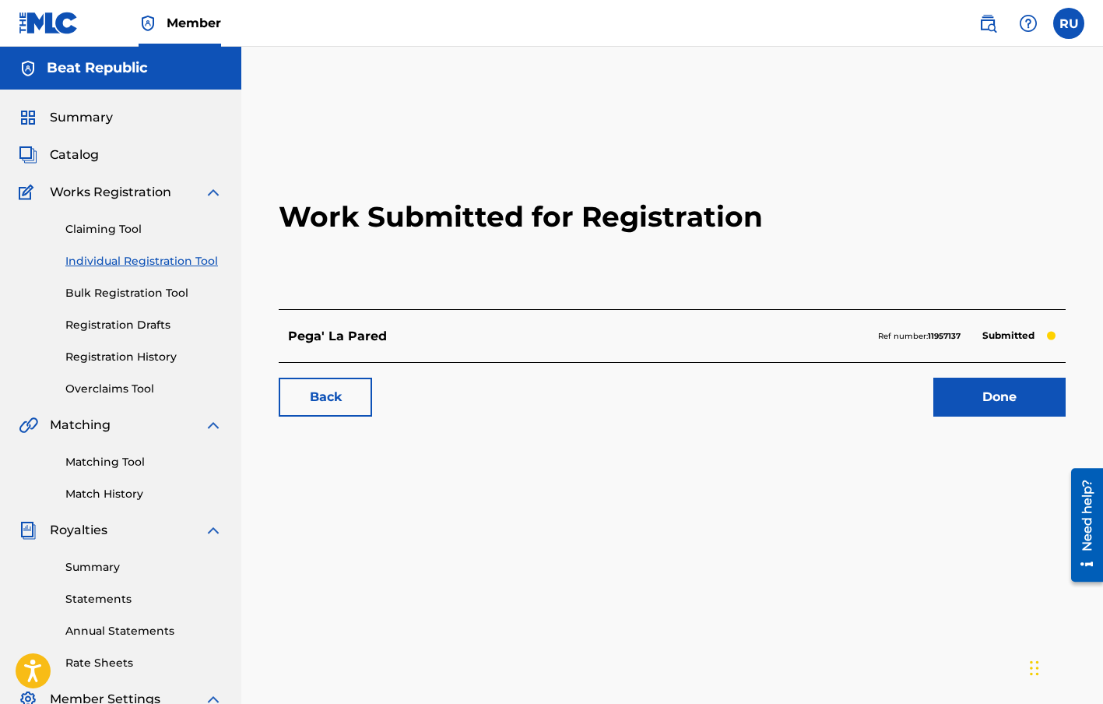
click at [1003, 402] on link "Done" at bounding box center [999, 397] width 132 height 39
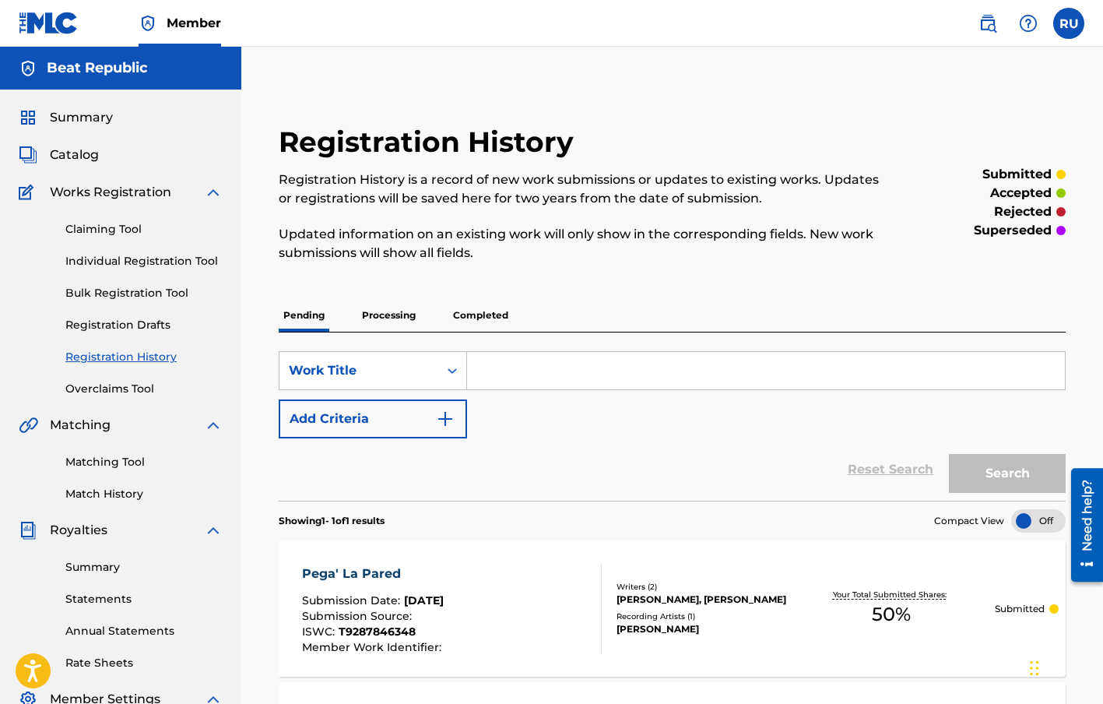
click at [164, 258] on link "Individual Registration Tool" at bounding box center [143, 261] width 157 height 16
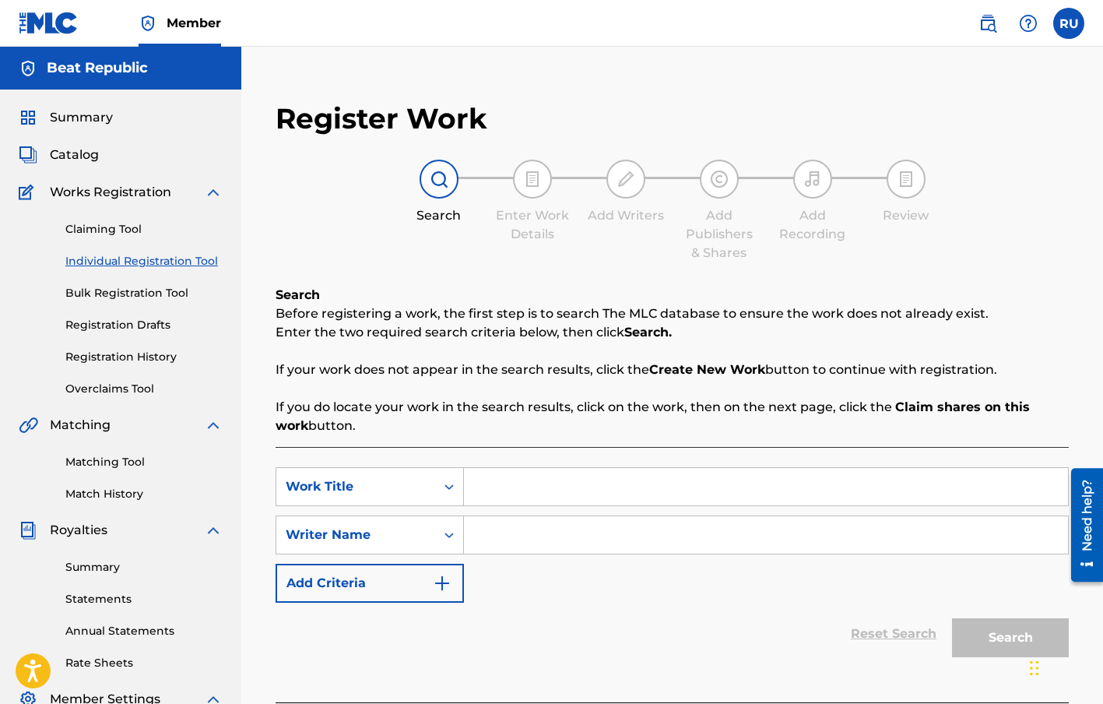
click at [546, 497] on input "Search Form" at bounding box center [766, 486] width 604 height 37
type input "La Dura"
click at [573, 537] on input "Search Form" at bounding box center [766, 534] width 604 height 37
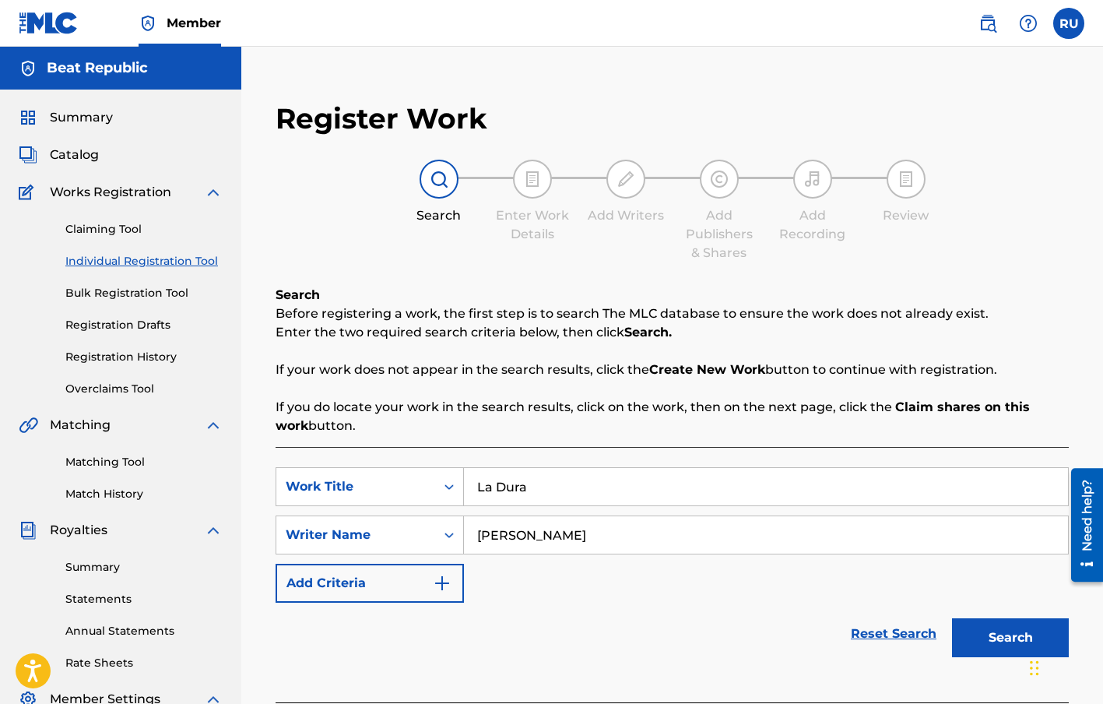
type input "[PERSON_NAME]"
click at [981, 636] on button "Search" at bounding box center [1010, 637] width 117 height 39
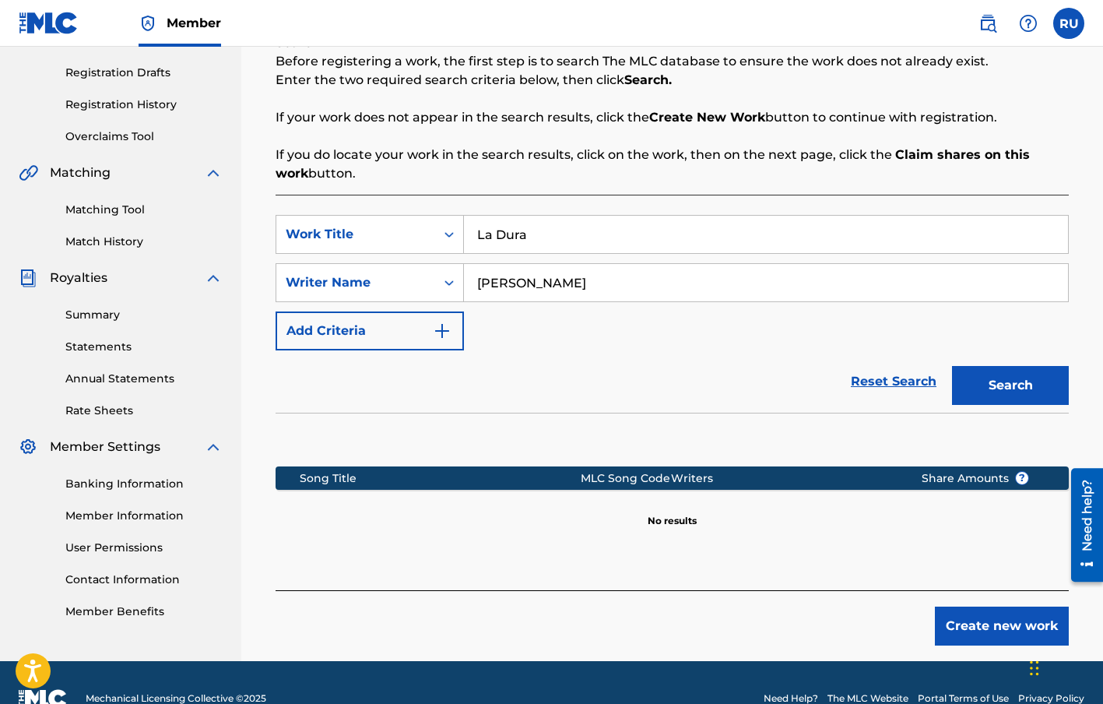
scroll to position [276, 0]
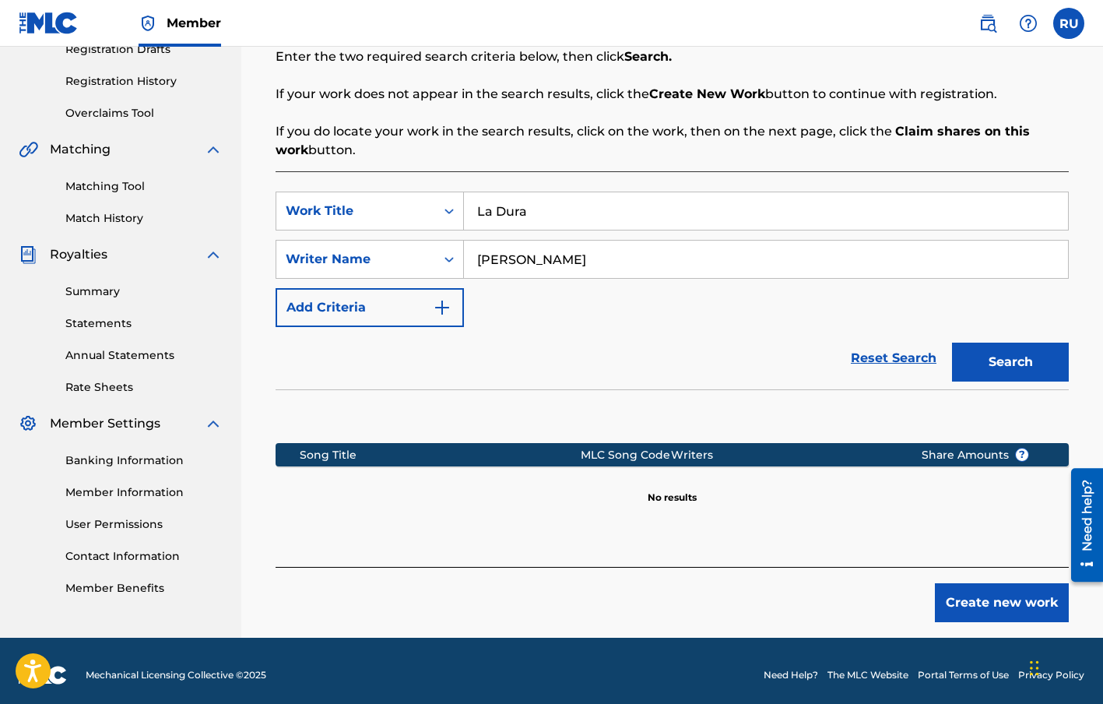
click at [1003, 601] on button "Create new work" at bounding box center [1002, 602] width 134 height 39
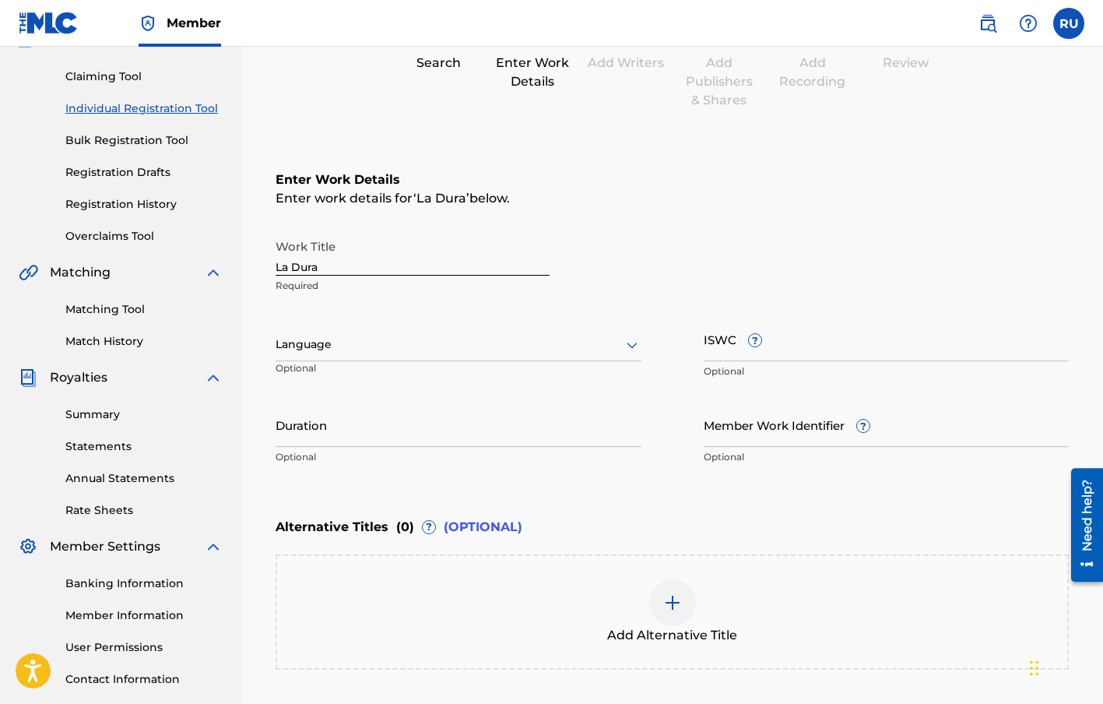
scroll to position [108, 0]
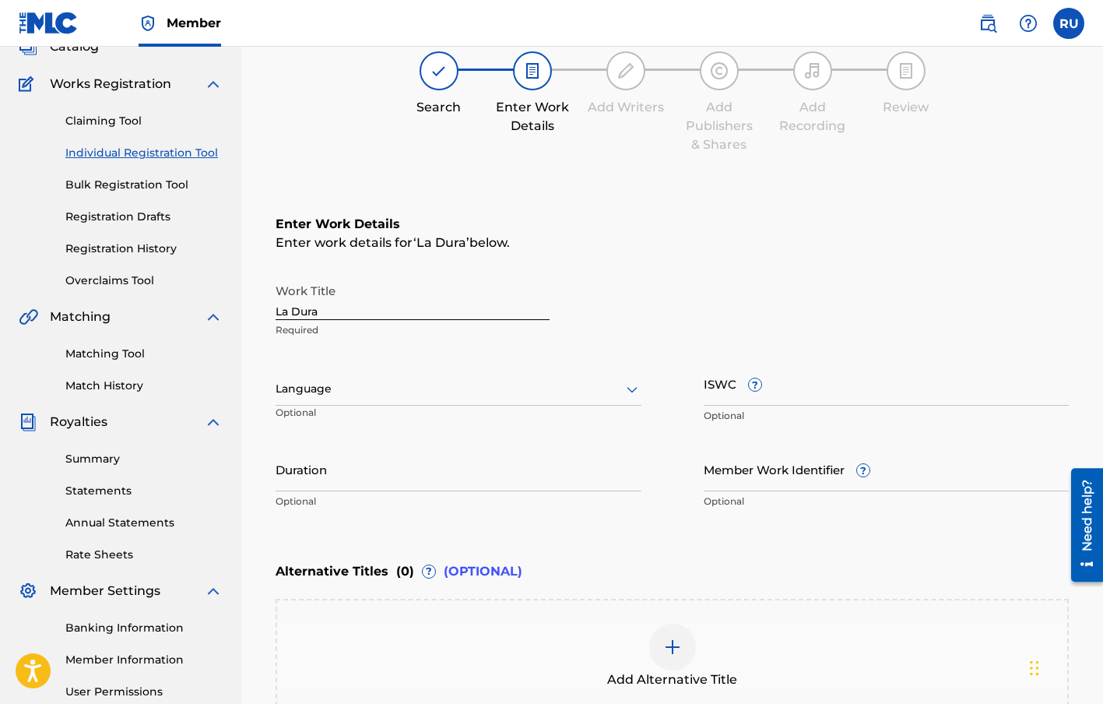
click at [732, 379] on input "ISWC ?" at bounding box center [887, 383] width 366 height 44
paste input "T-300.499.691-8"
type input "T-300.499.691-8"
click at [391, 385] on div at bounding box center [459, 388] width 366 height 19
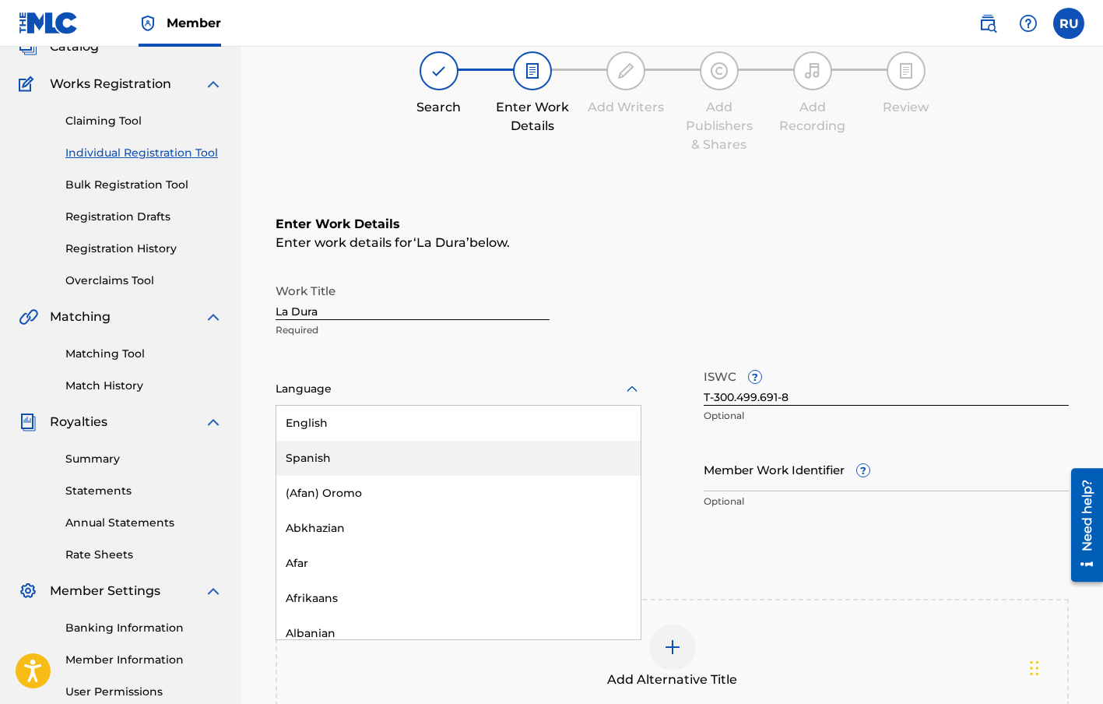
click at [390, 453] on div "Spanish" at bounding box center [458, 458] width 364 height 35
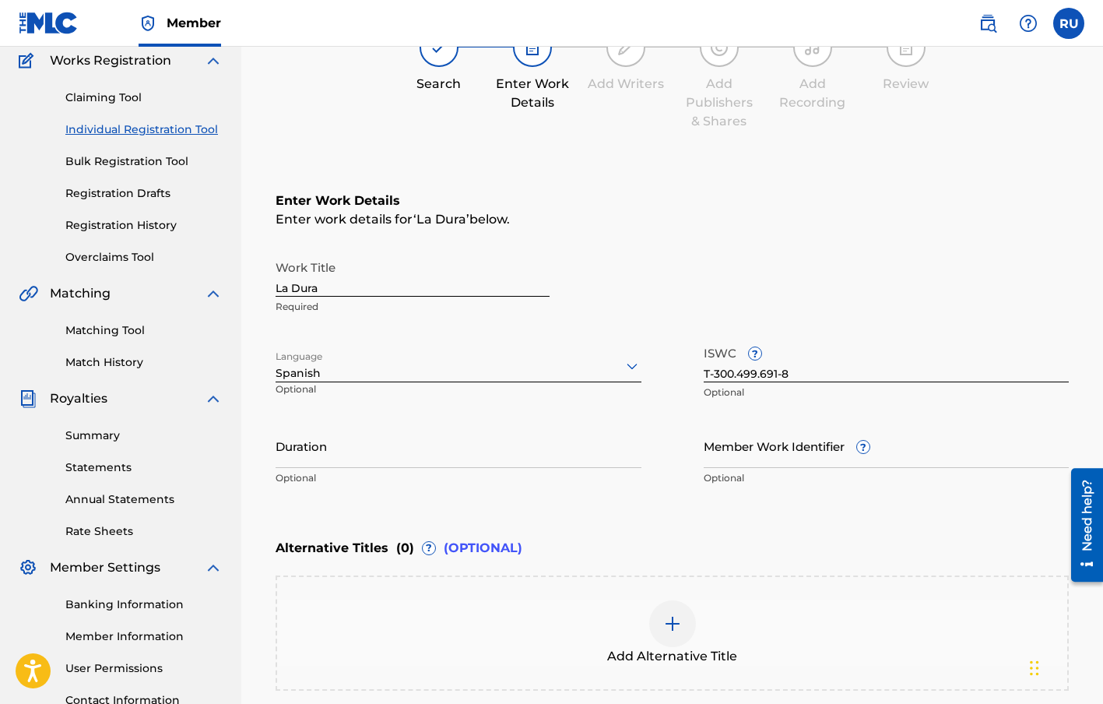
scroll to position [137, 0]
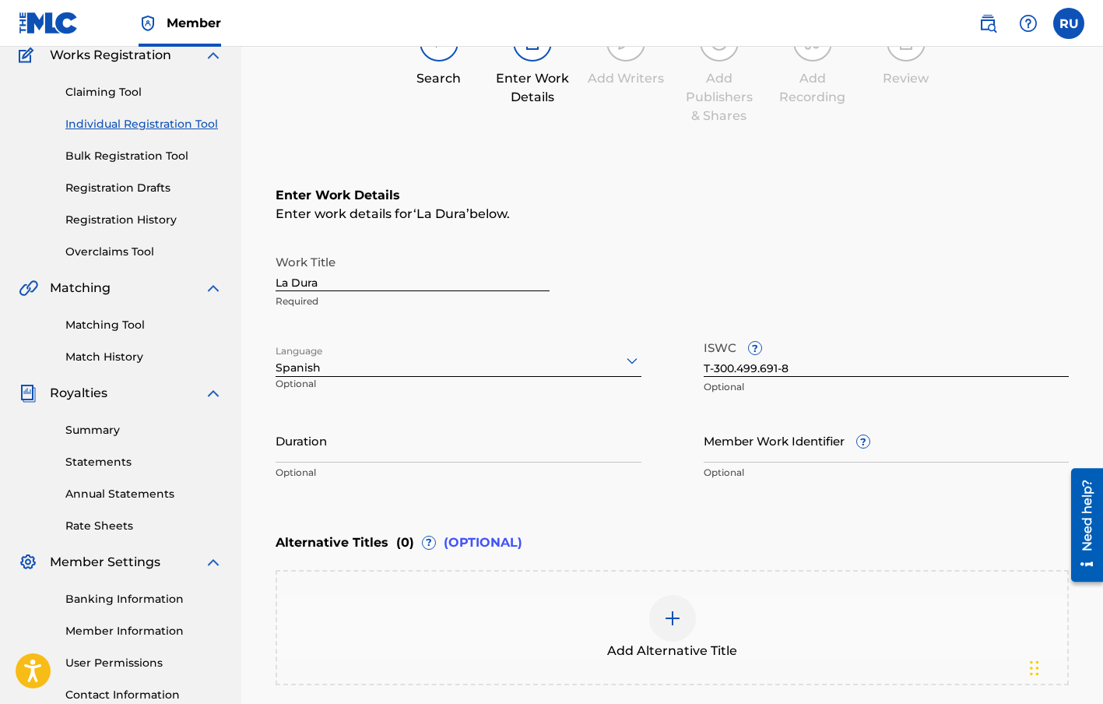
click at [294, 442] on input "Duration" at bounding box center [459, 440] width 366 height 44
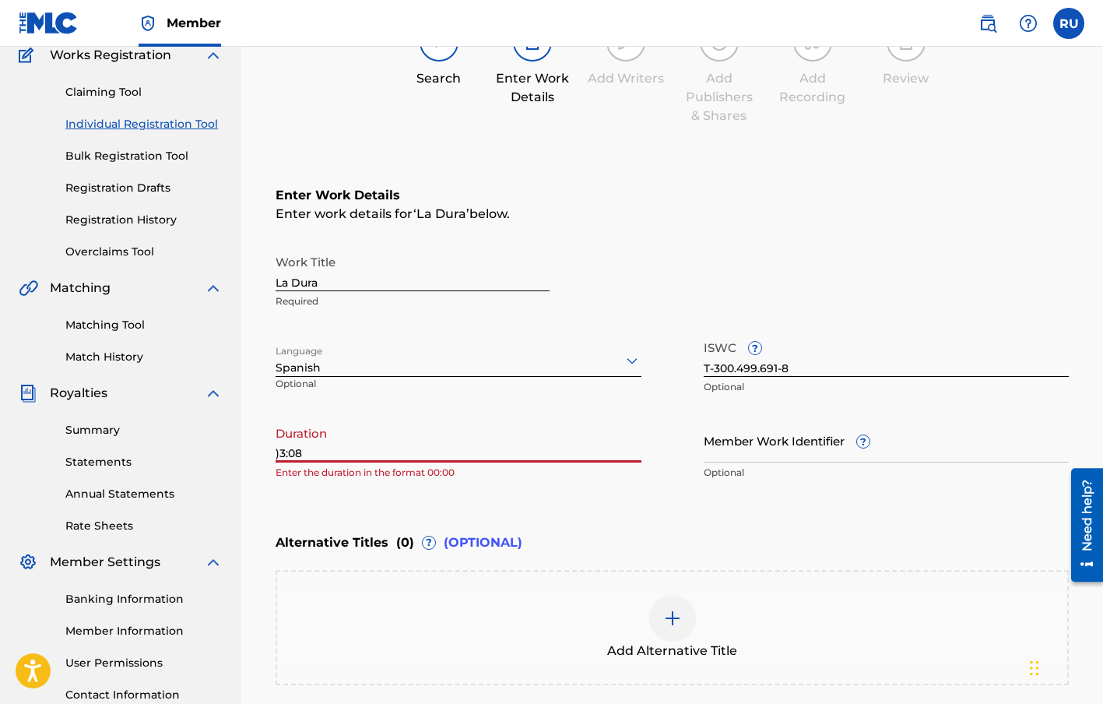
drag, startPoint x: 278, startPoint y: 451, endPoint x: 262, endPoint y: 451, distance: 16.3
click at [262, 451] on div "Register Work Search Enter Work Details Add Writers Add Publishers & Shares Add…" at bounding box center [672, 372] width 824 height 846
type input "03:08"
click at [312, 488] on div "Enter Work Details Enter work details for ‘ La Dura ’ below. Work Title La Dura…" at bounding box center [672, 337] width 793 height 377
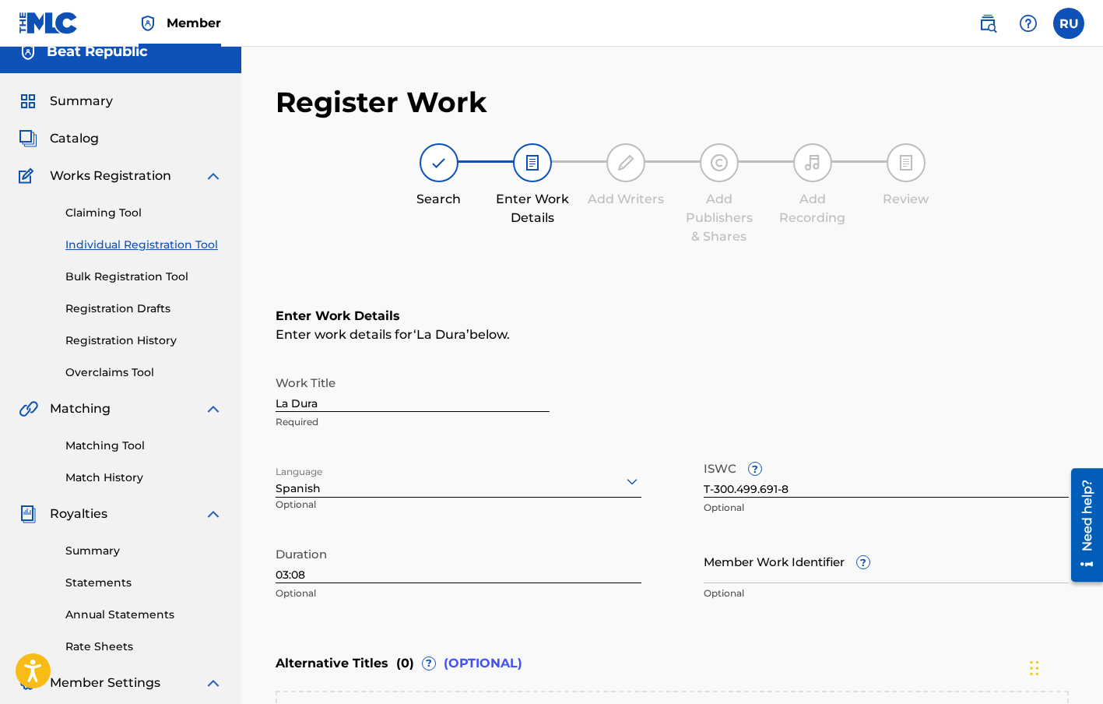
scroll to position [0, 0]
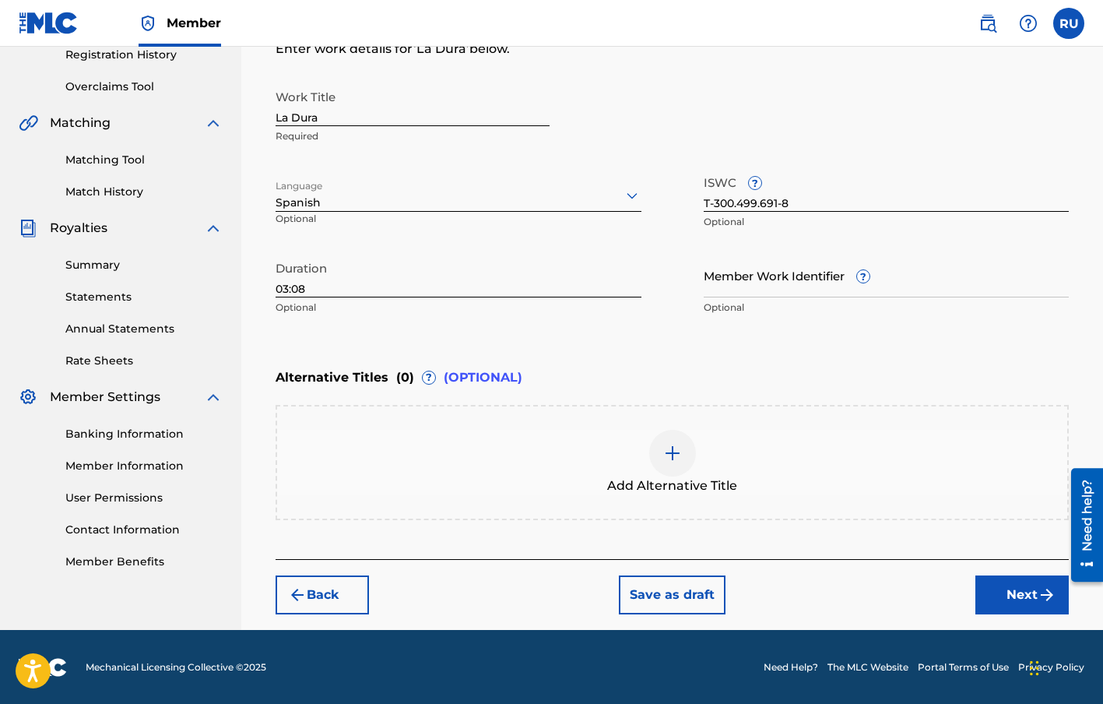
click at [993, 593] on button "Next" at bounding box center [1021, 594] width 93 height 39
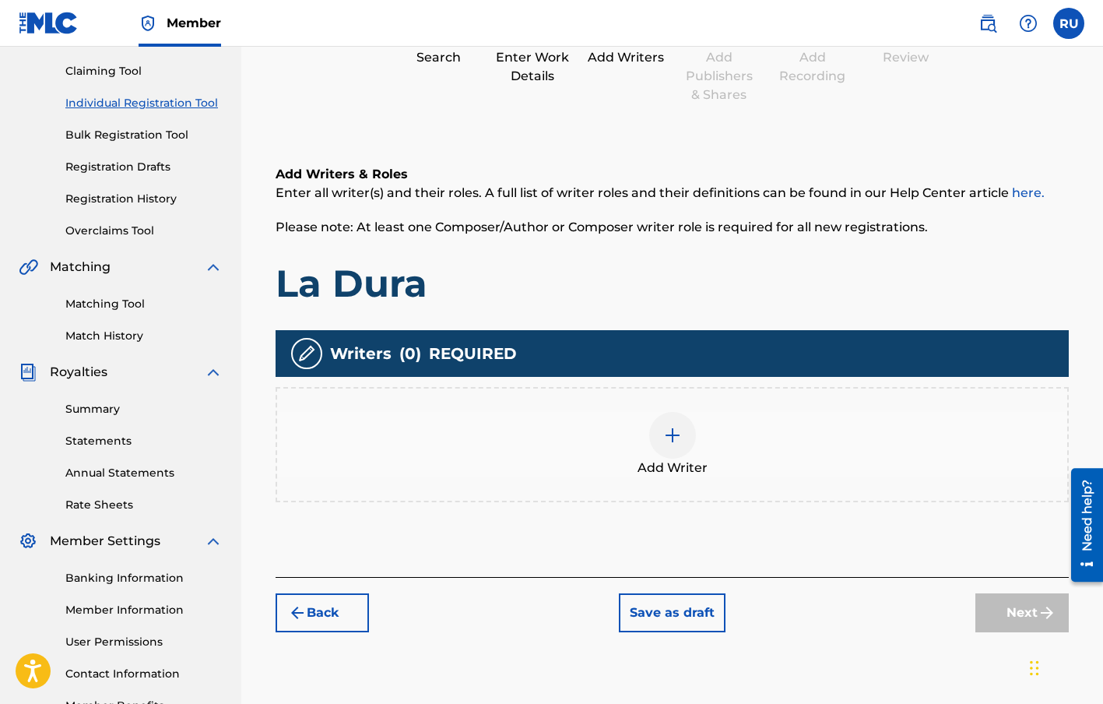
scroll to position [206, 0]
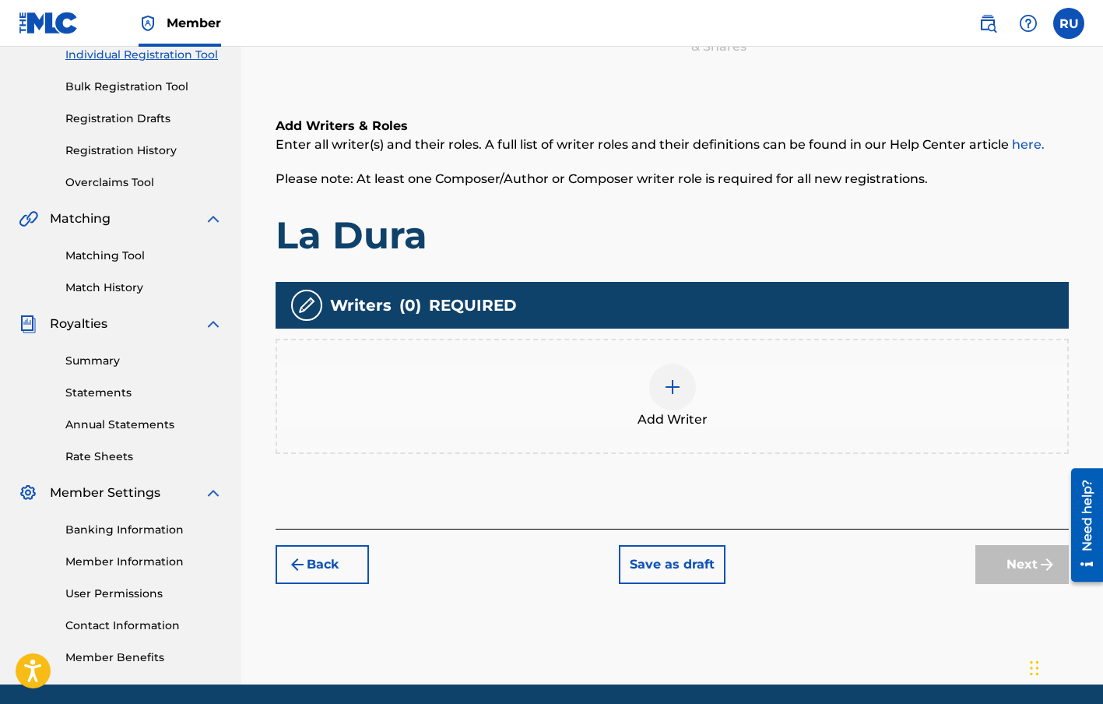
click at [667, 382] on img at bounding box center [672, 387] width 19 height 19
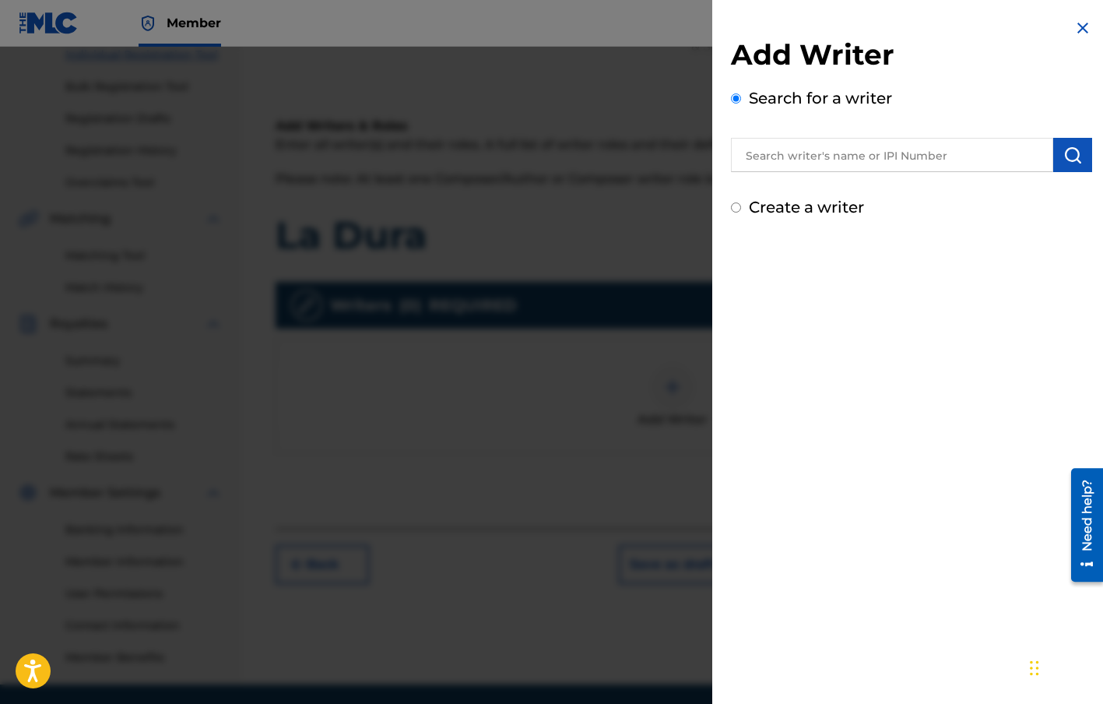
click at [810, 159] on input "text" at bounding box center [892, 155] width 322 height 34
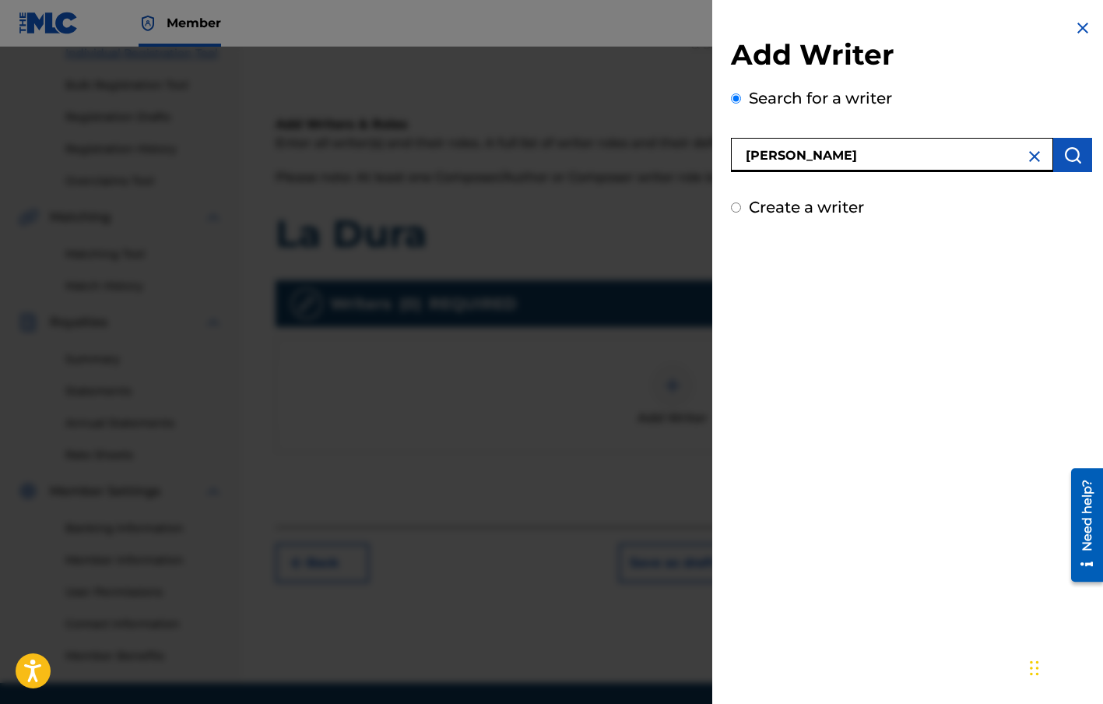
type input "[PERSON_NAME]"
click at [1073, 156] on img "submit" at bounding box center [1072, 155] width 19 height 19
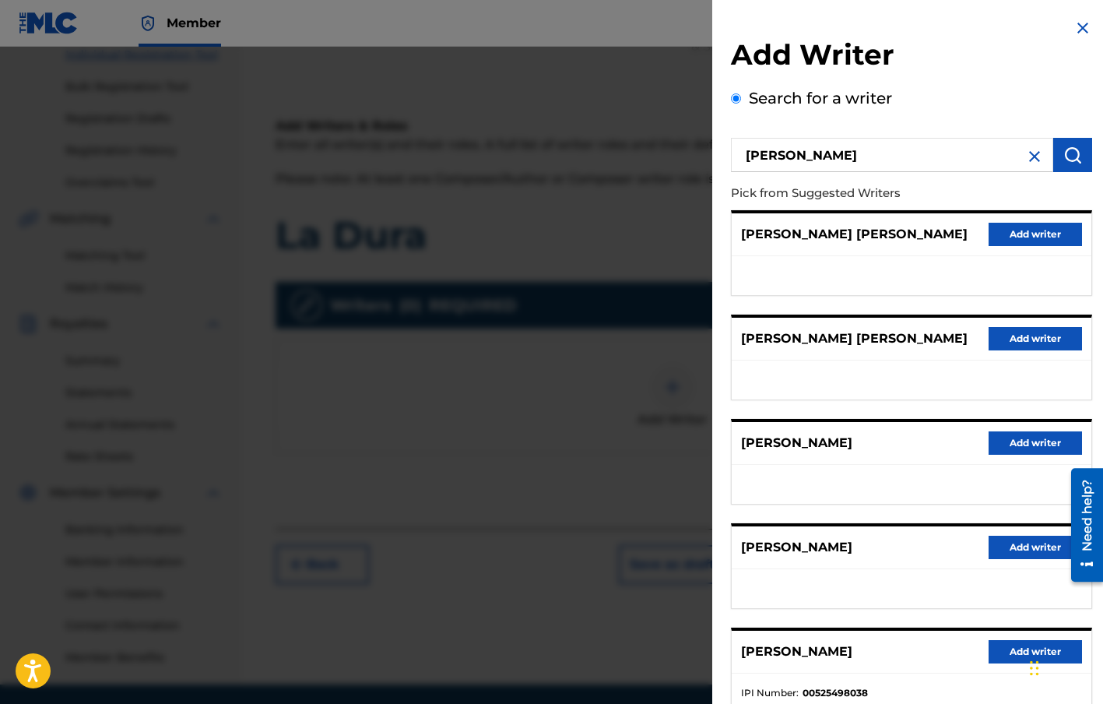
scroll to position [107, 0]
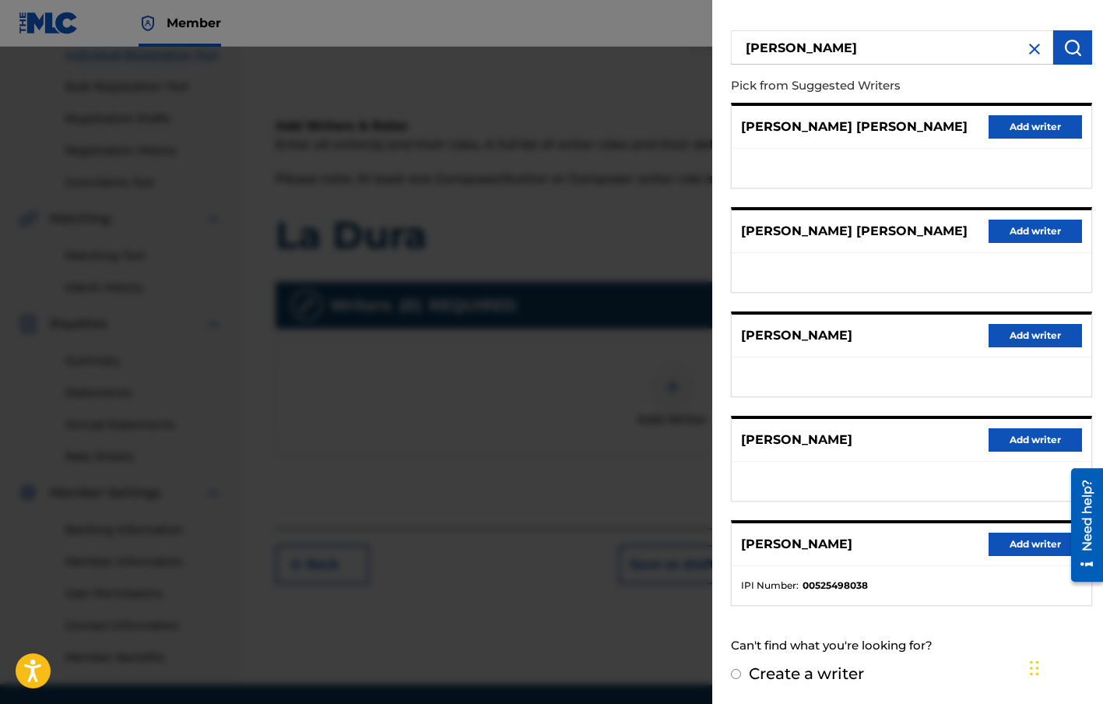
click at [1018, 546] on button "Add writer" at bounding box center [1035, 543] width 93 height 23
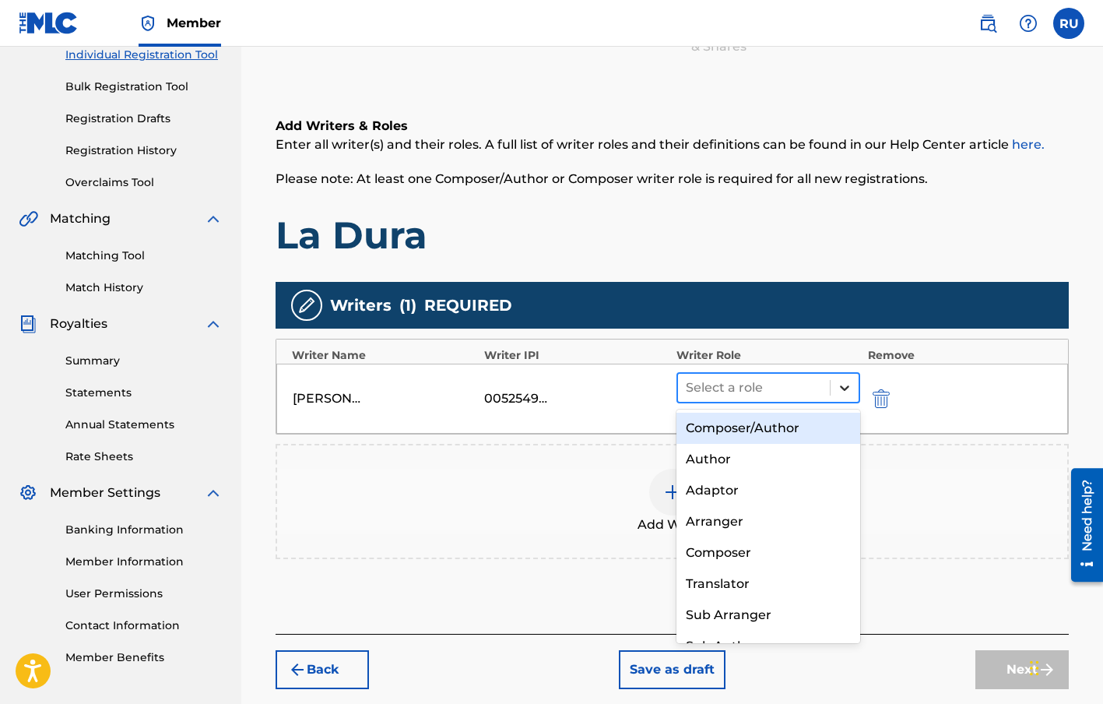
click at [849, 389] on icon at bounding box center [845, 388] width 16 height 16
click at [763, 427] on div "Composer/Author" at bounding box center [768, 428] width 184 height 31
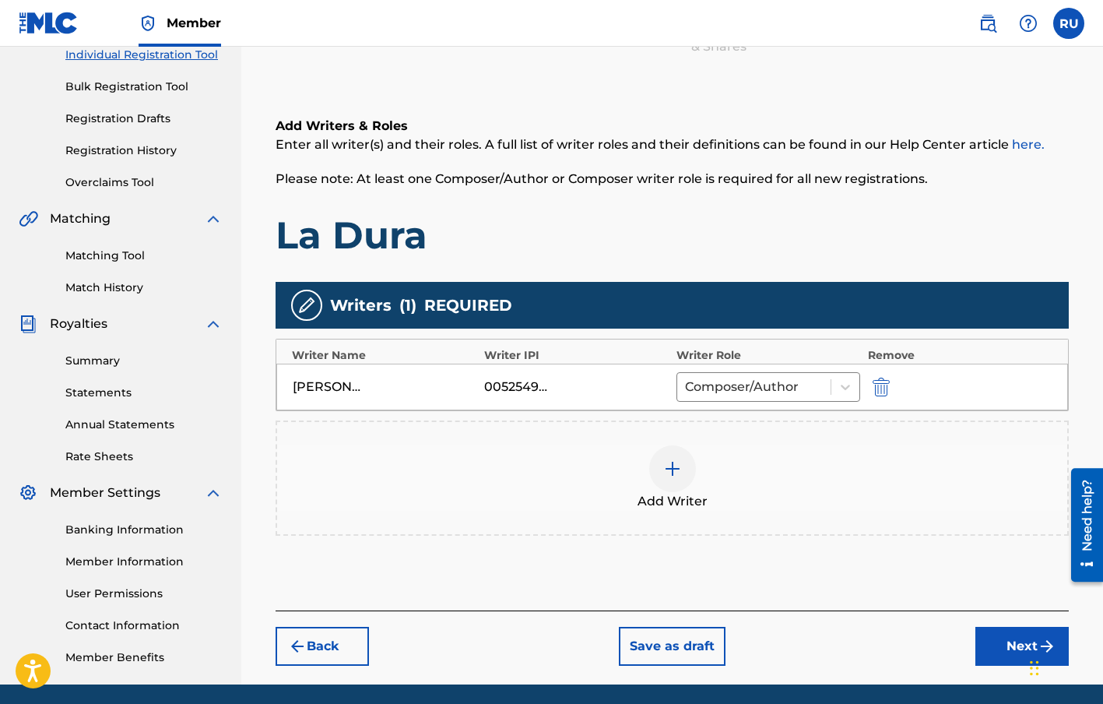
click at [670, 468] on img at bounding box center [672, 468] width 19 height 19
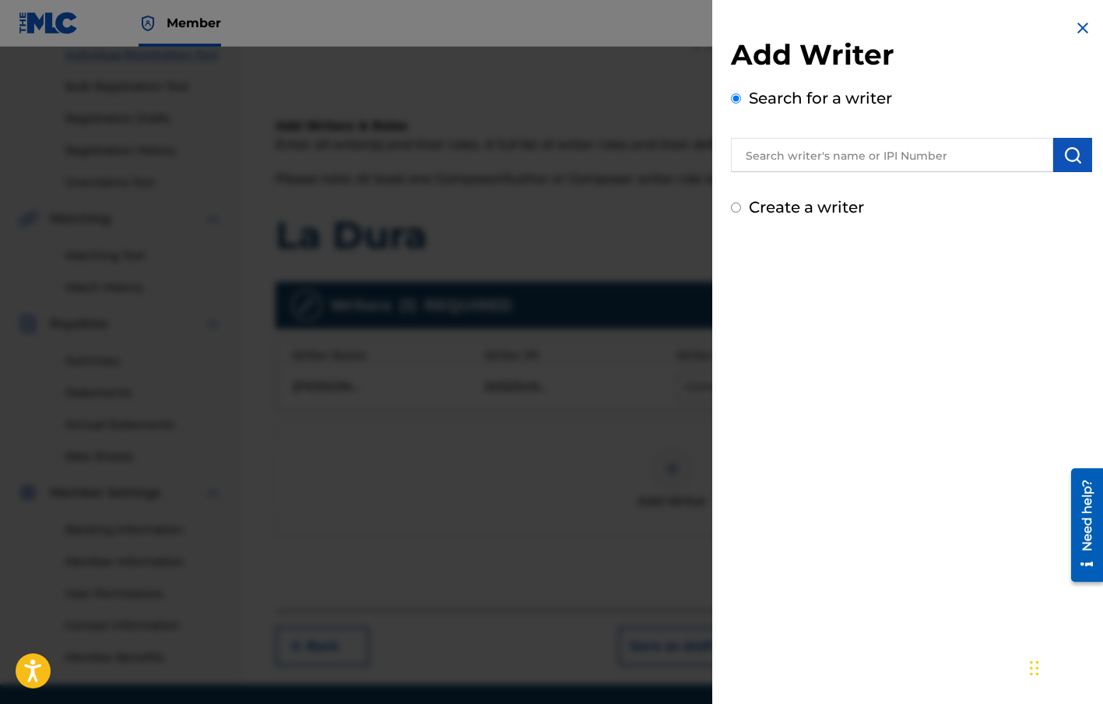
click at [898, 161] on input "text" at bounding box center [892, 155] width 322 height 34
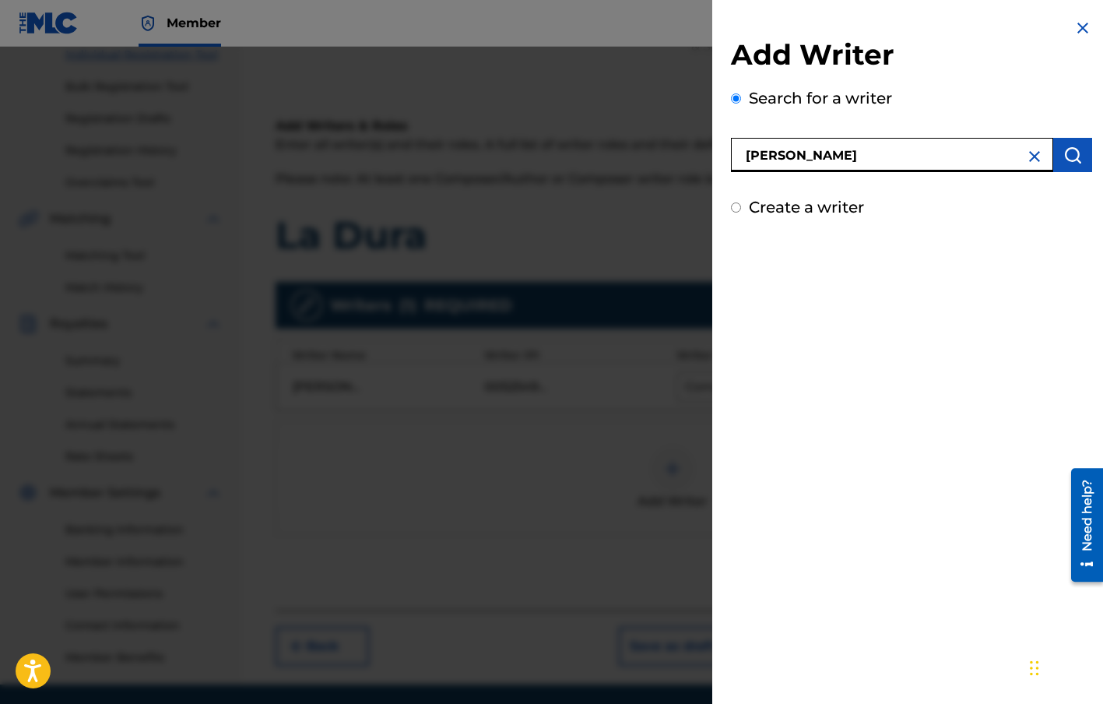
type input "[PERSON_NAME]"
click at [1081, 153] on button "submit" at bounding box center [1072, 155] width 39 height 34
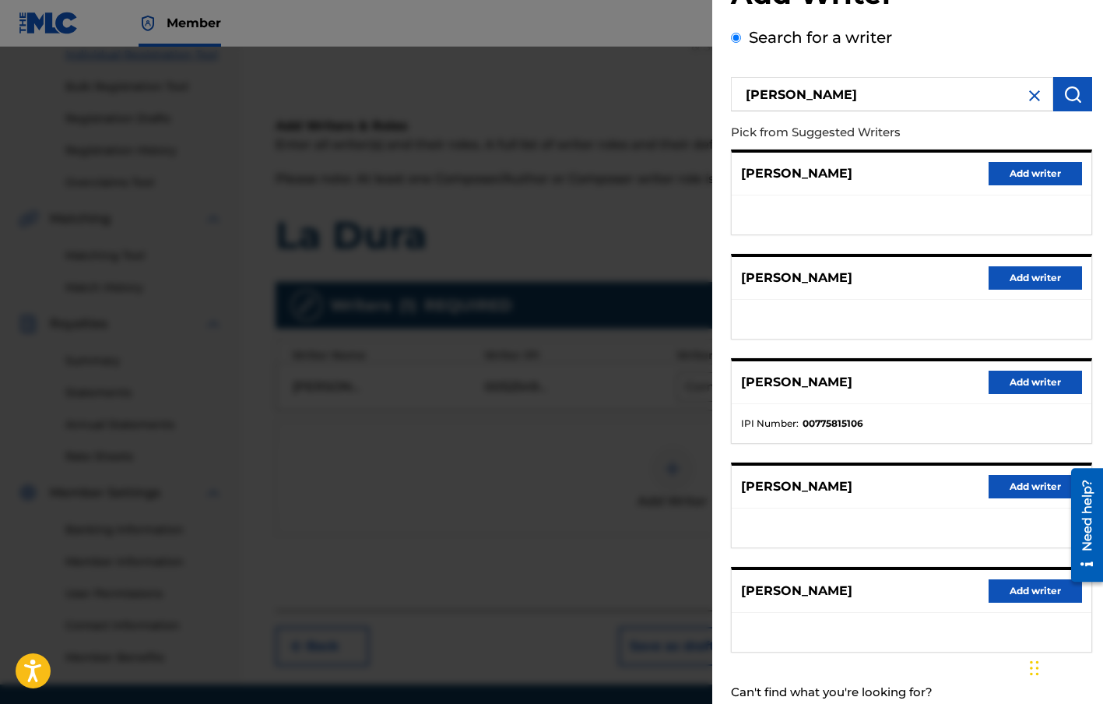
scroll to position [80, 0]
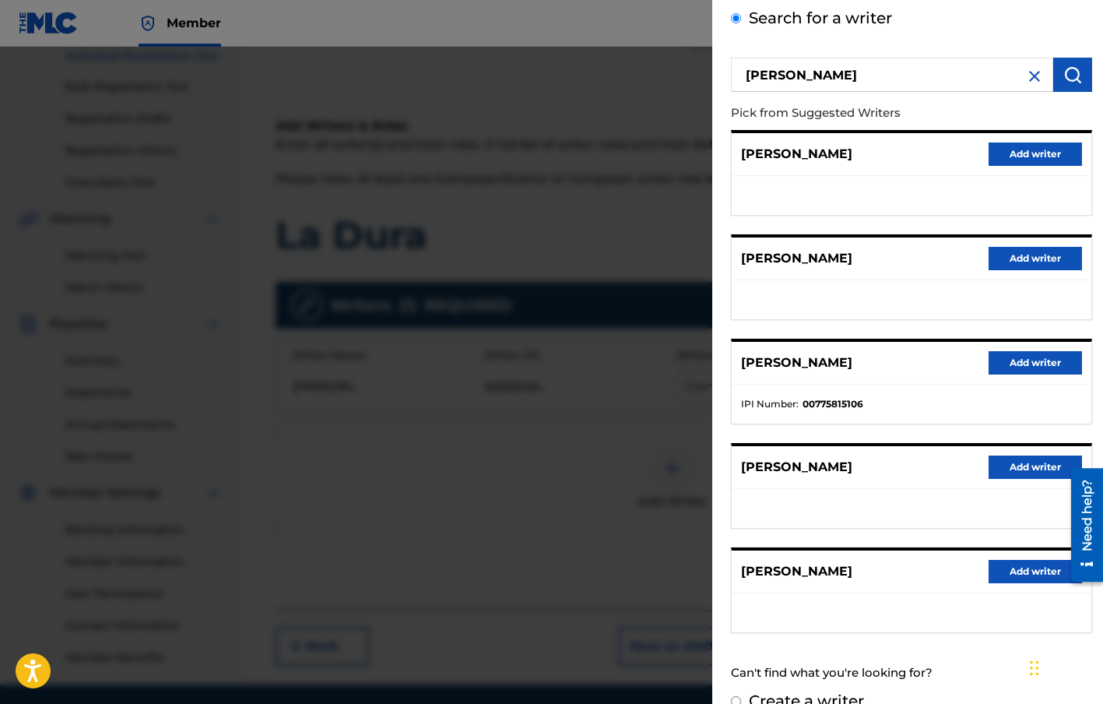
click at [1020, 370] on button "Add writer" at bounding box center [1035, 362] width 93 height 23
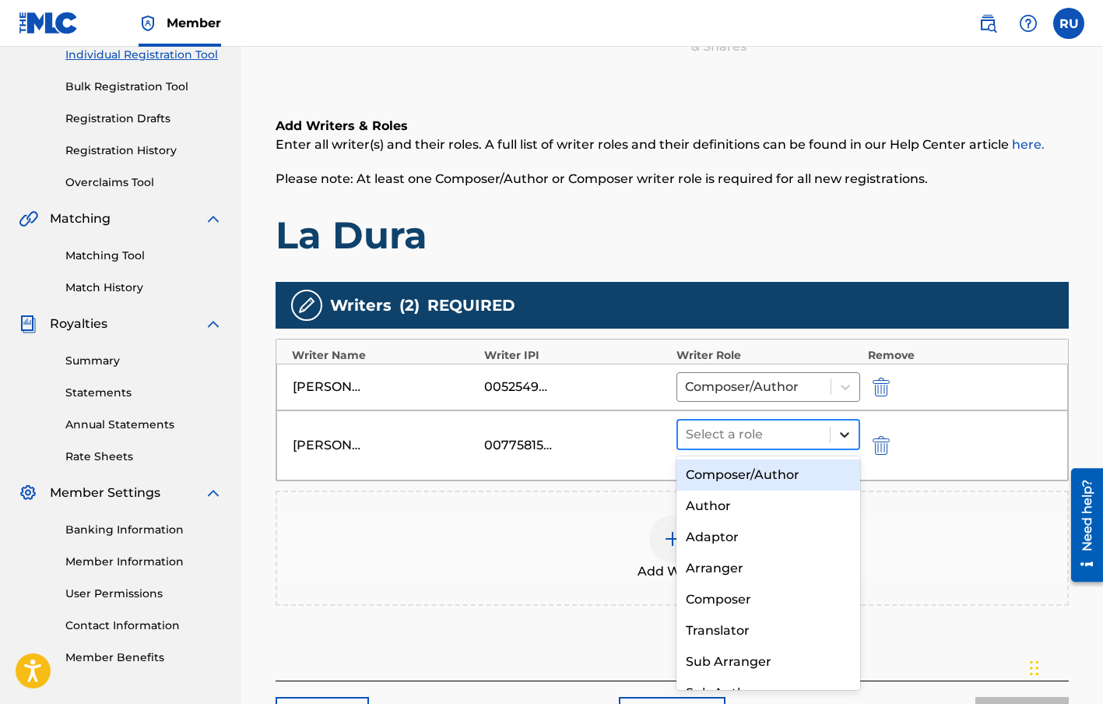
click at [841, 431] on icon at bounding box center [845, 435] width 16 height 16
click at [765, 476] on div "Composer/Author" at bounding box center [768, 474] width 184 height 31
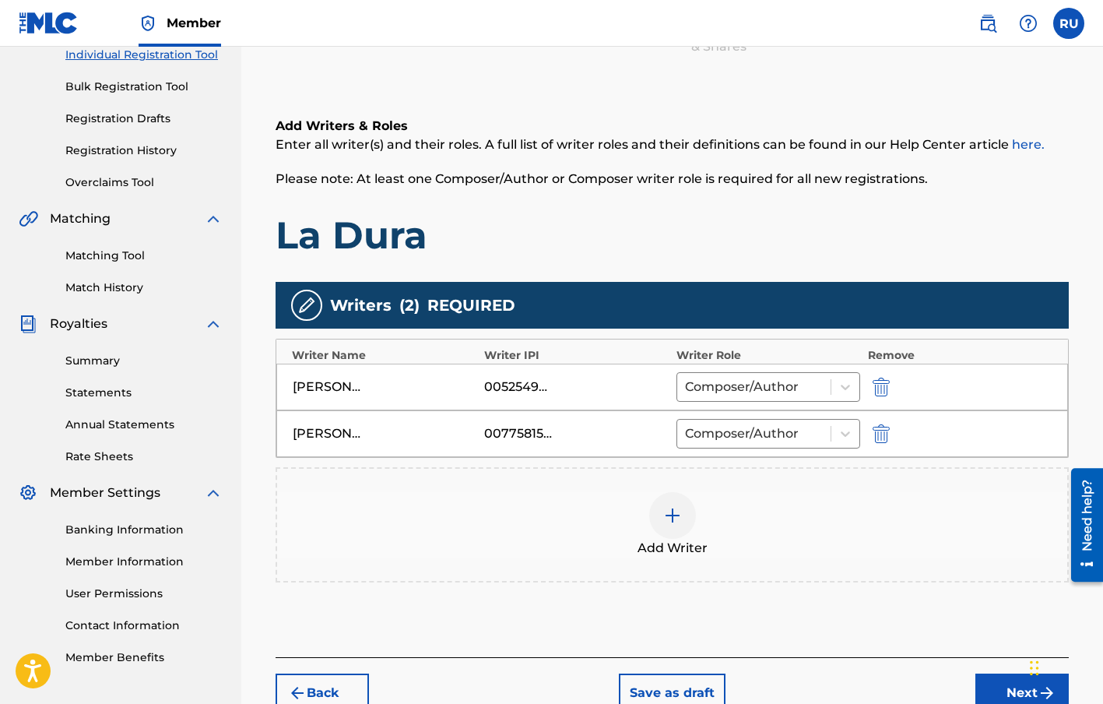
click at [511, 537] on div "Add Writer" at bounding box center [672, 524] width 790 height 65
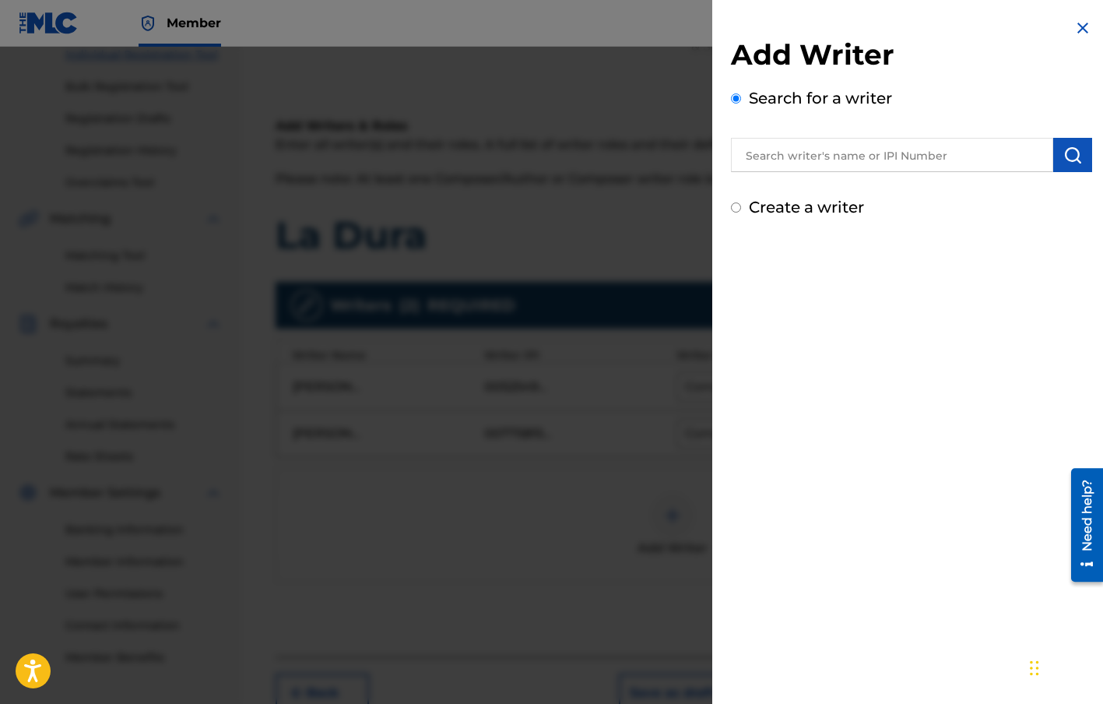
click at [1077, 23] on img at bounding box center [1082, 28] width 19 height 19
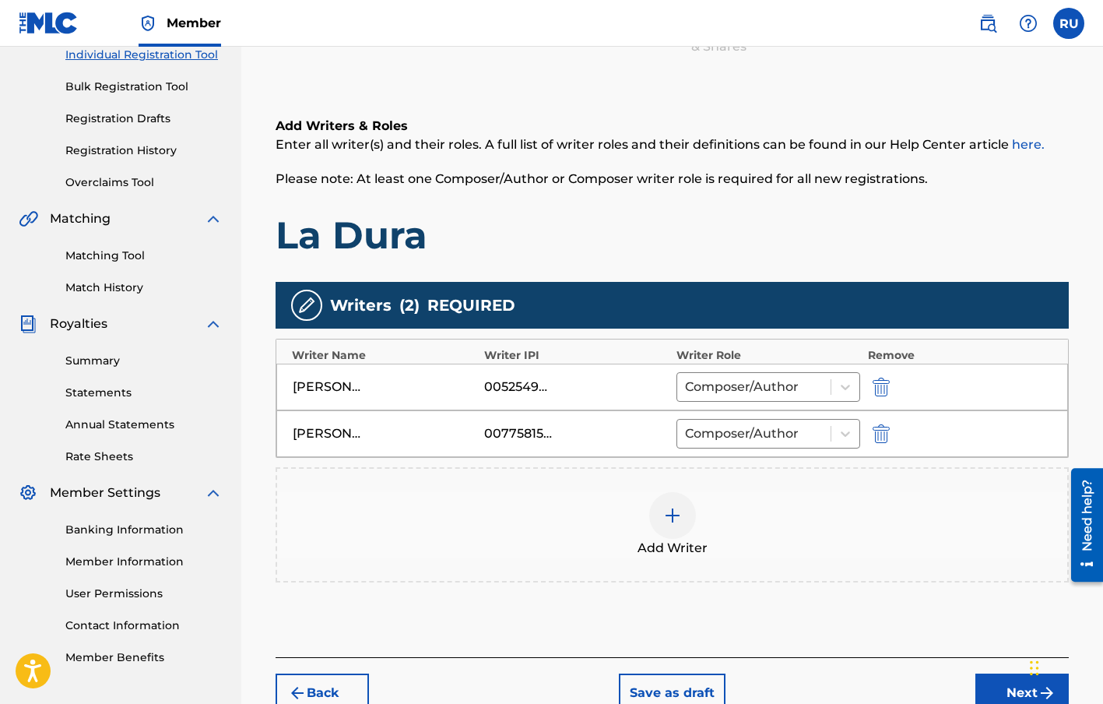
click at [1013, 690] on button "Next" at bounding box center [1021, 692] width 93 height 39
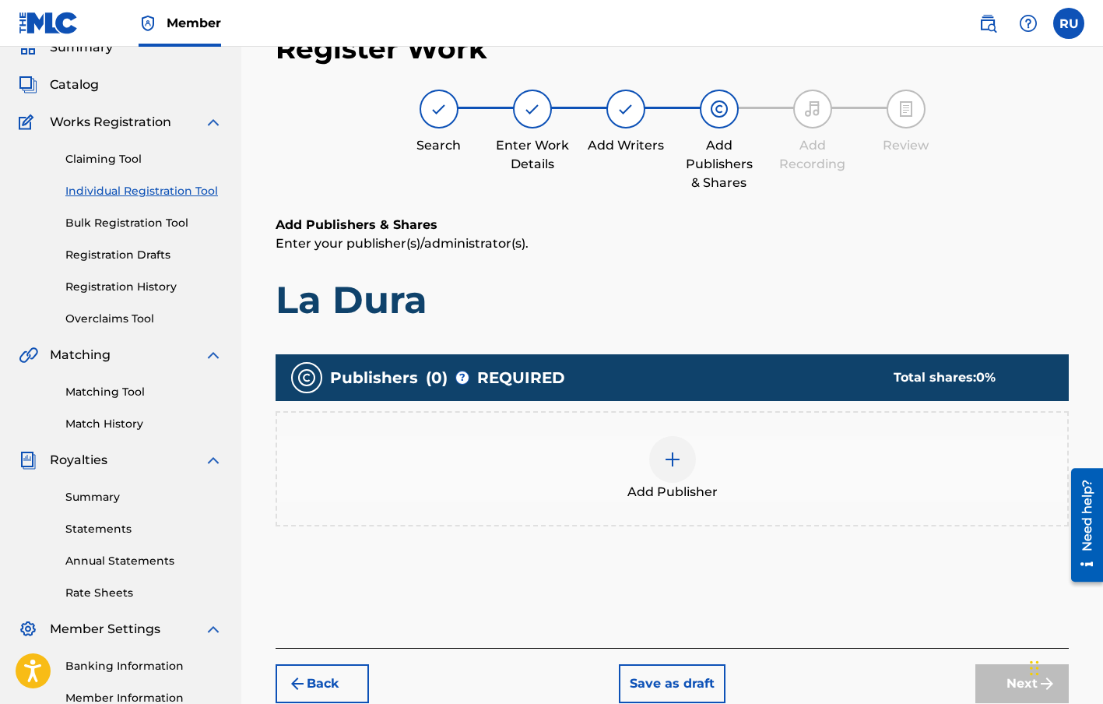
scroll to position [0, 0]
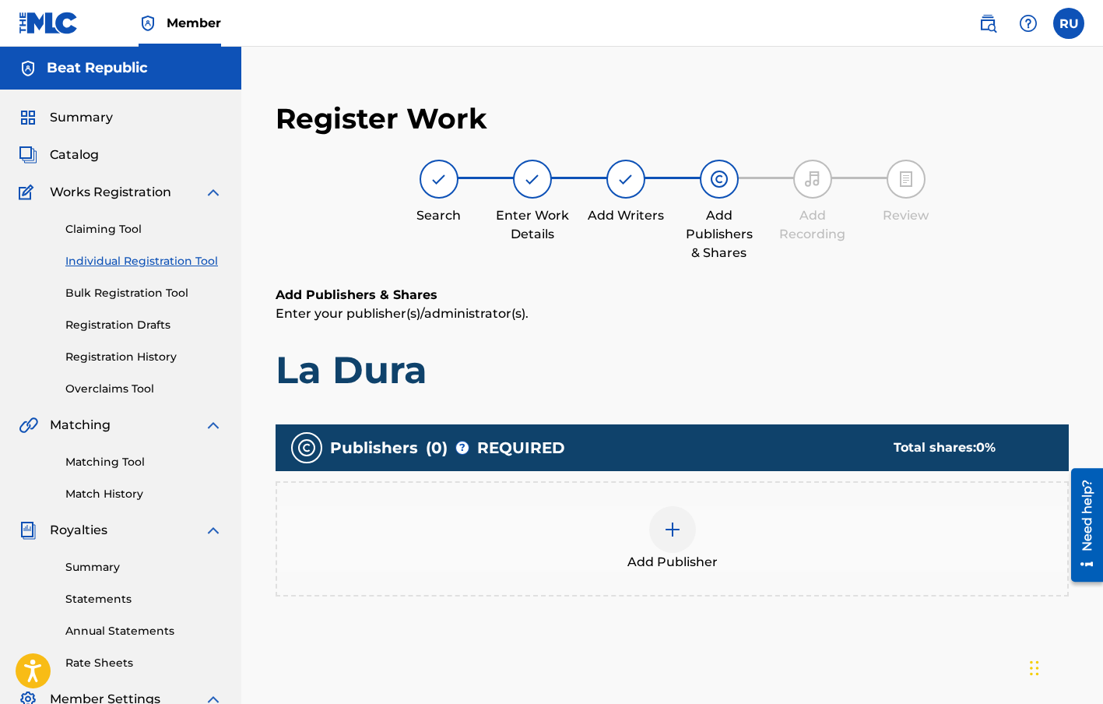
click at [669, 532] on img at bounding box center [672, 529] width 19 height 19
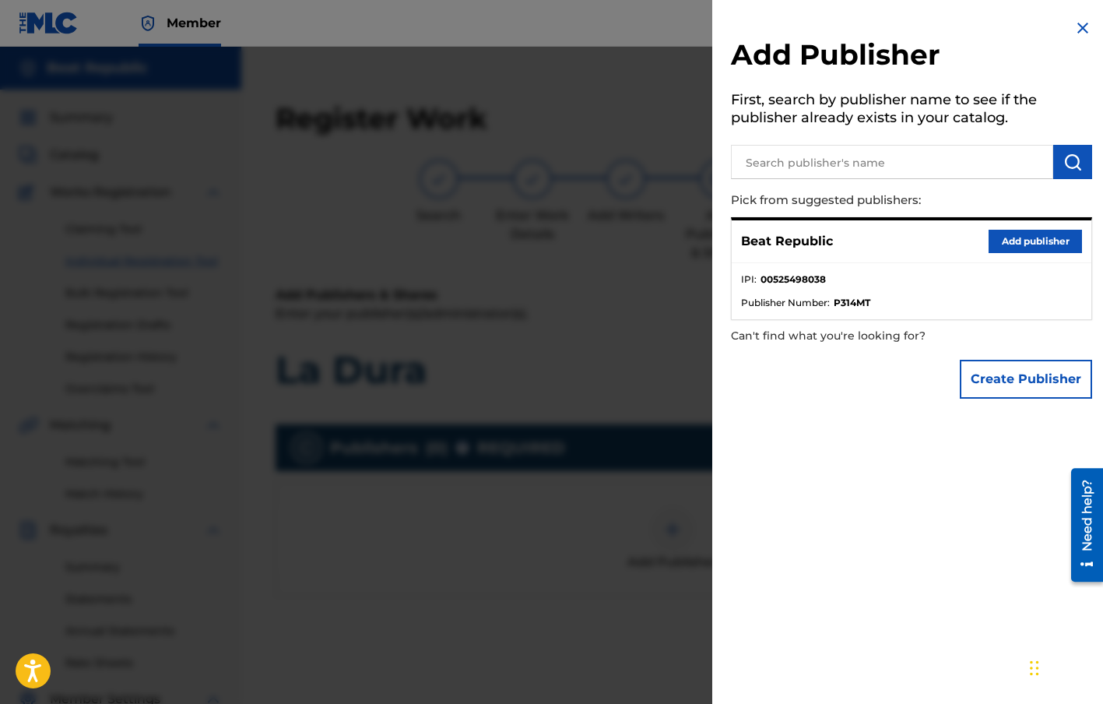
click at [1010, 241] on button "Add publisher" at bounding box center [1035, 241] width 93 height 23
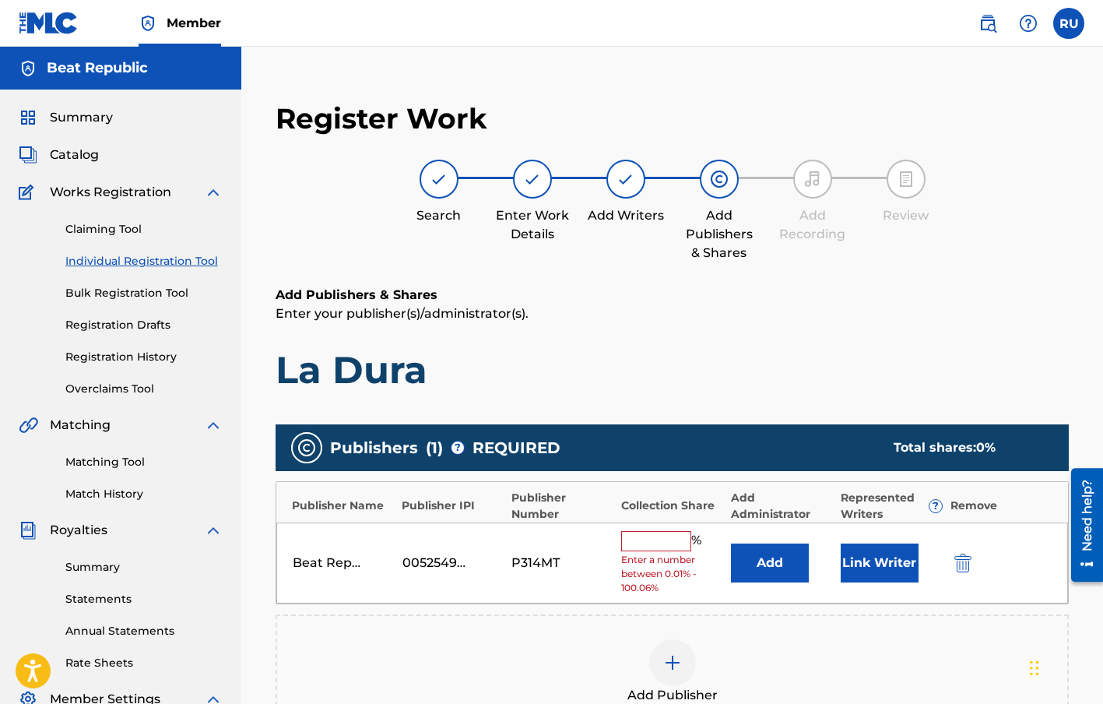
click at [657, 538] on input "text" at bounding box center [656, 541] width 70 height 20
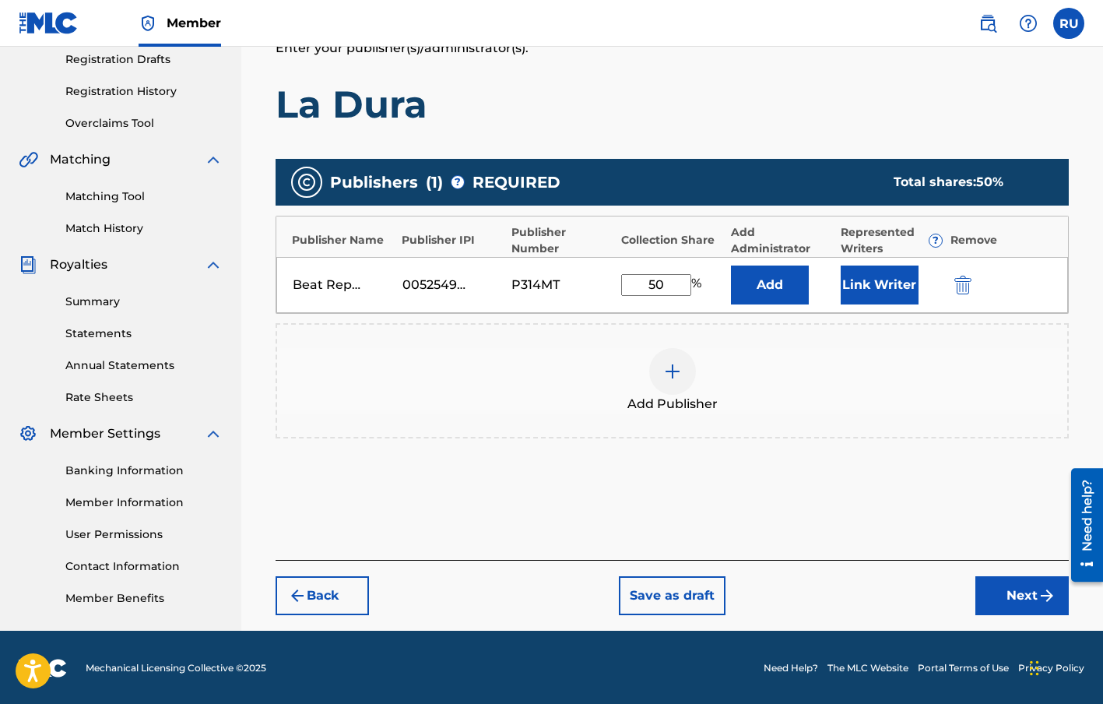
type input "50"
click at [993, 590] on button "Next" at bounding box center [1021, 595] width 93 height 39
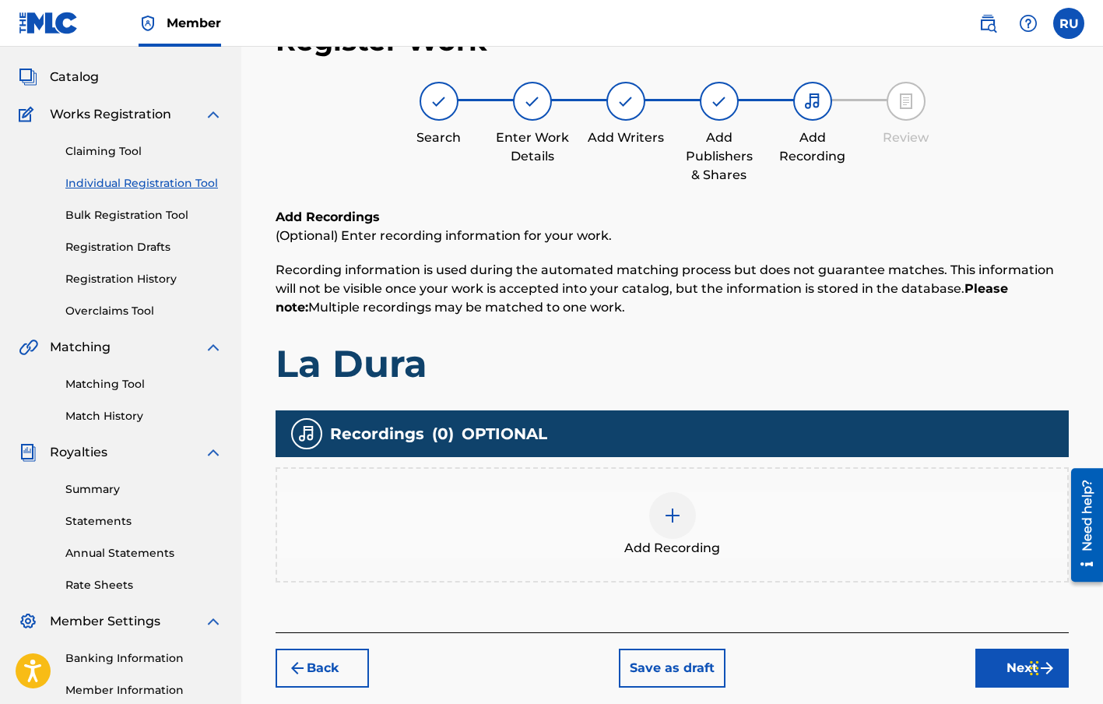
scroll to position [70, 0]
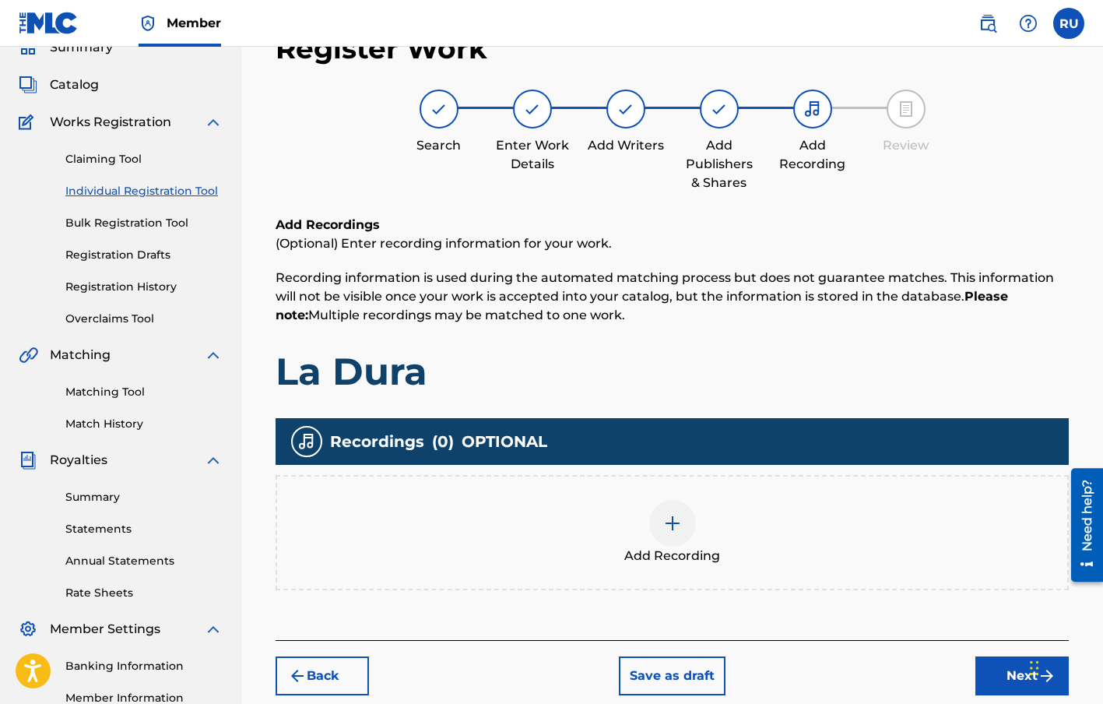
click at [697, 536] on div "Add Recording" at bounding box center [672, 532] width 790 height 65
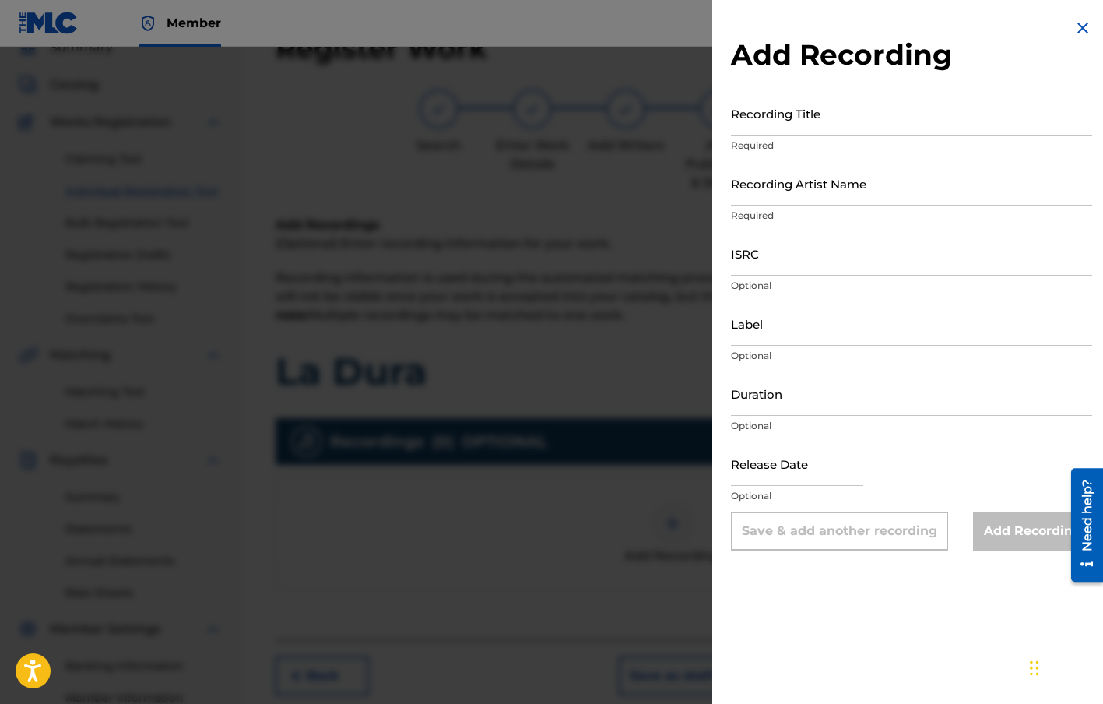
click at [764, 114] on input "Recording Title" at bounding box center [911, 113] width 361 height 44
type input "La Dura"
click at [782, 188] on input "Recording Artist Name" at bounding box center [911, 183] width 361 height 44
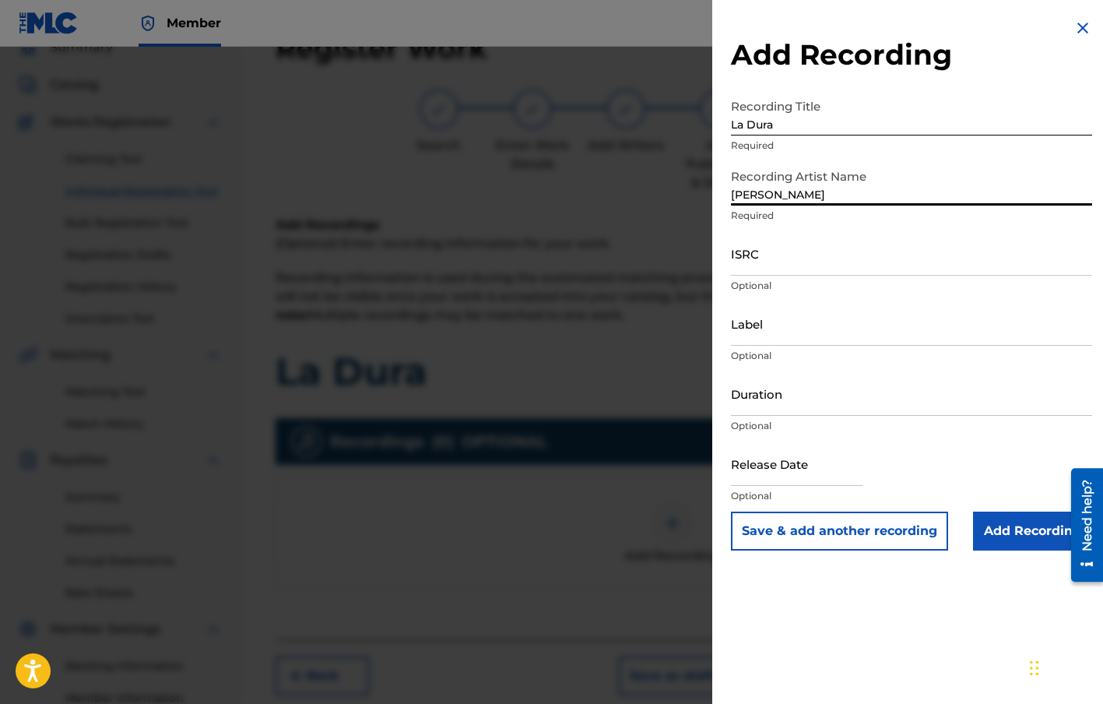
type input "[PERSON_NAME]"
click at [781, 251] on input "ISRC" at bounding box center [911, 253] width 361 height 44
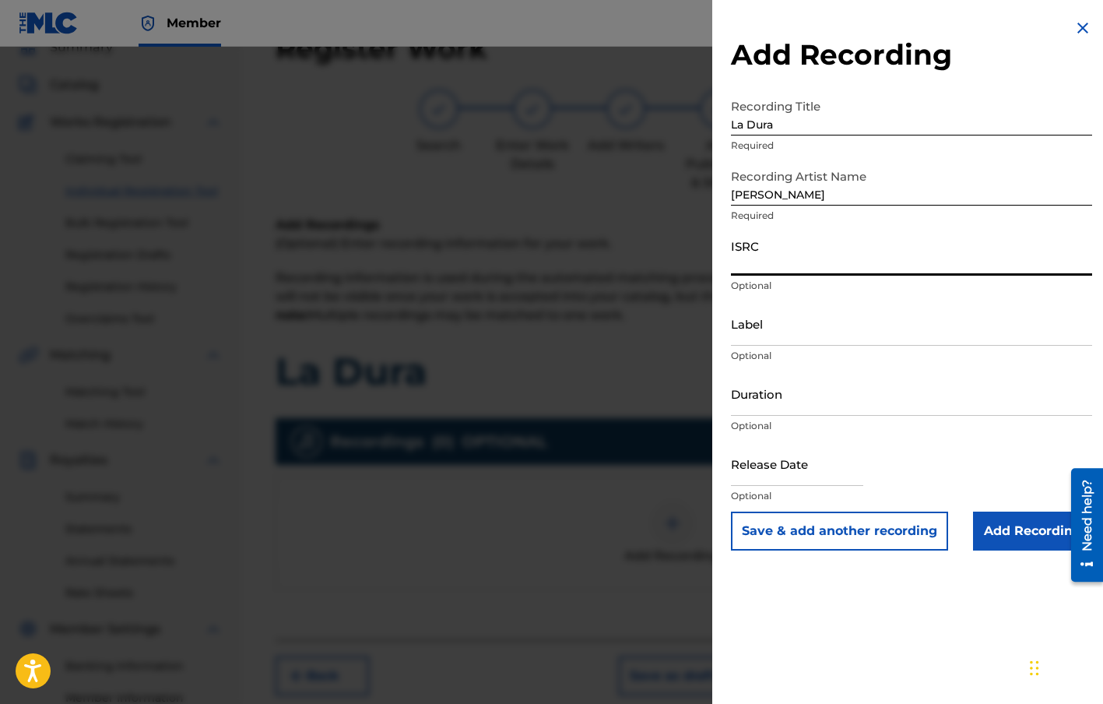
paste input "QM6MZ2048885"
type input "QM6MZ2048885"
click at [745, 335] on input "Label" at bounding box center [911, 323] width 361 height 44
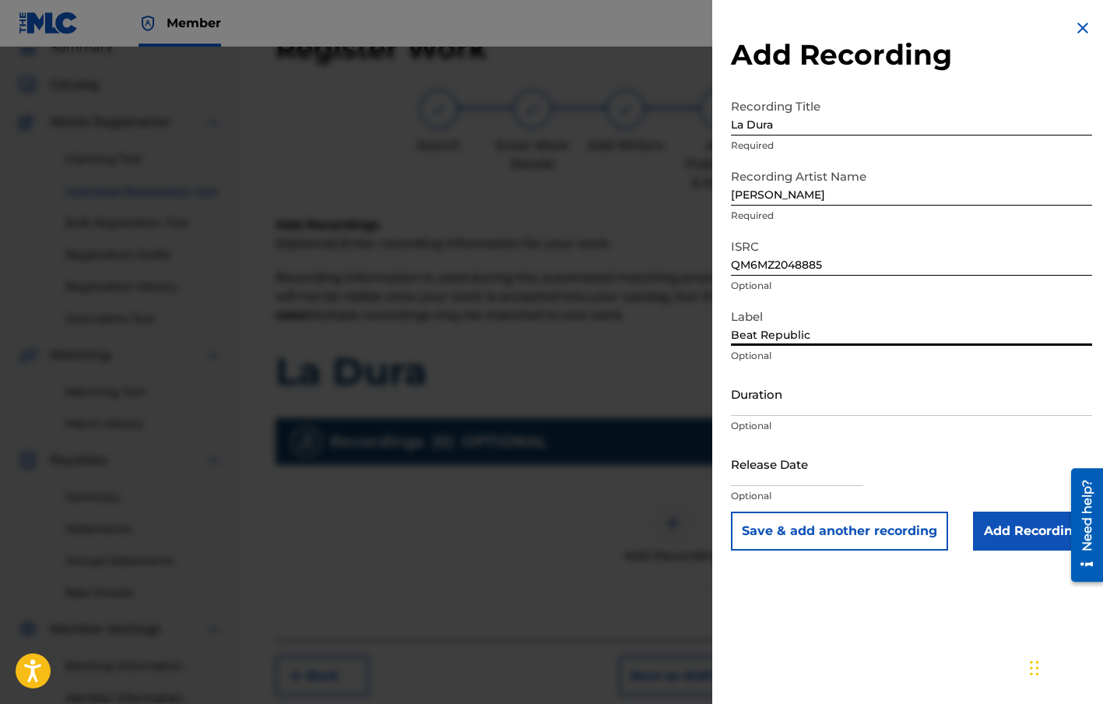
type input "Beat Republic"
click at [777, 414] on input "Duration" at bounding box center [911, 393] width 361 height 44
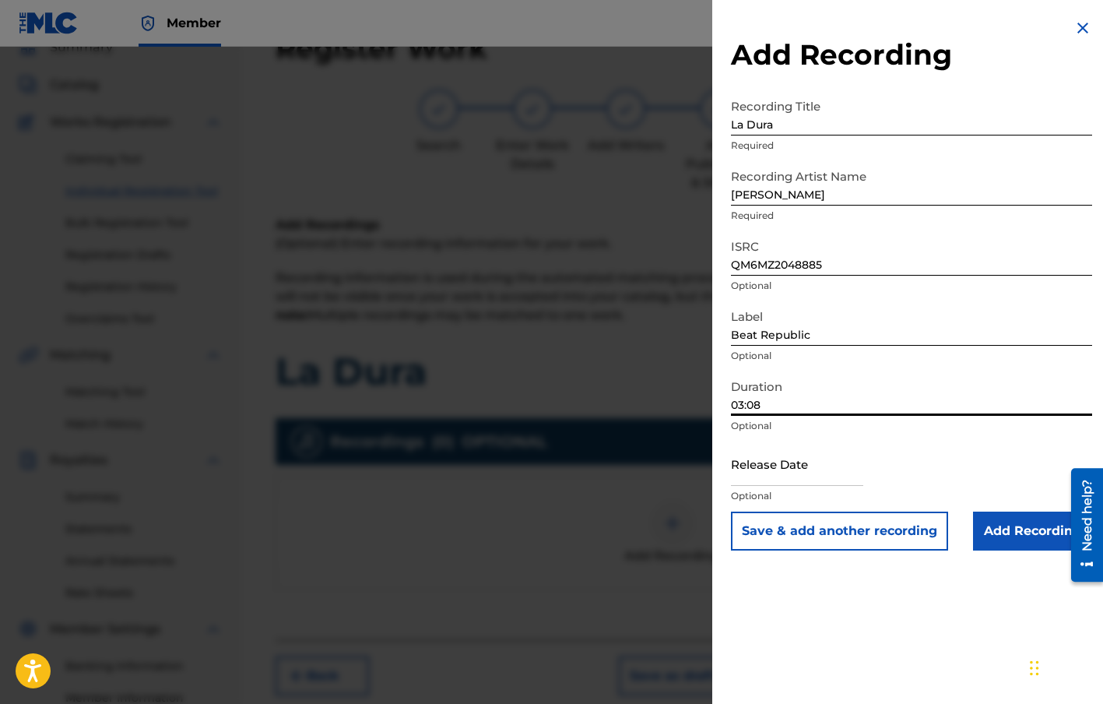
scroll to position [72, 0]
type input "03:08"
click at [754, 462] on input "text" at bounding box center [797, 463] width 132 height 44
select select "7"
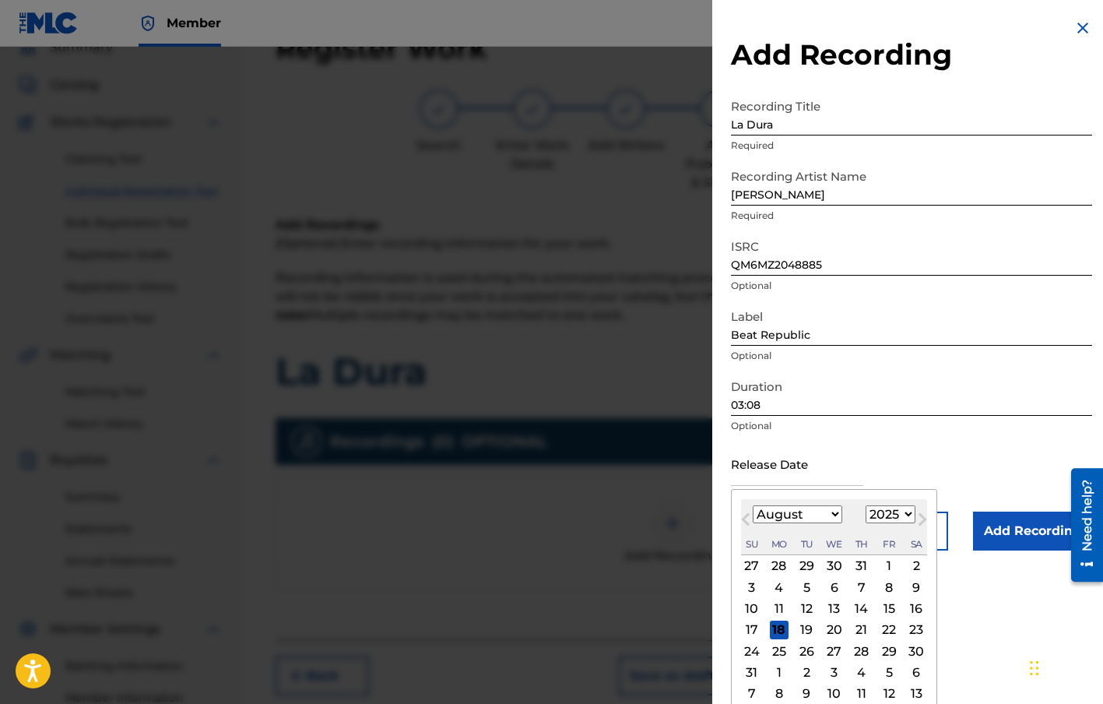
scroll to position [69, 0]
click at [904, 515] on select "1899 1900 1901 1902 1903 1904 1905 1906 1907 1908 1909 1910 1911 1912 1913 1914…" at bounding box center [891, 514] width 50 height 18
select select "2020"
click at [866, 505] on select "1899 1900 1901 1902 1903 1904 1905 1906 1907 1908 1909 1910 1911 1912 1913 1914…" at bounding box center [891, 514] width 50 height 18
click at [831, 515] on select "January February March April May June July August September October November De…" at bounding box center [798, 514] width 90 height 18
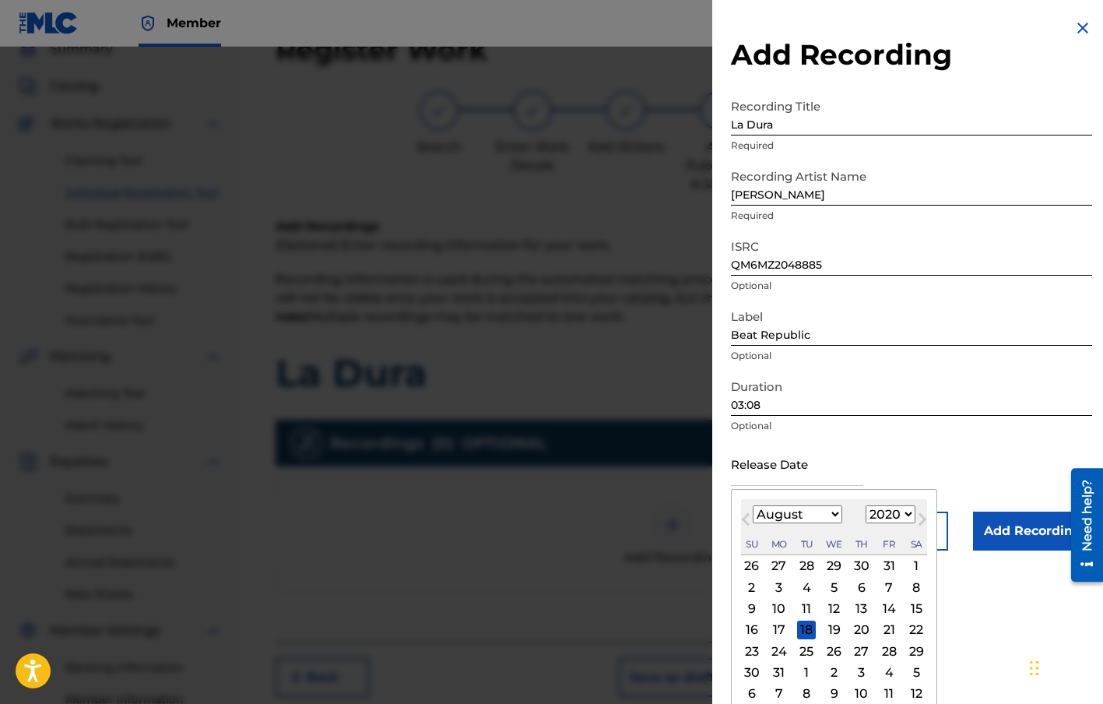
select select "4"
click at [753, 505] on select "January February March April May June July August September October November De…" at bounding box center [798, 514] width 90 height 18
click at [885, 609] on div "15" at bounding box center [889, 608] width 19 height 19
type input "[DATE]"
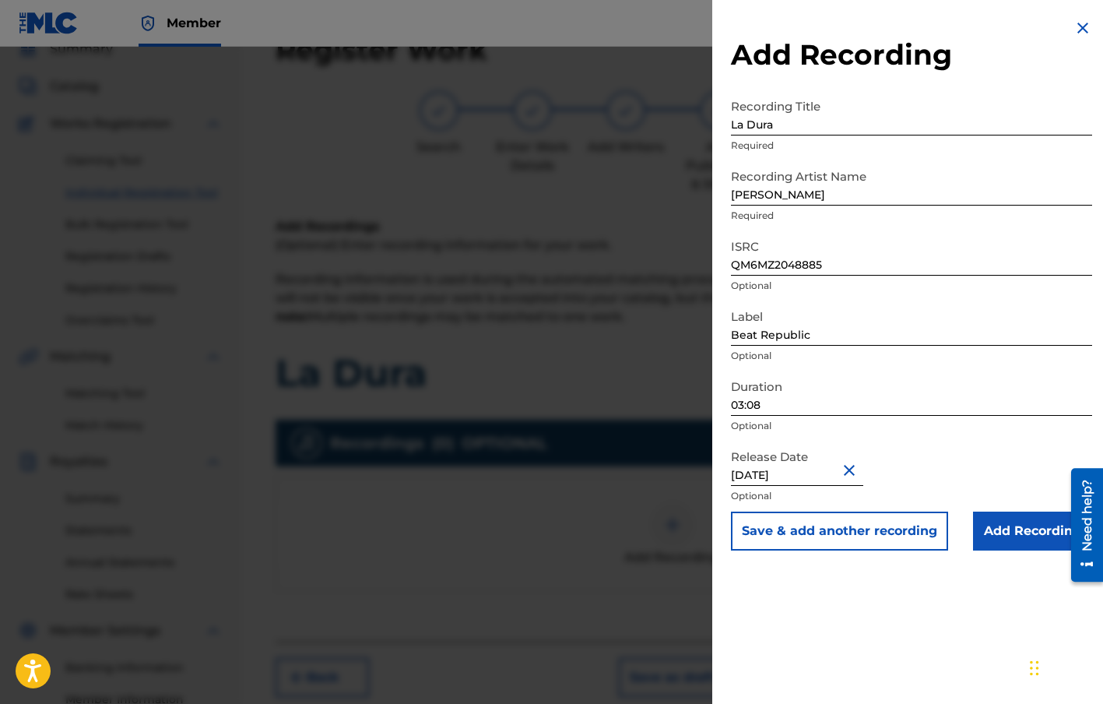
click at [990, 534] on input "Add Recording" at bounding box center [1032, 530] width 119 height 39
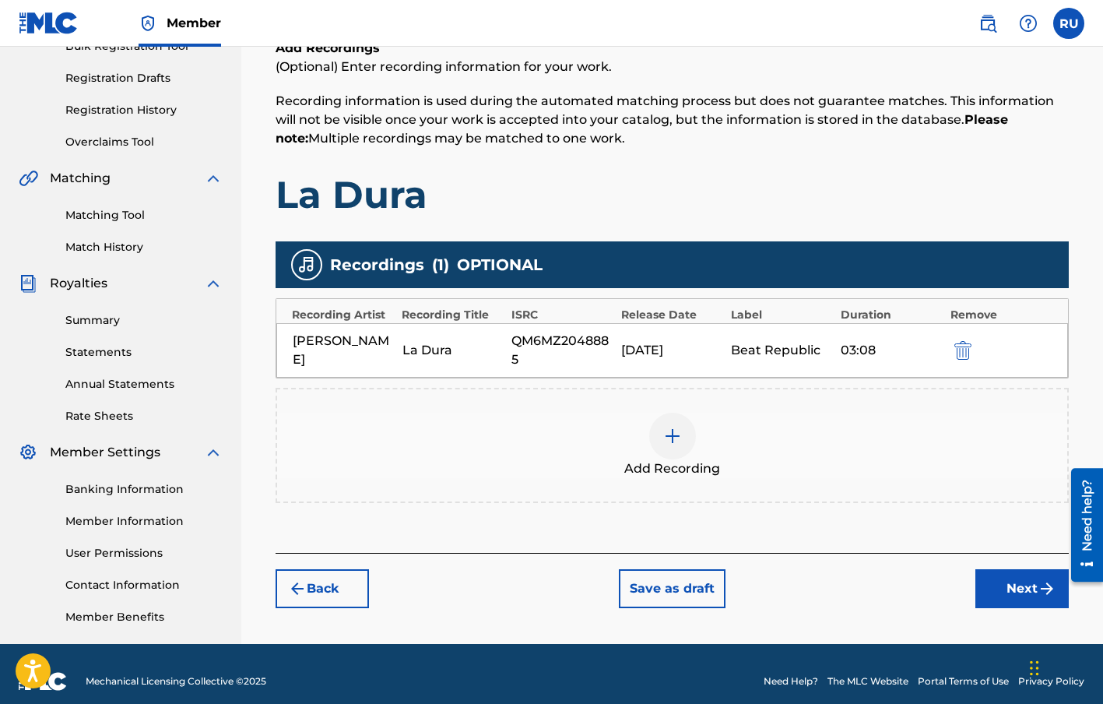
scroll to position [262, 0]
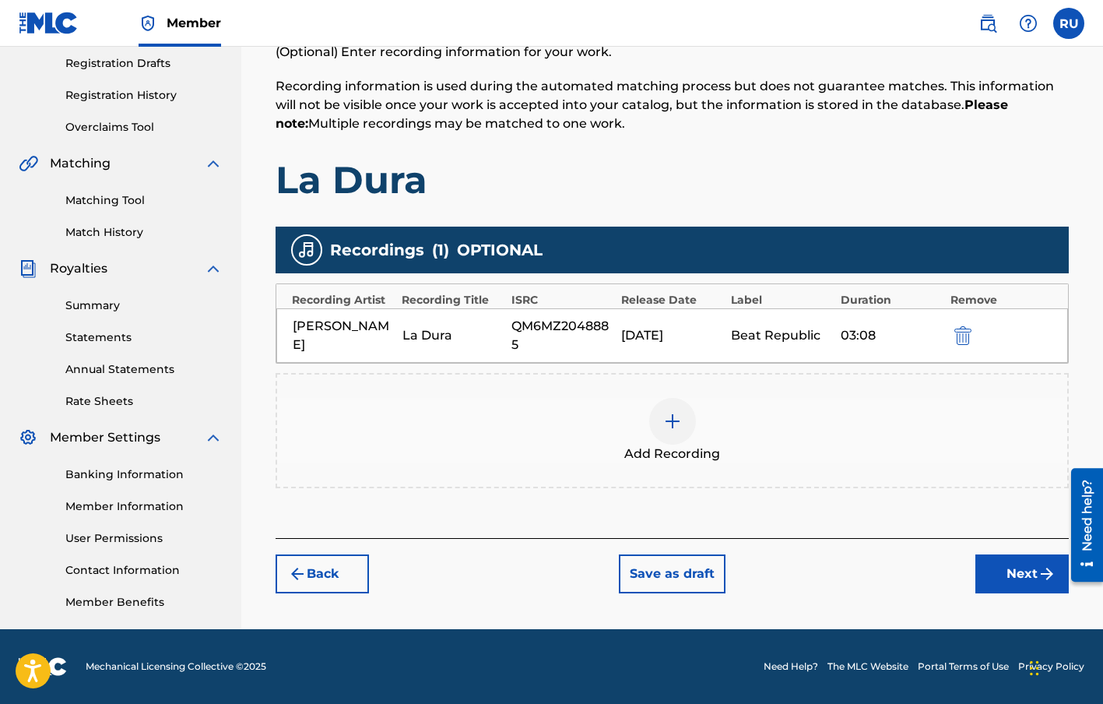
click at [1003, 568] on button "Next" at bounding box center [1021, 573] width 93 height 39
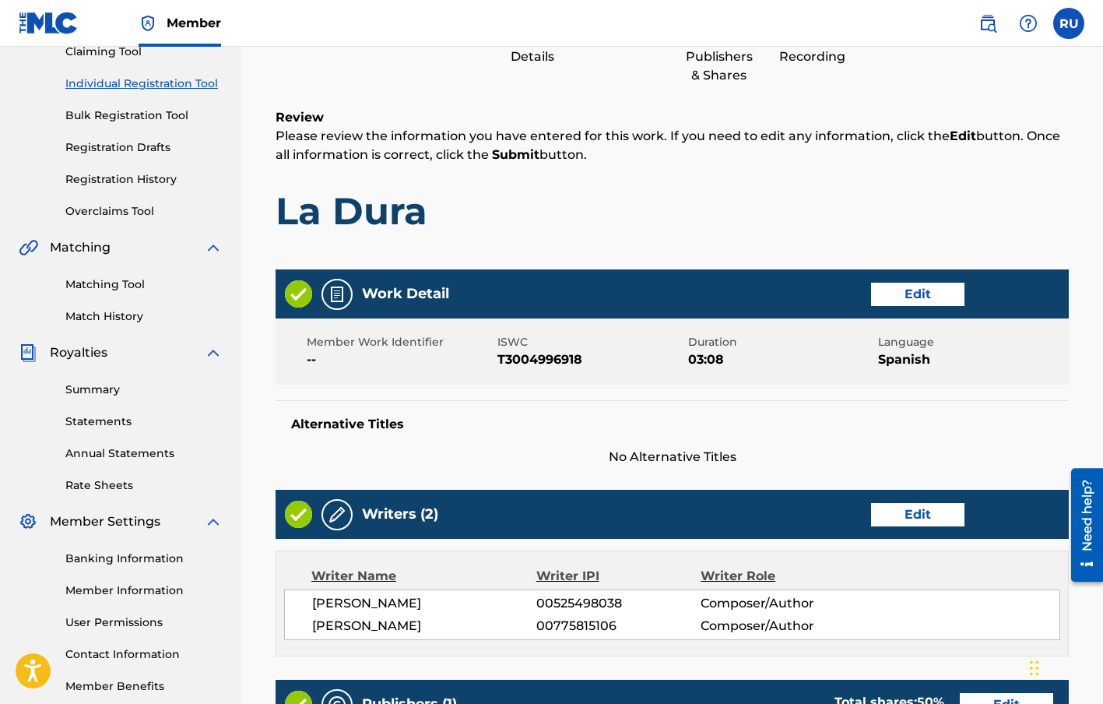
scroll to position [672, 0]
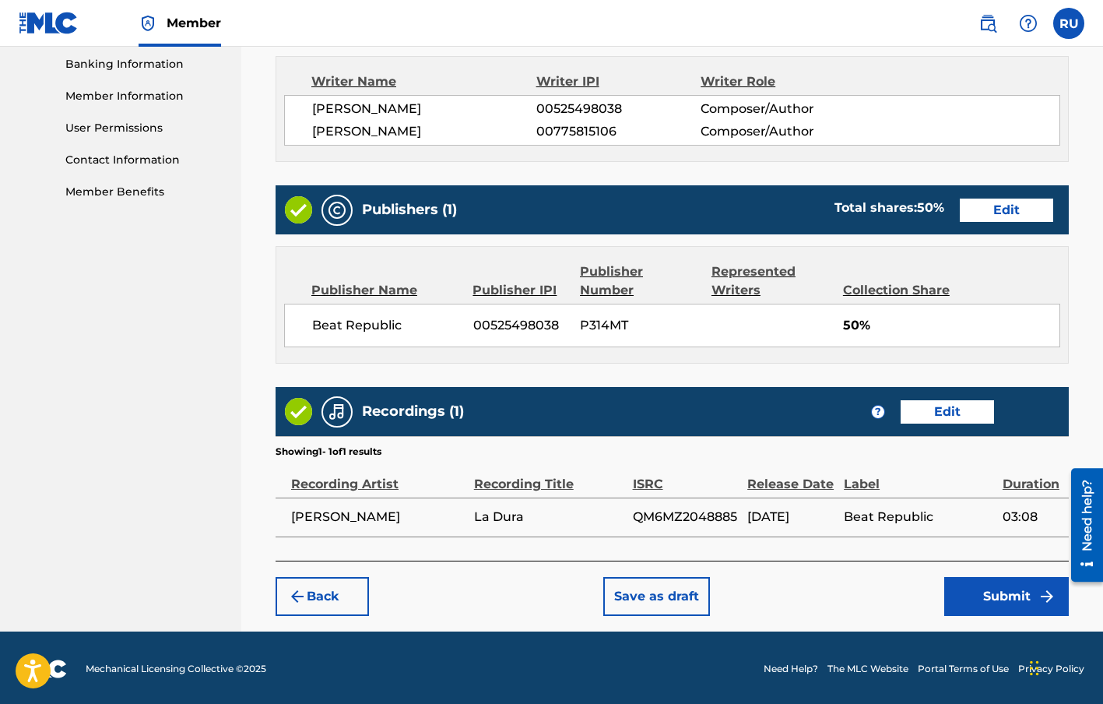
click at [955, 583] on button "Submit" at bounding box center [1006, 596] width 125 height 39
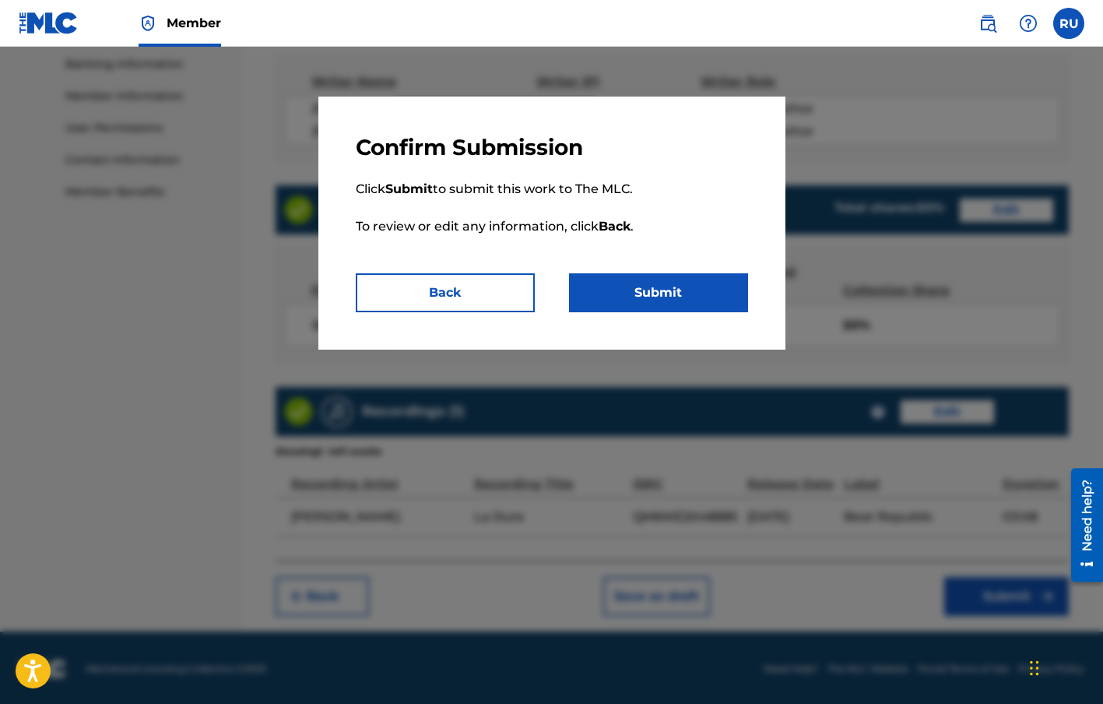
click at [627, 296] on button "Submit" at bounding box center [658, 292] width 179 height 39
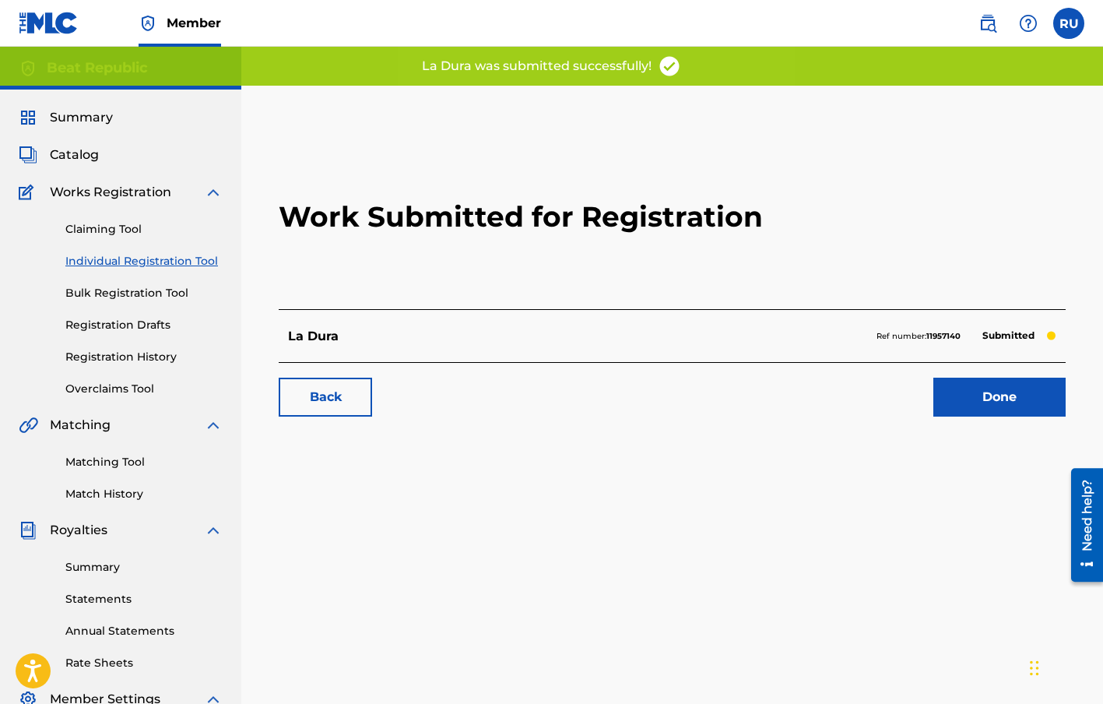
click at [1007, 406] on link "Done" at bounding box center [999, 397] width 132 height 39
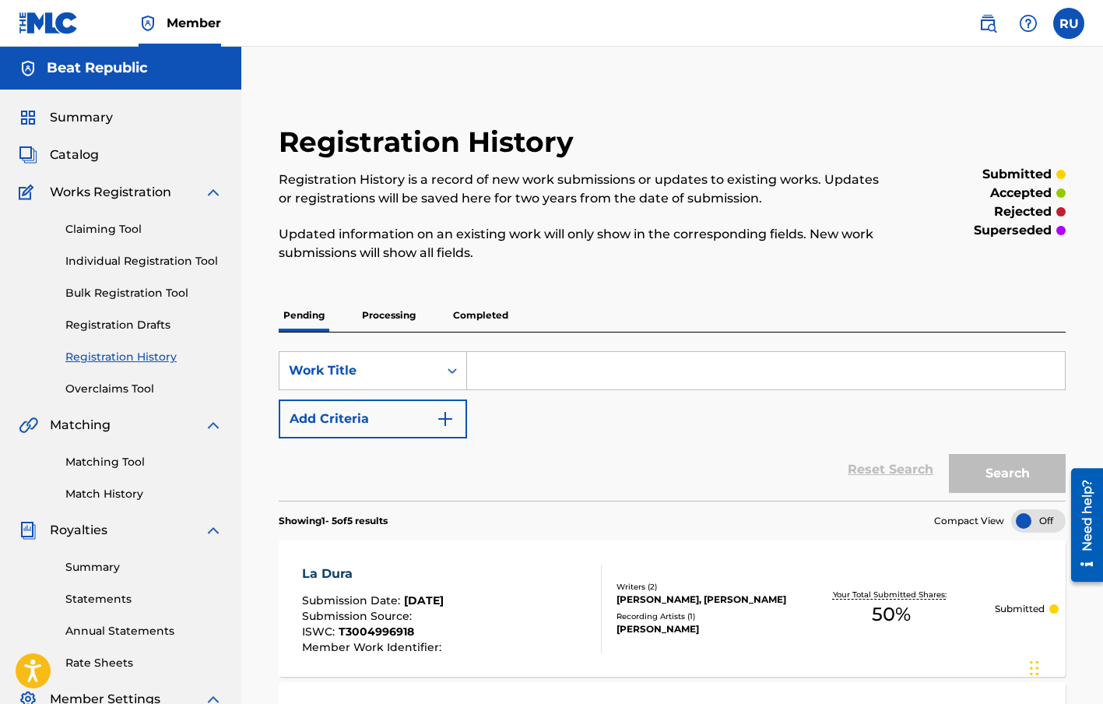
click at [220, 194] on img at bounding box center [213, 192] width 19 height 19
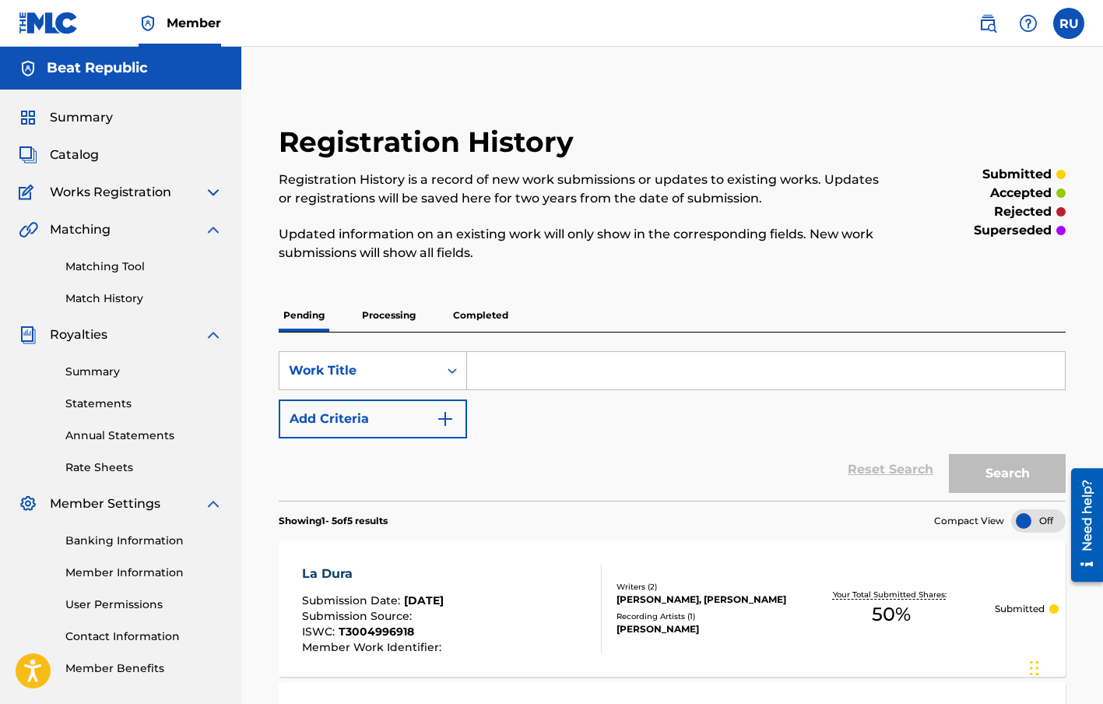
click at [213, 194] on img at bounding box center [213, 192] width 19 height 19
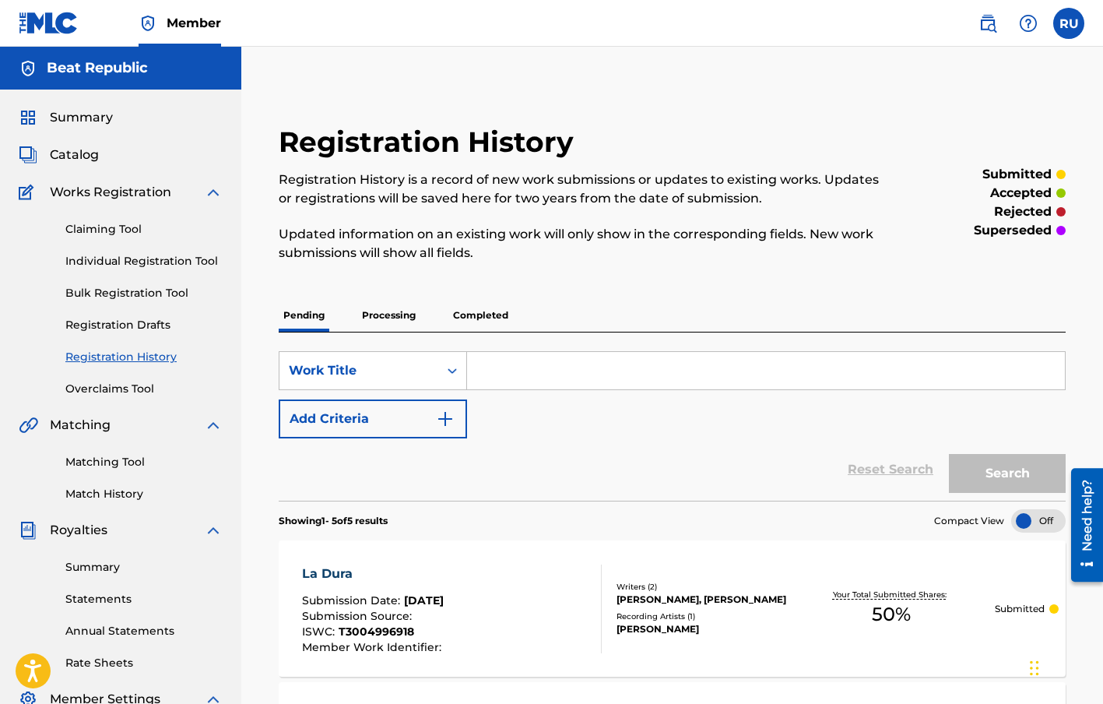
click at [74, 123] on span "Summary" at bounding box center [81, 117] width 63 height 19
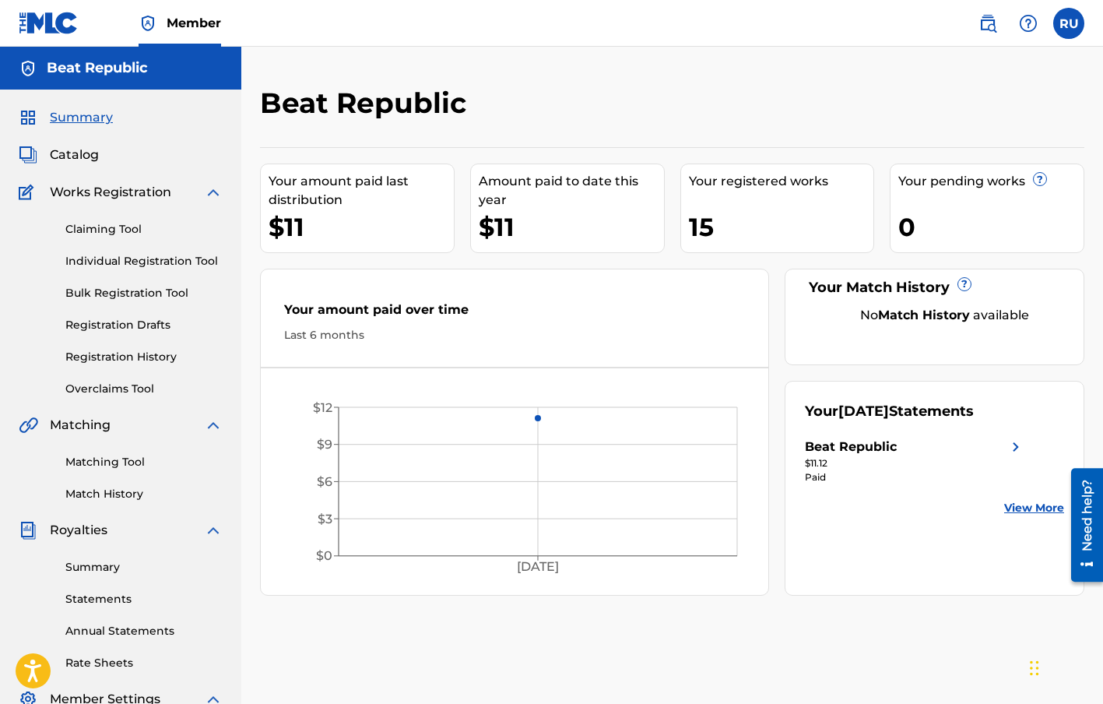
click at [1024, 513] on link "View More" at bounding box center [1034, 508] width 60 height 16
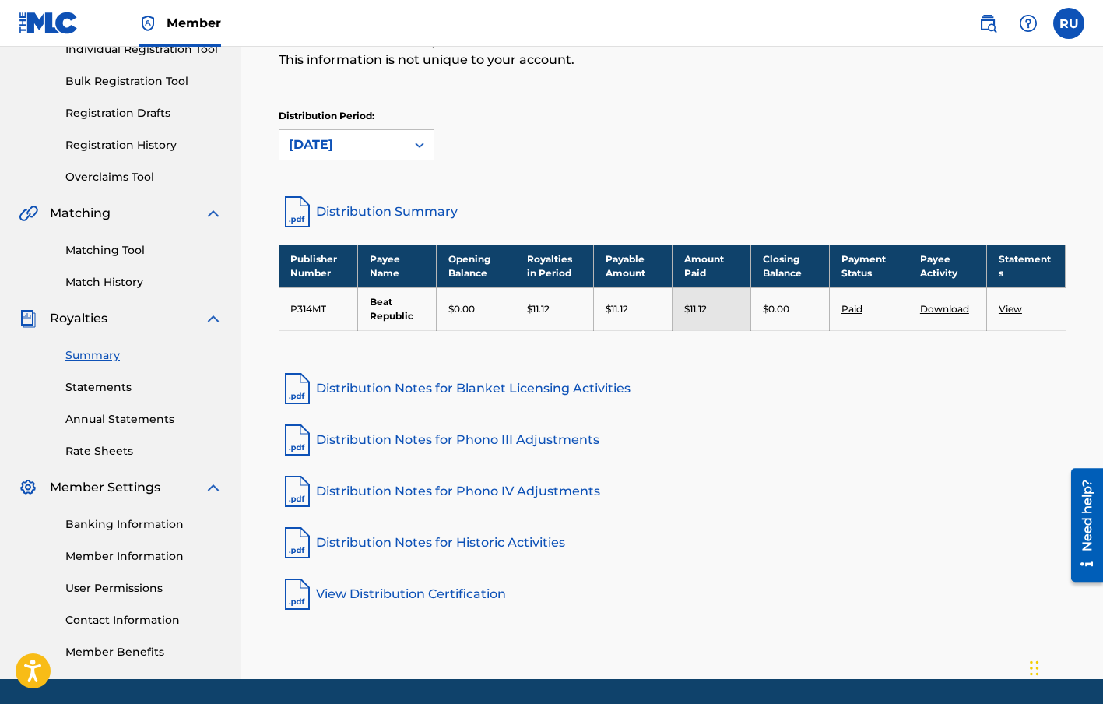
scroll to position [174, 0]
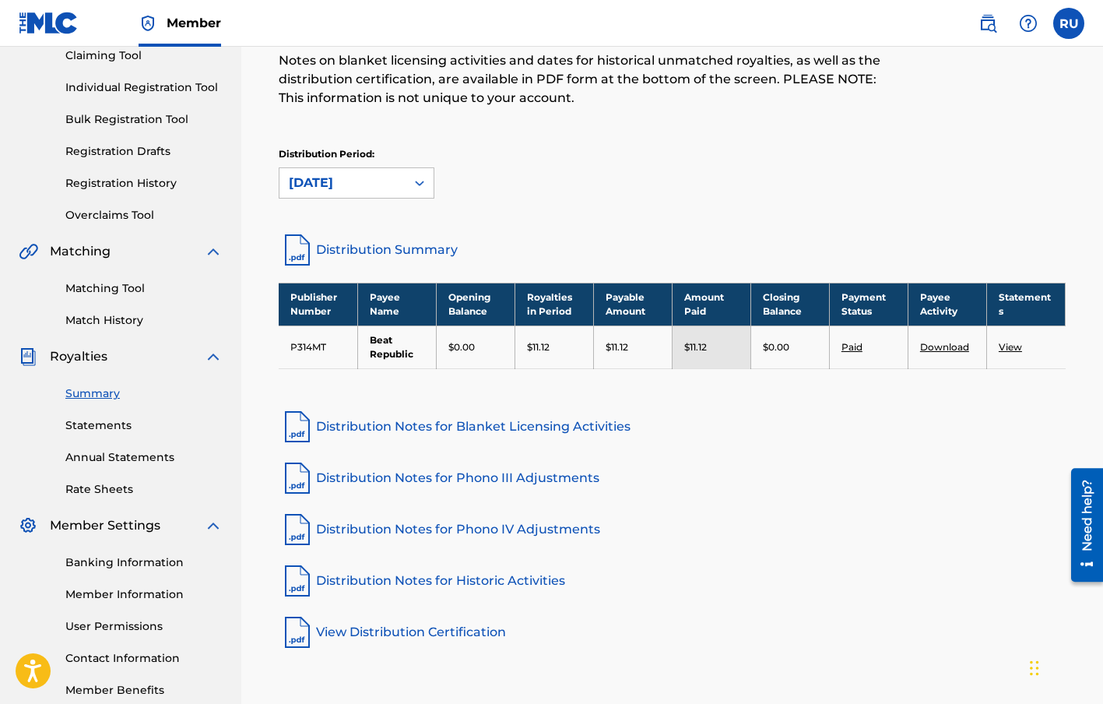
click at [1005, 350] on link "View" at bounding box center [1010, 347] width 23 height 12
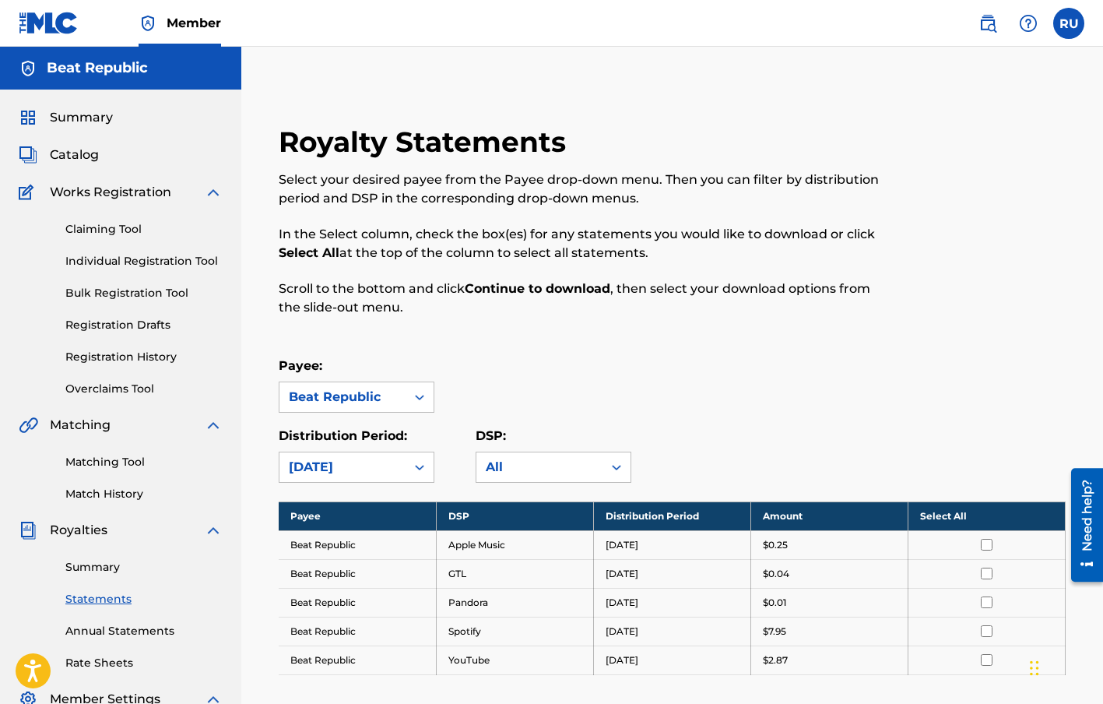
click at [101, 118] on span "Summary" at bounding box center [81, 117] width 63 height 19
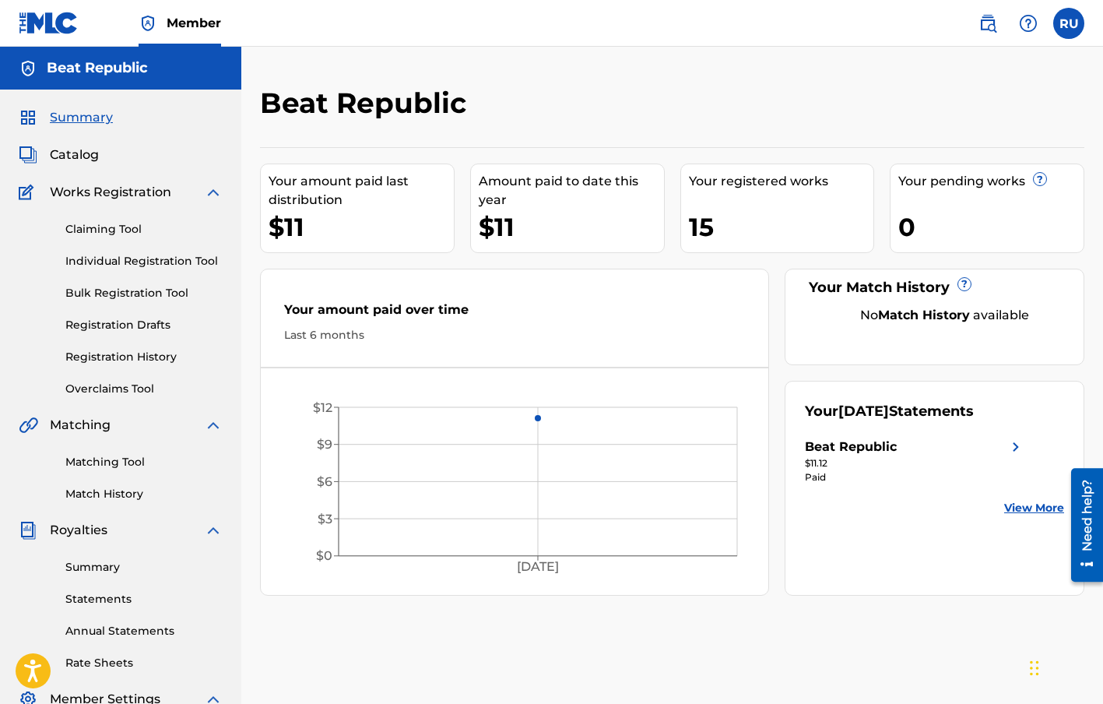
click at [1067, 24] on label at bounding box center [1068, 23] width 31 height 31
click at [1069, 23] on input "RU [PERSON_NAME] [EMAIL_ADDRESS][DOMAIN_NAME] Notification Preferences Profile …" at bounding box center [1069, 23] width 0 height 0
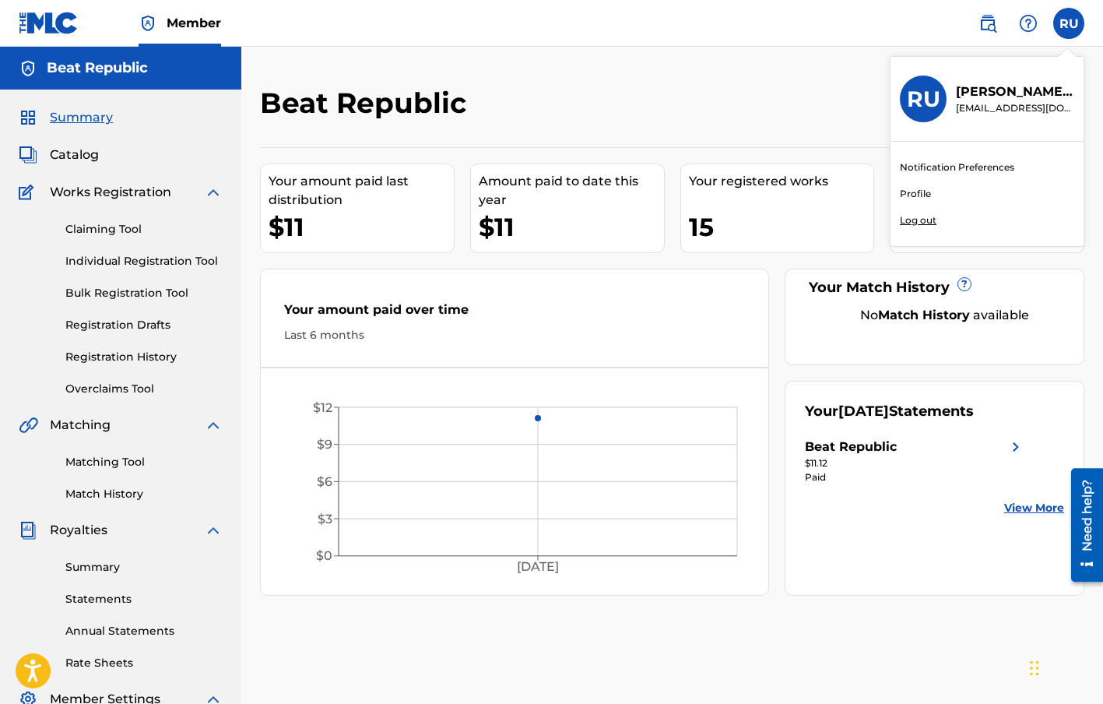
click at [927, 223] on p "Log out" at bounding box center [918, 220] width 37 height 14
click at [1069, 23] on input "RU [PERSON_NAME] [EMAIL_ADDRESS][DOMAIN_NAME] Notification Preferences Profile …" at bounding box center [1069, 23] width 0 height 0
